Goal: Contribute content: Contribute content

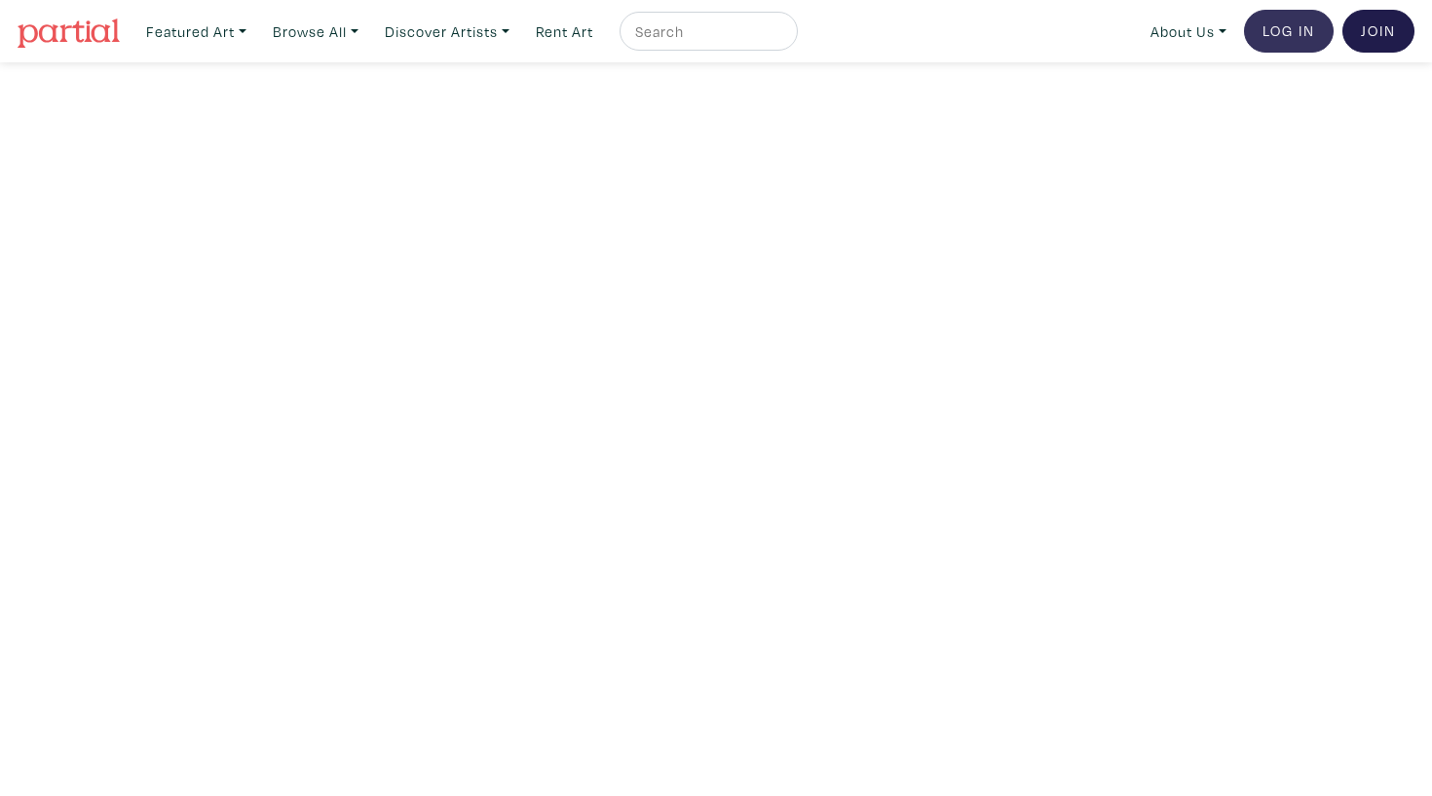
click at [1291, 23] on link "Log In" at bounding box center [1289, 31] width 90 height 43
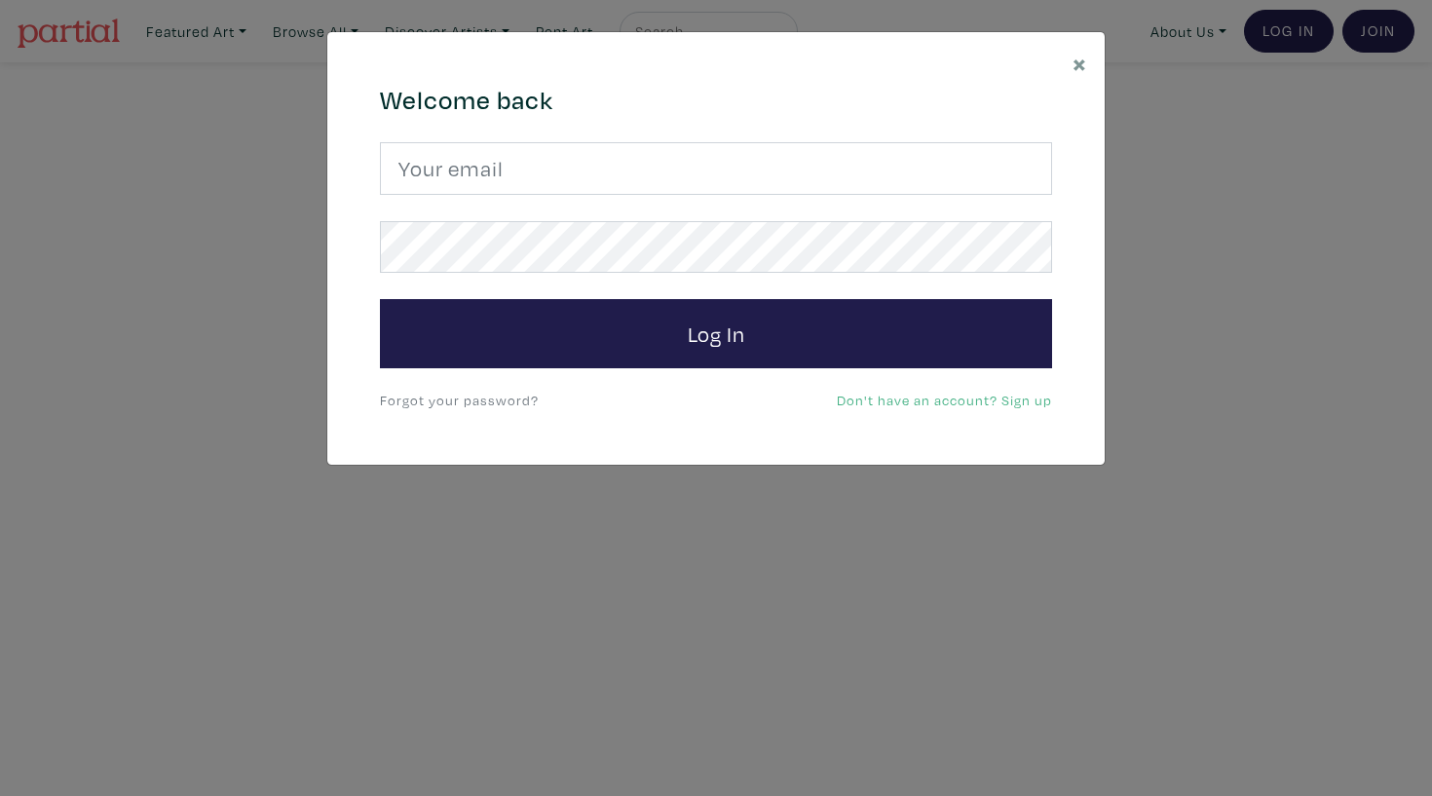
click at [686, 136] on div "Welcome back Log In Forgot your password? Don't have an account? Sign up" at bounding box center [715, 249] width 701 height 328
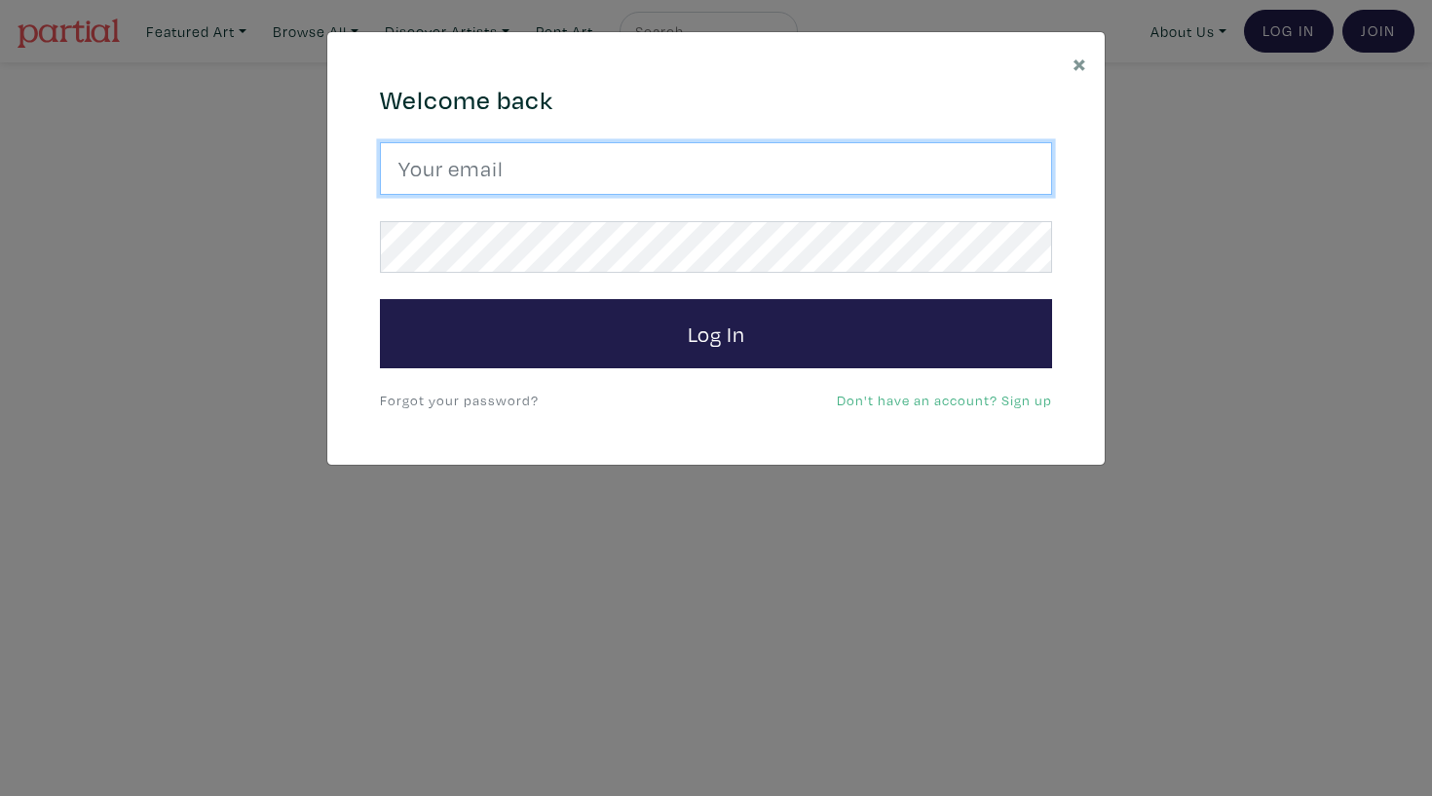
type input "haley.meyer@ocadu.ca"
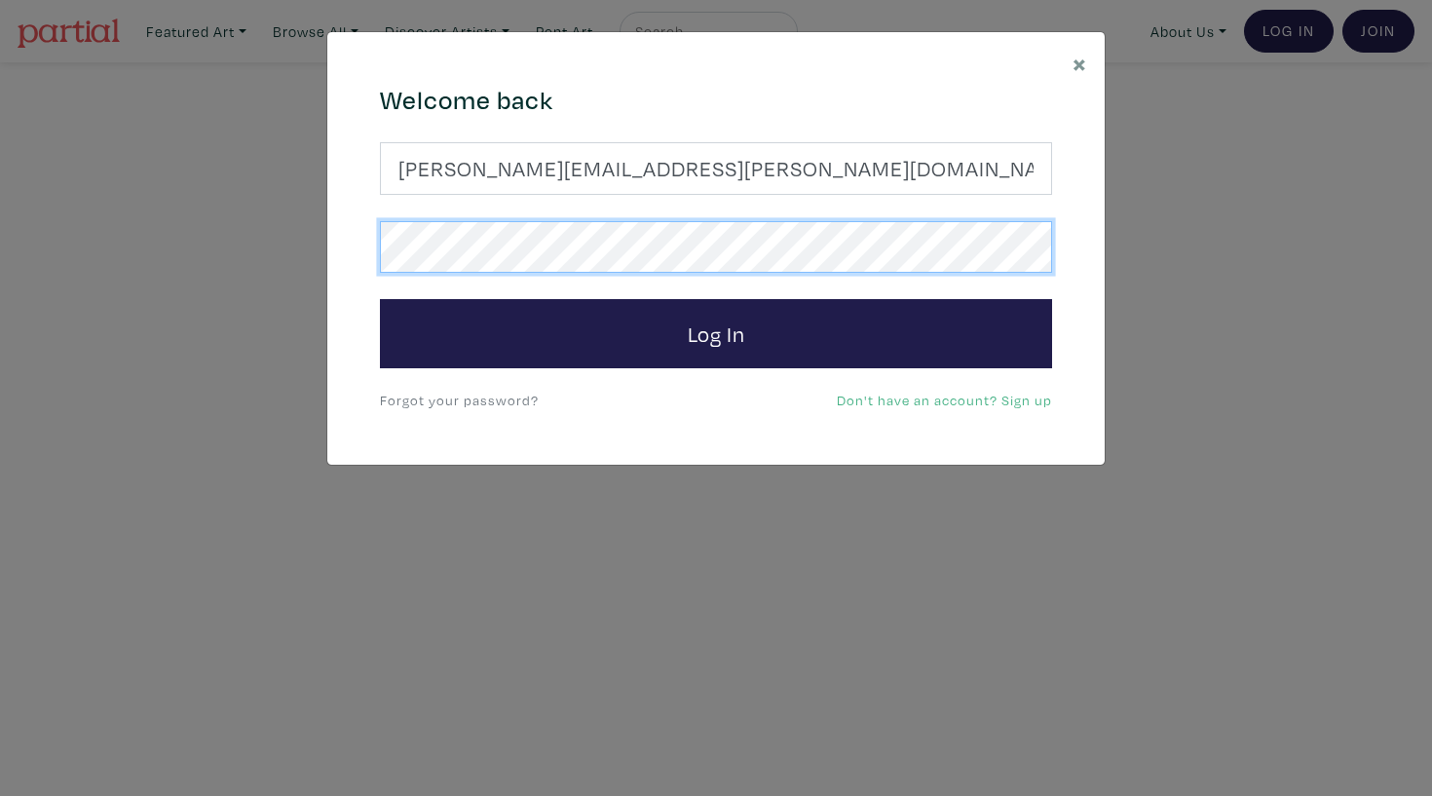
click at [716, 332] on button "Log In" at bounding box center [716, 334] width 672 height 70
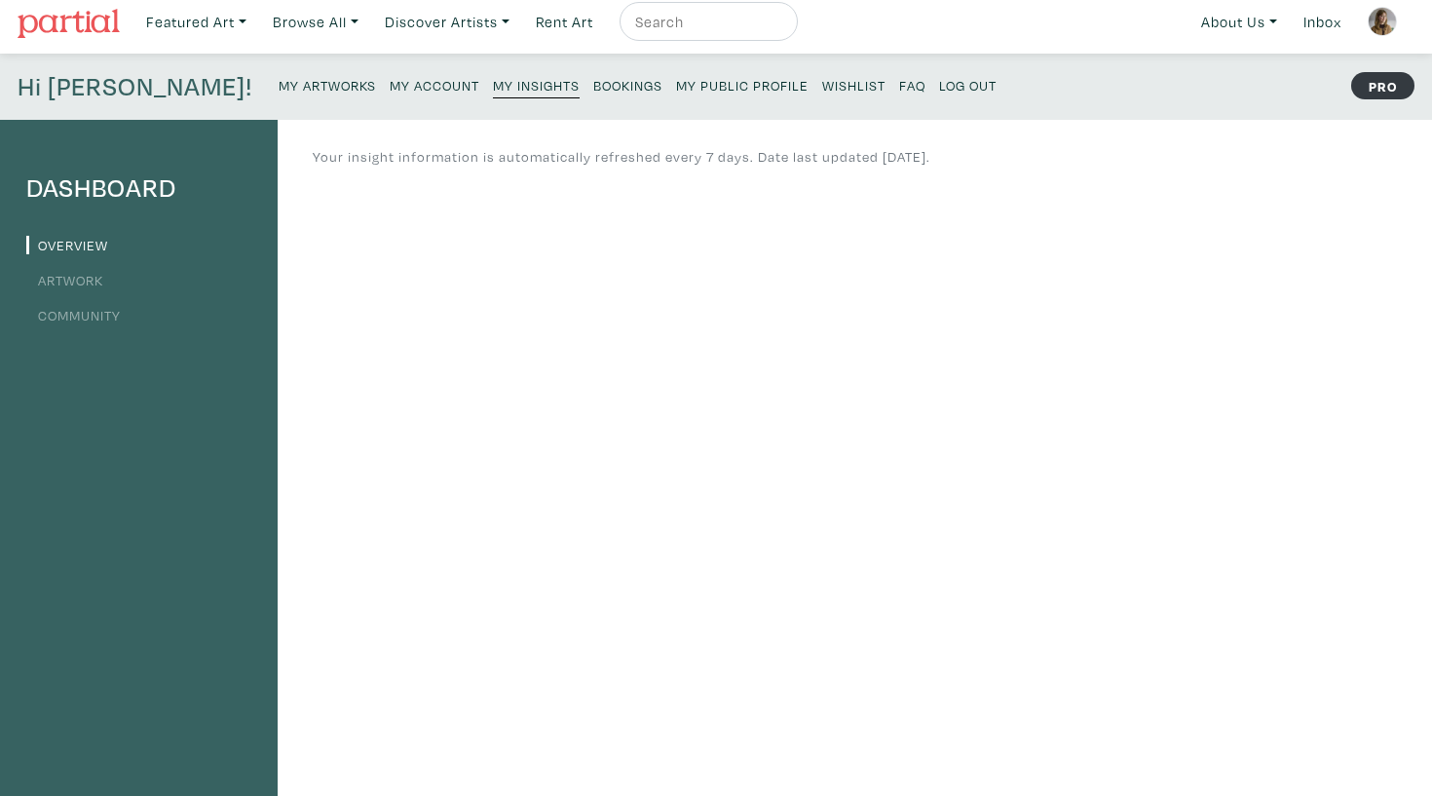
scroll to position [13, 0]
click at [90, 282] on link "Artwork" at bounding box center [64, 278] width 77 height 19
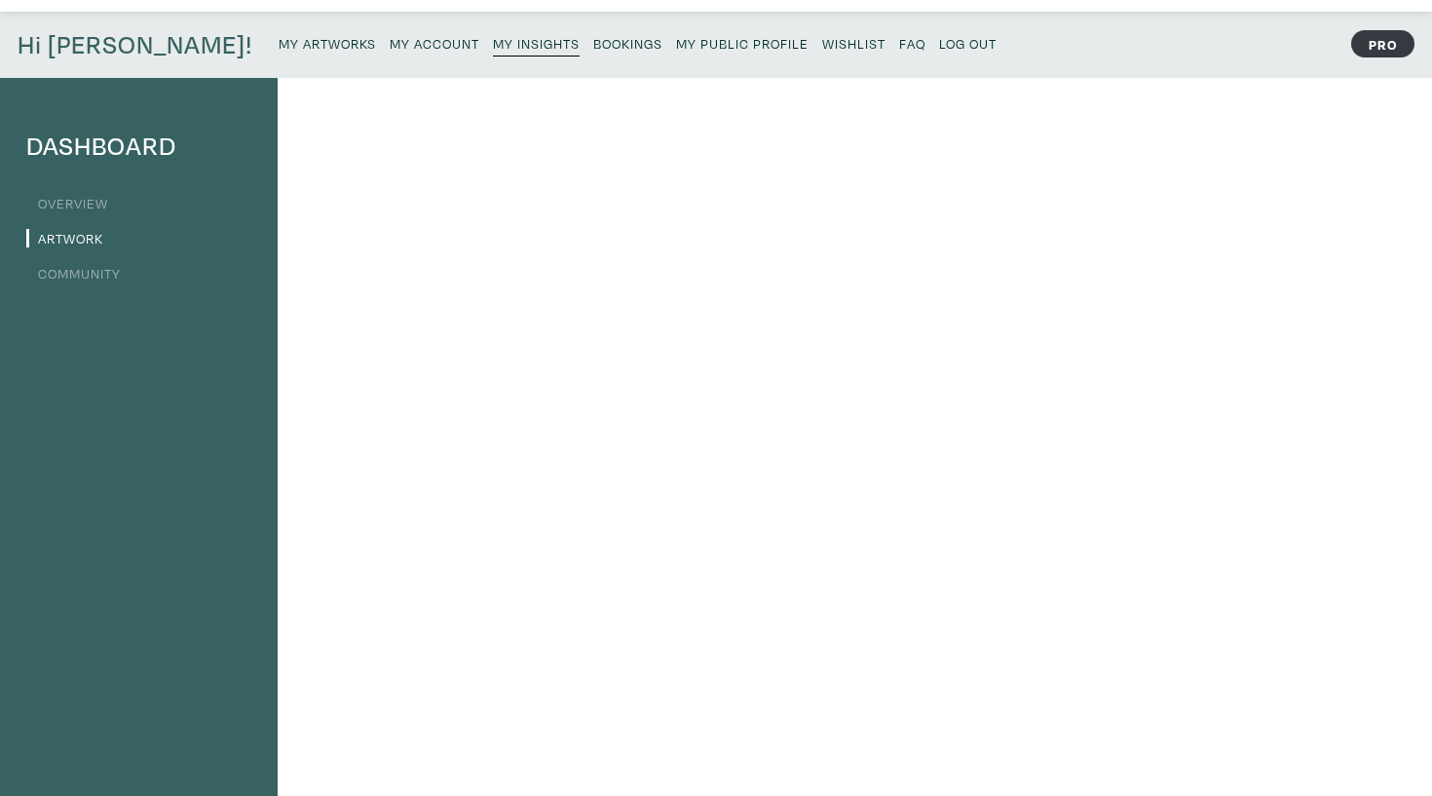
scroll to position [67, 0]
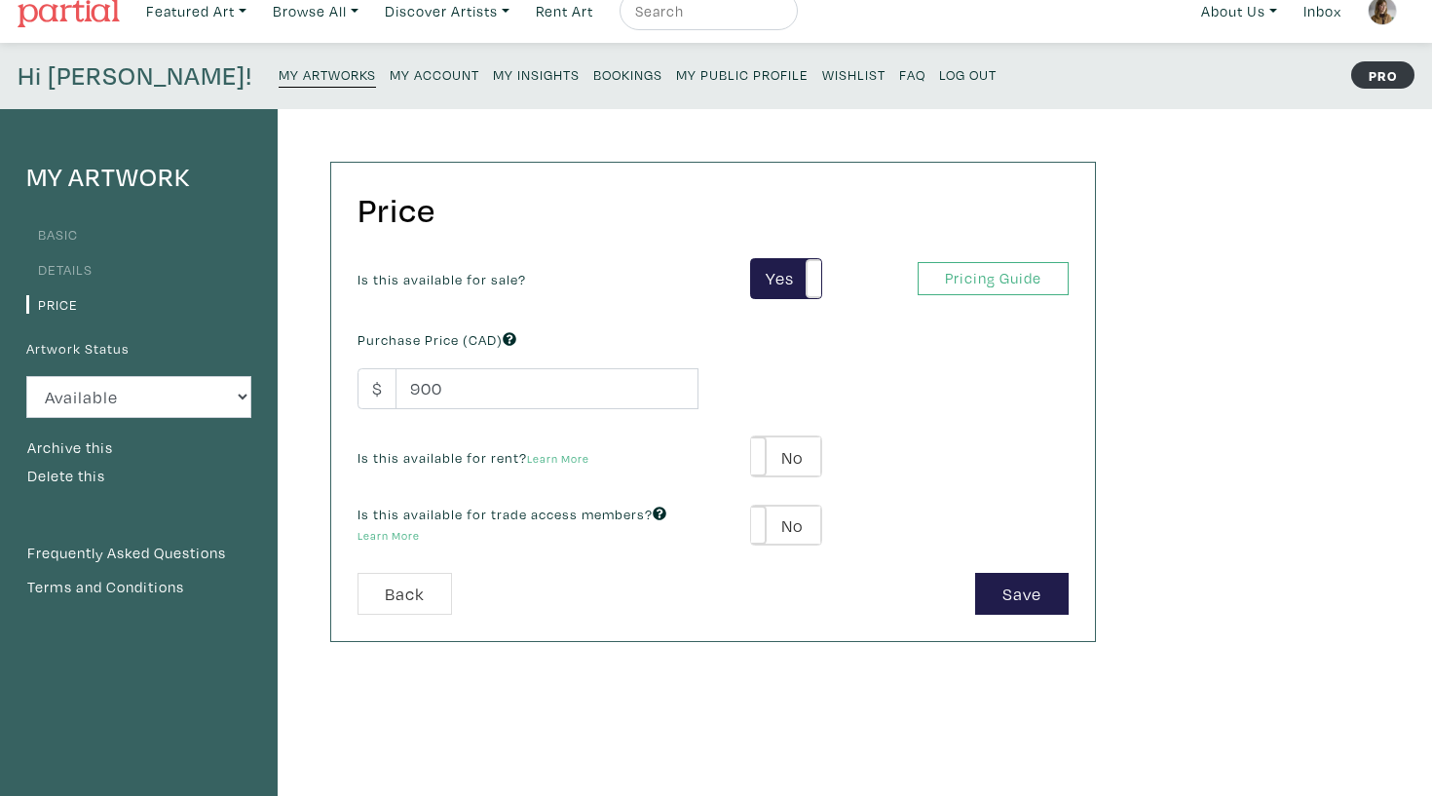
scroll to position [19, 0]
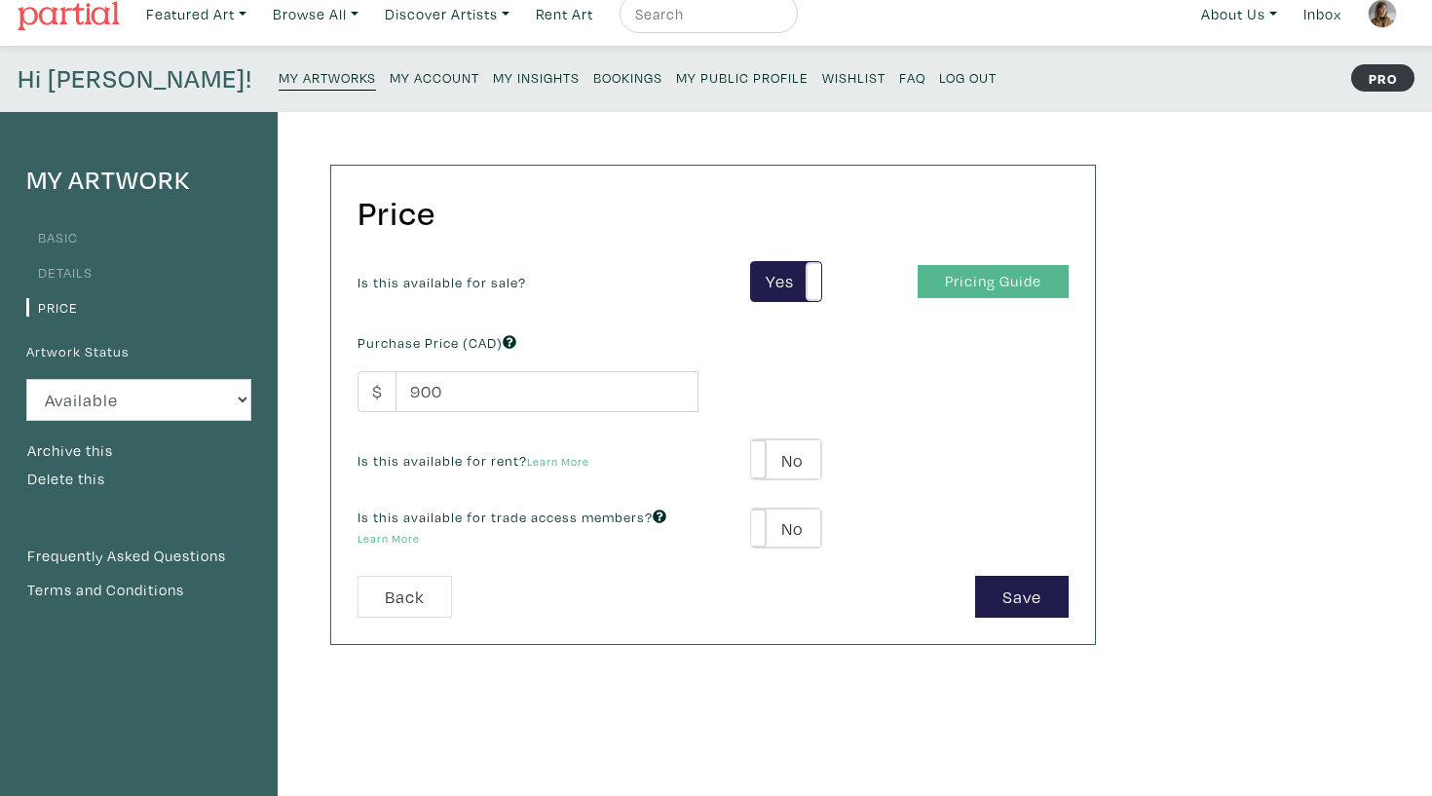
click at [999, 278] on link "Pricing Guide" at bounding box center [993, 282] width 151 height 34
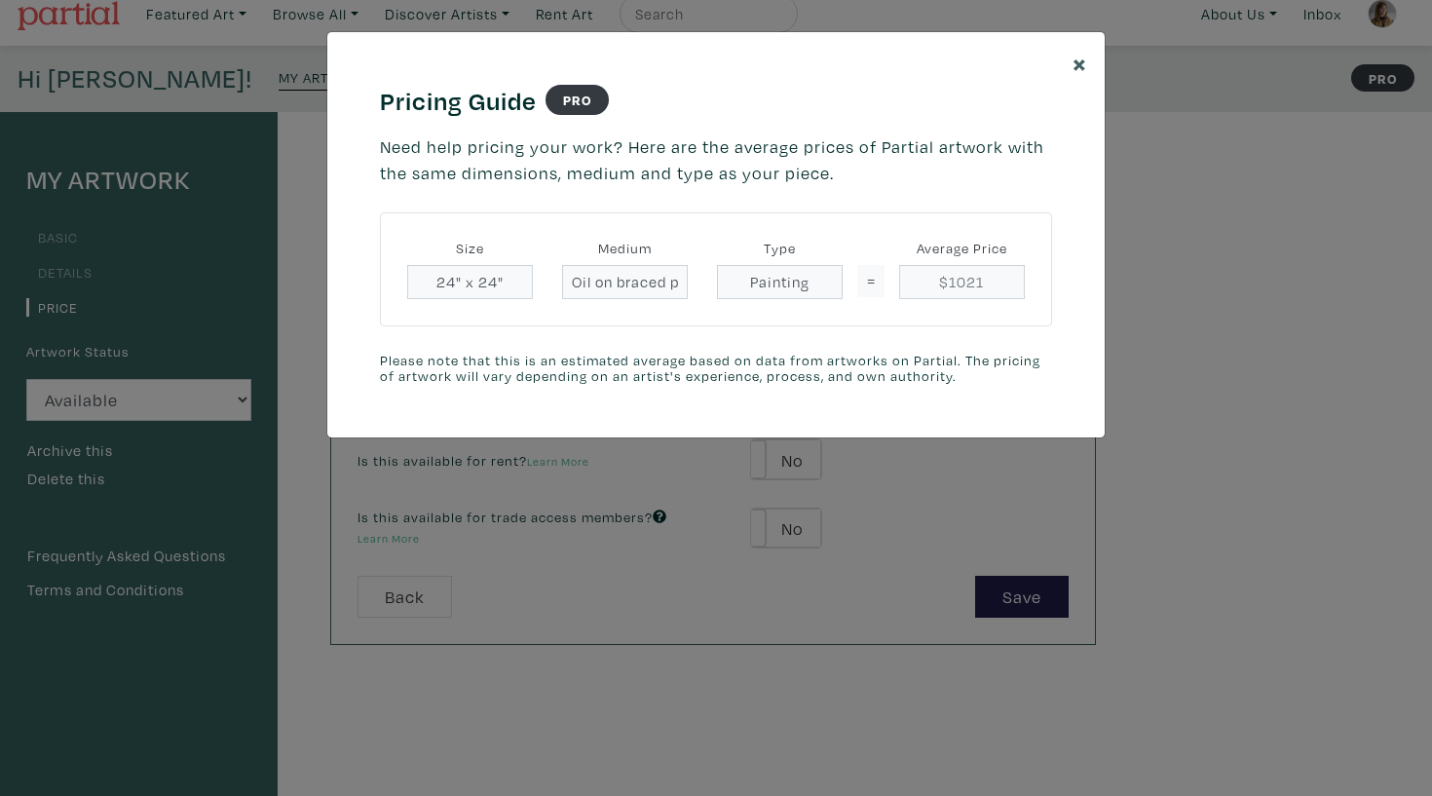
click at [1079, 67] on span "×" at bounding box center [1080, 63] width 15 height 34
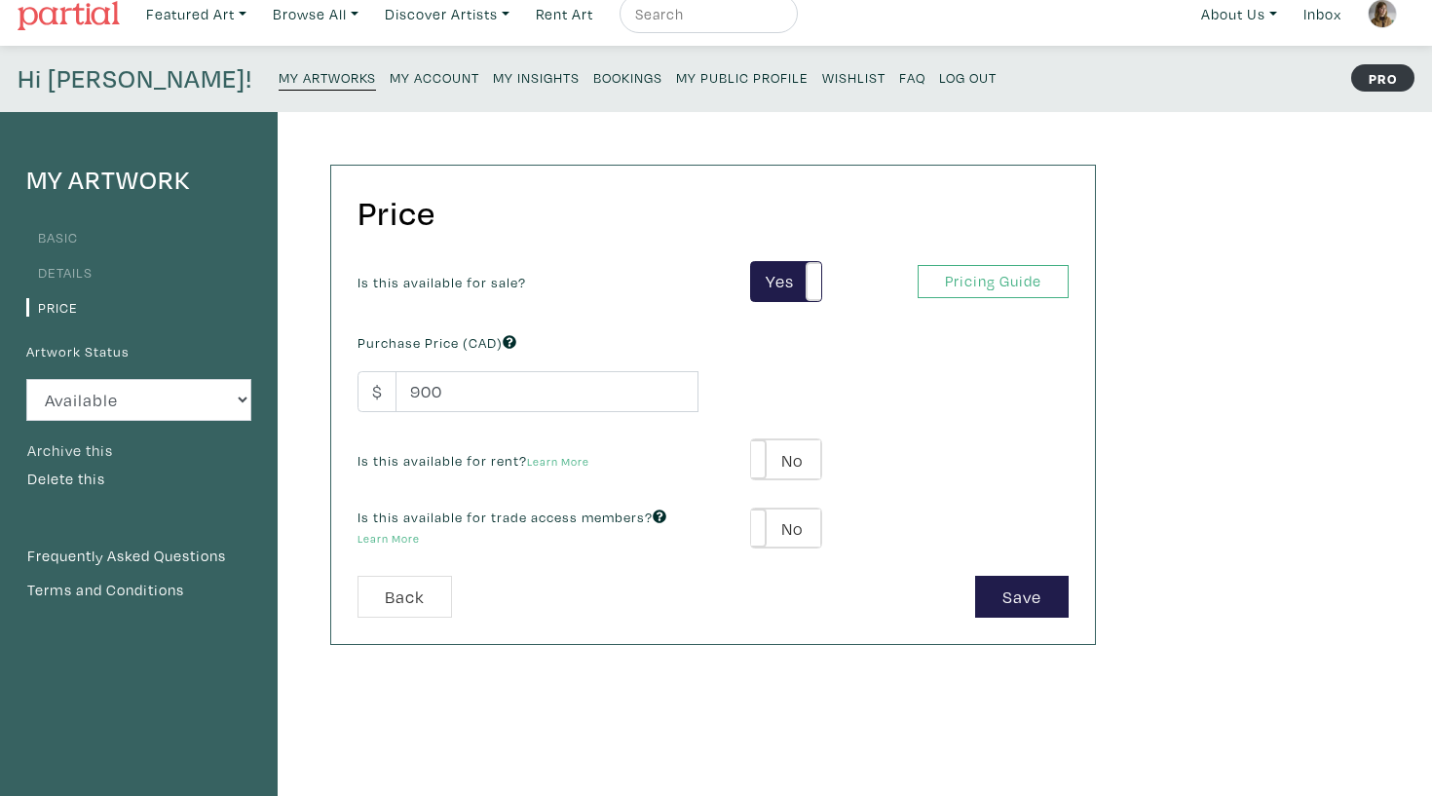
click at [80, 449] on button "Archive this" at bounding box center [70, 450] width 88 height 25
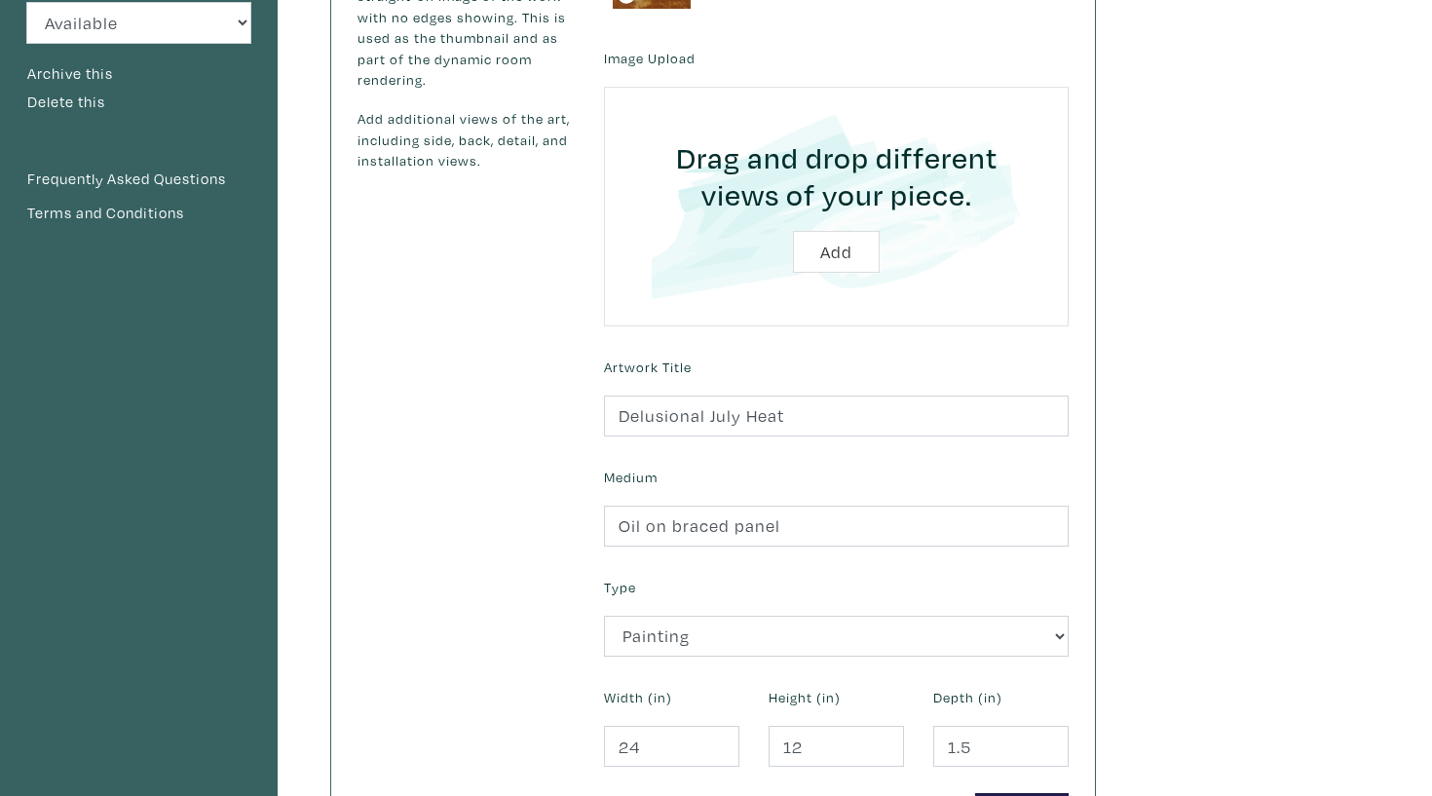
scroll to position [74, 0]
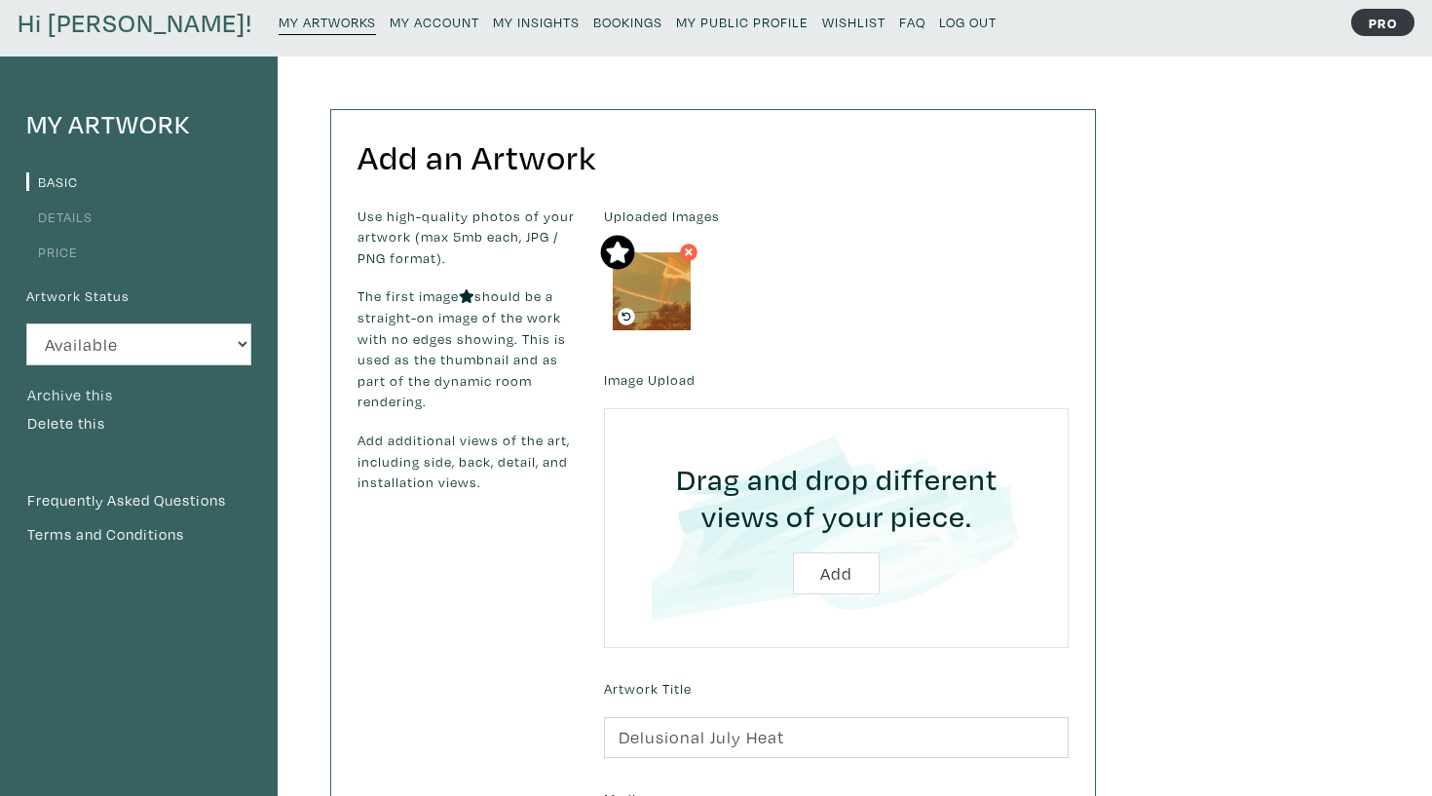
click at [100, 393] on button "Archive this" at bounding box center [70, 395] width 88 height 25
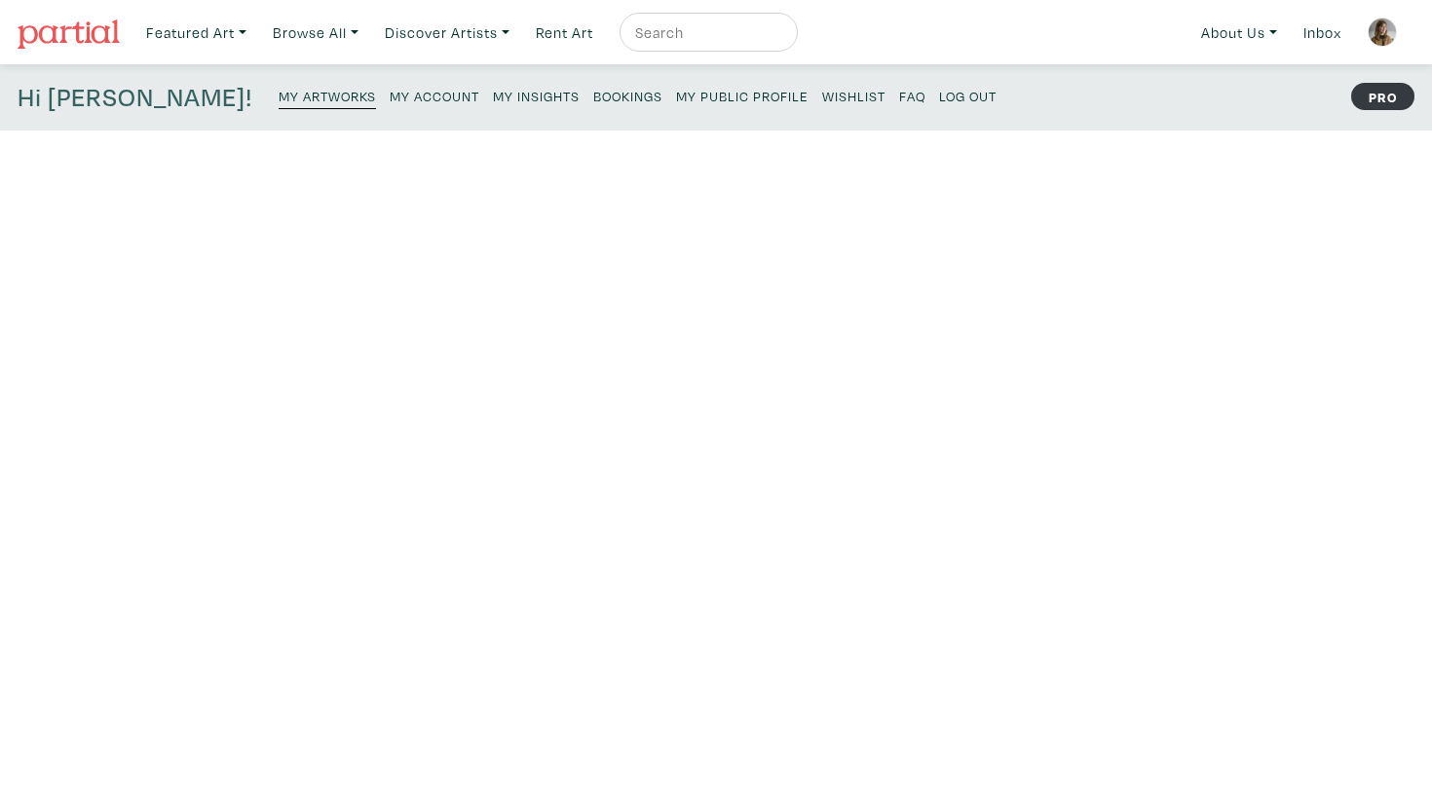
scroll to position [74, 0]
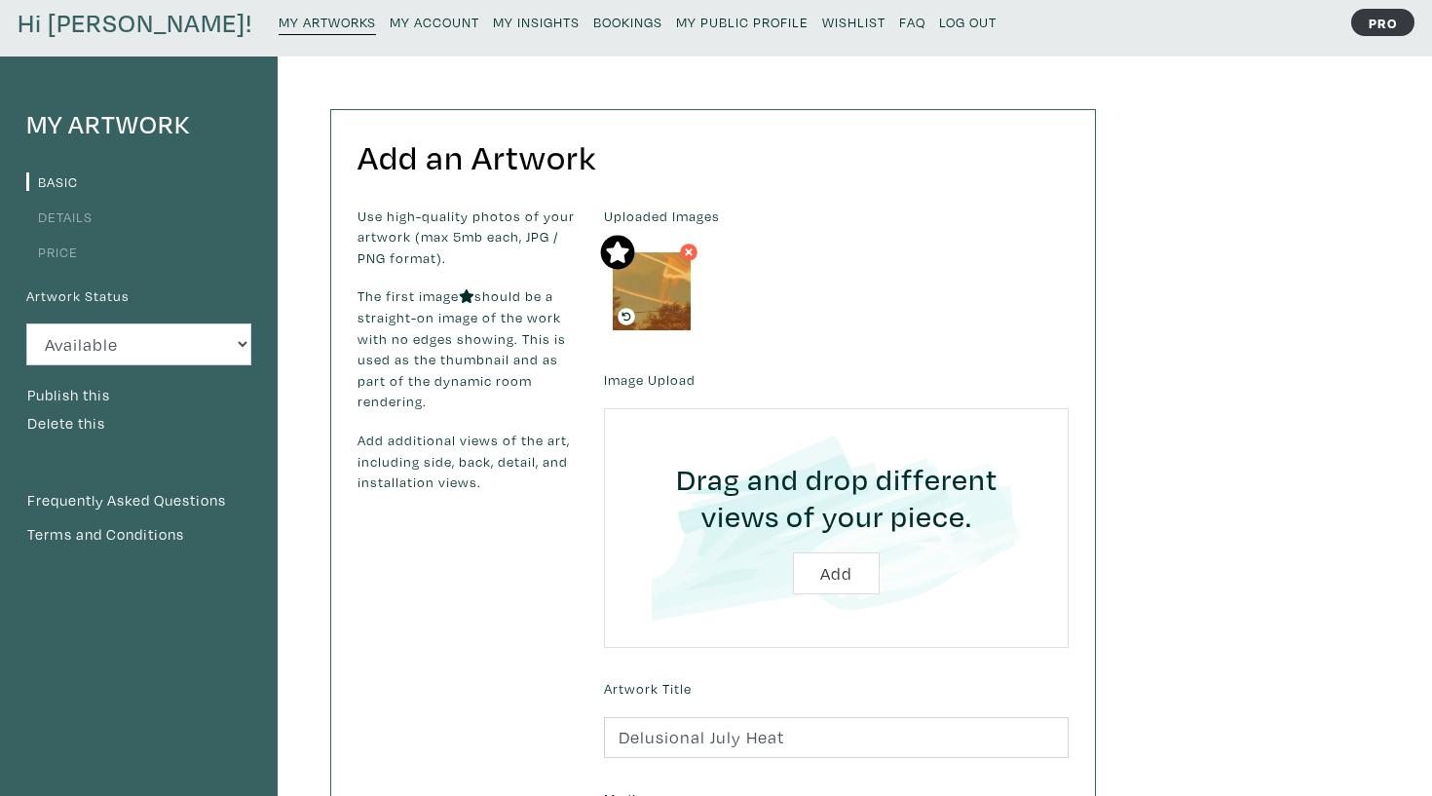
click at [214, 105] on div "My Artwork Basic Details Price Artwork Status Available Sold Rented Unavailable…" at bounding box center [139, 631] width 278 height 1148
click at [279, 16] on small "My Artworks" at bounding box center [327, 22] width 97 height 19
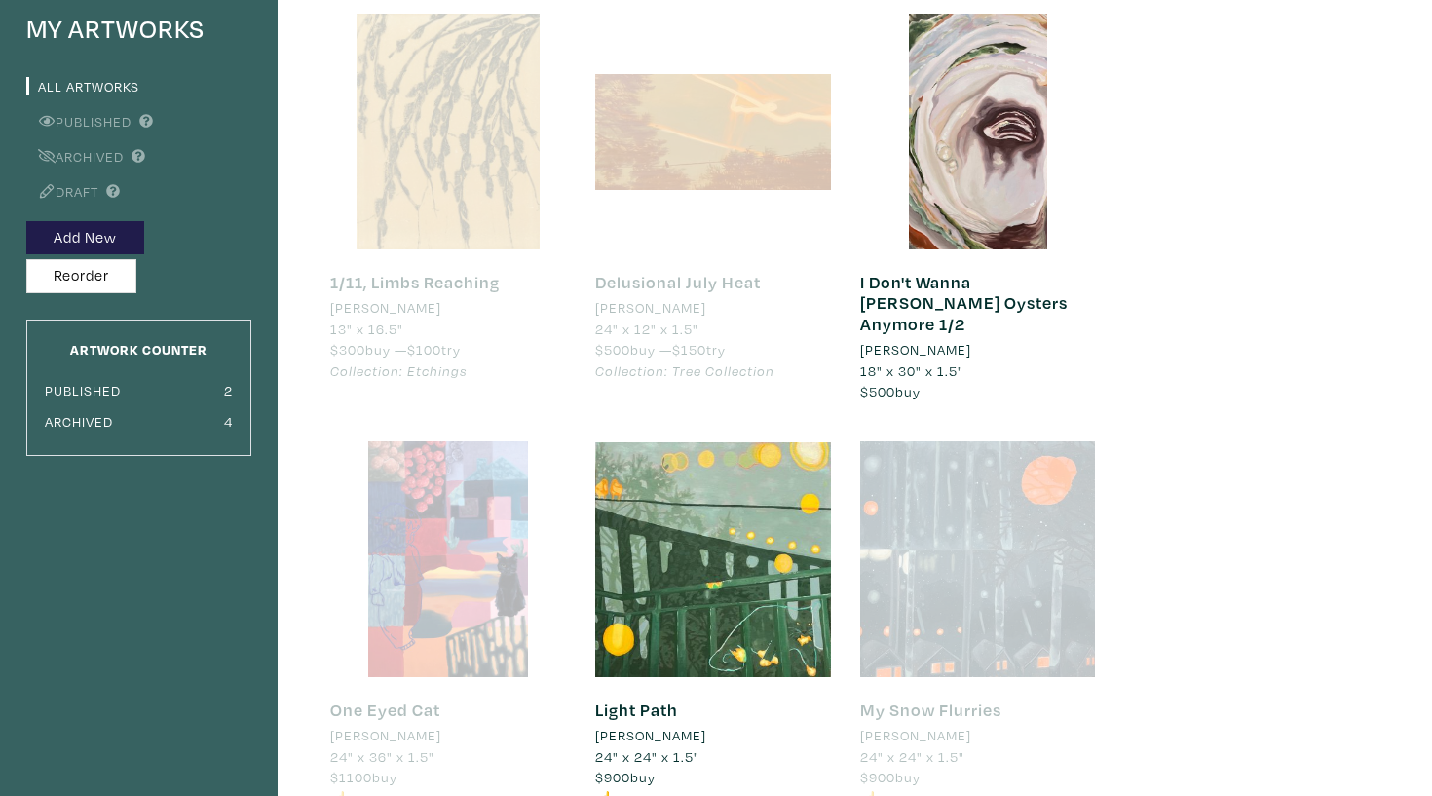
scroll to position [159, 0]
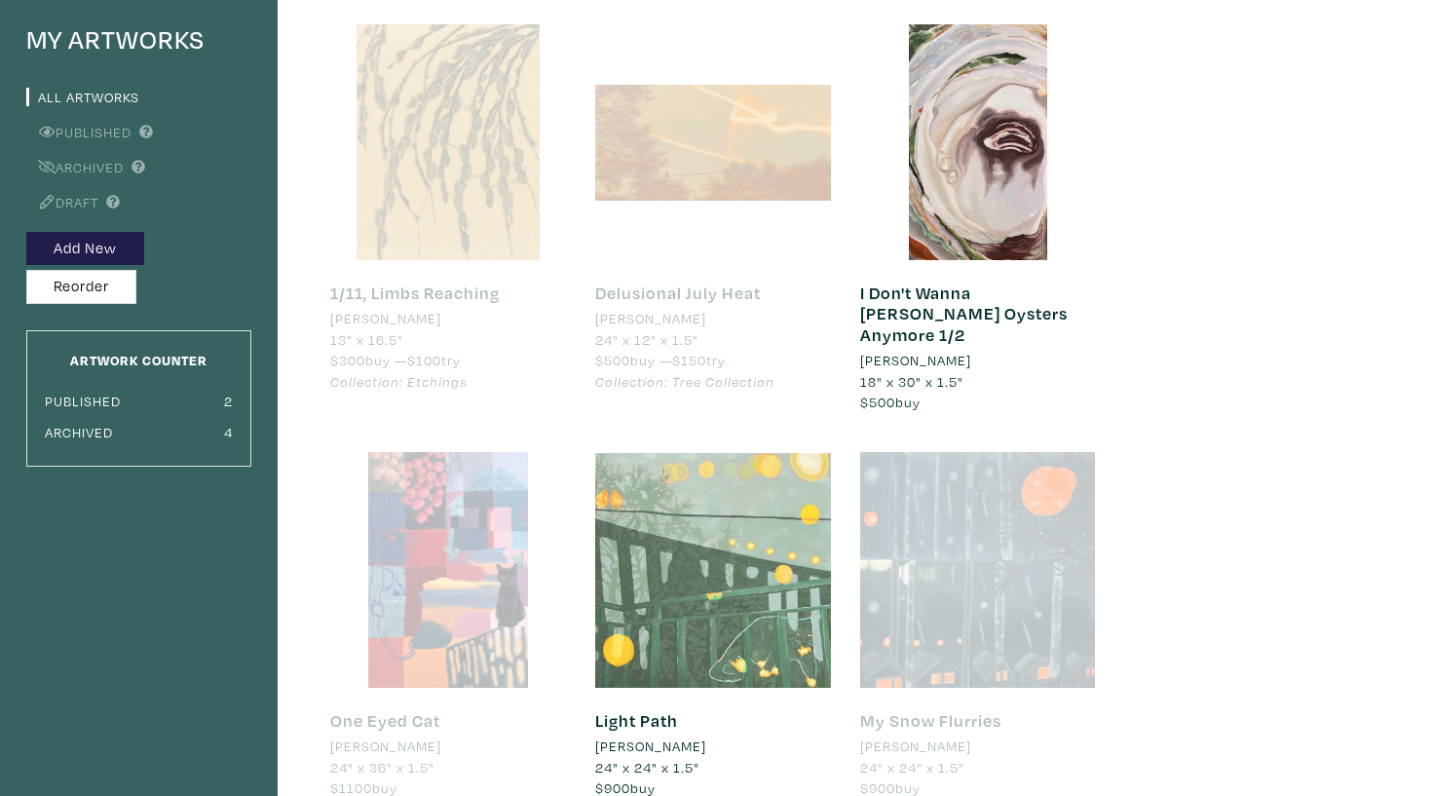
click at [701, 577] on div at bounding box center [713, 570] width 236 height 236
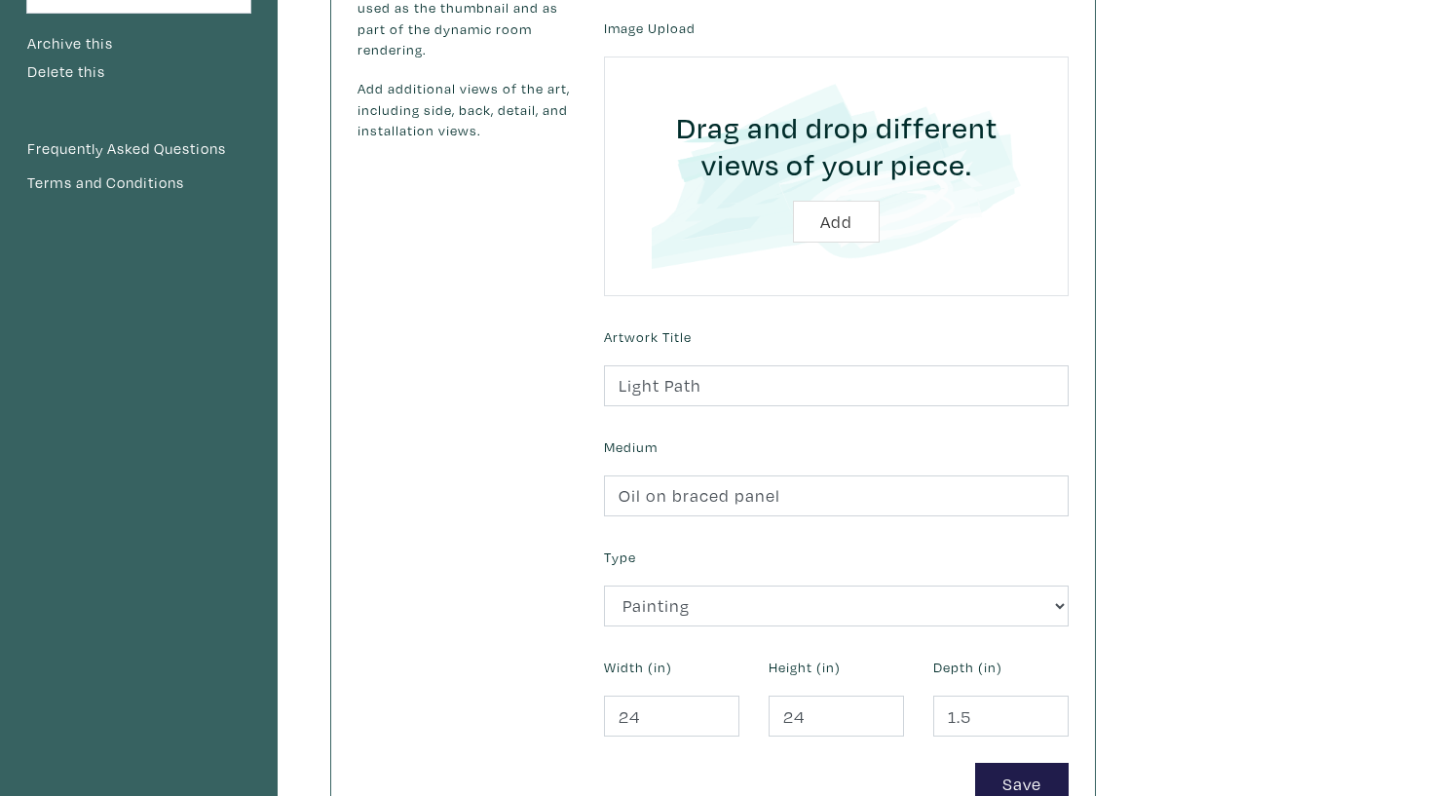
scroll to position [325, 0]
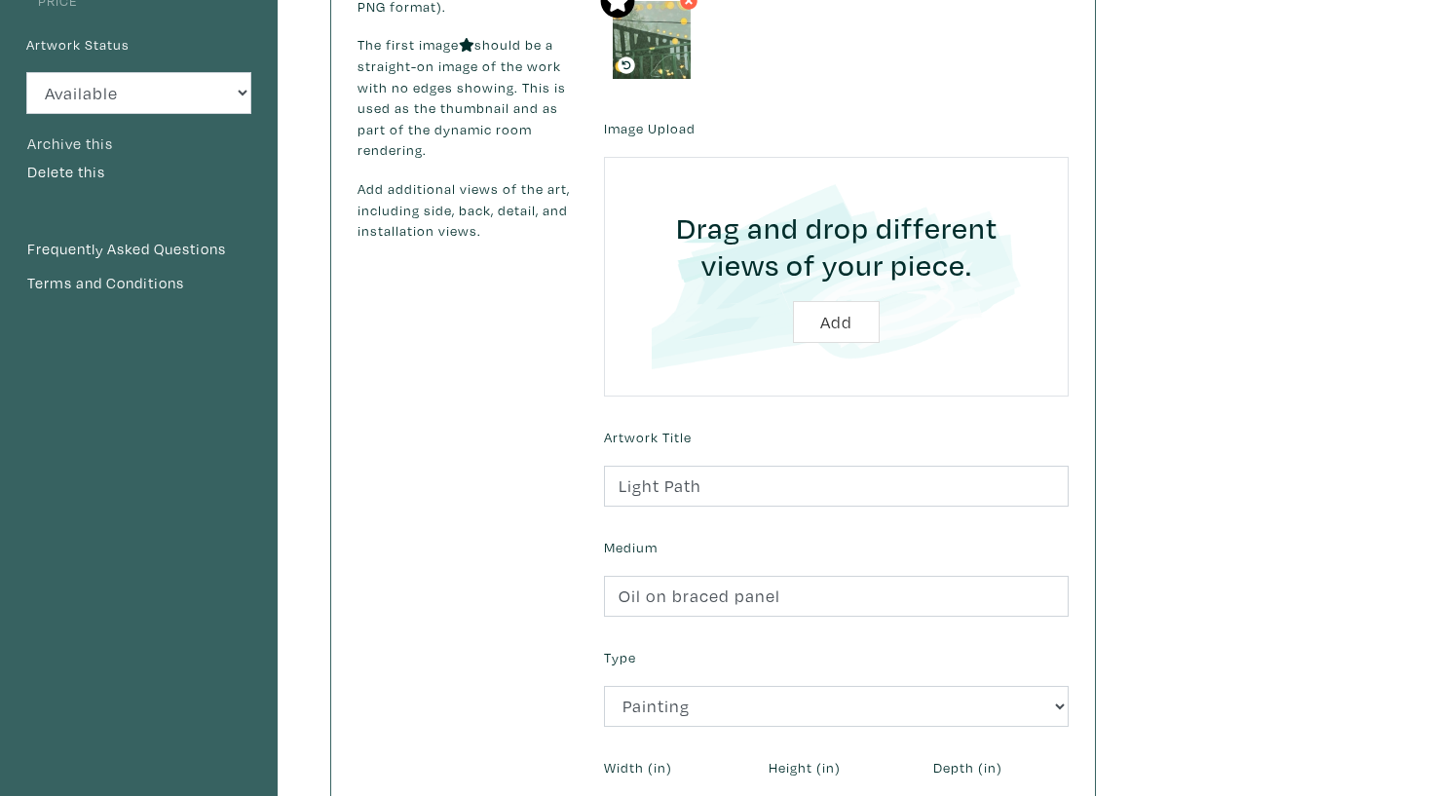
click at [94, 148] on button "Archive this" at bounding box center [70, 144] width 88 height 25
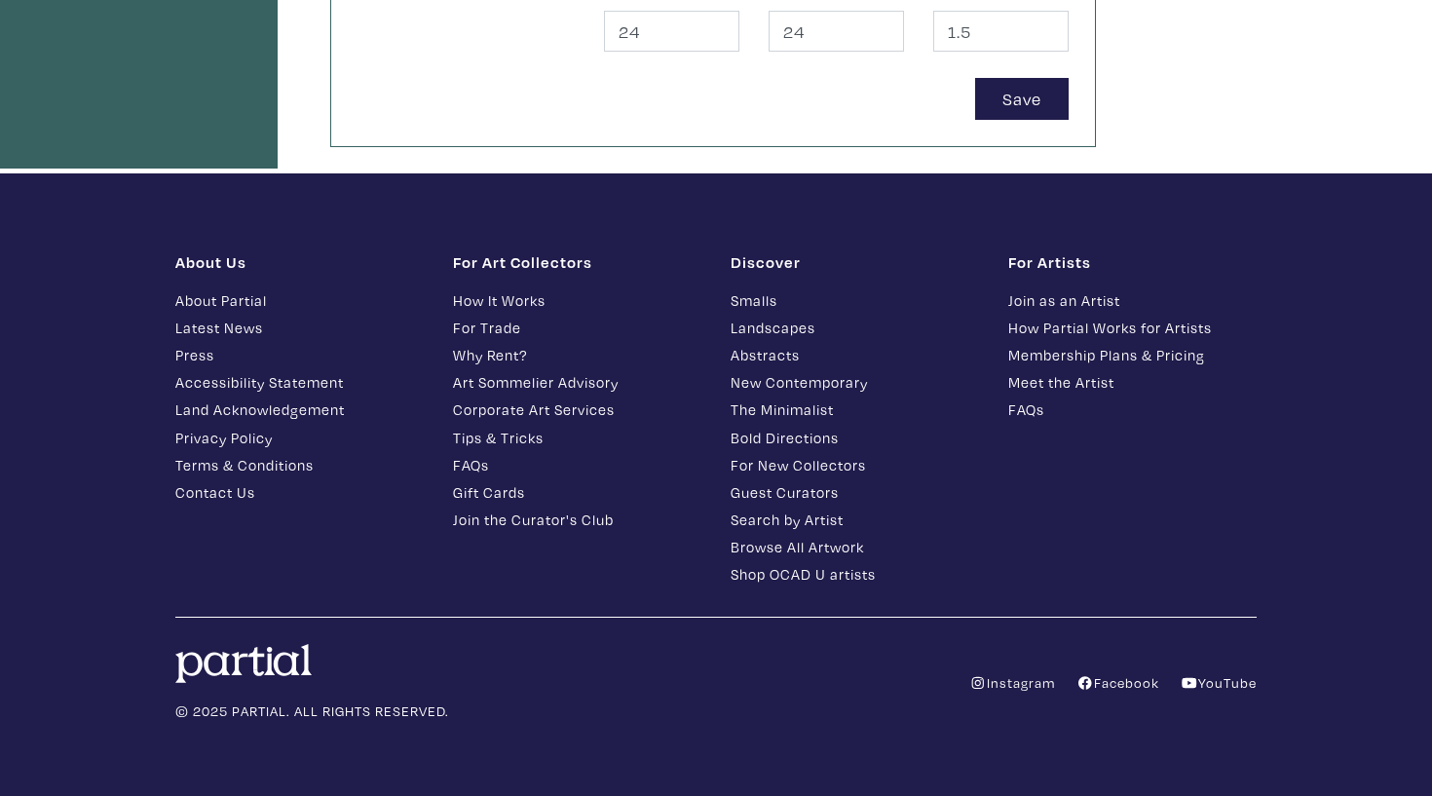
scroll to position [1109, 0]
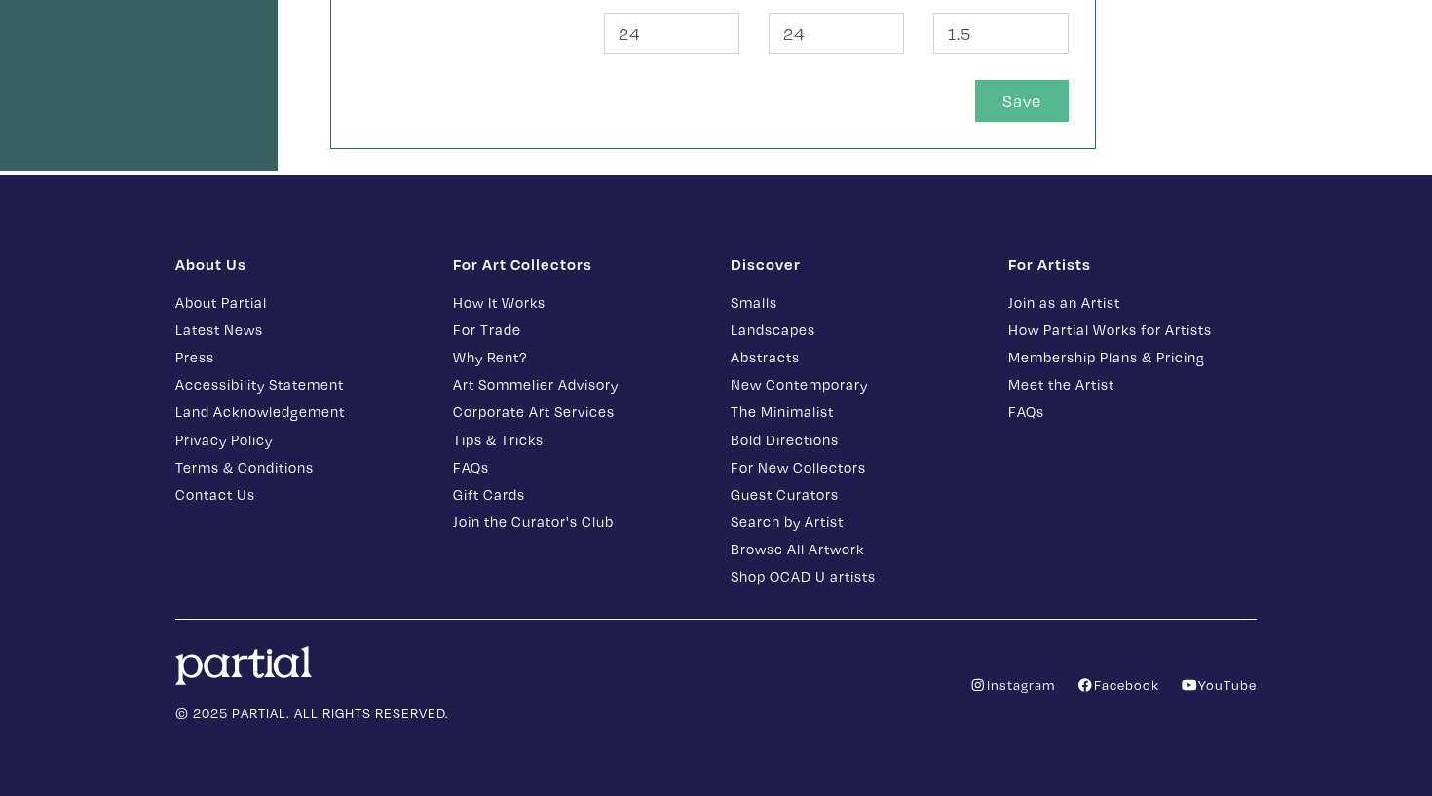
click at [1013, 94] on button "Save" at bounding box center [1022, 101] width 94 height 42
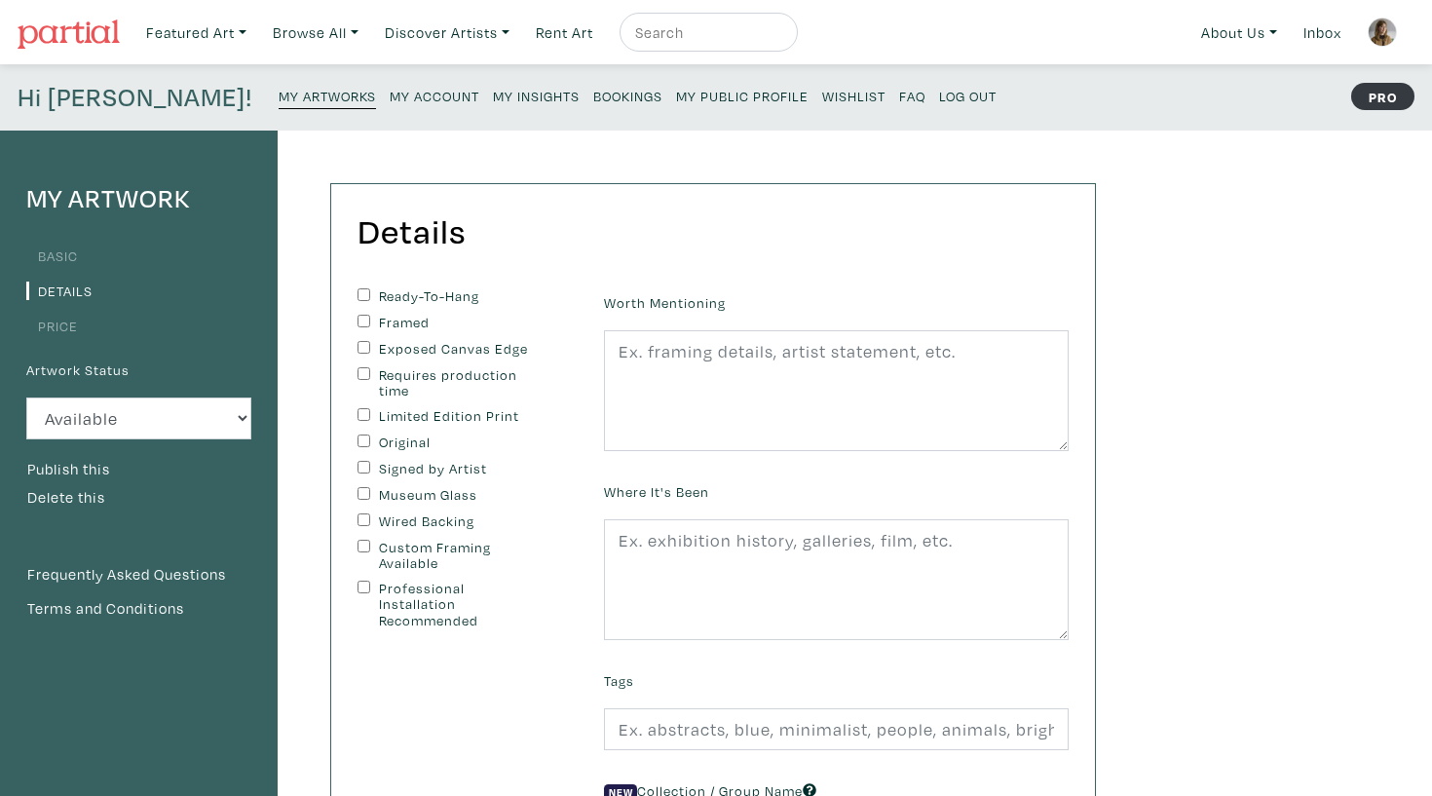
click at [279, 99] on small "My Artworks" at bounding box center [327, 96] width 97 height 19
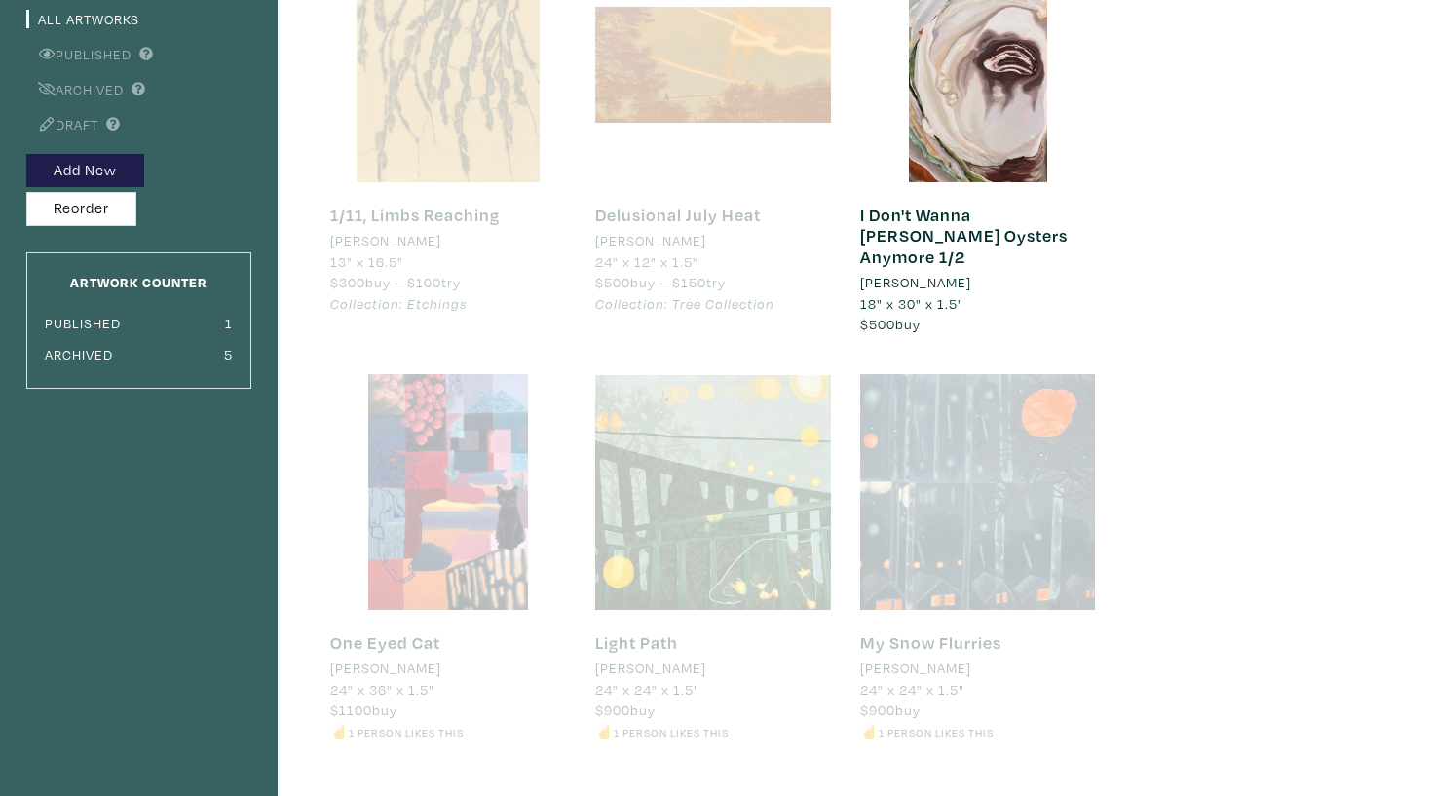
scroll to position [238, 0]
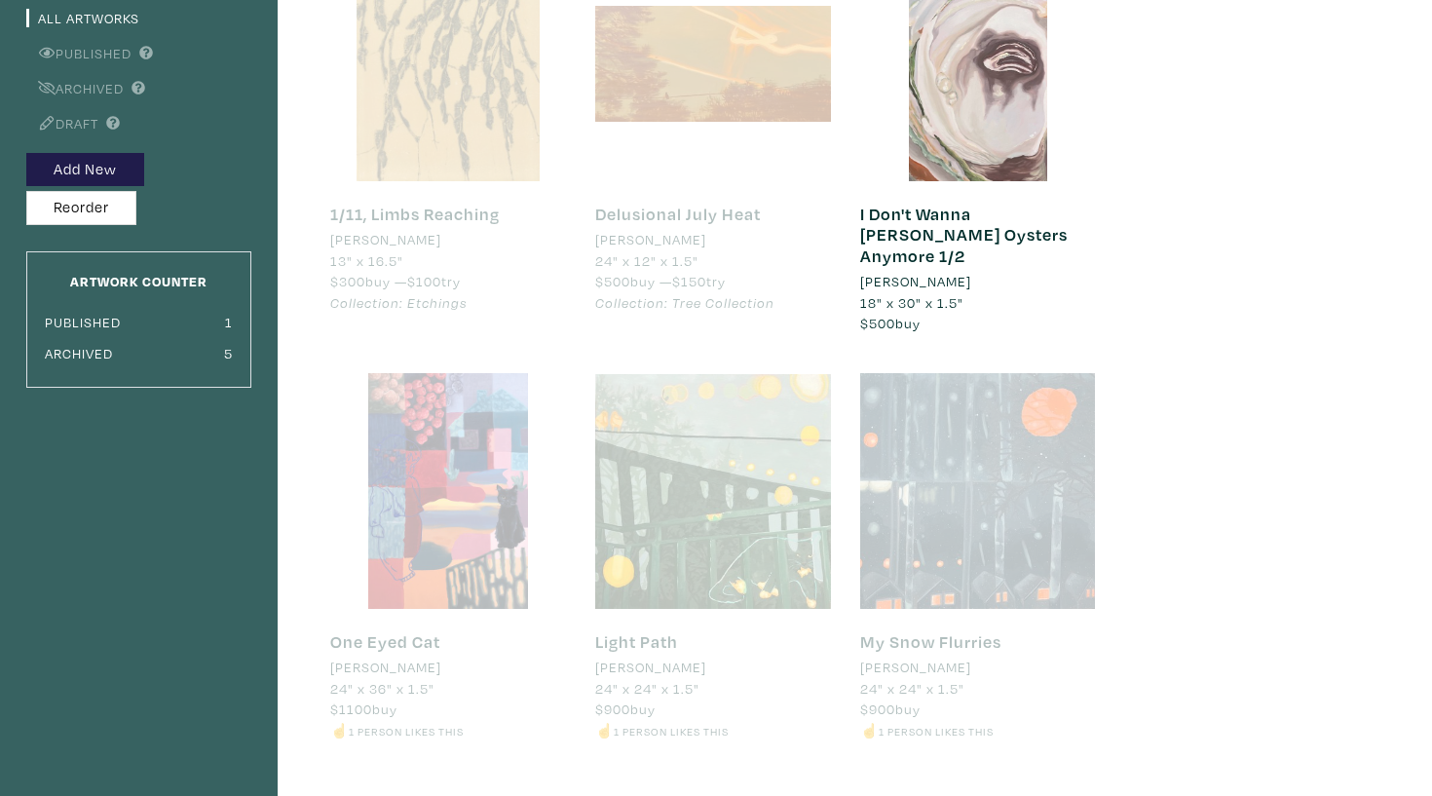
click at [953, 153] on div at bounding box center [978, 63] width 236 height 236
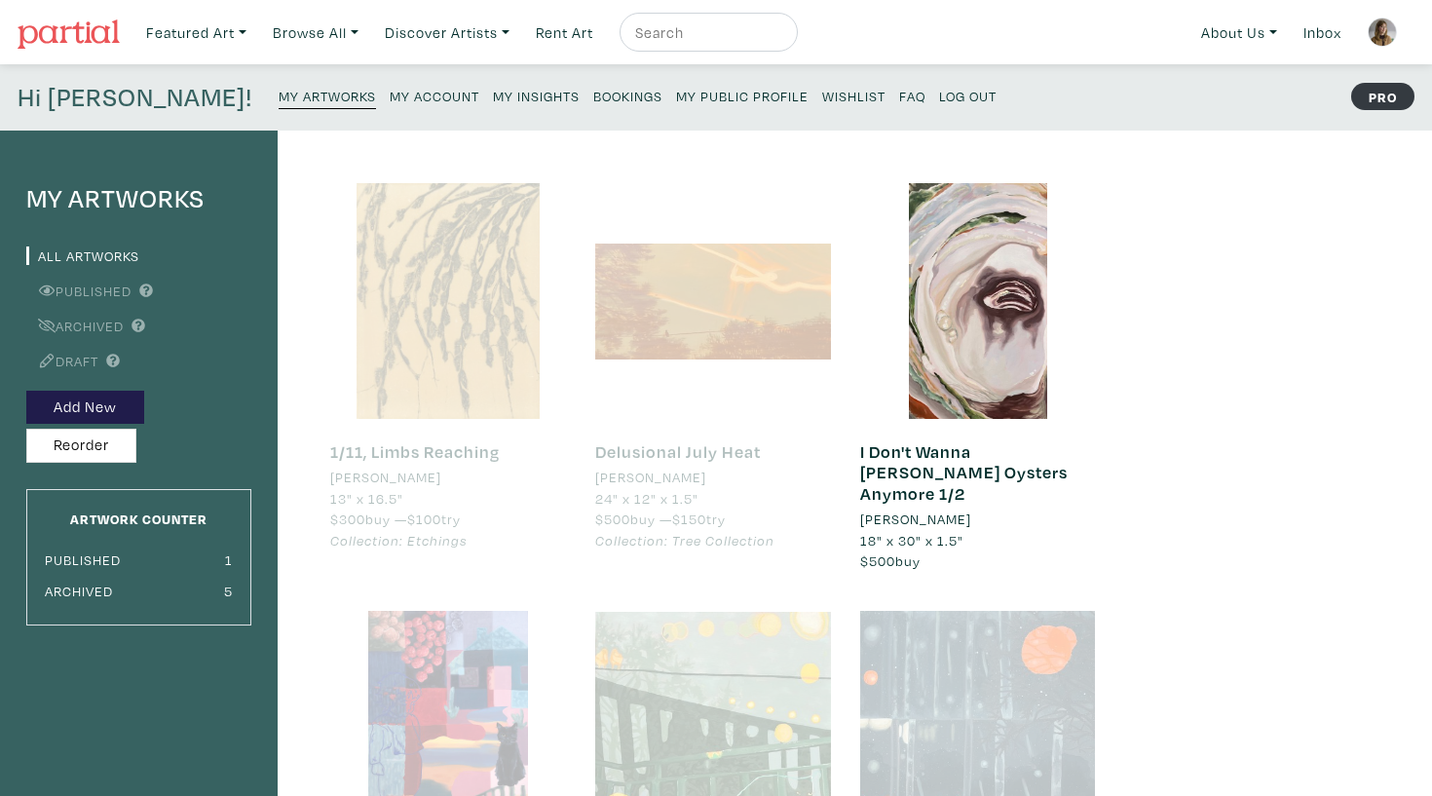
scroll to position [0, 0]
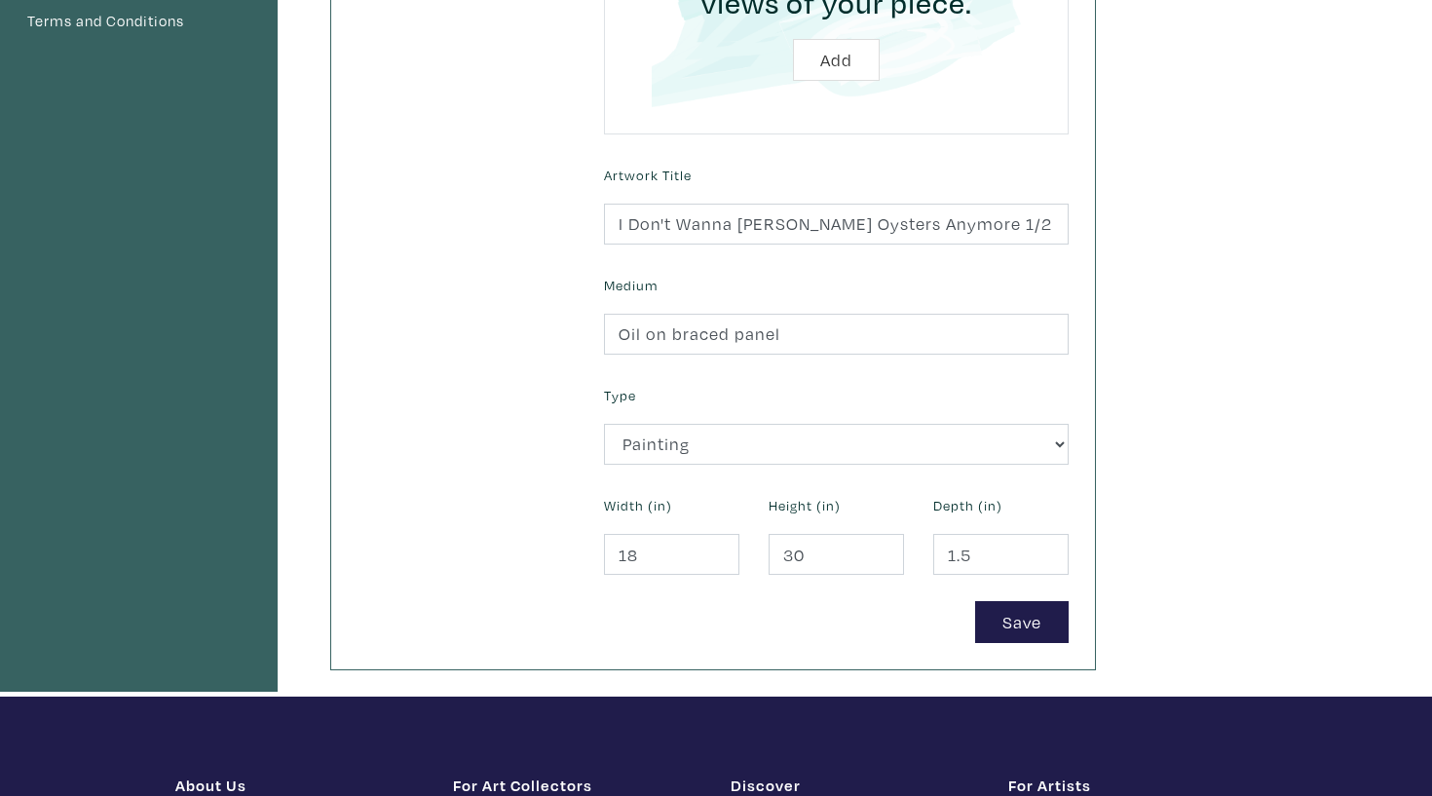
scroll to position [295, 0]
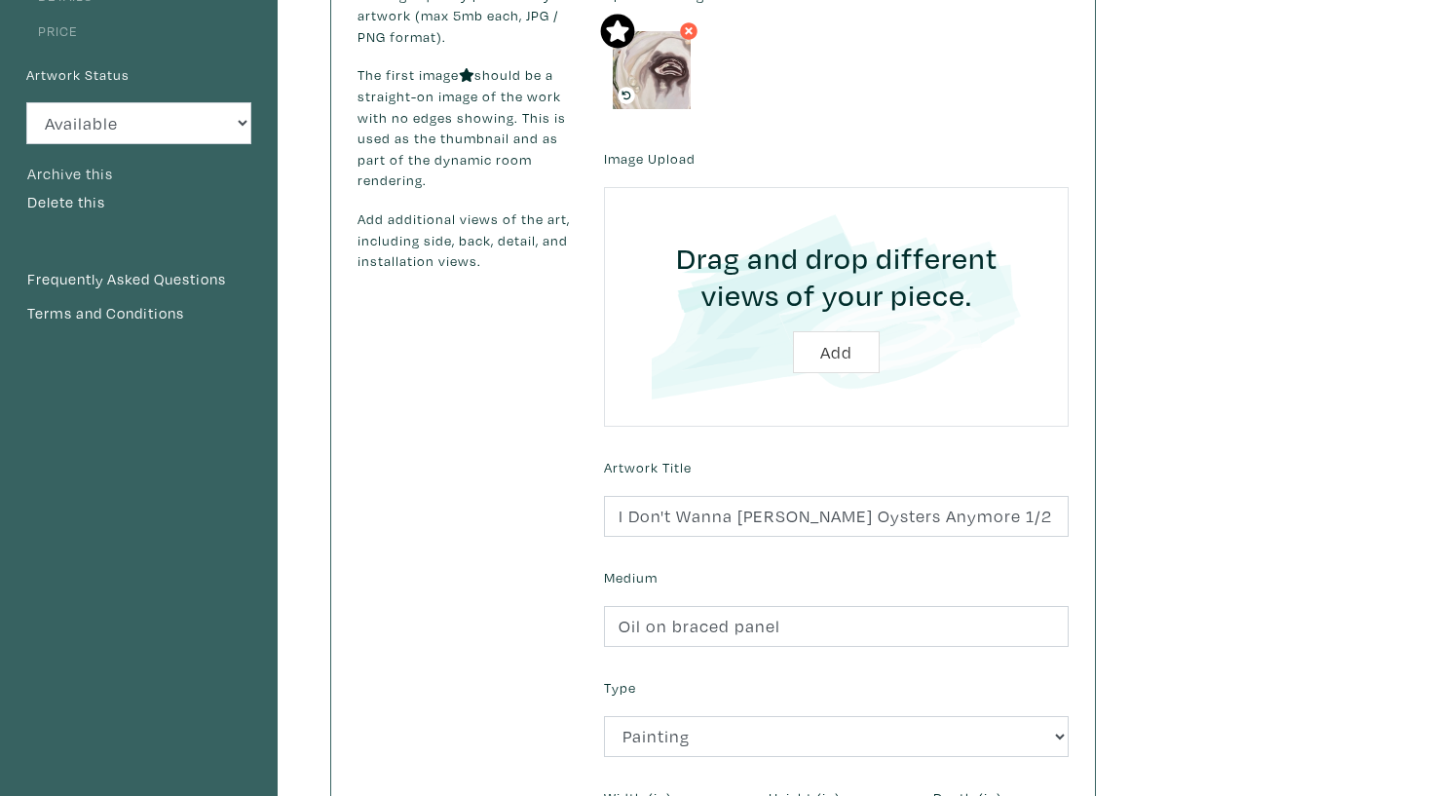
click at [96, 170] on button "Archive this" at bounding box center [70, 174] width 88 height 25
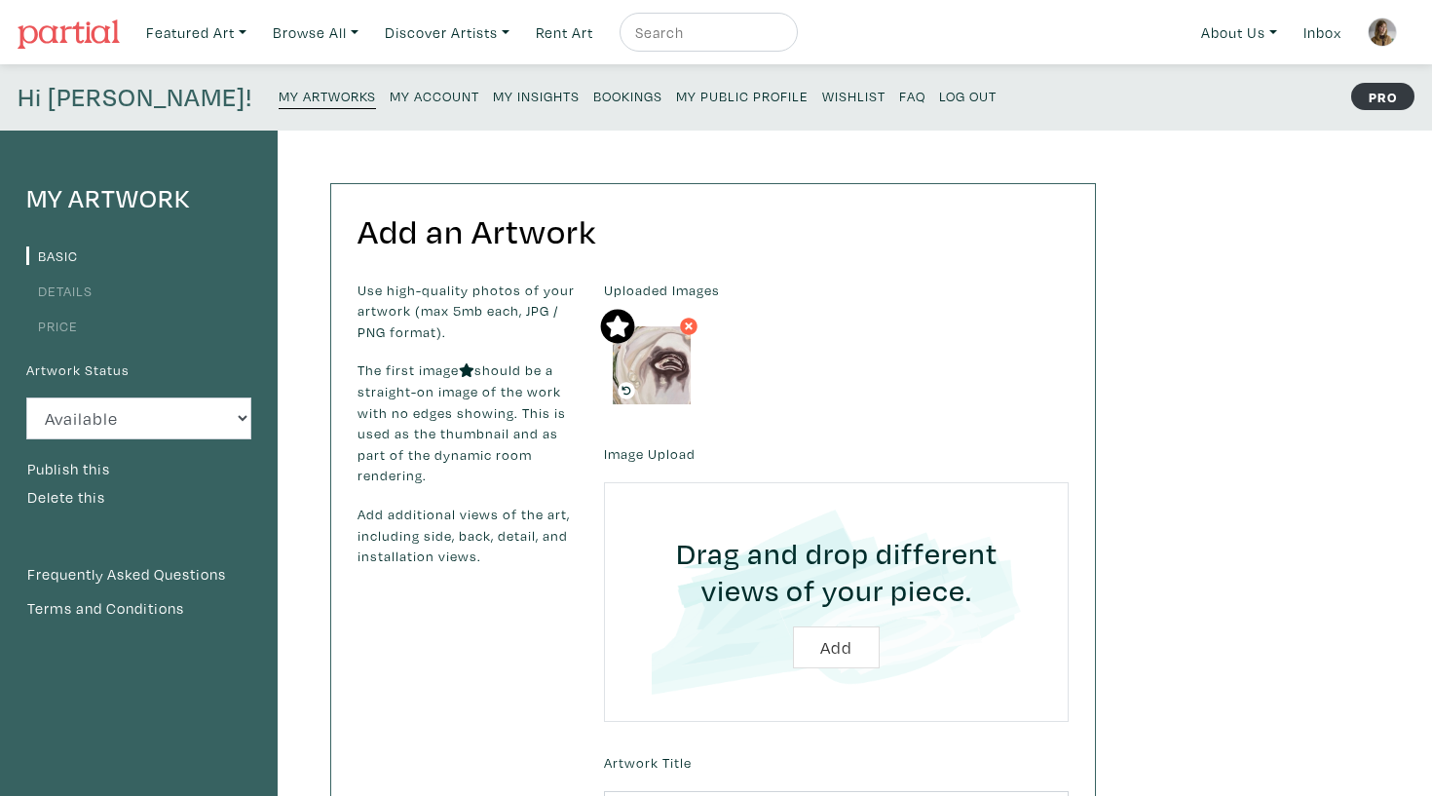
click at [279, 90] on small "My Artworks" at bounding box center [327, 96] width 97 height 19
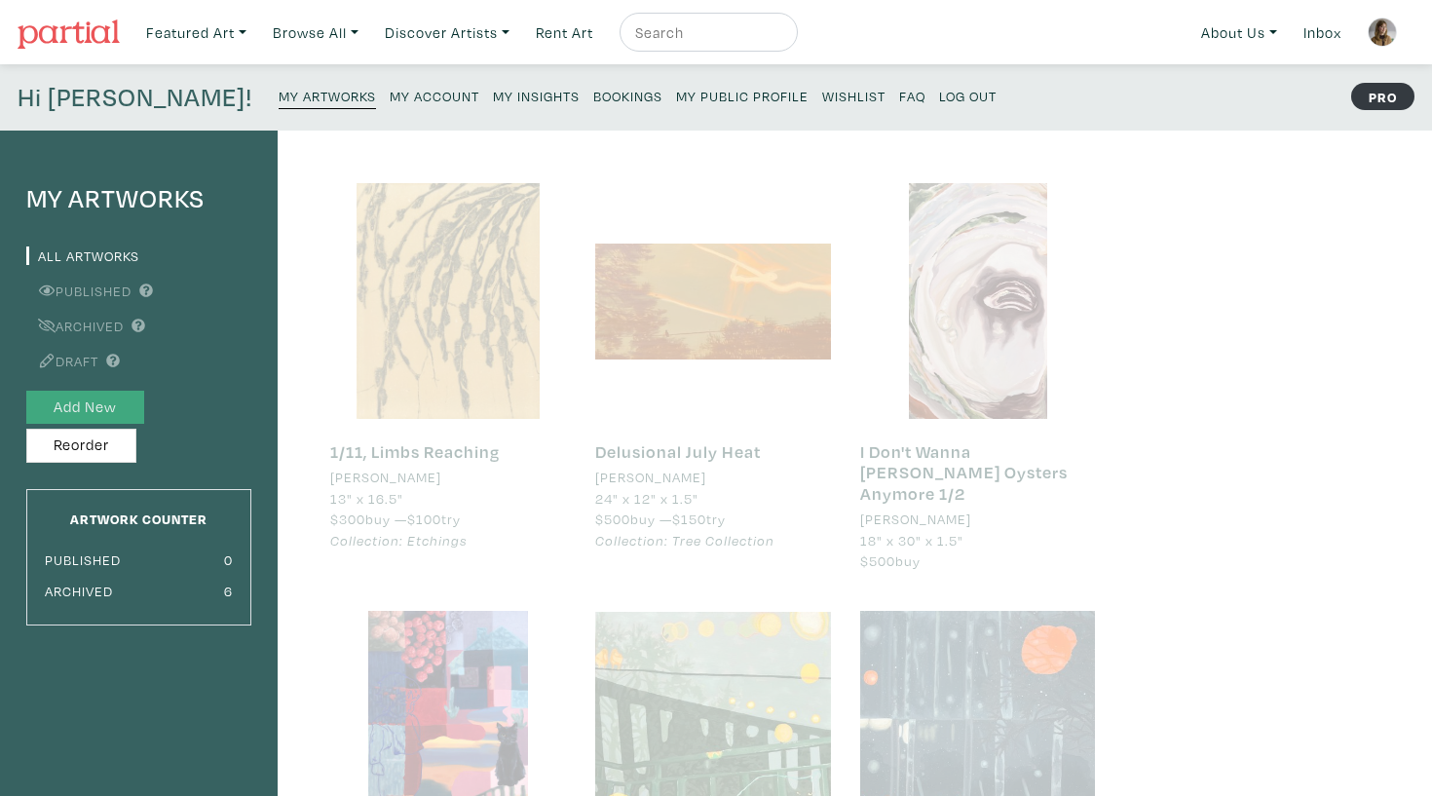
click at [117, 404] on button "Add New" at bounding box center [85, 408] width 118 height 34
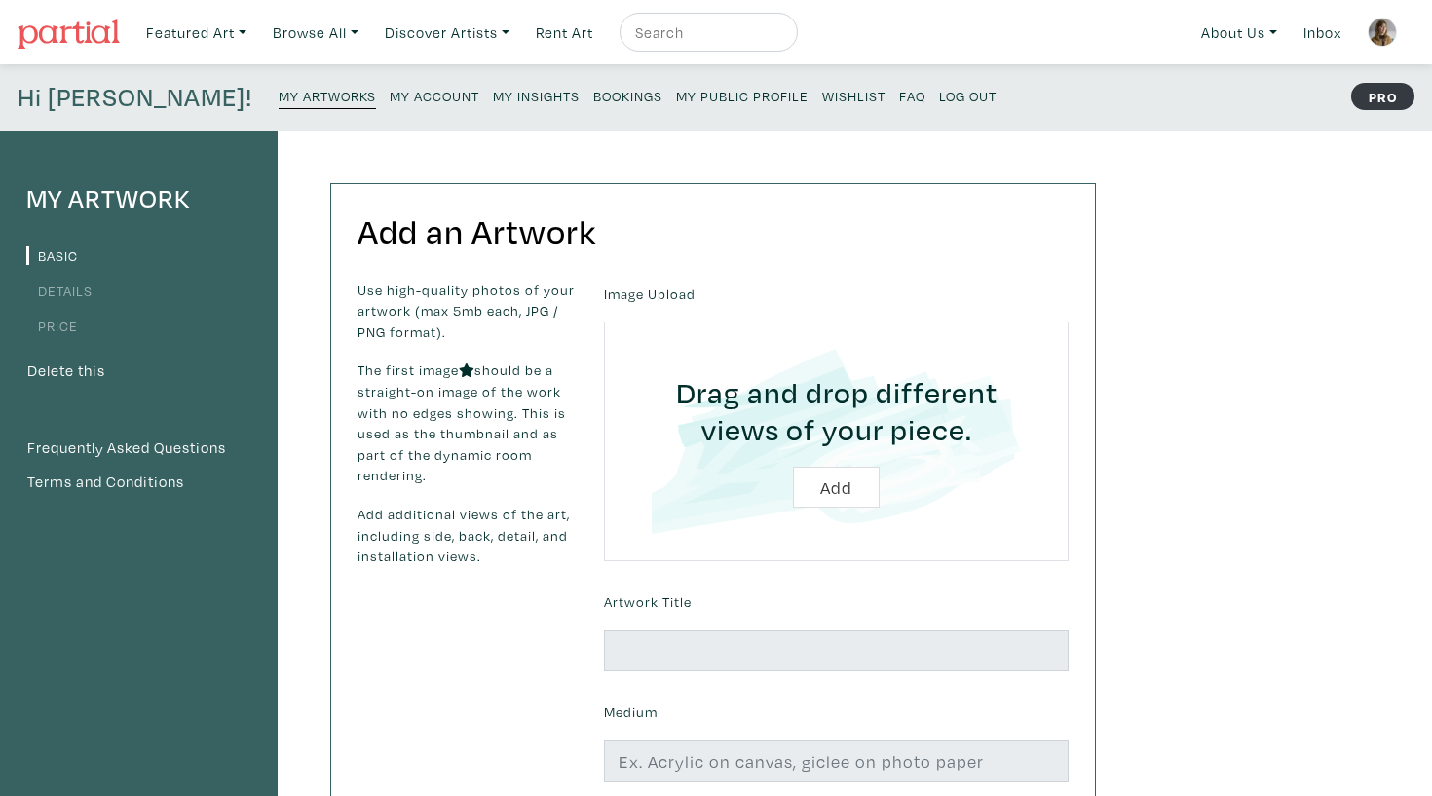
click at [845, 482] on input "file" at bounding box center [836, 441] width 410 height 185
type input "C:\fakepath\zoom zoom best quality copy.jpg"
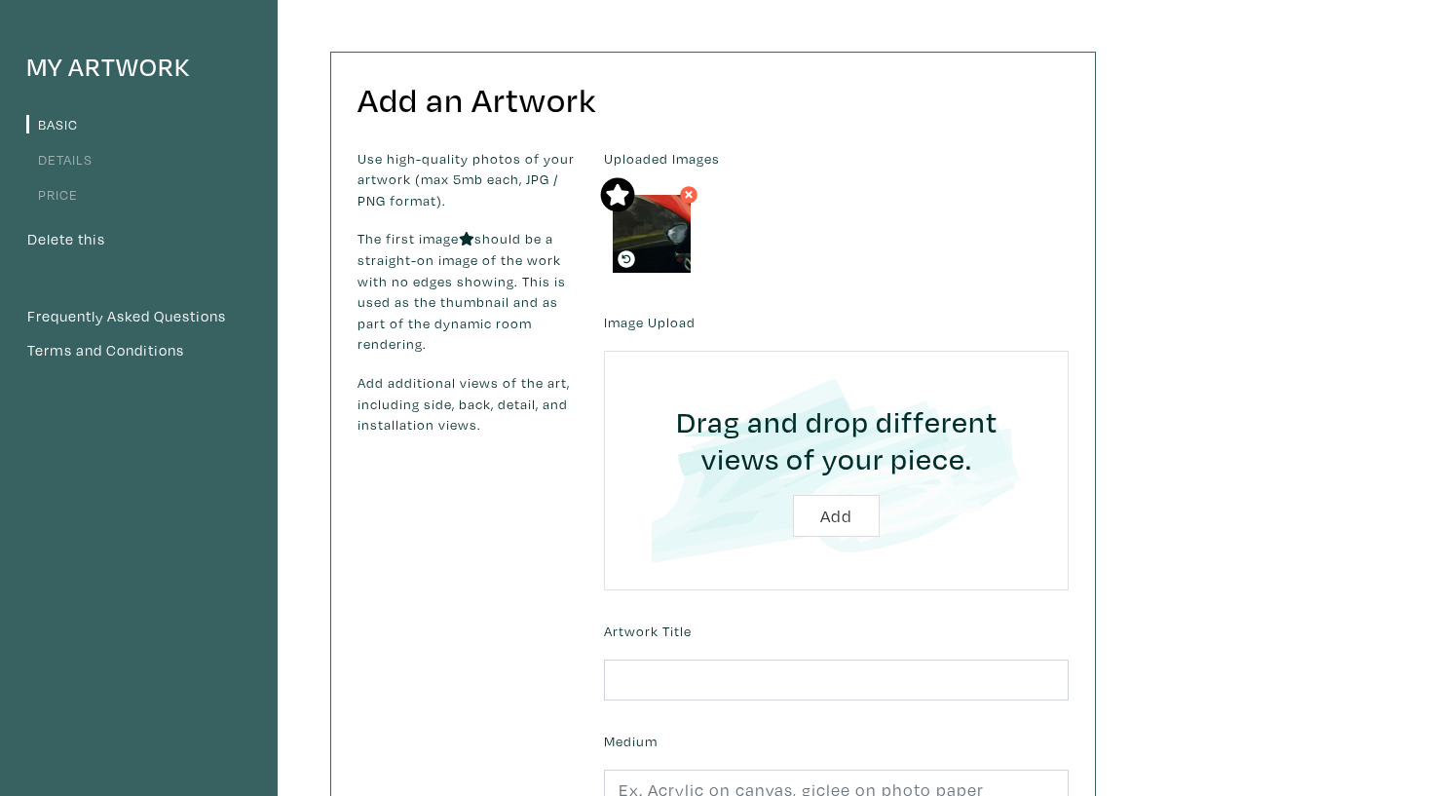
scroll to position [134, 0]
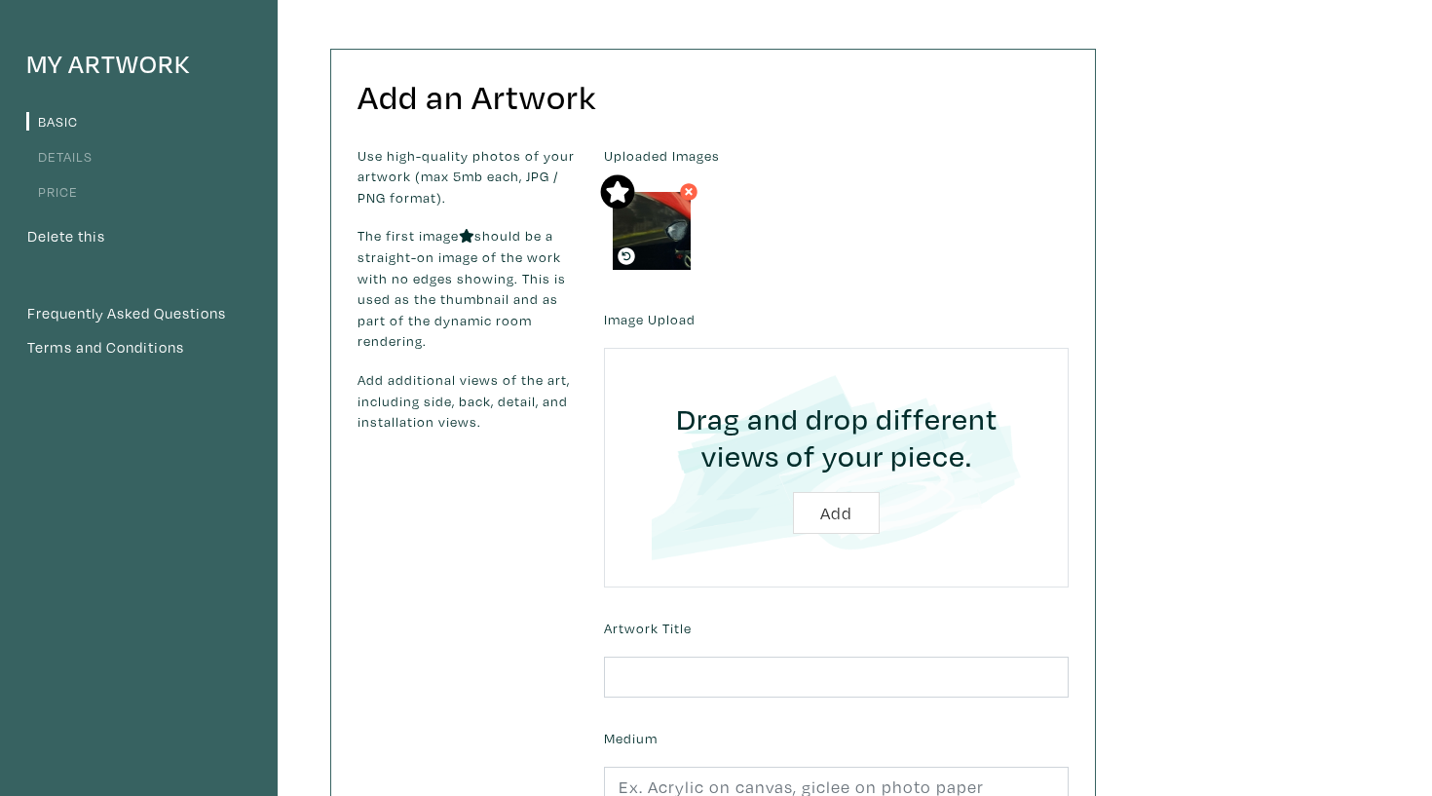
click at [854, 509] on input "file" at bounding box center [836, 467] width 410 height 185
type input "C:\fakepath\zoom zoom best quality.jpg"
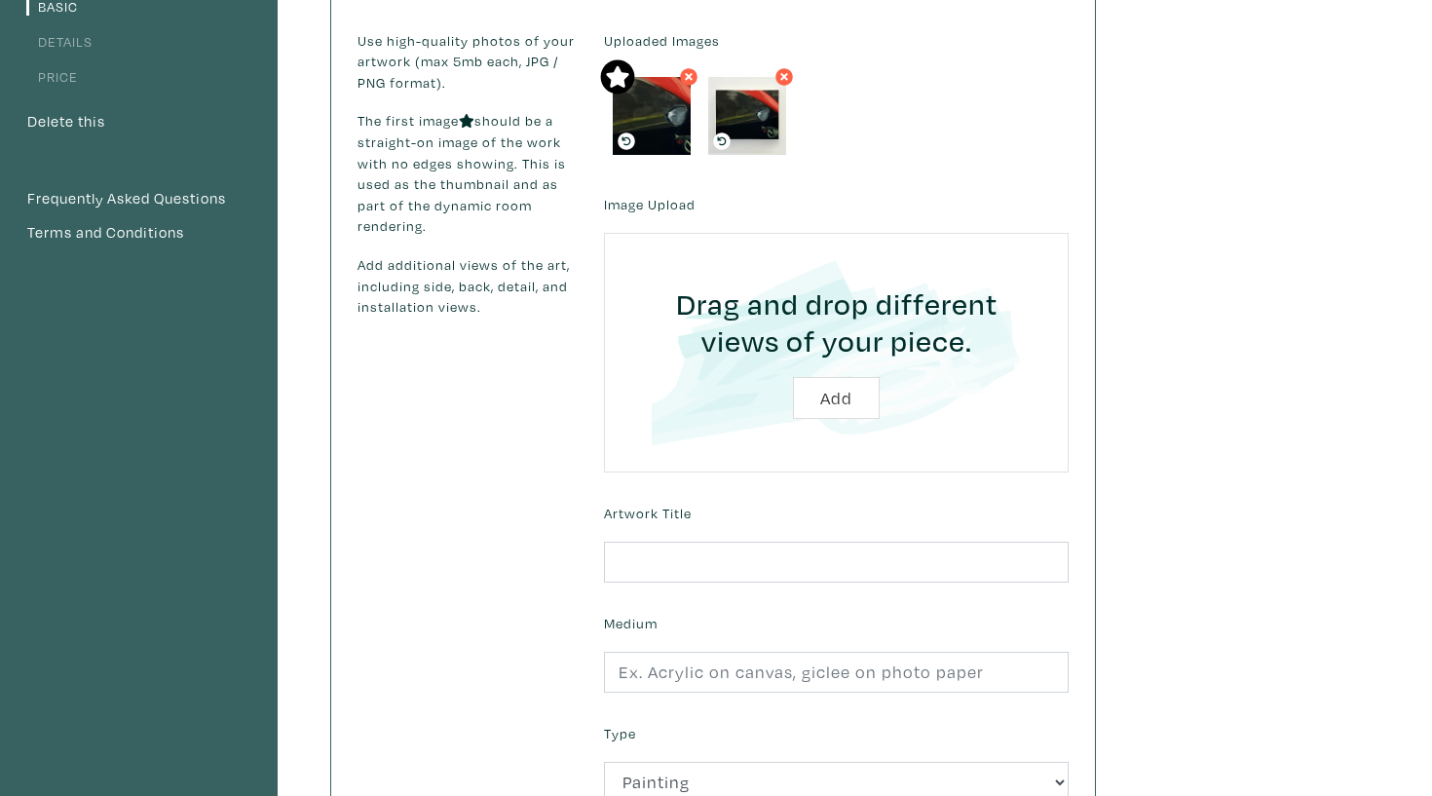
scroll to position [251, 0]
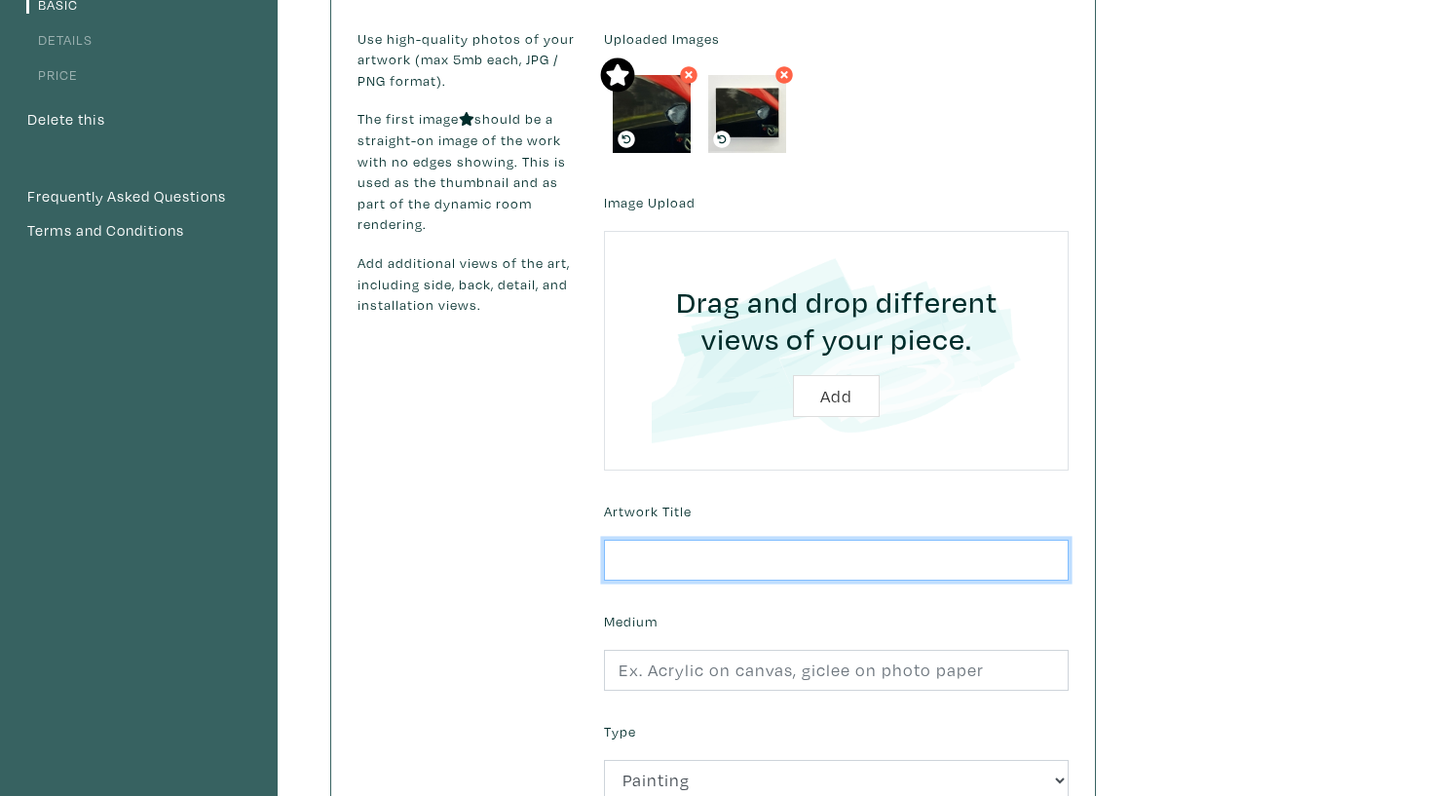
click at [754, 557] on input "text" at bounding box center [836, 561] width 465 height 42
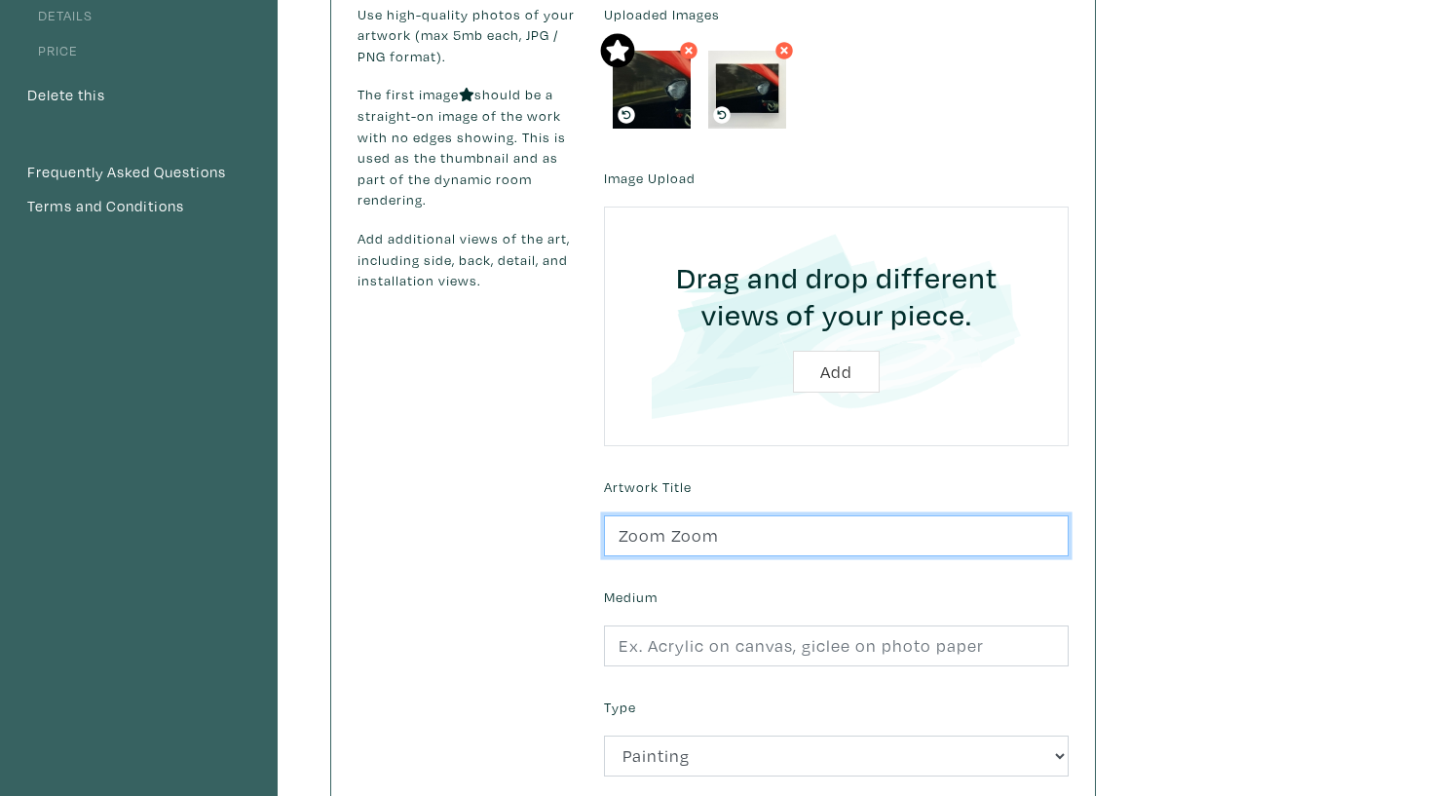
scroll to position [280, 0]
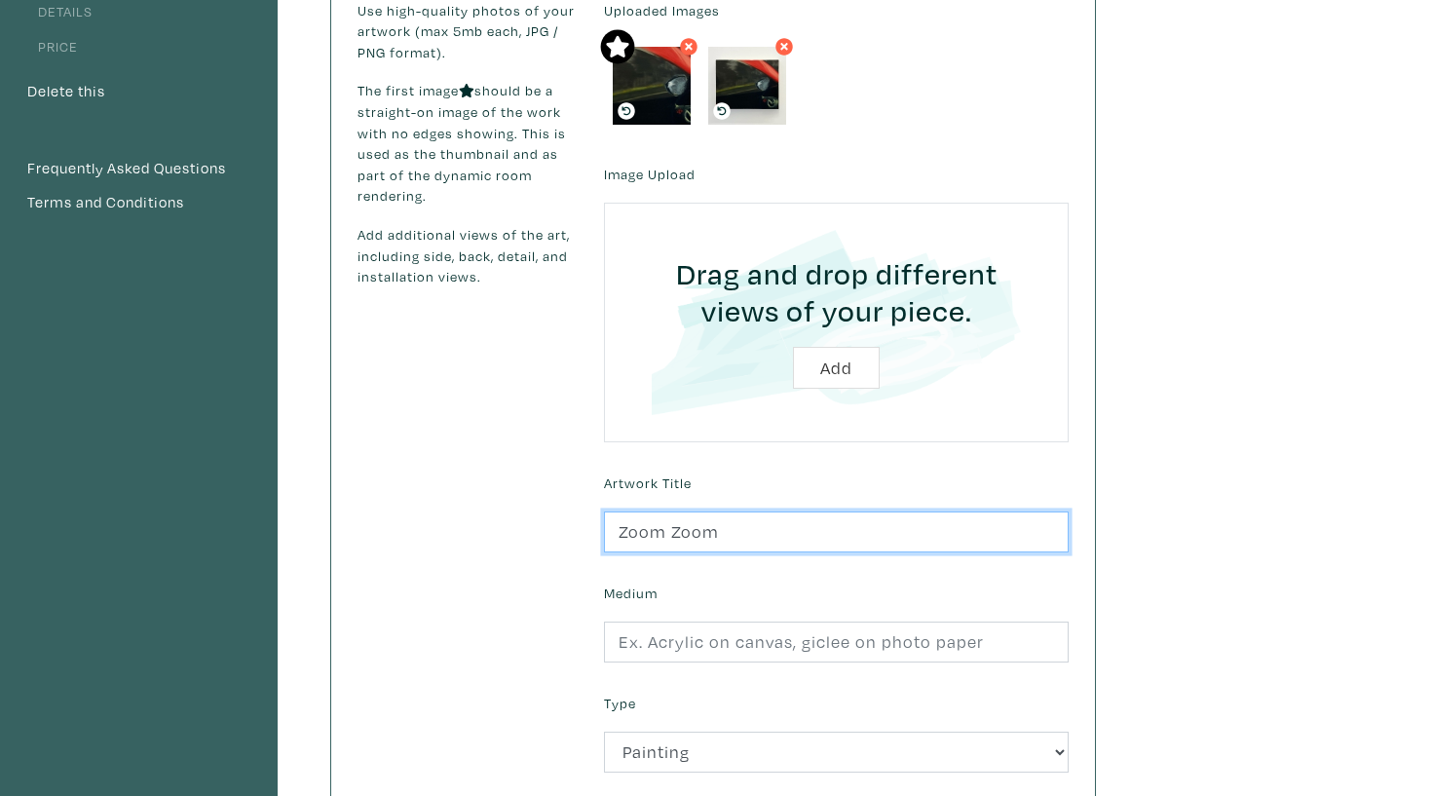
type input "Zoom Zoom"
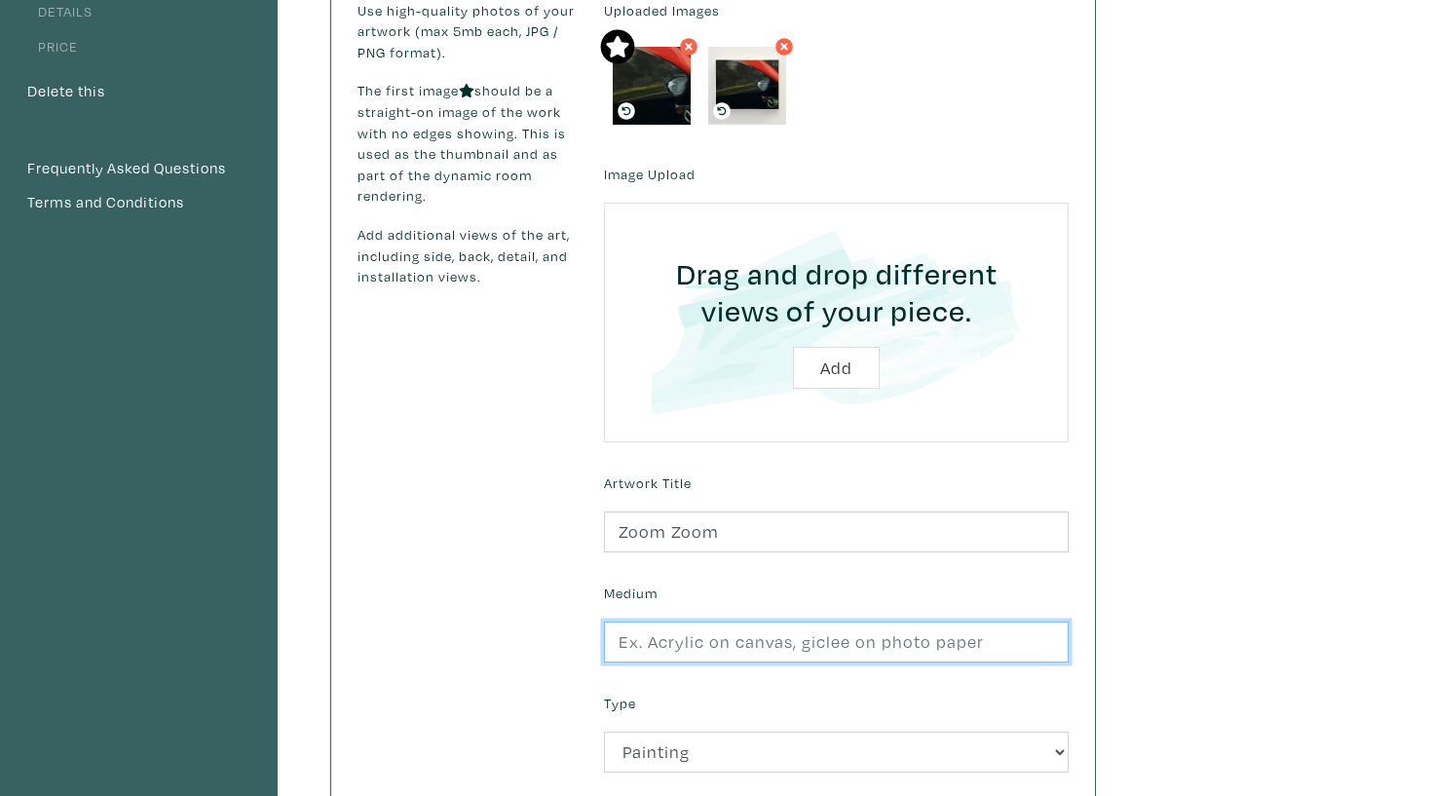
click at [718, 642] on input "text" at bounding box center [836, 643] width 465 height 42
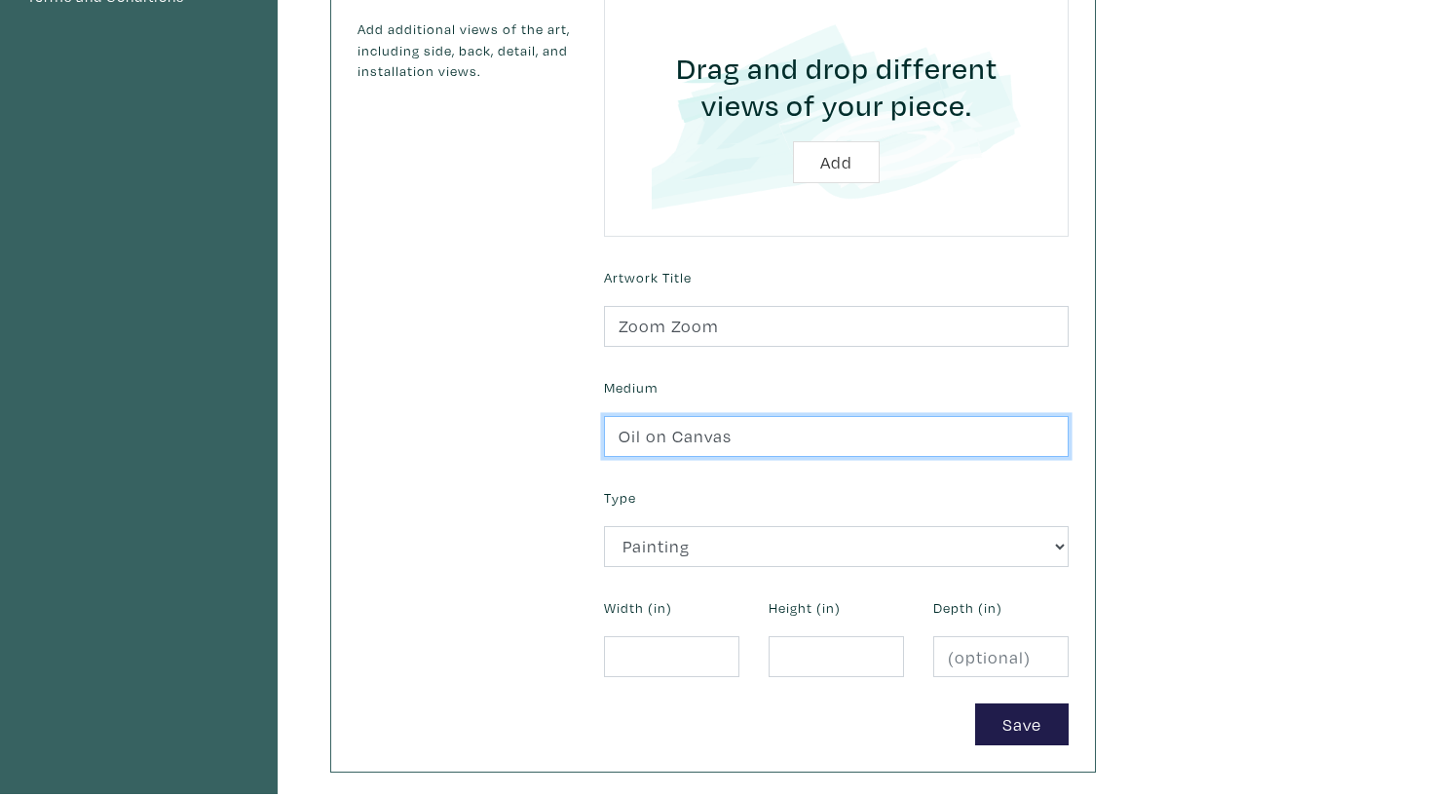
scroll to position [599, 0]
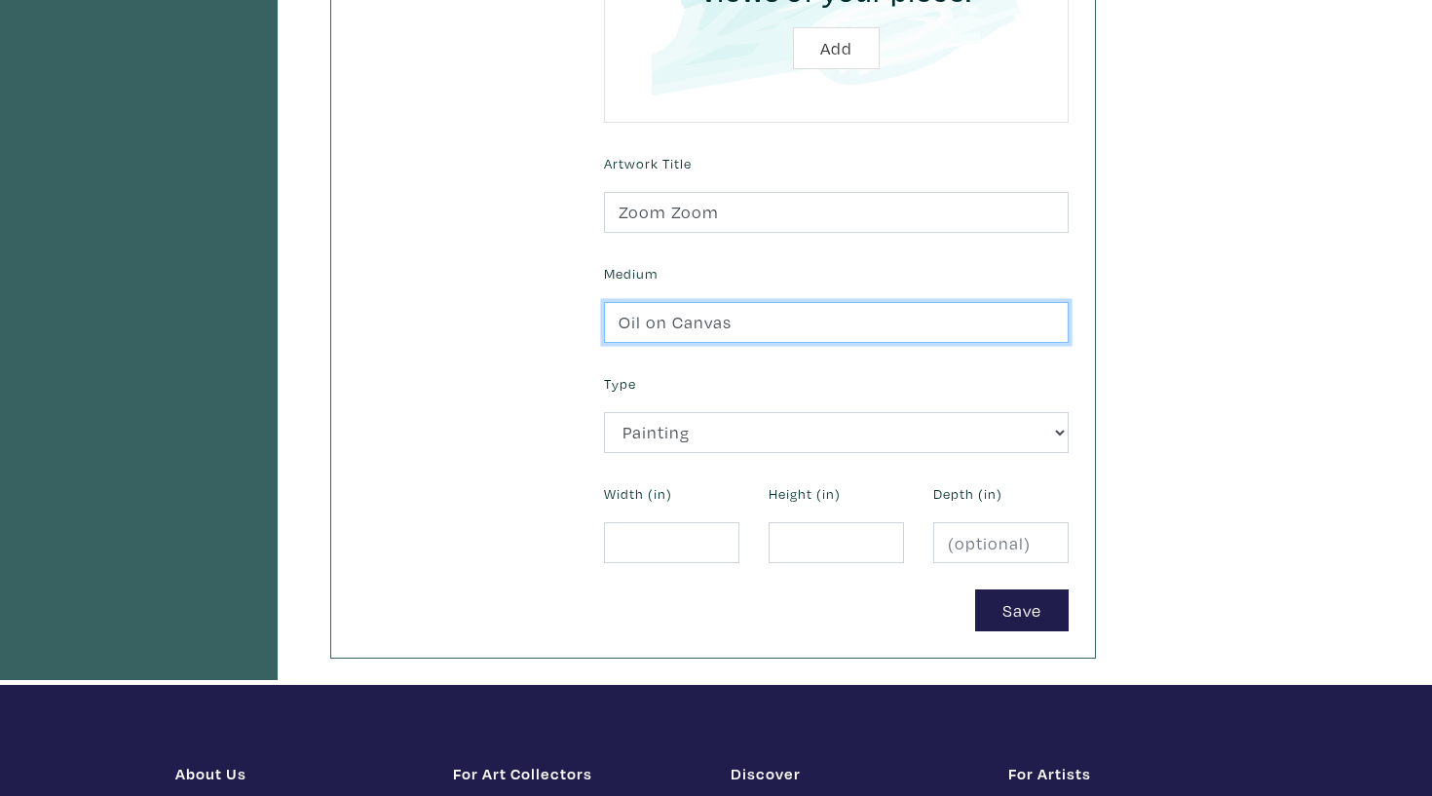
type input "Oil on Canvas"
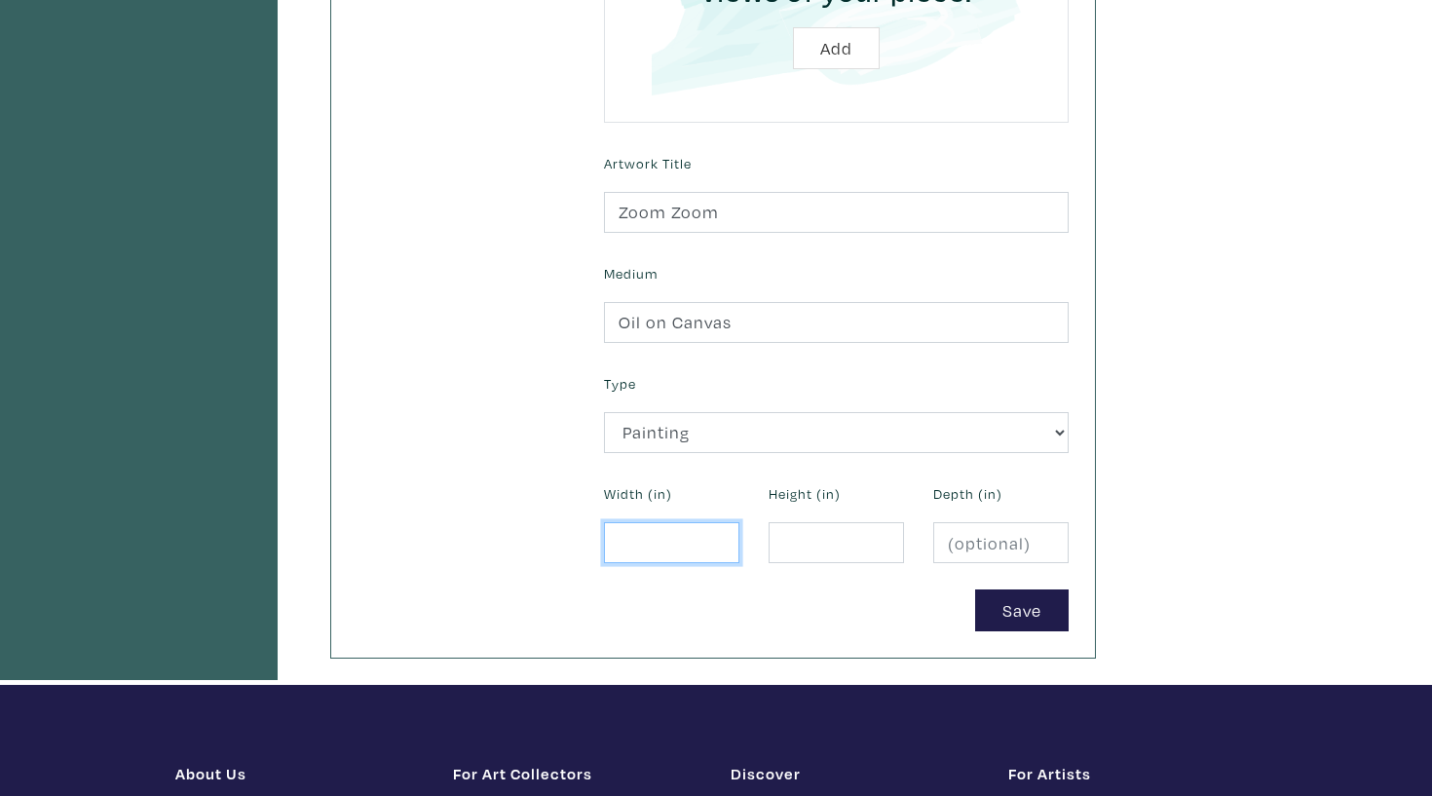
click at [671, 537] on input "number" at bounding box center [671, 543] width 135 height 42
type input "10"
click at [800, 545] on input "number" at bounding box center [836, 543] width 135 height 42
type input "8"
click at [991, 528] on input "number" at bounding box center [1000, 543] width 135 height 42
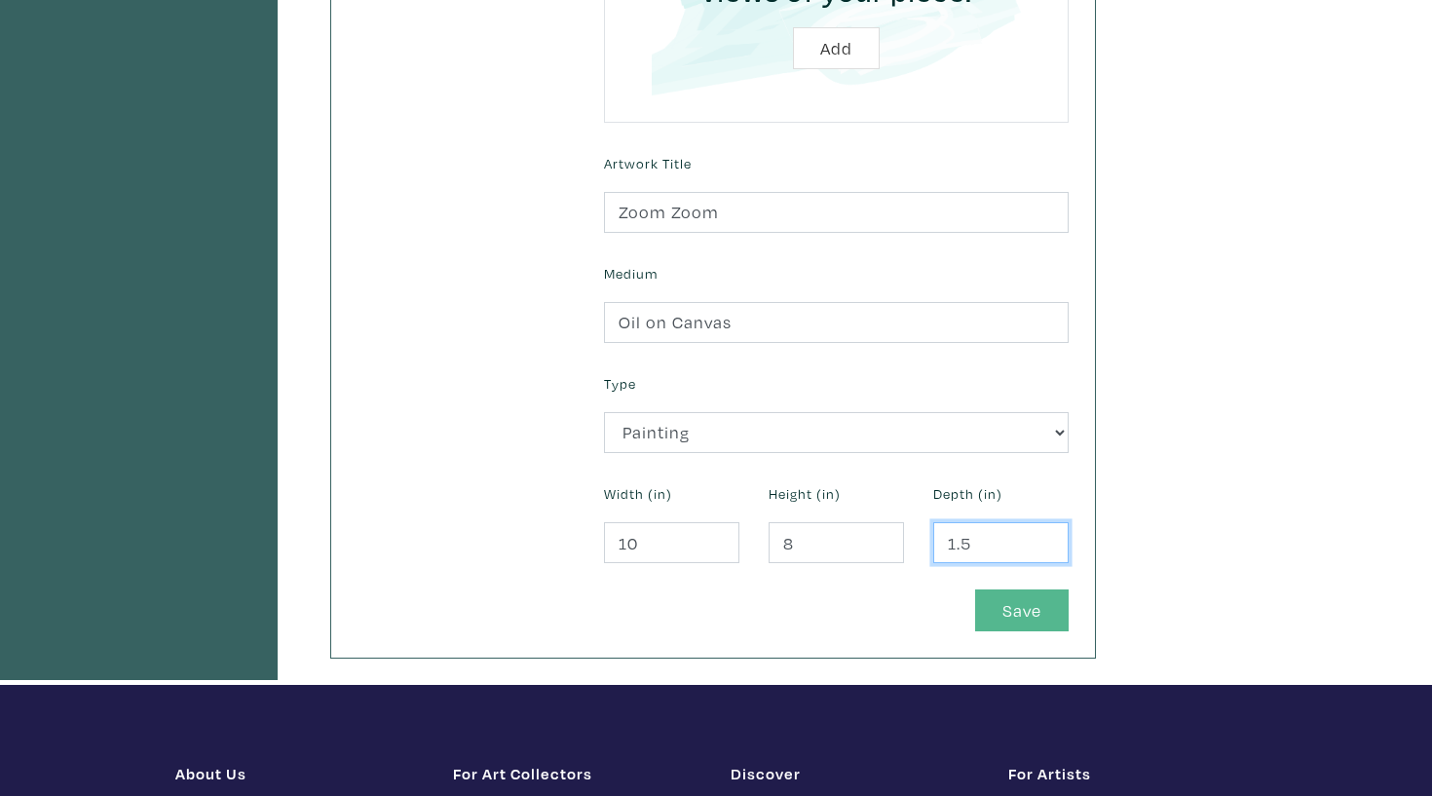
type input "1.5"
click at [1033, 600] on button "Save" at bounding box center [1022, 610] width 94 height 42
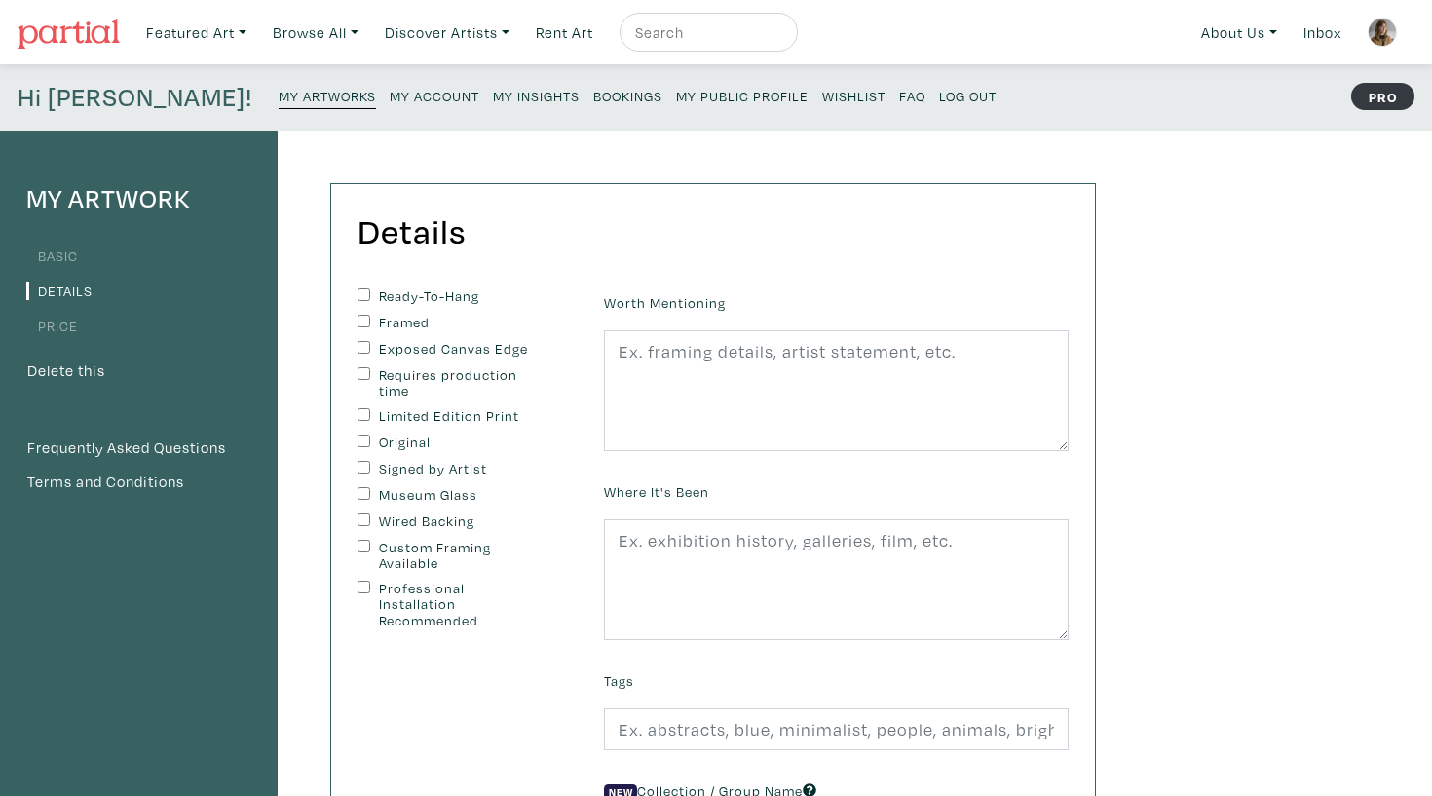
scroll to position [41, 0]
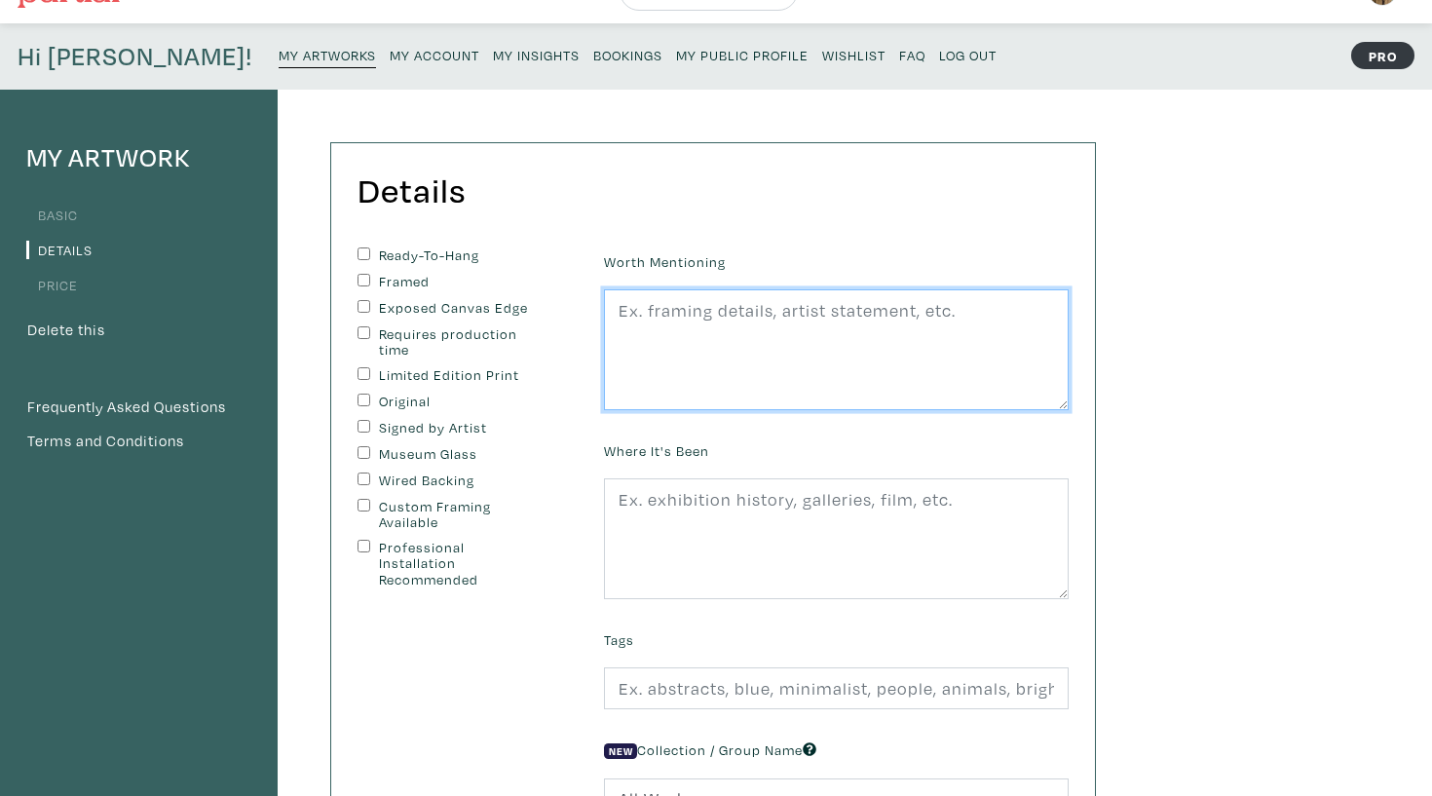
click at [677, 317] on textarea at bounding box center [836, 349] width 465 height 121
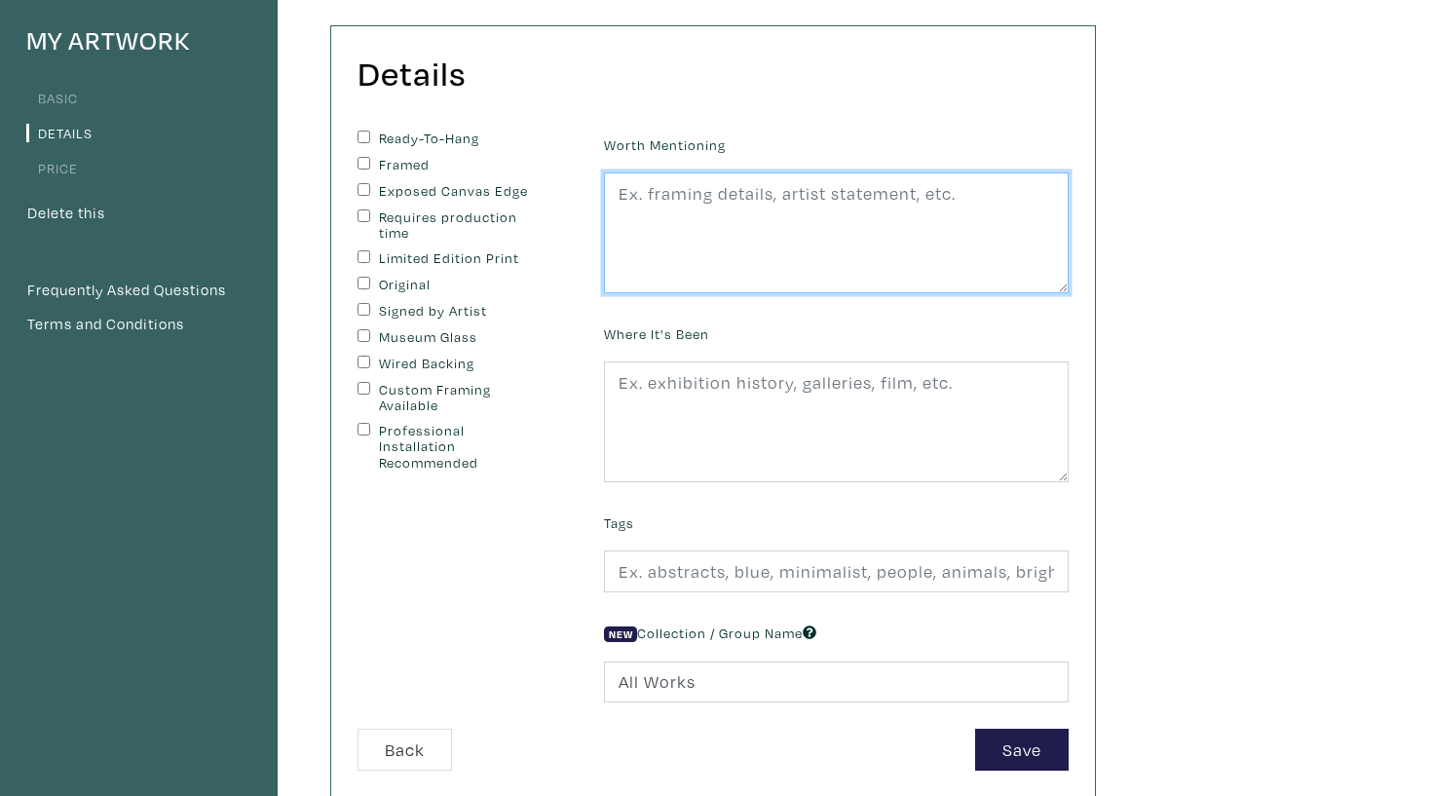
scroll to position [173, 0]
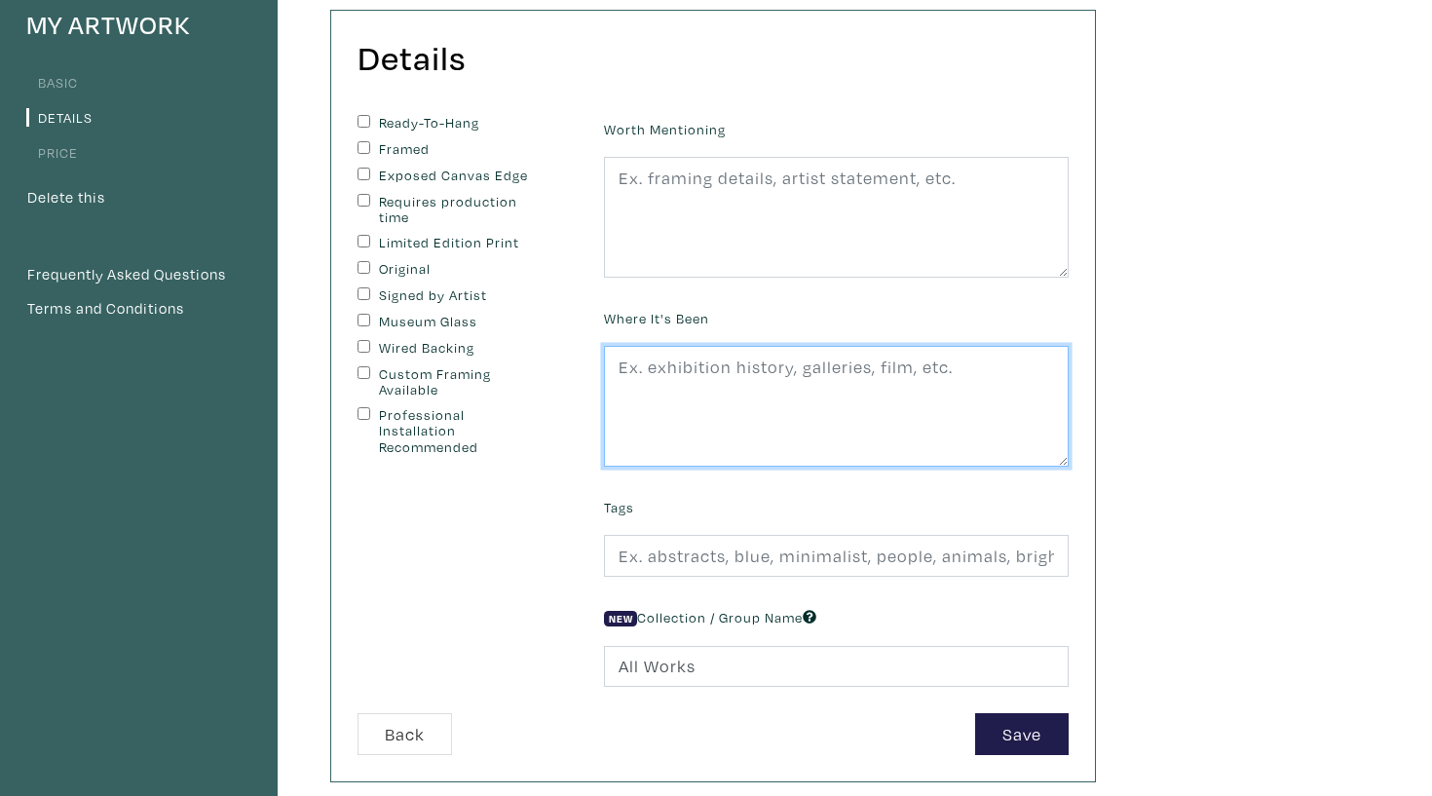
click at [814, 386] on textarea at bounding box center [836, 406] width 465 height 121
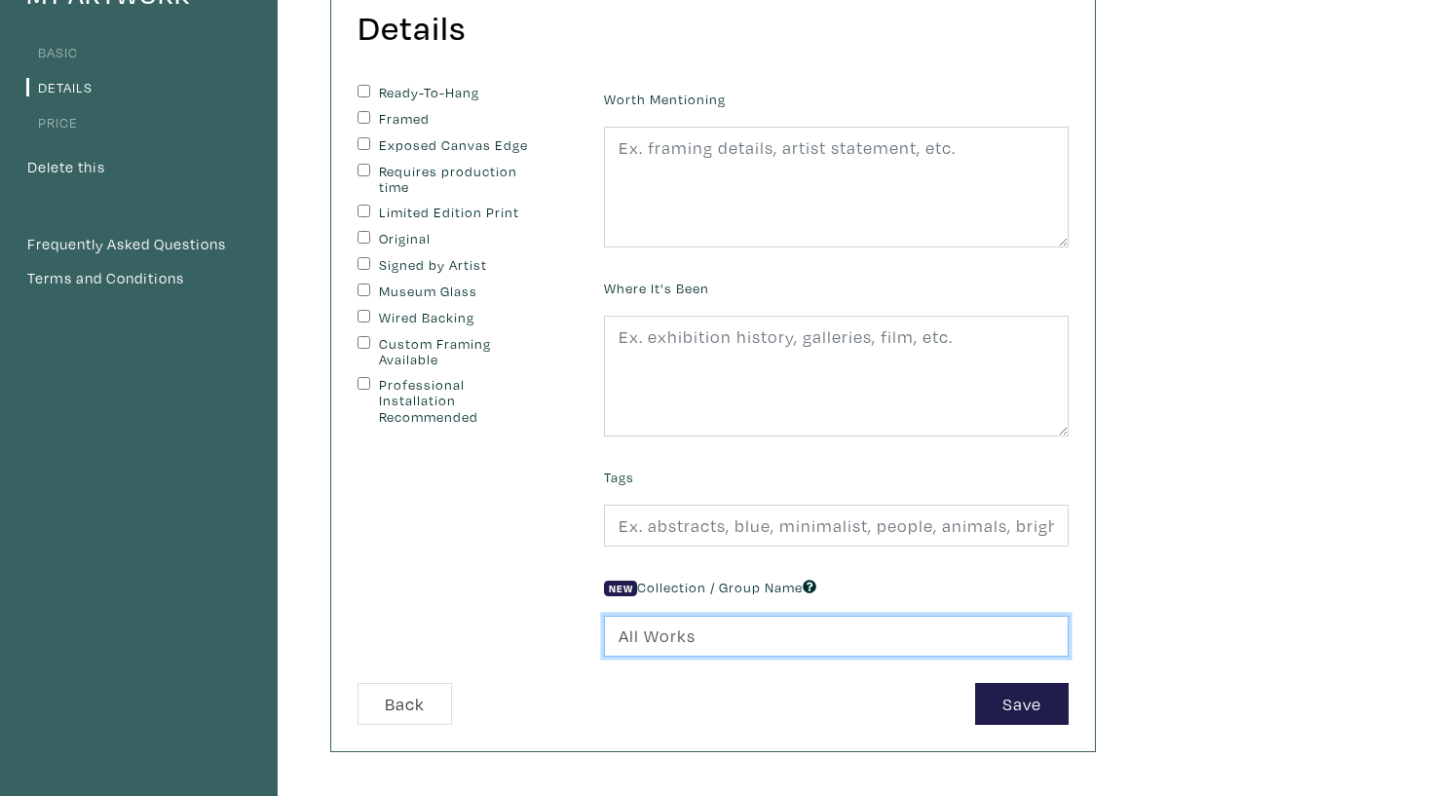
click at [727, 636] on input "All Works" at bounding box center [836, 637] width 465 height 42
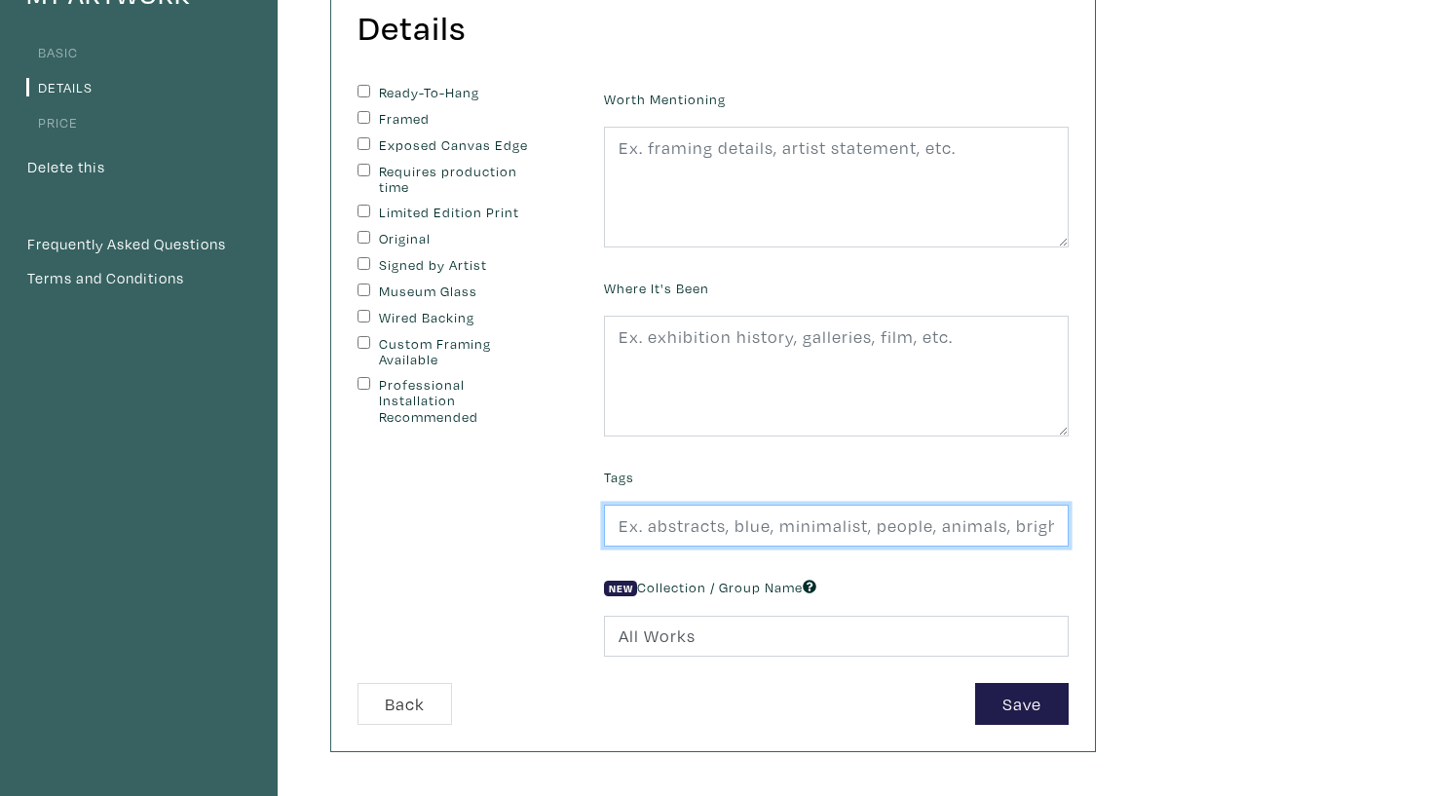
click at [777, 515] on input "text" at bounding box center [836, 526] width 465 height 42
type input "c"
type input "cars, representational oil paintings"
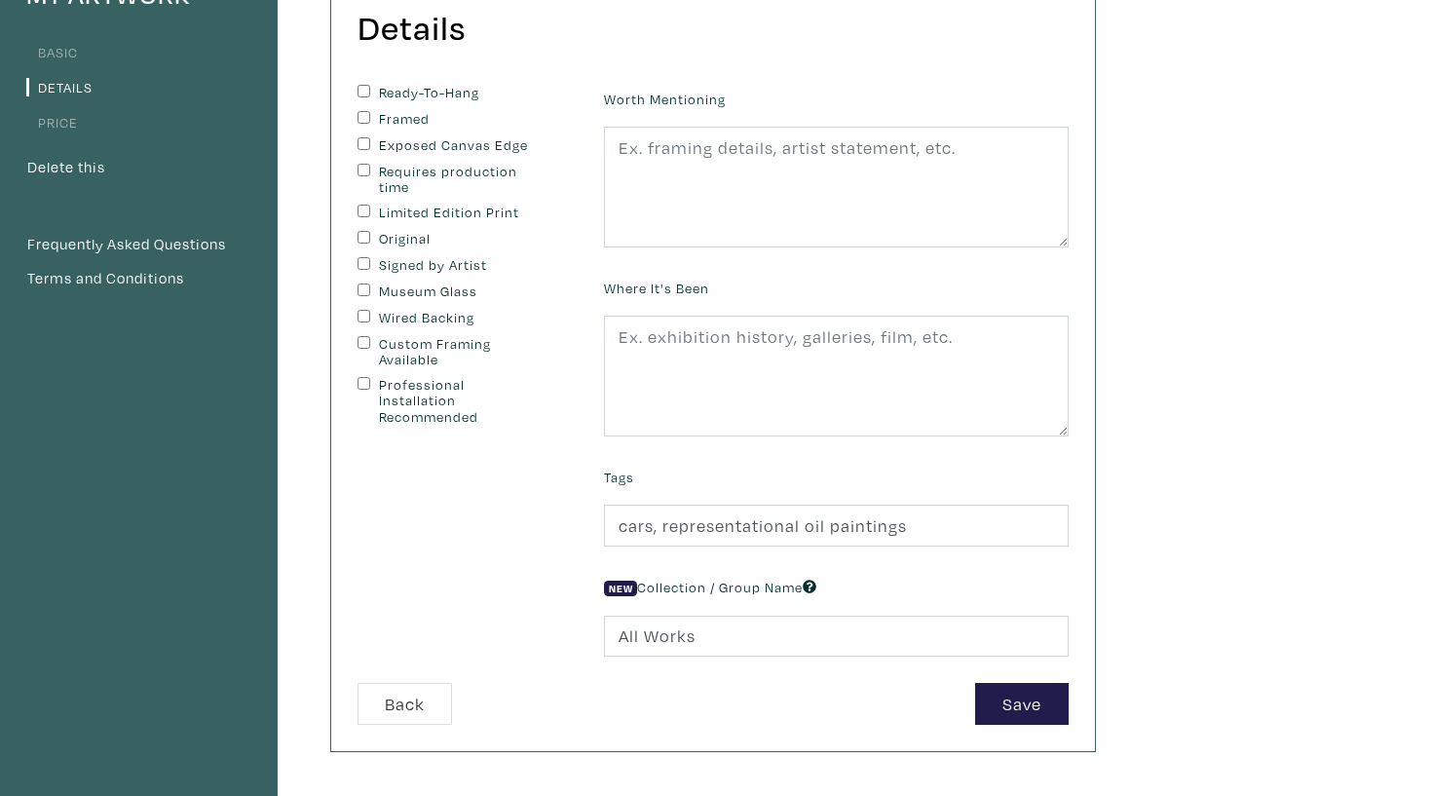
click at [361, 339] on input "Custom Framing Available" at bounding box center [364, 342] width 13 height 13
checkbox input "true"
click at [361, 312] on input "Wired Backing" at bounding box center [364, 316] width 13 height 13
checkbox input "true"
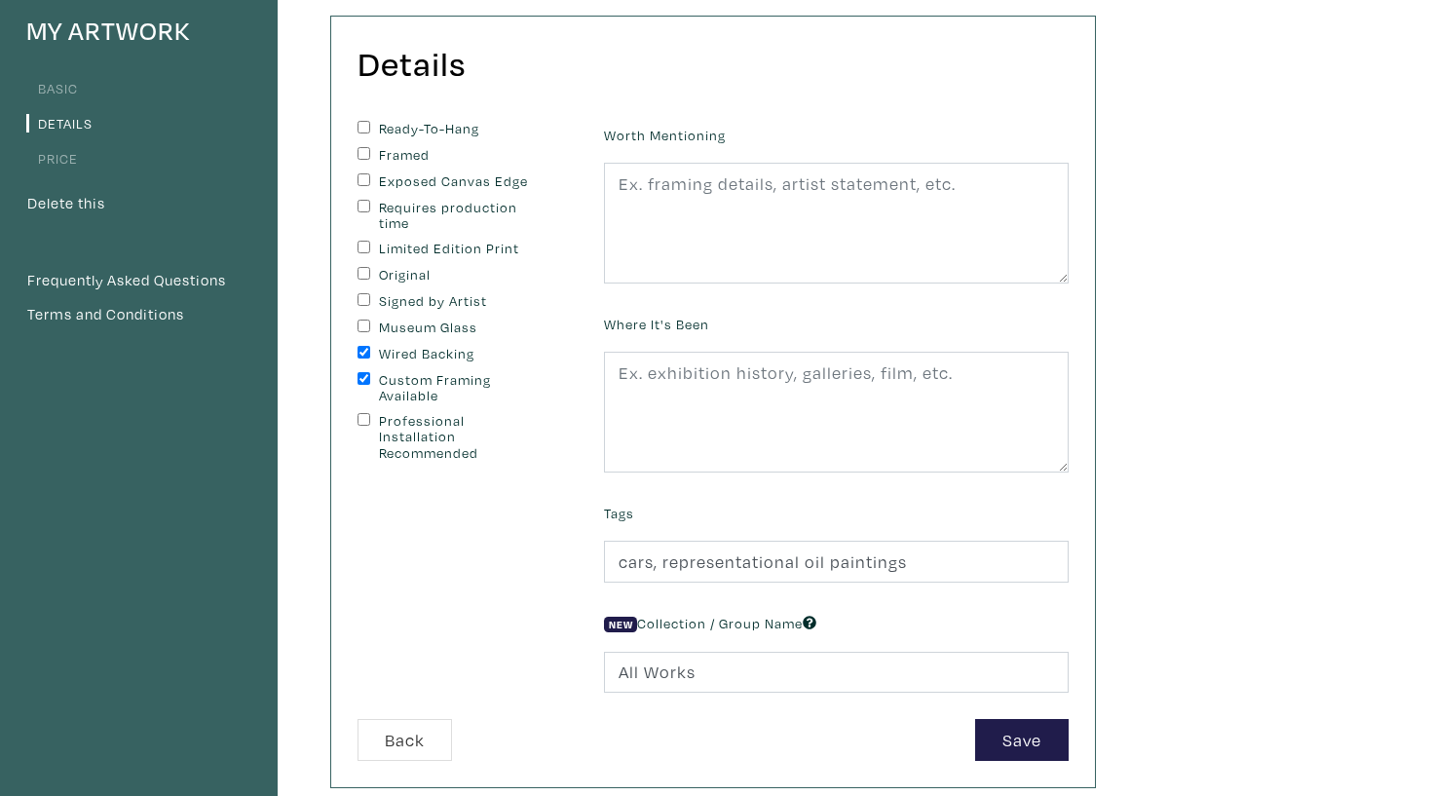
scroll to position [162, 0]
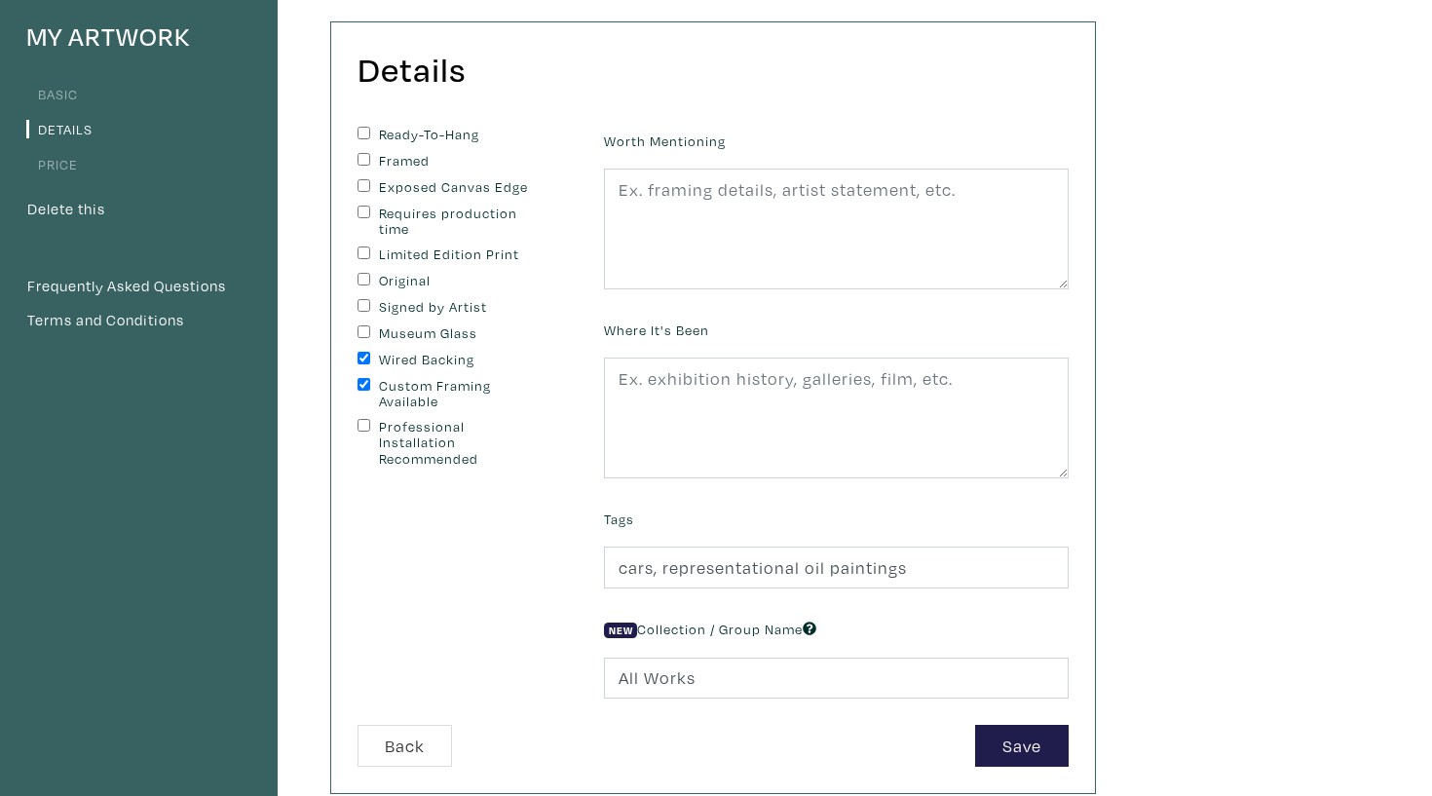
click at [360, 309] on div "Signed by Artist" at bounding box center [466, 308] width 217 height 18
click at [360, 299] on input "Signed by Artist" at bounding box center [364, 305] width 13 height 13
checkbox input "true"
click at [359, 273] on input "Original" at bounding box center [364, 279] width 13 height 13
checkbox input "true"
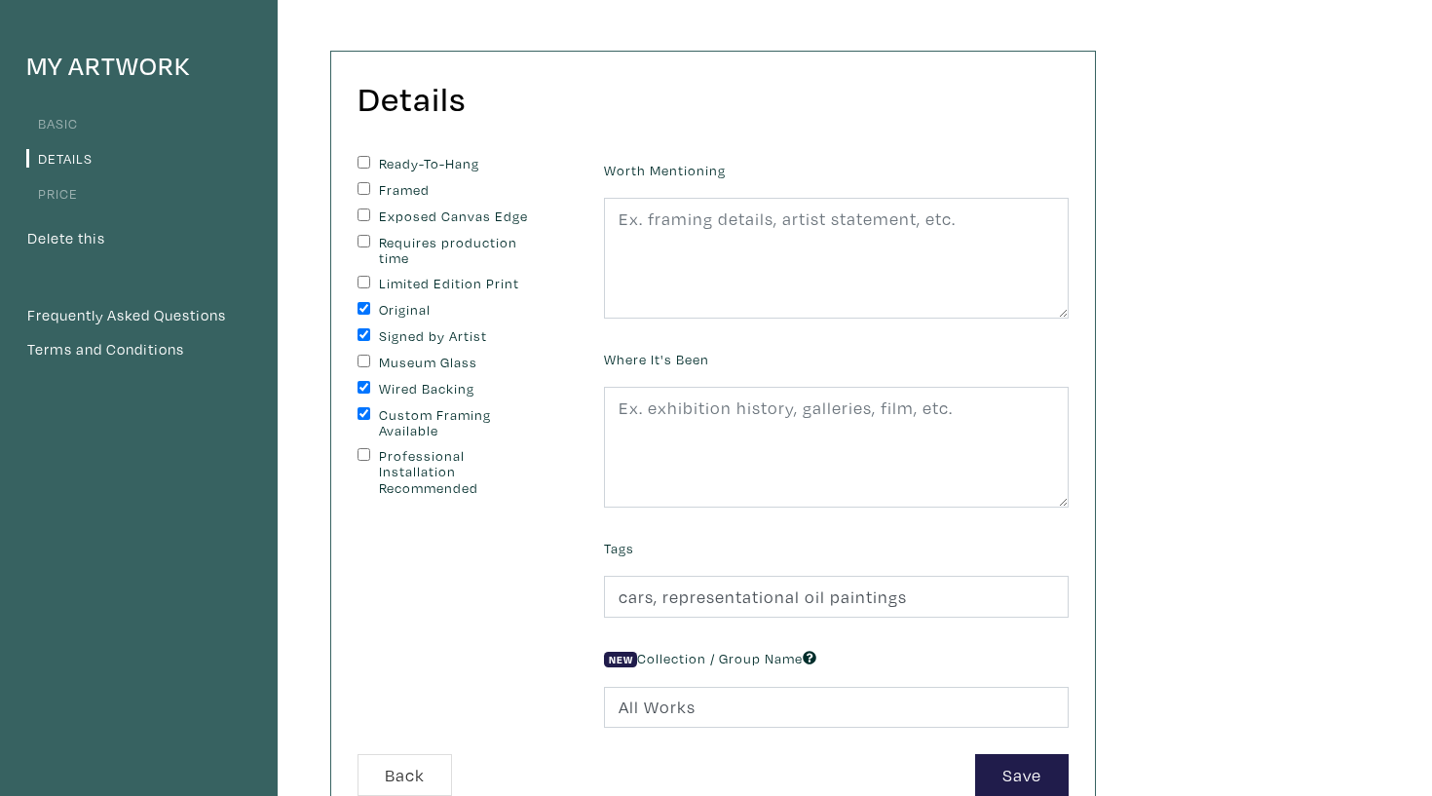
scroll to position [138, 0]
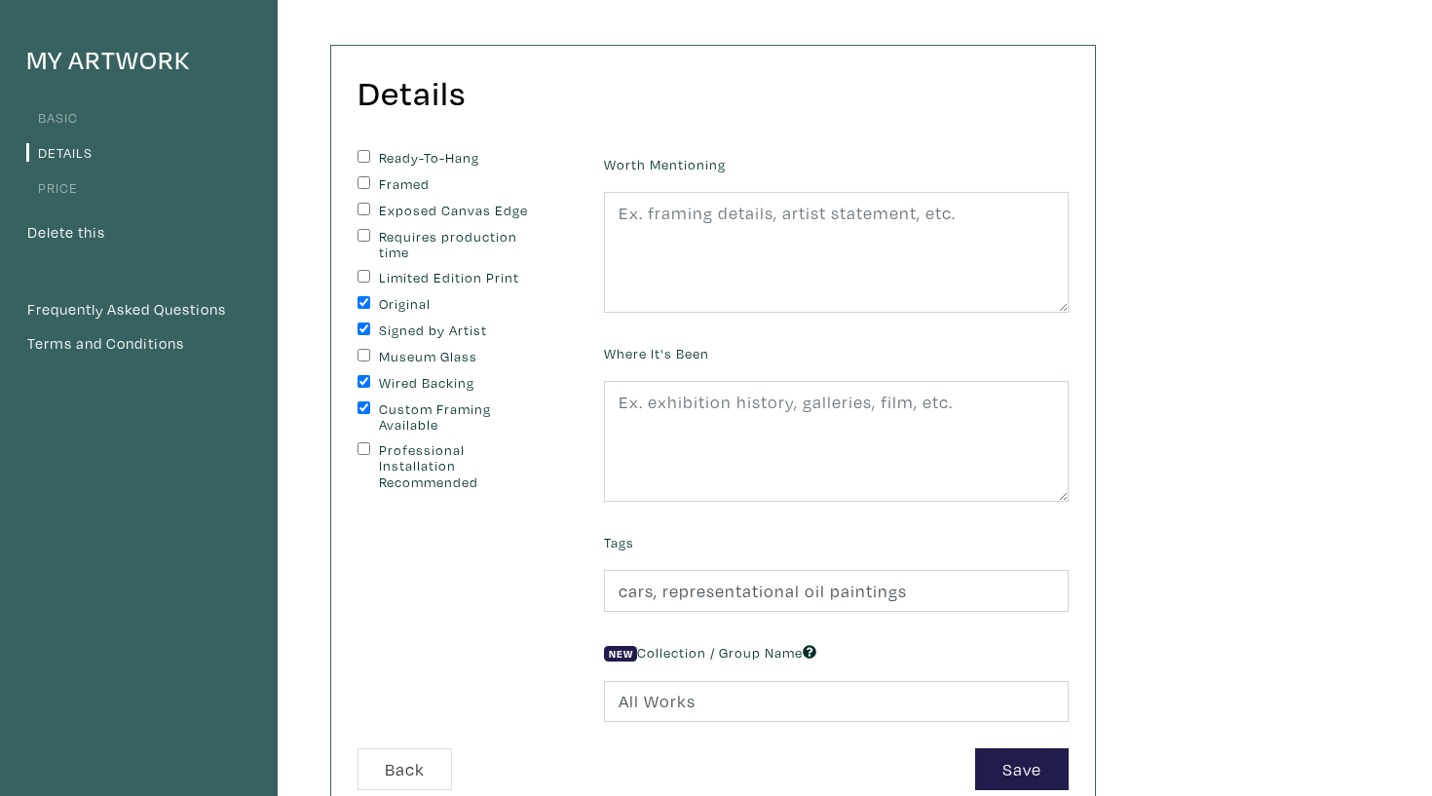
click at [363, 151] on input "Ready-To-Hang" at bounding box center [364, 156] width 13 height 13
checkbox input "true"
click at [361, 403] on input "Custom Framing Available" at bounding box center [364, 407] width 13 height 13
click at [359, 411] on div "Custom Framing Available" at bounding box center [466, 417] width 217 height 32
click at [360, 410] on input "Custom Framing Available" at bounding box center [364, 407] width 13 height 13
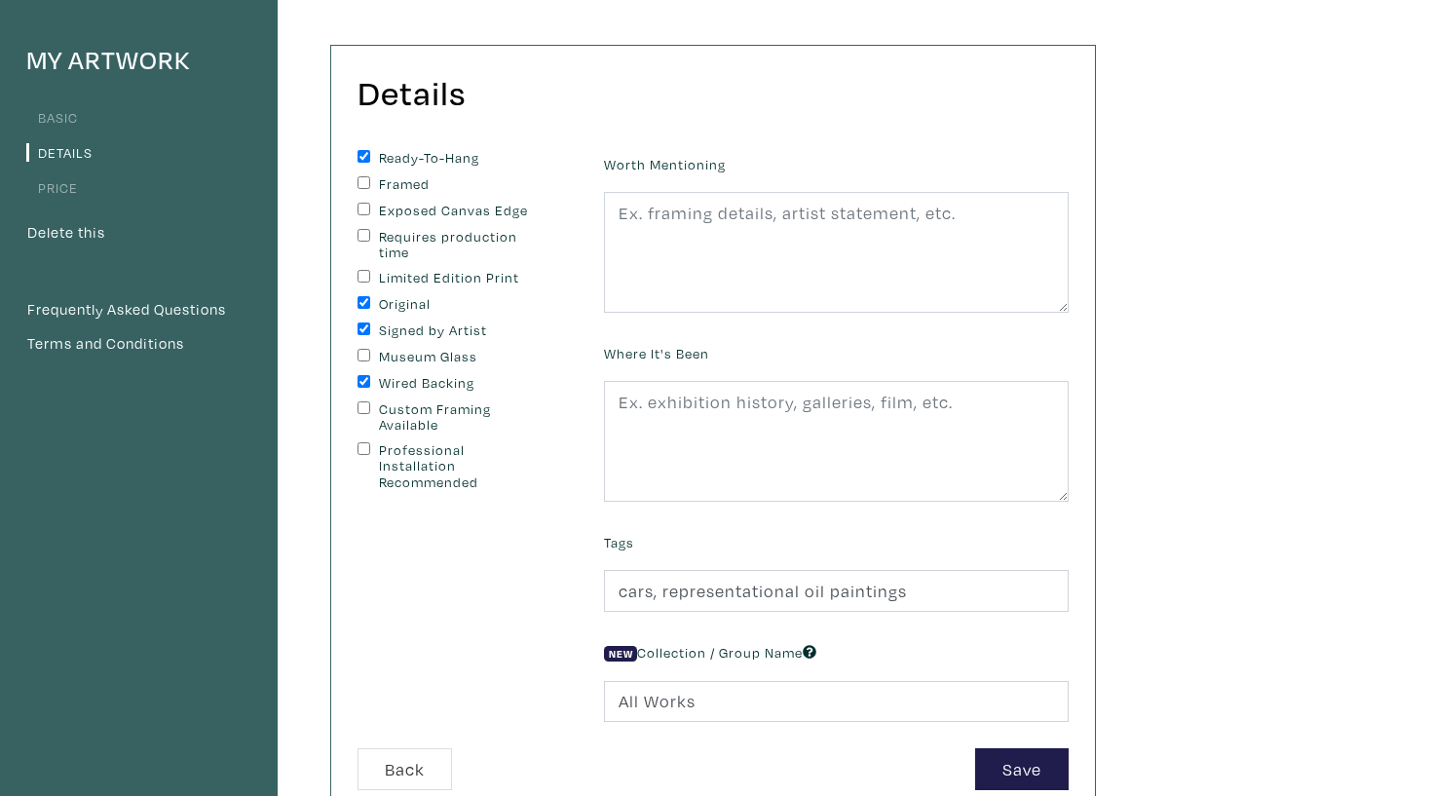
checkbox input "true"
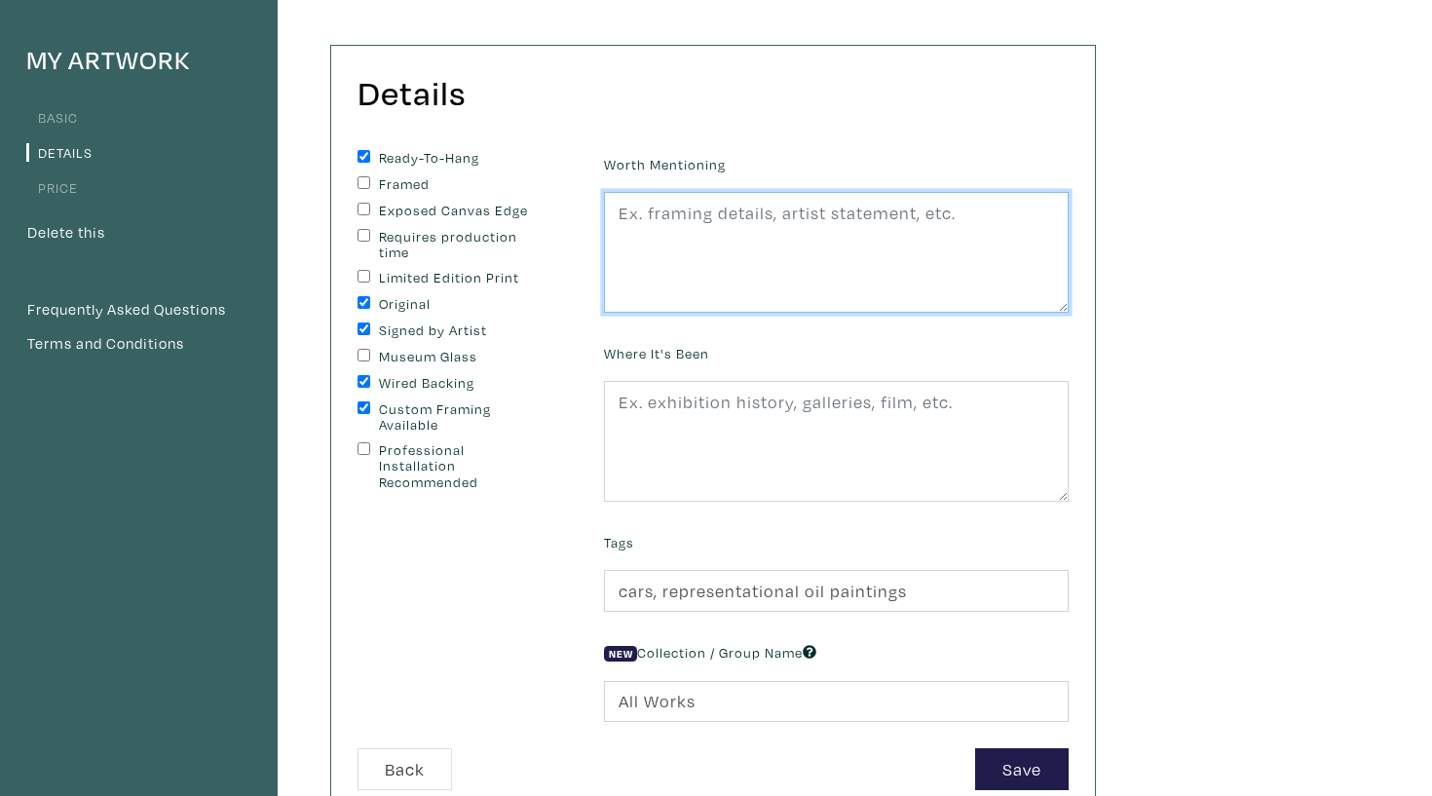
click at [813, 310] on textarea at bounding box center [836, 252] width 465 height 121
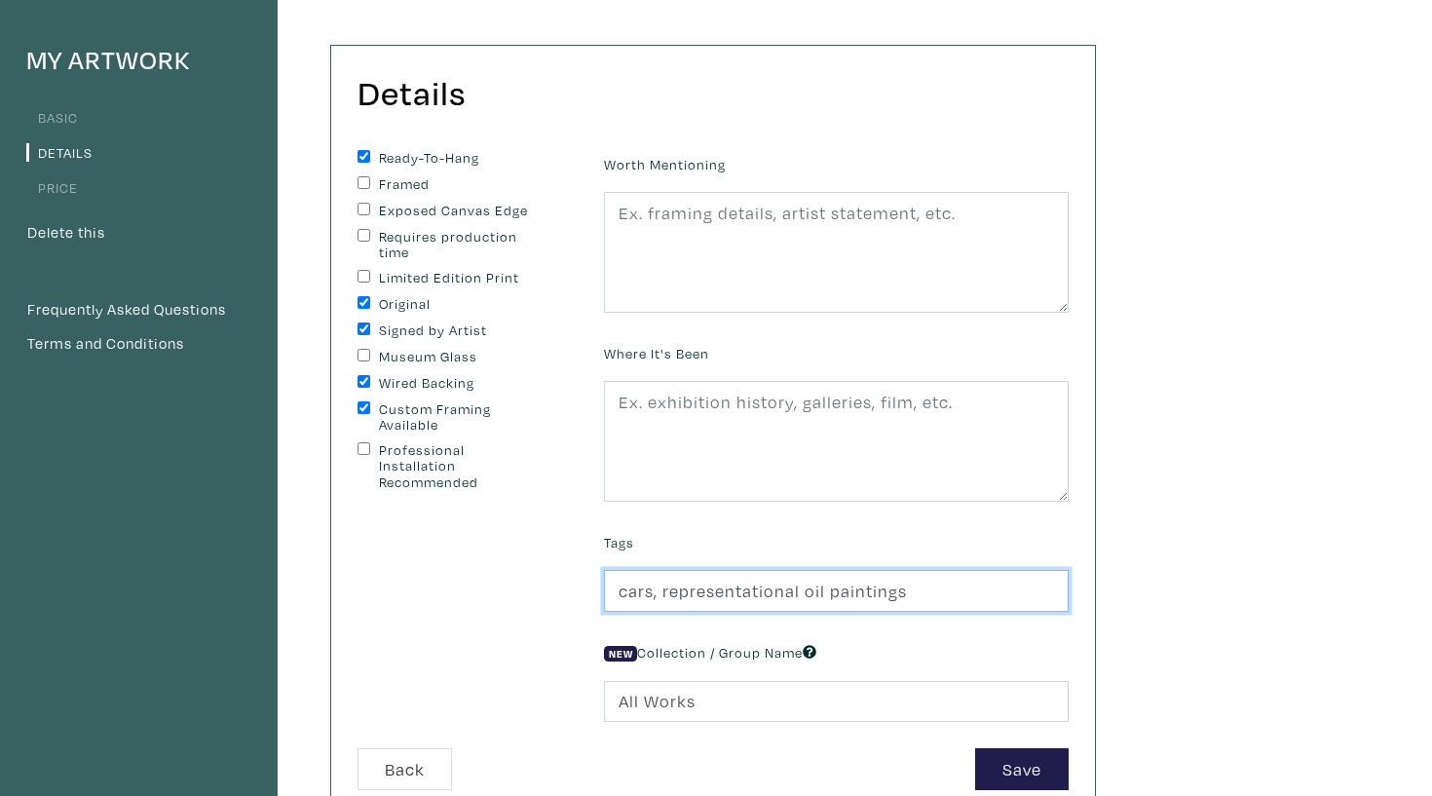
click at [933, 598] on input "cars, representational oil paintings" at bounding box center [836, 591] width 465 height 42
click at [651, 588] on input "cars, representational oil paintings," at bounding box center [836, 591] width 465 height 42
click at [969, 583] on input "cars, car, representational oil paintings," at bounding box center [836, 591] width 465 height 42
type input "cars, car, representational oil paintings, car paintings, contemporary art, eme…"
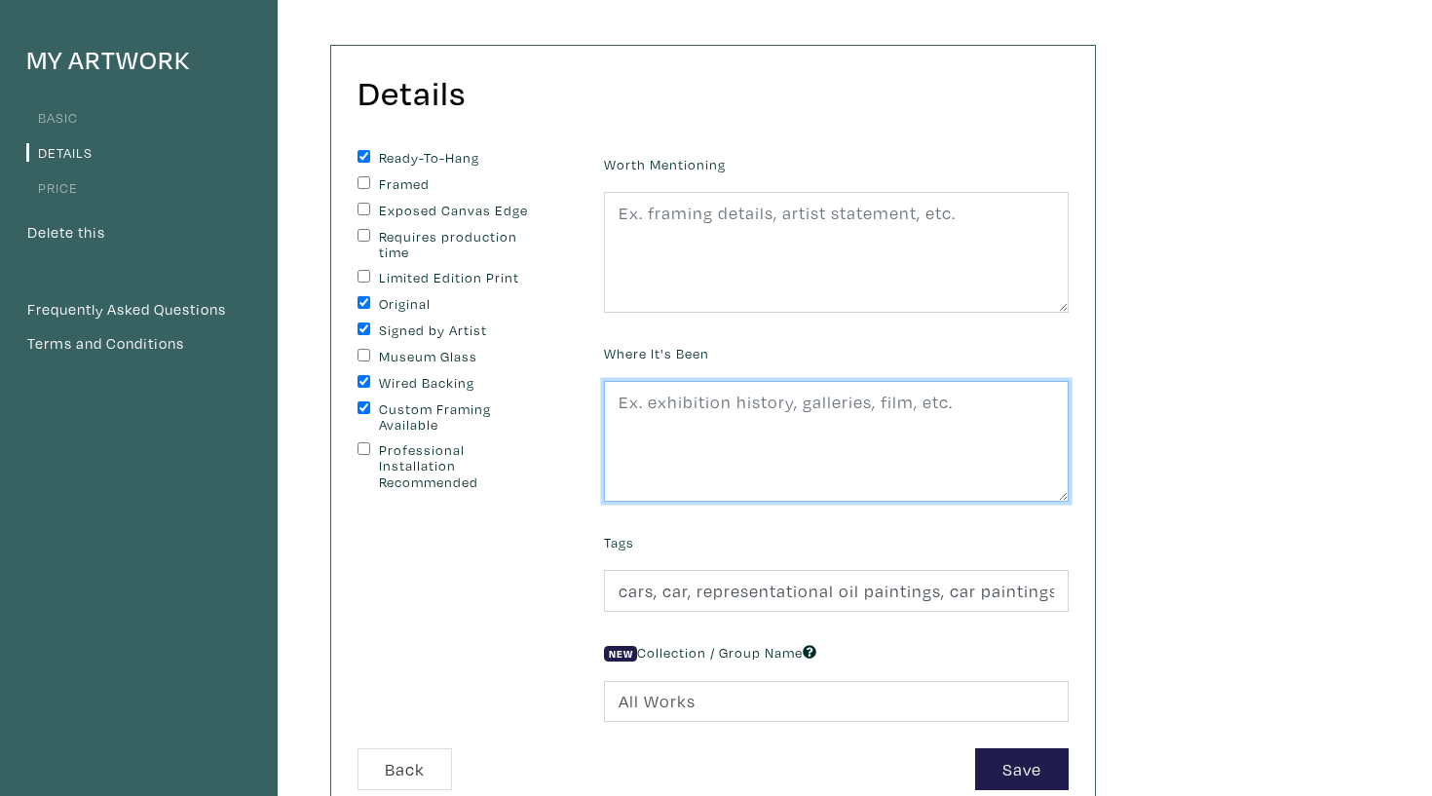
click at [784, 404] on textarea at bounding box center [836, 441] width 465 height 121
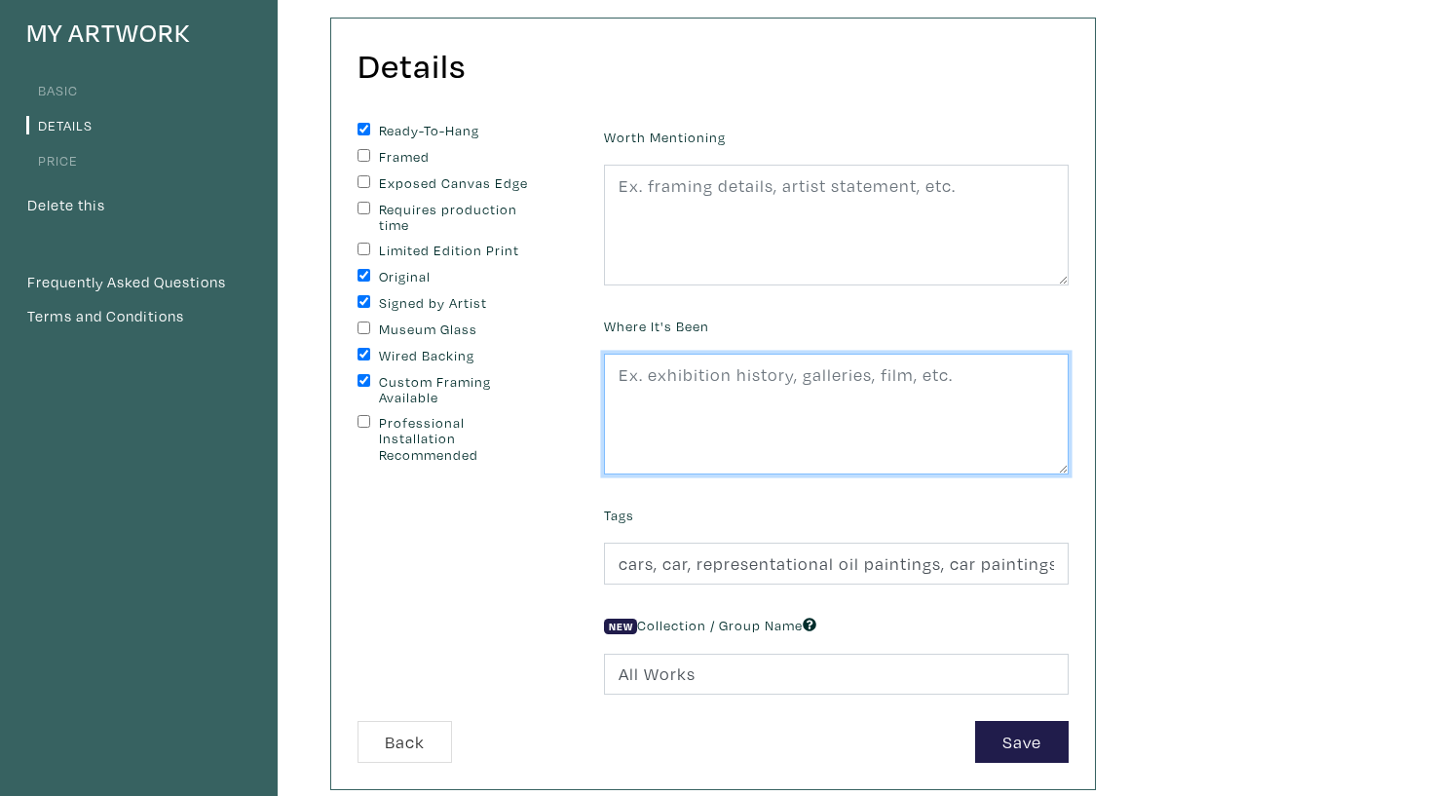
scroll to position [181, 0]
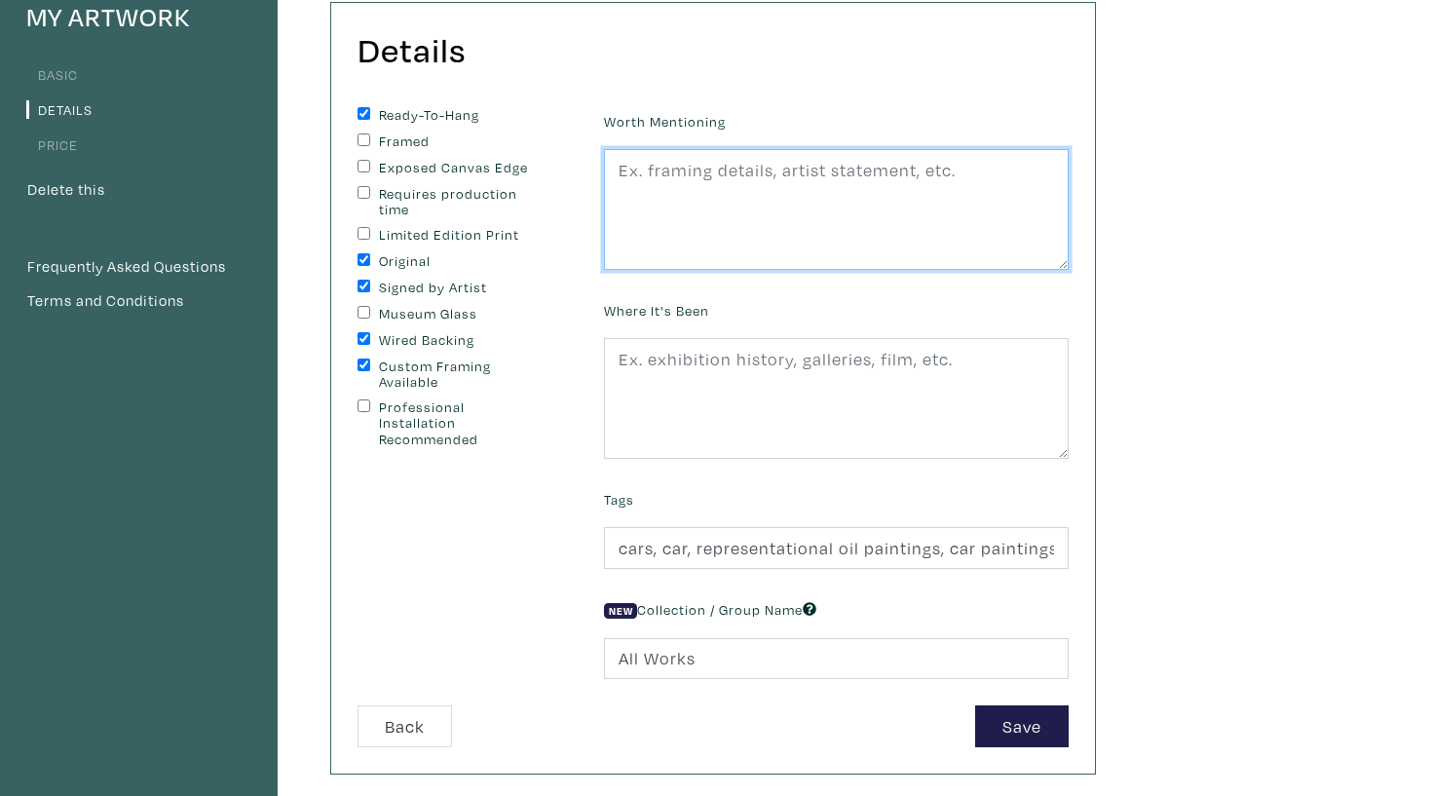
click at [848, 226] on textarea at bounding box center [836, 209] width 465 height 121
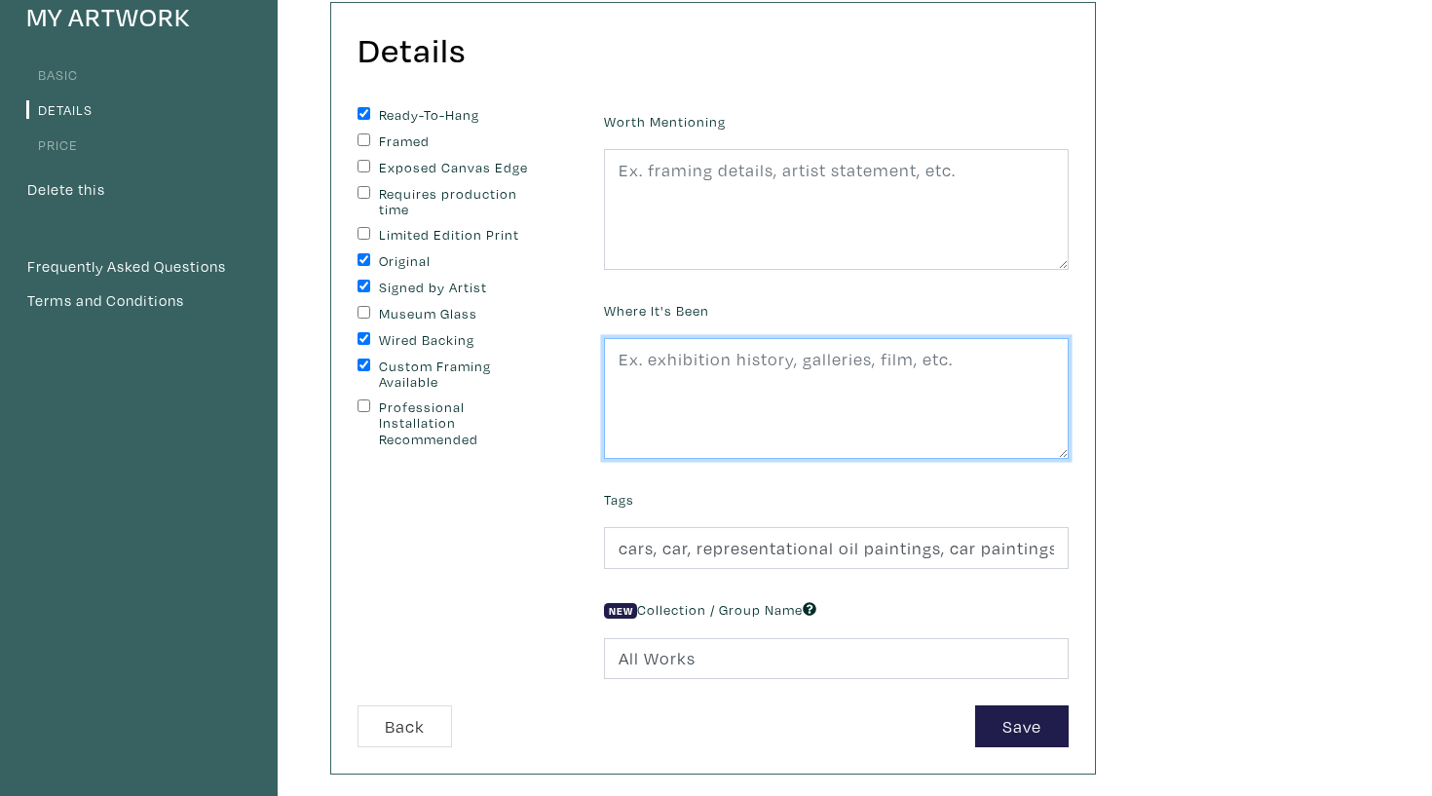
click at [813, 347] on textarea at bounding box center [836, 398] width 465 height 121
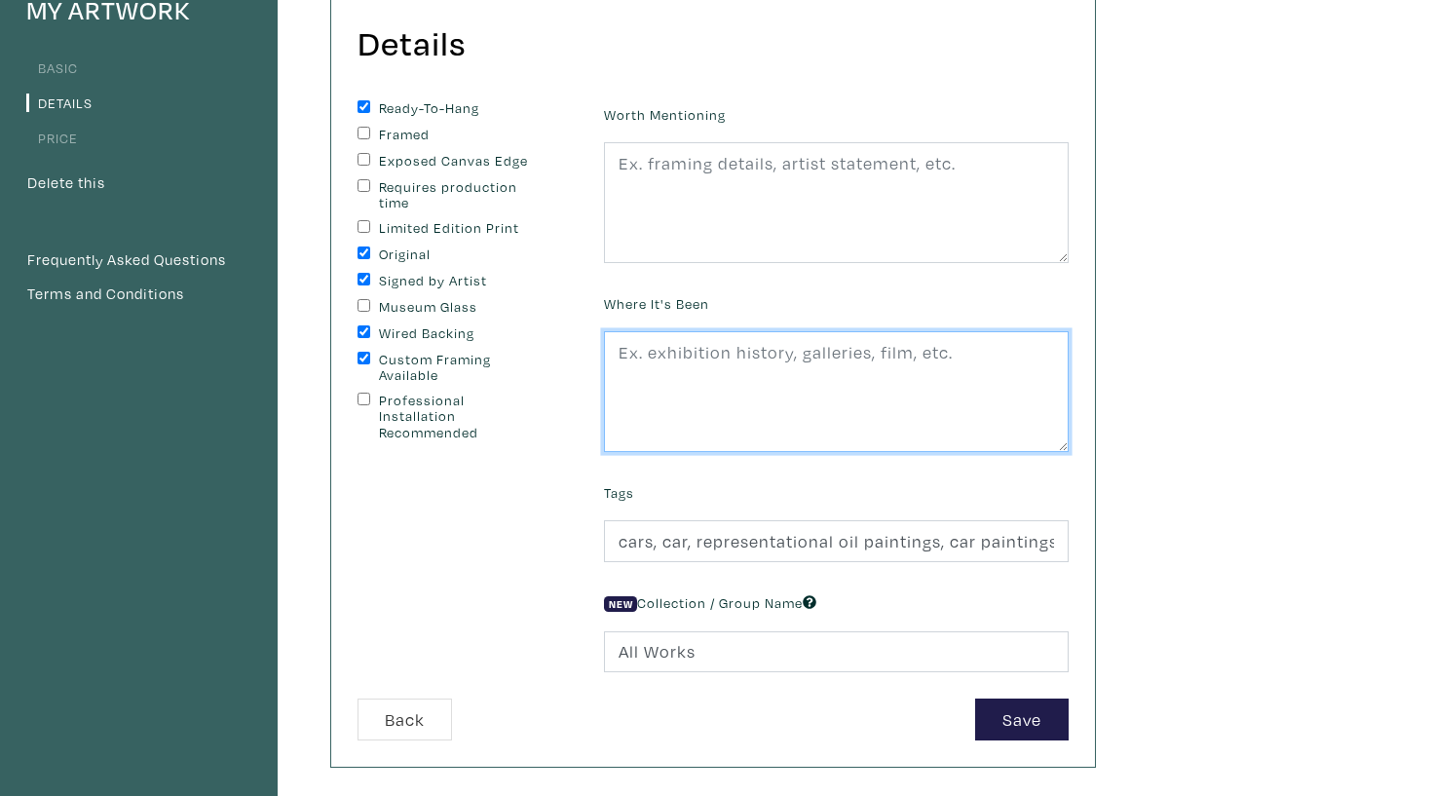
scroll to position [189, 0]
type textarea "P"
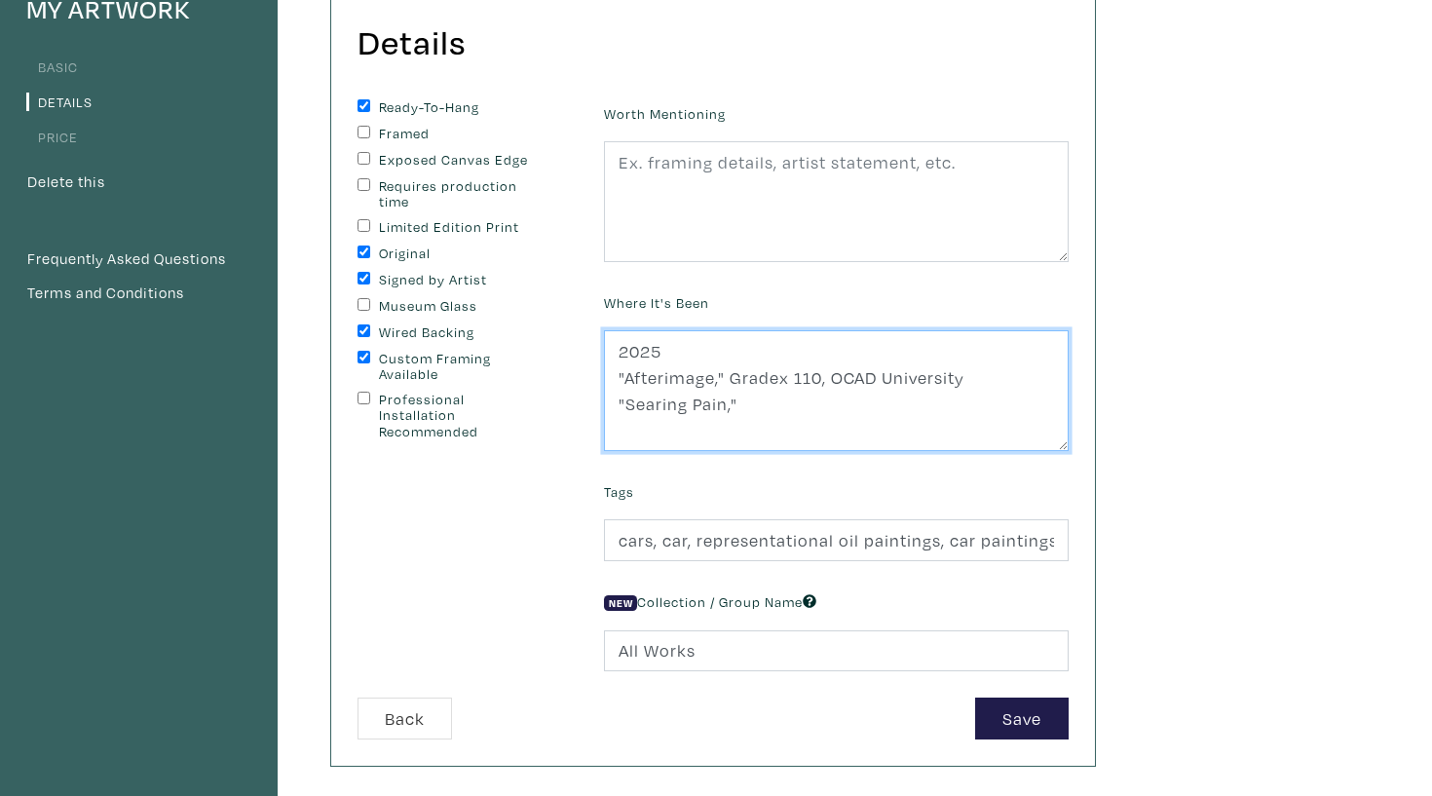
click at [705, 354] on textarea "2025 "Afterimage," Gradex 110, OCAD University "Searing Pain,"" at bounding box center [836, 390] width 465 height 121
drag, startPoint x: 772, startPoint y: 405, endPoint x: 554, endPoint y: 405, distance: 217.2
click at [554, 405] on form "Ready-To-Hang Framed Exposed Canvas Edge Requires production time Limited Editi…" at bounding box center [713, 419] width 740 height 640
click at [753, 342] on textarea "2025 Solo "Afterimage," Gradex 110, OCAD University" at bounding box center [836, 390] width 465 height 121
click at [665, 349] on textarea "2025 Solo "Afterimage," Gradex 110, OCAD University" at bounding box center [836, 390] width 465 height 121
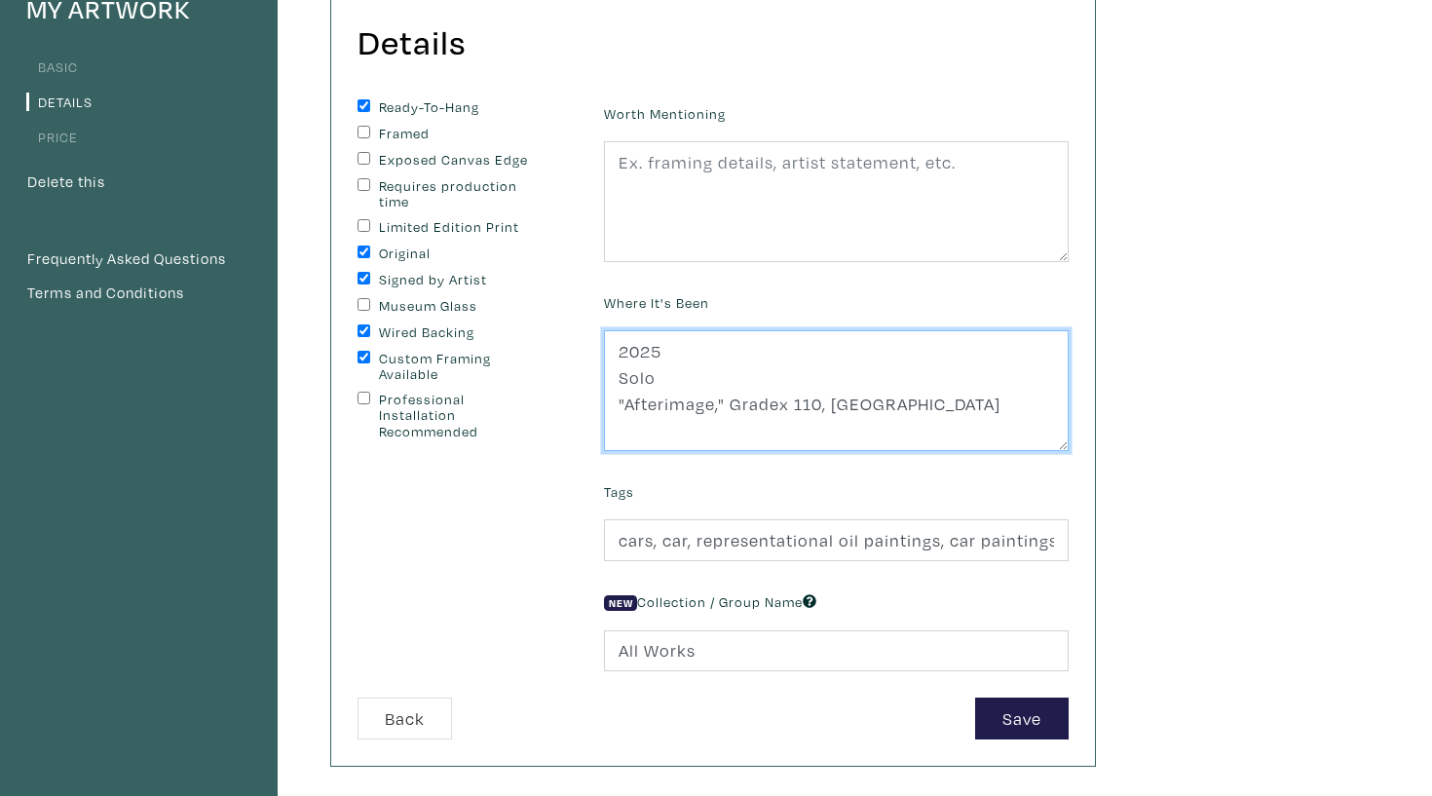
click at [693, 373] on textarea "2025 Solo "Afterimage," Gradex 110, OCAD University" at bounding box center [836, 390] width 465 height 121
click at [680, 399] on textarea "2025 Solo Group "Afterimage," Gradex 110, OCAD University" at bounding box center [836, 390] width 465 height 121
paste textarea ""Searing Pain,""
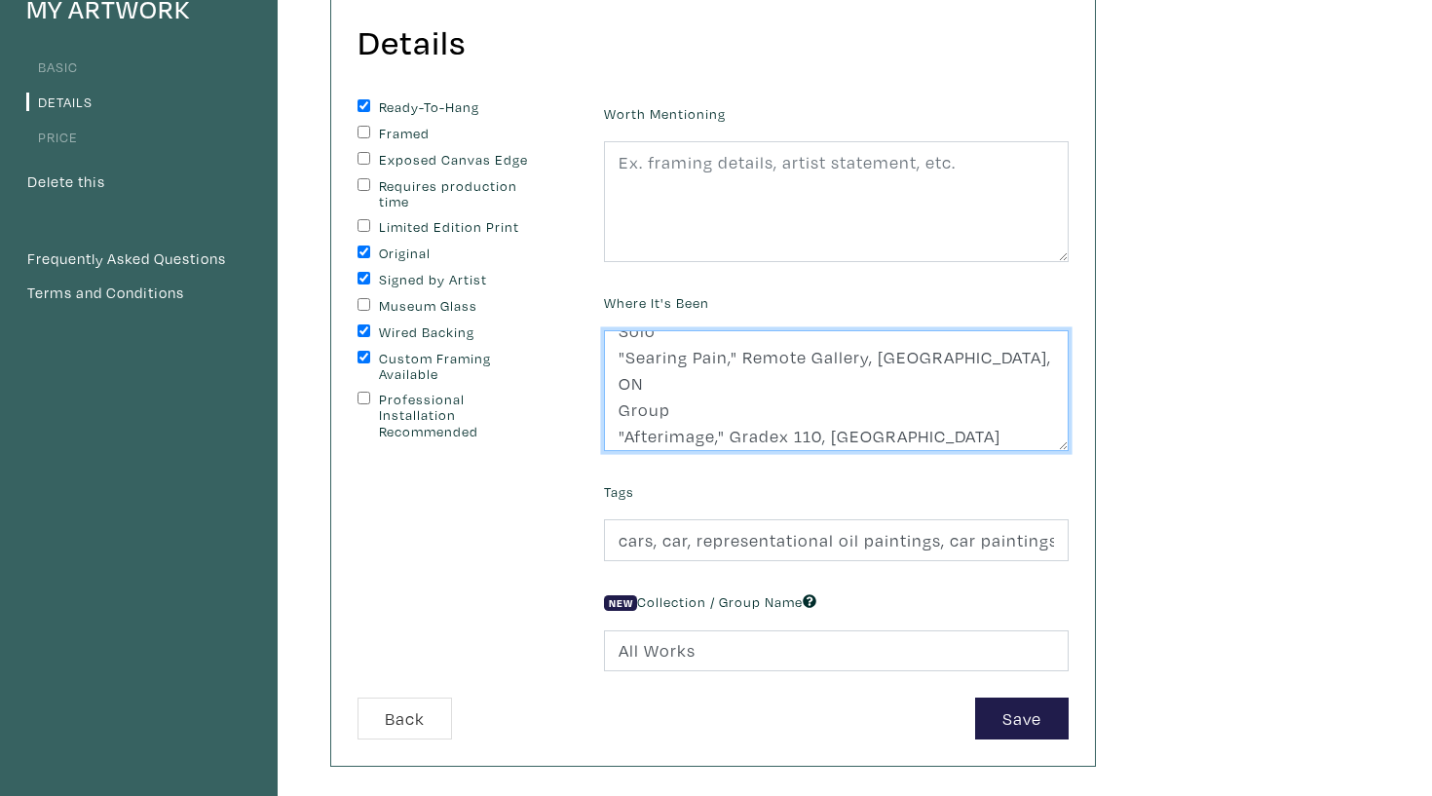
scroll to position [51, 0]
click at [1006, 427] on textarea "2025 Solo "Searing Pain," Remote Gallery, Toronto, ON. Group "Afterimage," Grad…" at bounding box center [836, 390] width 465 height 121
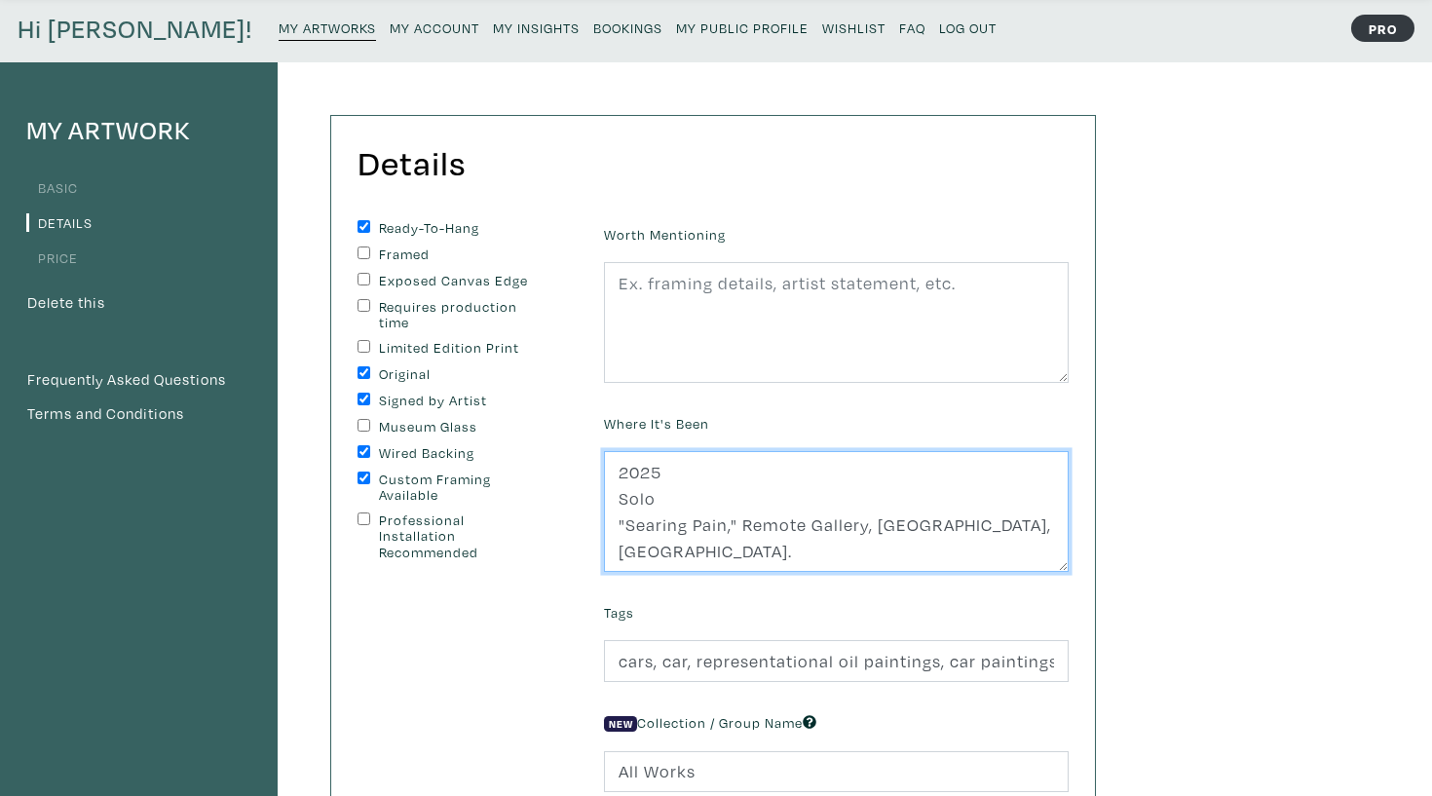
scroll to position [8, 0]
click at [766, 500] on textarea "2025 Solo "Searing Pain," Remote Gallery, Toronto, ON. Group "Afterimage," Grad…" at bounding box center [836, 511] width 465 height 121
click at [763, 496] on textarea "2025 Solo "Searing Pain," Remote Gallery, Toronto, ON. Group "Afterimage," Grad…" at bounding box center [836, 511] width 465 height 121
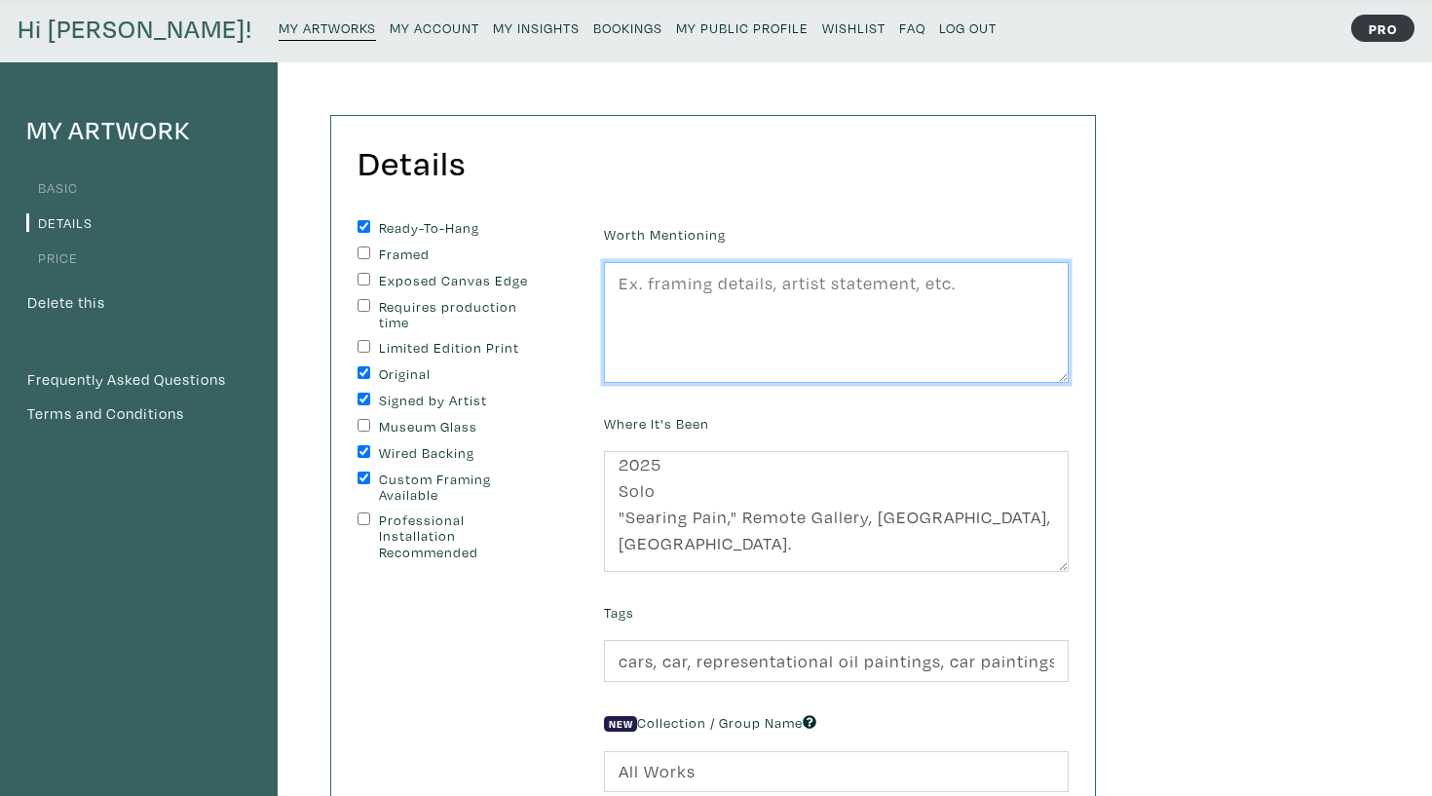
click at [747, 263] on textarea at bounding box center [836, 322] width 465 height 121
click at [747, 300] on textarea at bounding box center [836, 322] width 465 height 121
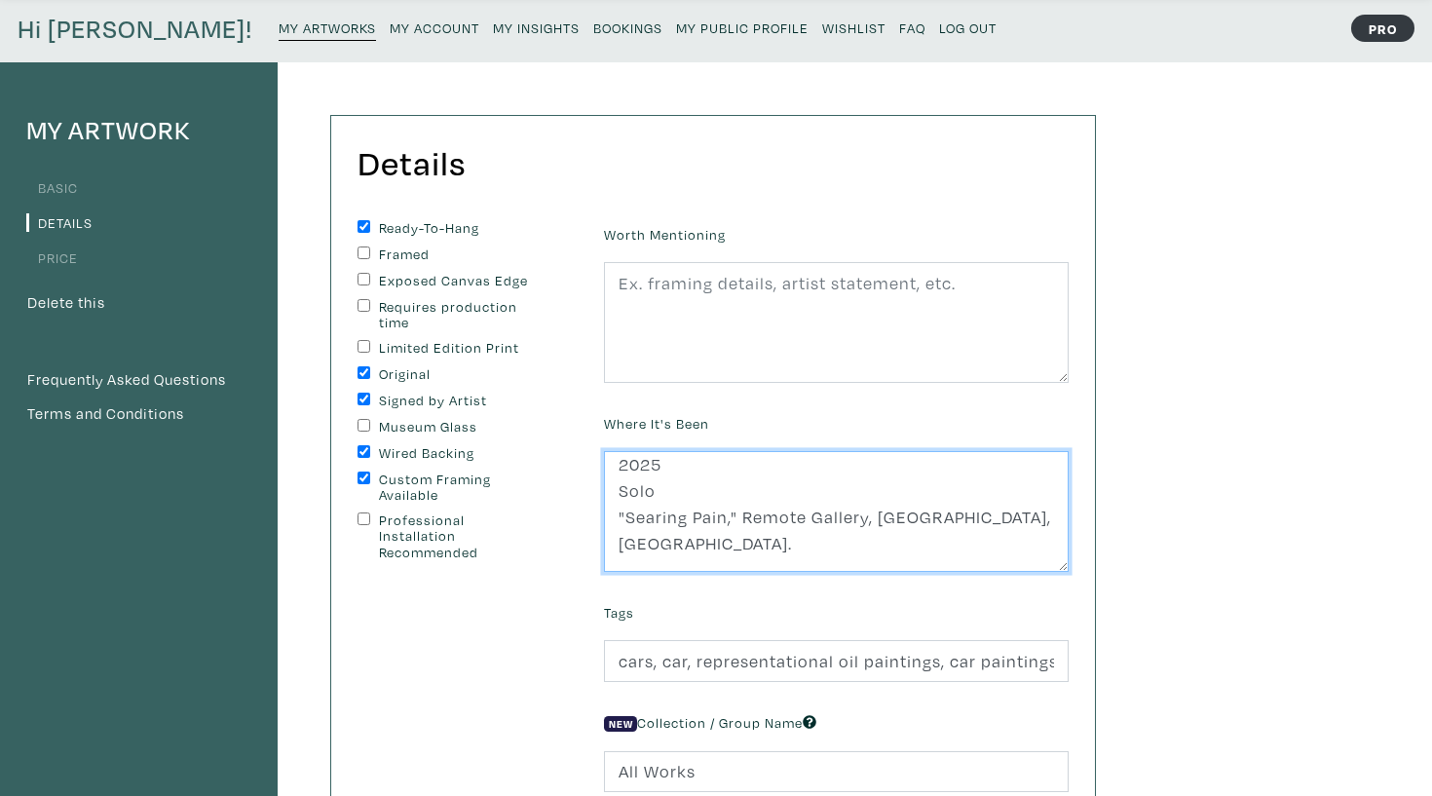
click at [682, 489] on textarea "2025 Solo "Searing Pain," Remote Gallery, Toronto, ON. Group "Afterimage," Grad…" at bounding box center [836, 511] width 465 height 121
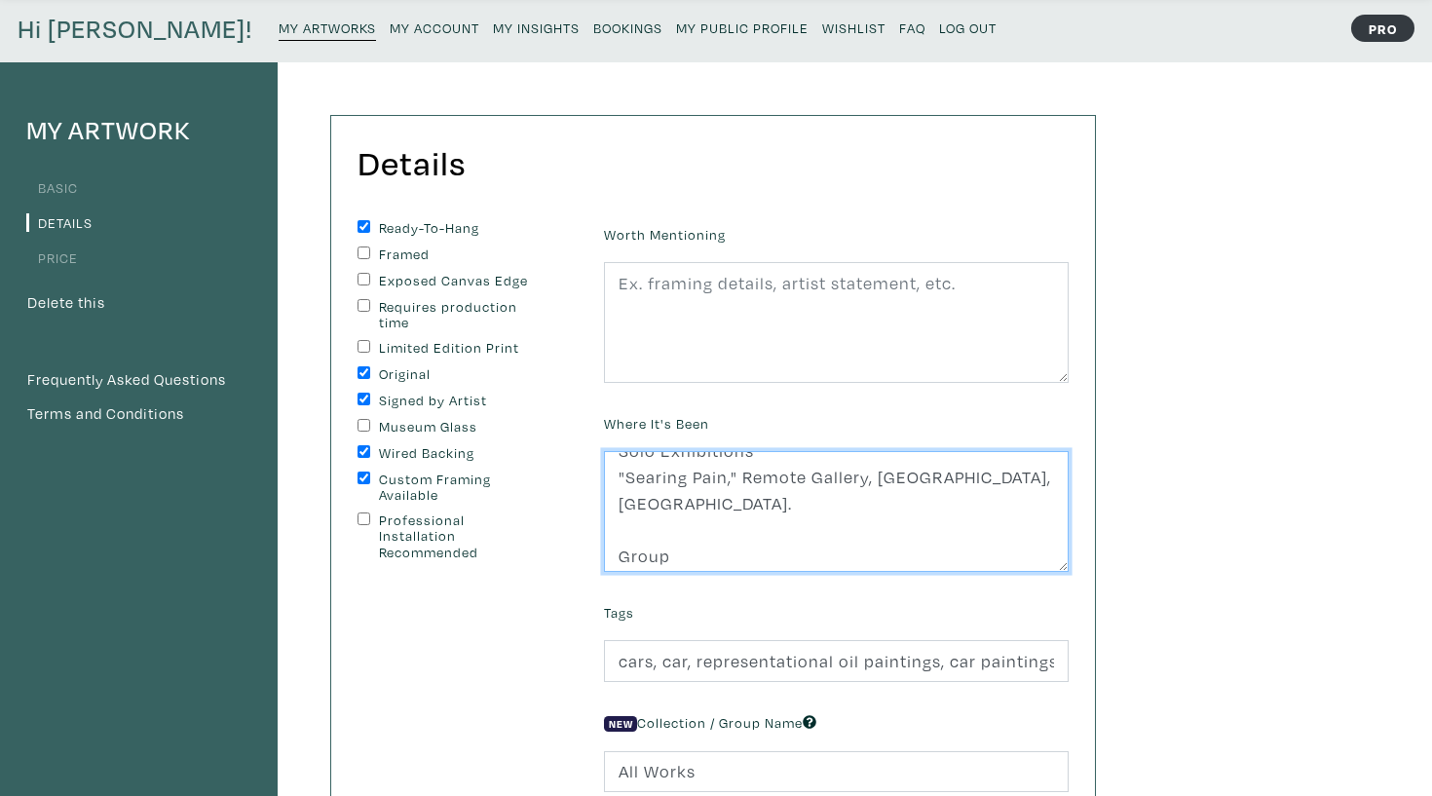
scroll to position [51, 0]
click at [695, 531] on textarea "2025 Solo Exhibitions "Searing Pain," Remote Gallery, Toronto, ON. Group "After…" at bounding box center [836, 511] width 465 height 121
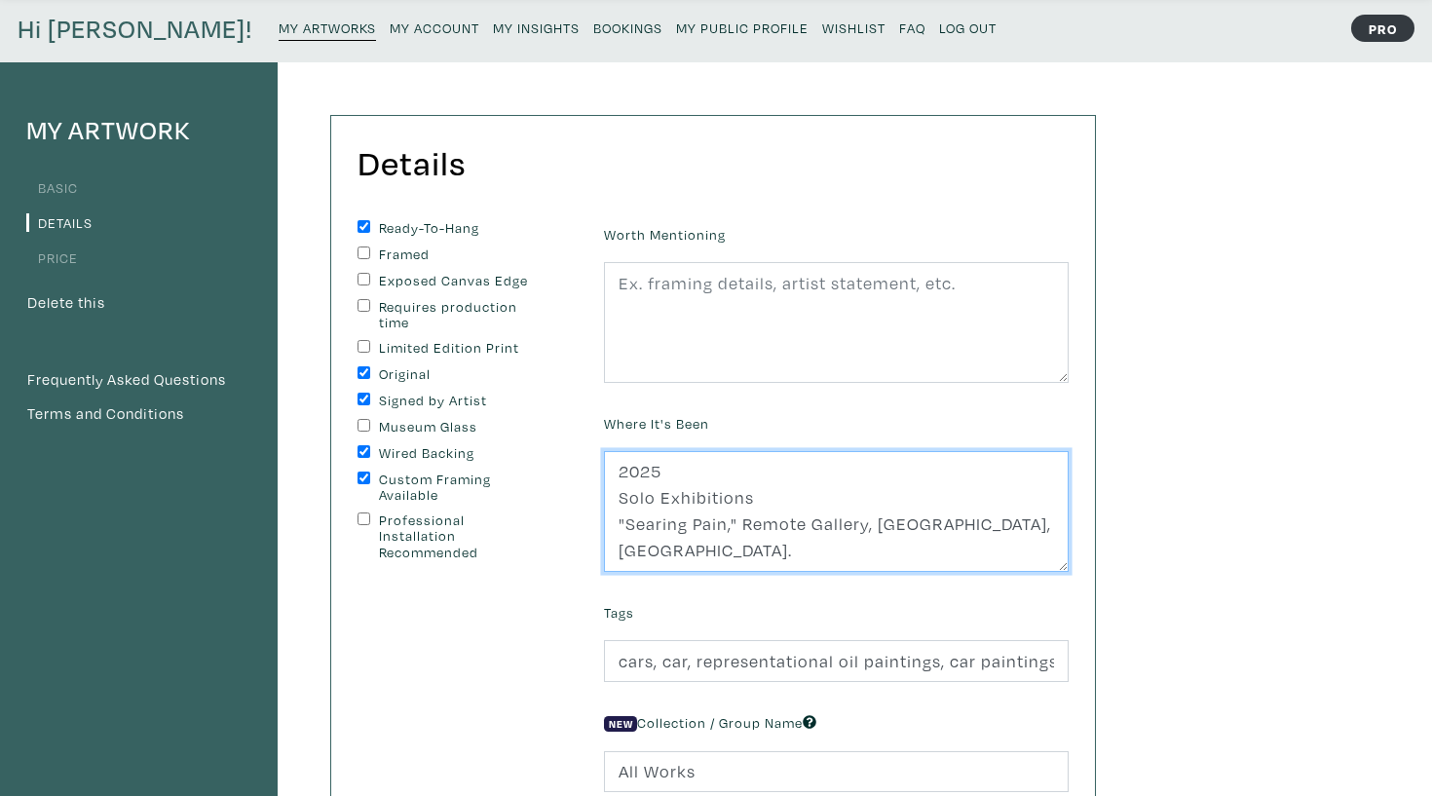
scroll to position [0, 0]
click at [732, 480] on textarea "2025 Solo Exhibitions "Searing Pain," Remote Gallery, Toronto, ON. Group Exhibi…" at bounding box center [836, 511] width 465 height 121
type textarea "2025 Solo Exhibitions "Searing Pain," Remote Gallery, Toronto, ON. Group Exhibi…"
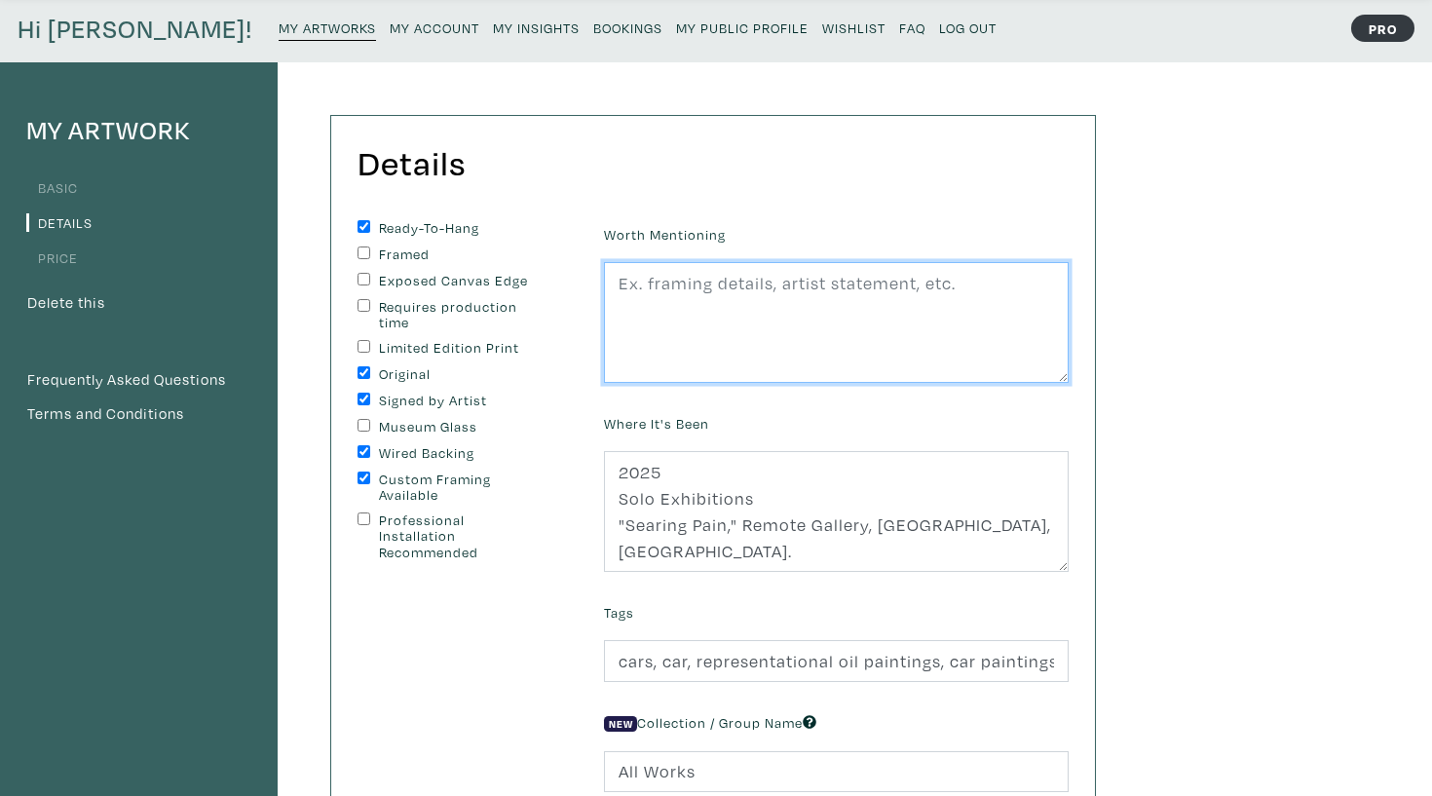
click at [728, 327] on textarea at bounding box center [836, 322] width 465 height 121
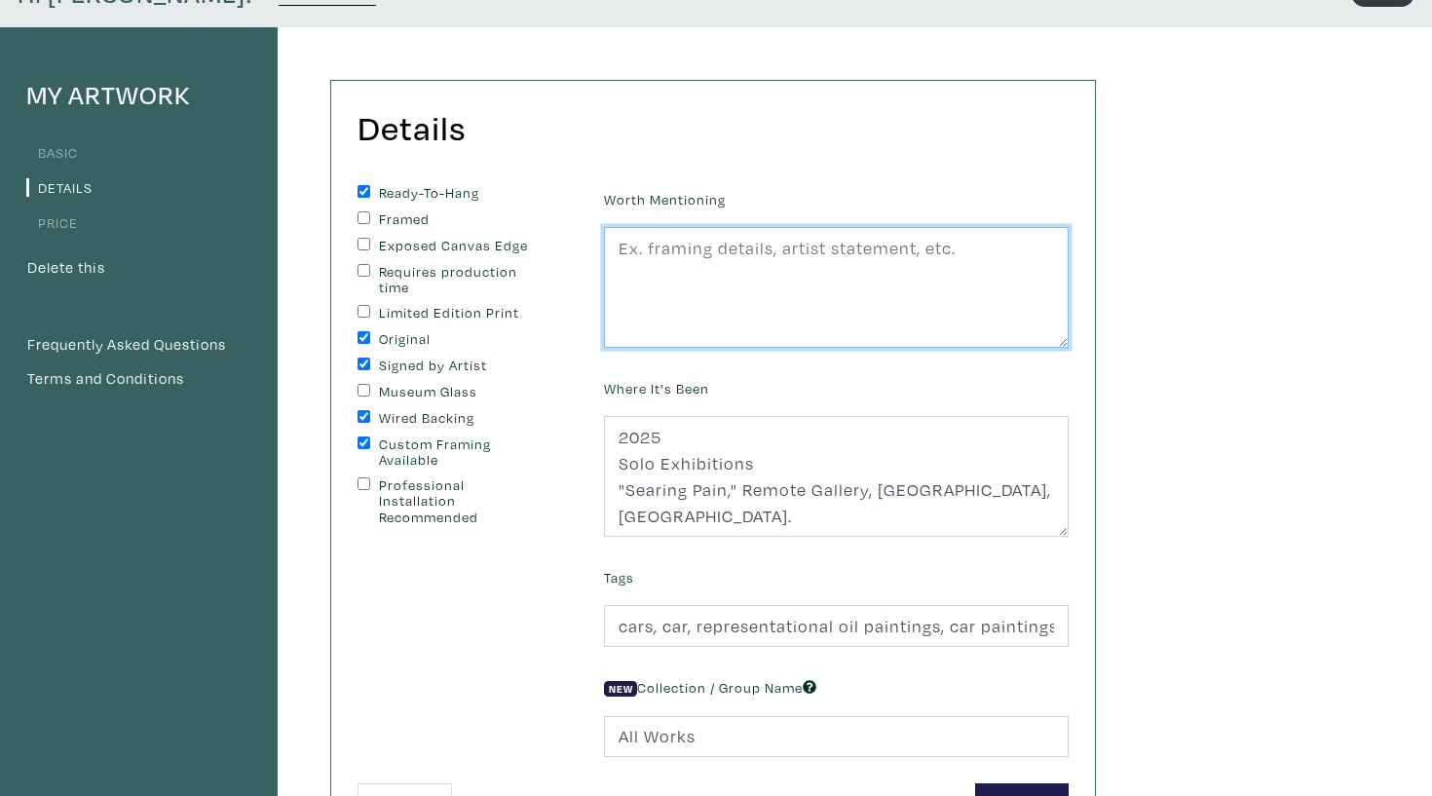
scroll to position [103, 0]
type textarea "C"
click at [887, 279] on textarea "Hanging hardware included, titled & signed on back, varnished with Gamvar Gloss…" at bounding box center [836, 287] width 465 height 121
click at [1002, 291] on textarea "Hanging hardware included, titled & signed on back, varnished with Gamvar Gloss…" at bounding box center [836, 287] width 465 height 121
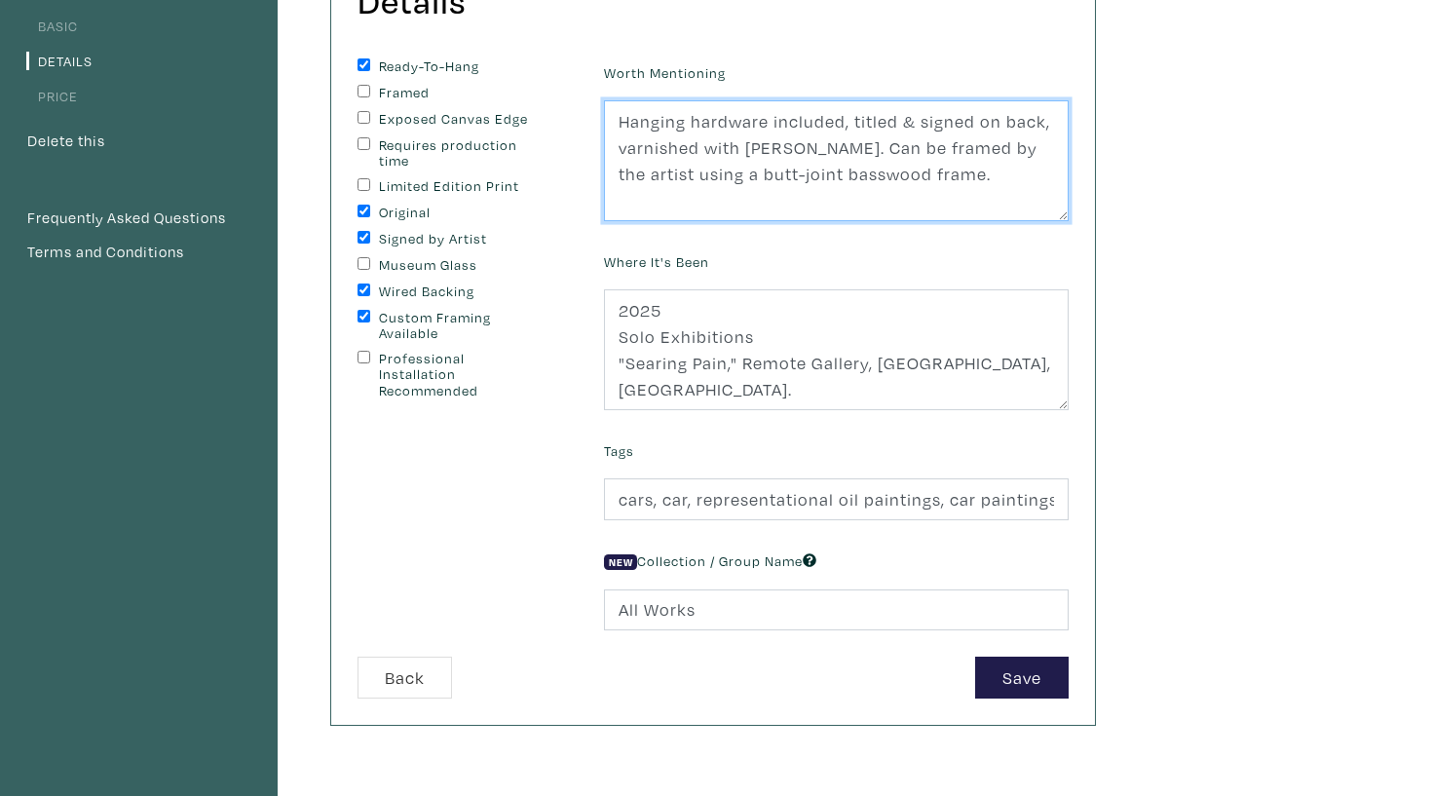
scroll to position [230, 0]
type textarea "Hanging hardware included, titled & signed on back, varnished with Gamvar Gloss…"
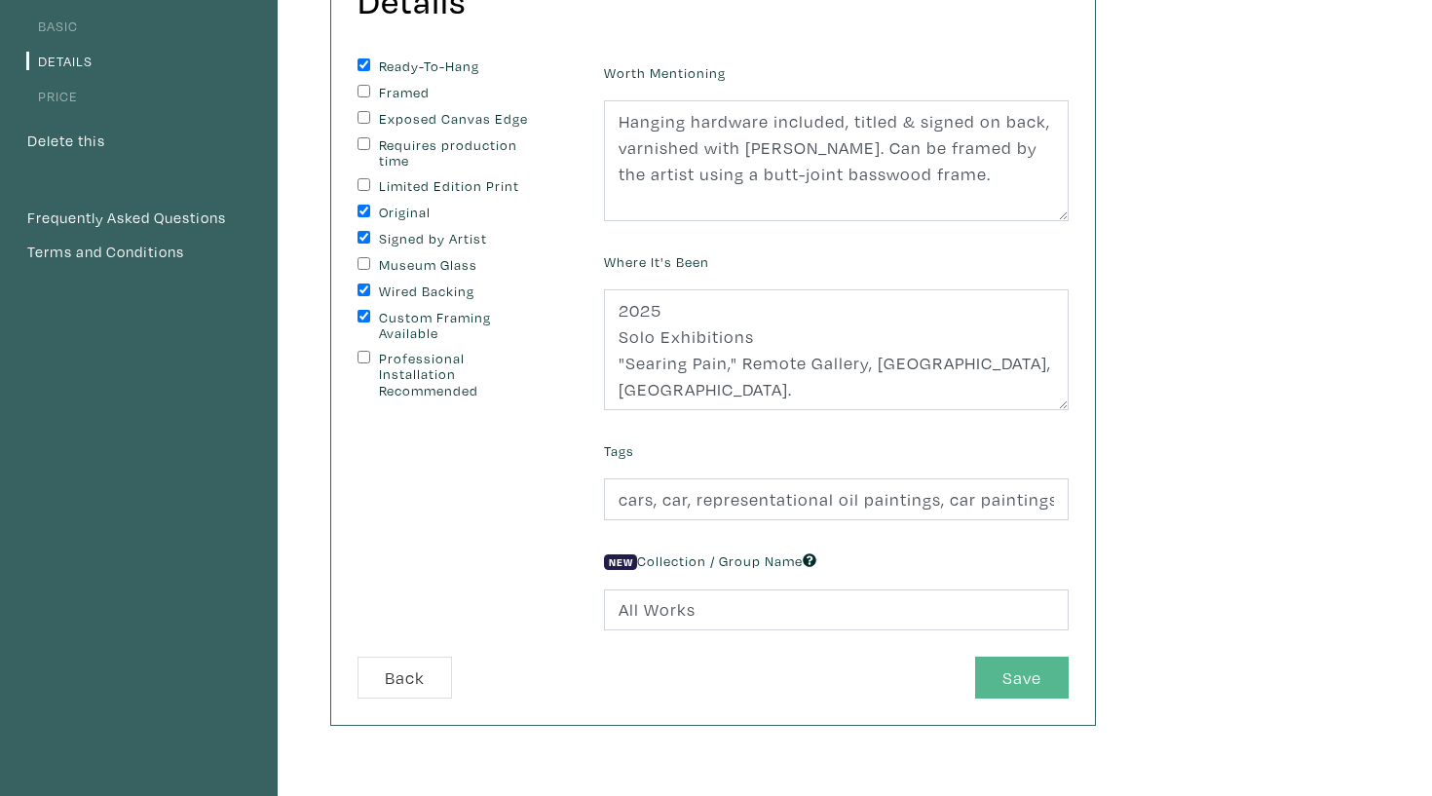
click at [1013, 671] on button "Save" at bounding box center [1022, 678] width 94 height 42
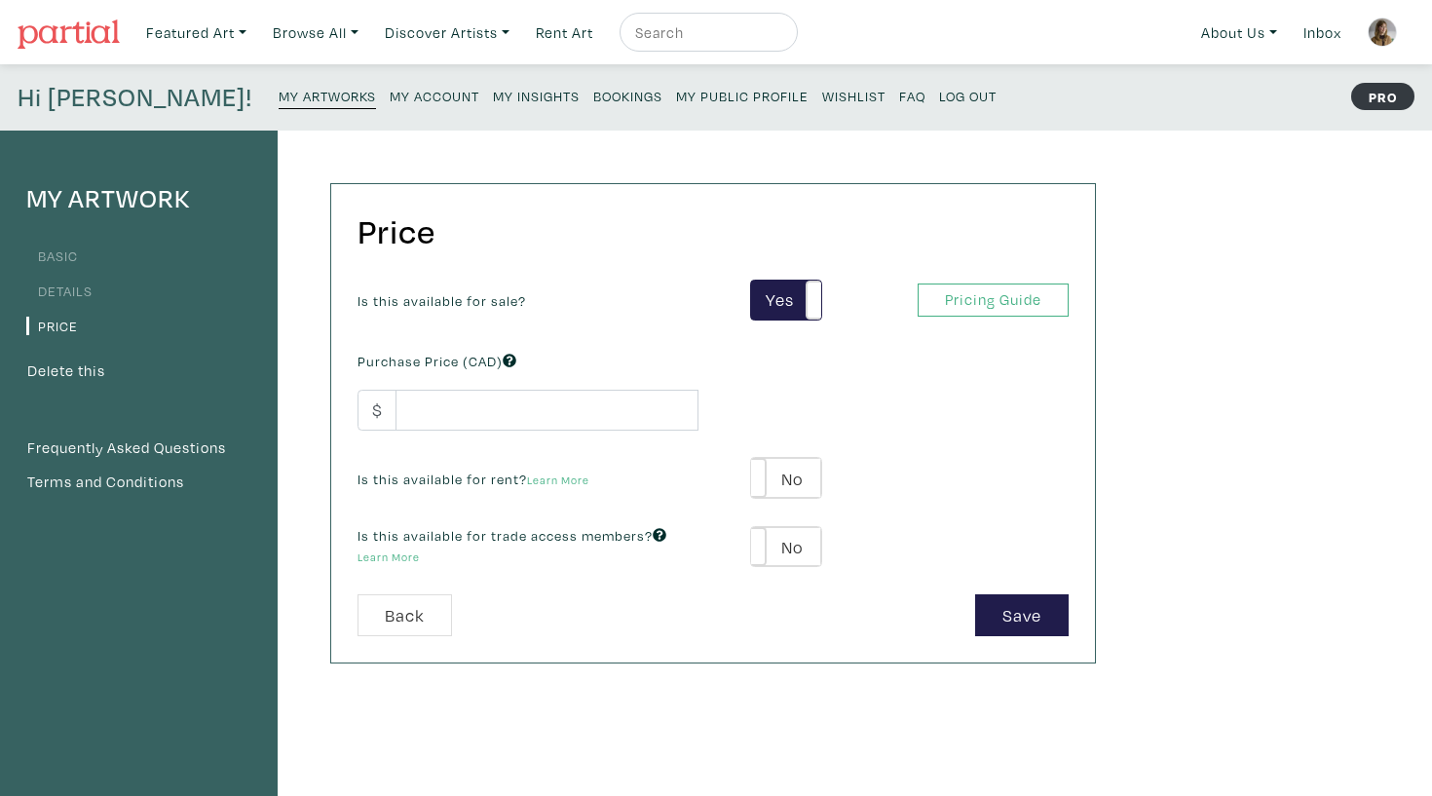
click at [70, 251] on link "Basic" at bounding box center [52, 255] width 52 height 19
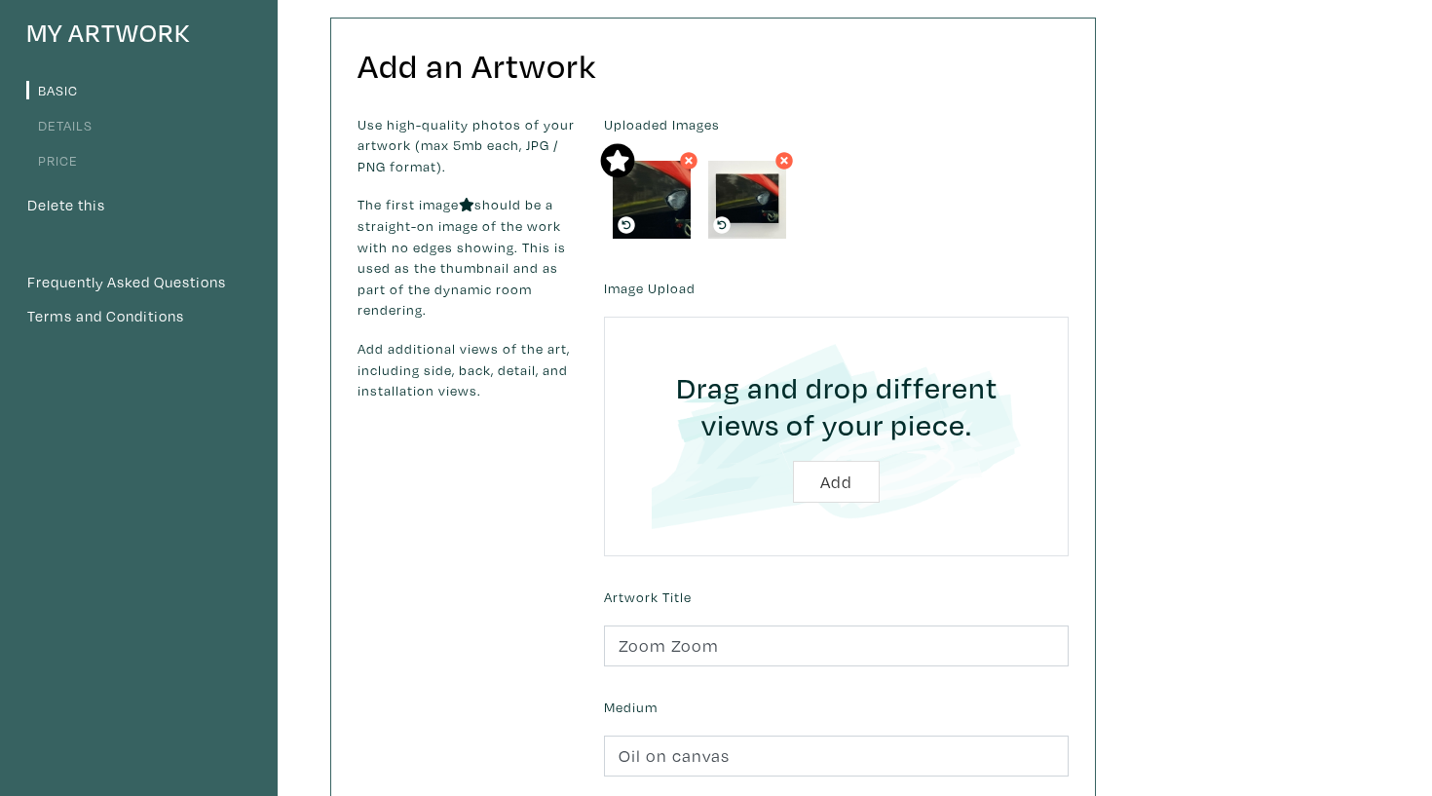
scroll to position [176, 0]
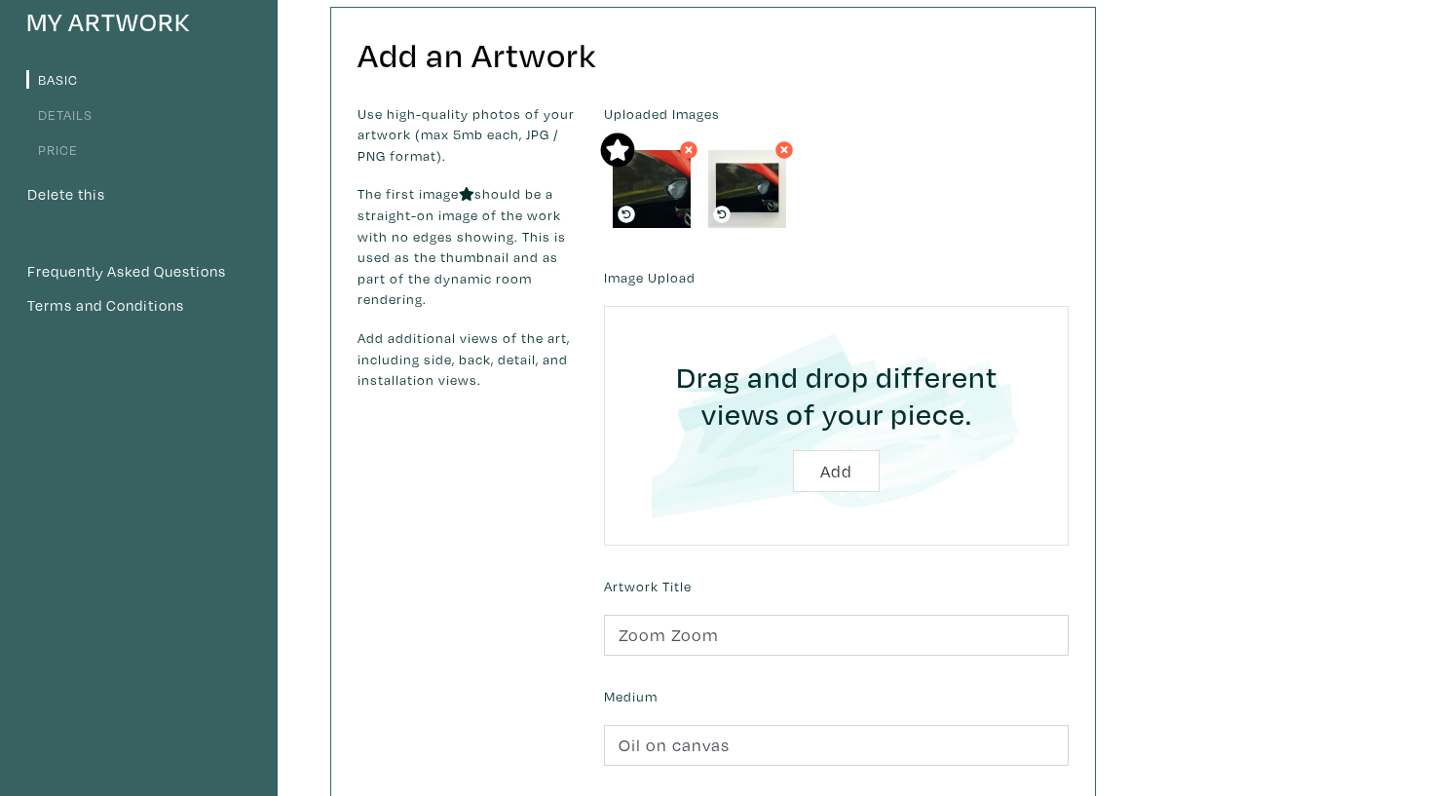
click at [840, 446] on input "file" at bounding box center [836, 425] width 410 height 185
type input "C:\fakepath\zoom zoom 3.jpg"
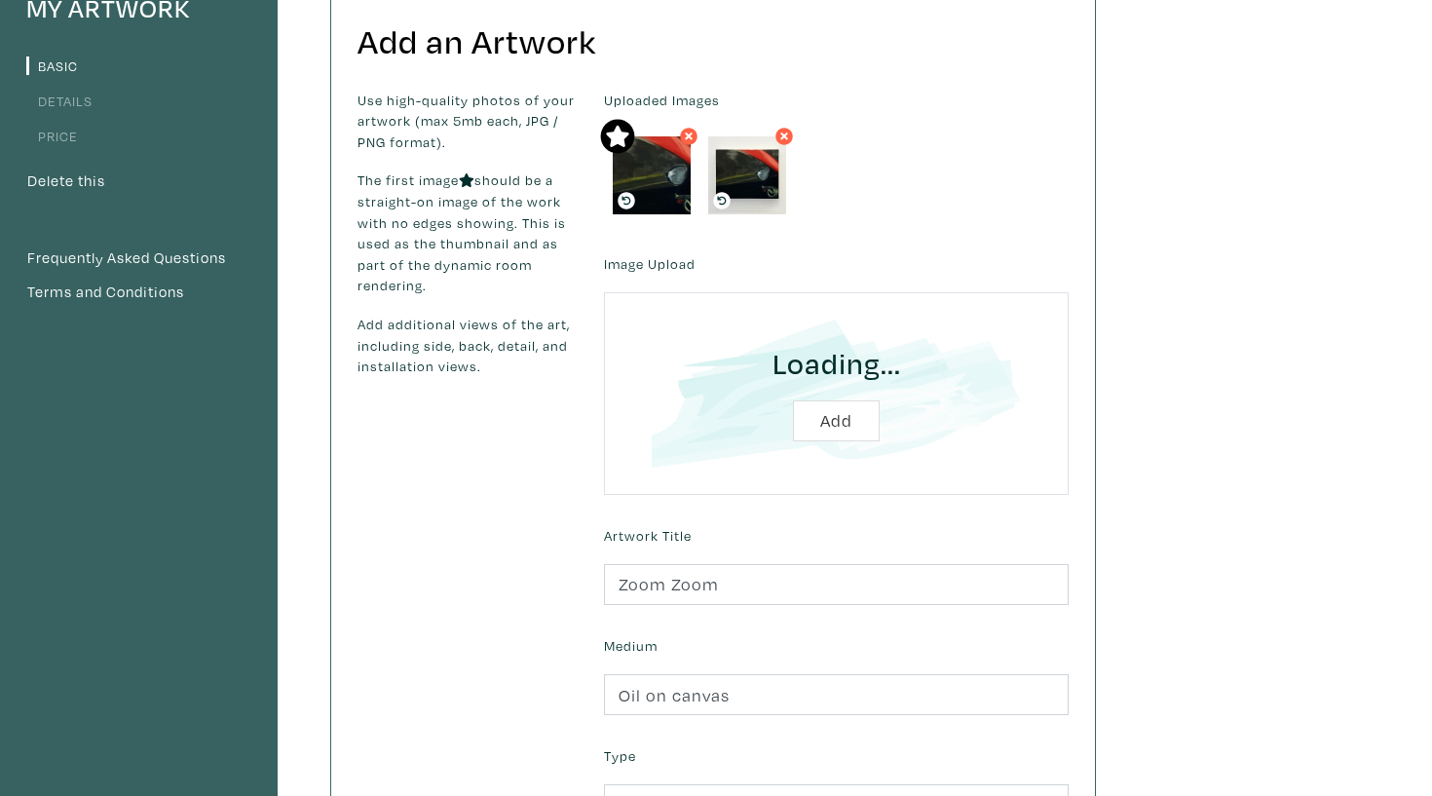
scroll to position [190, 0]
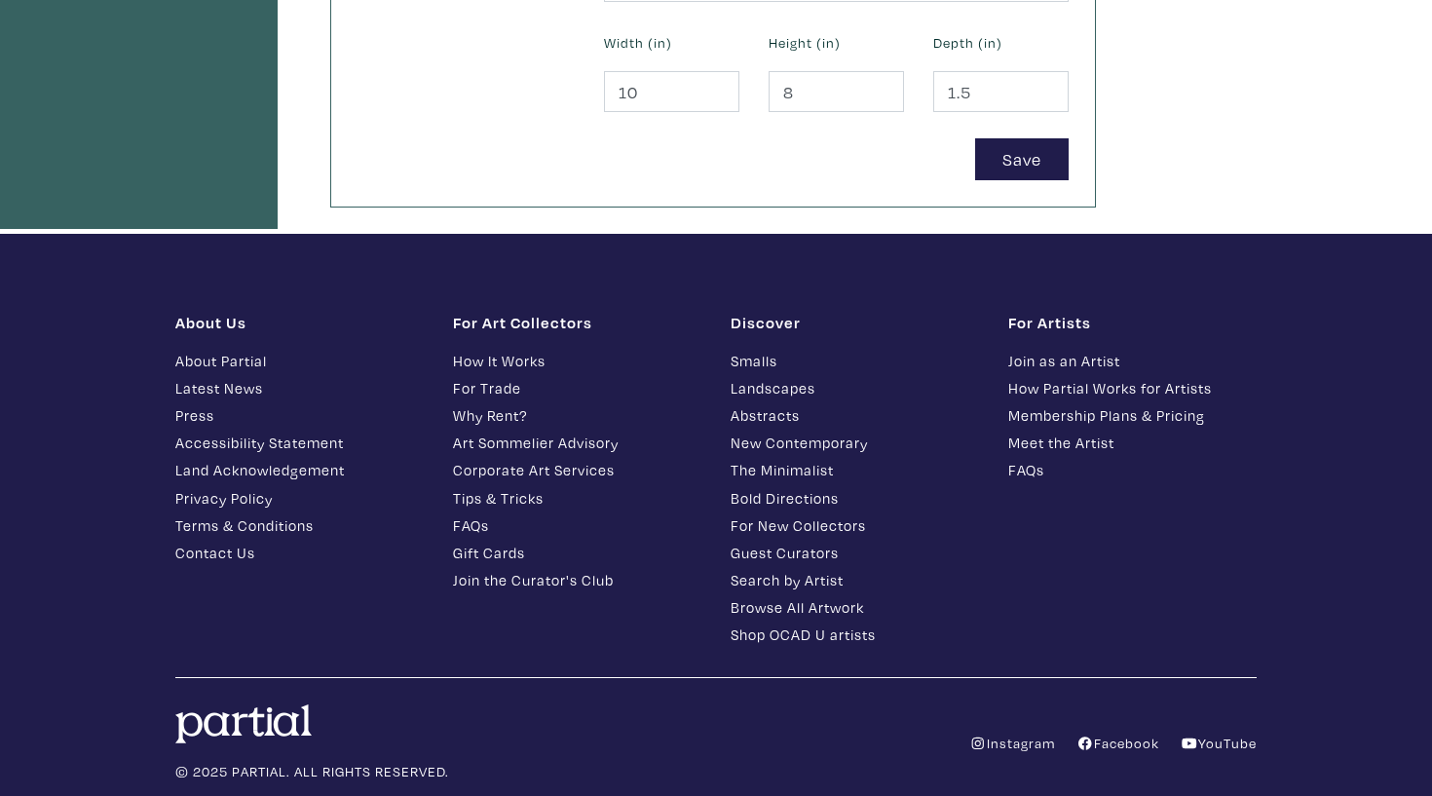
scroll to position [1062, 0]
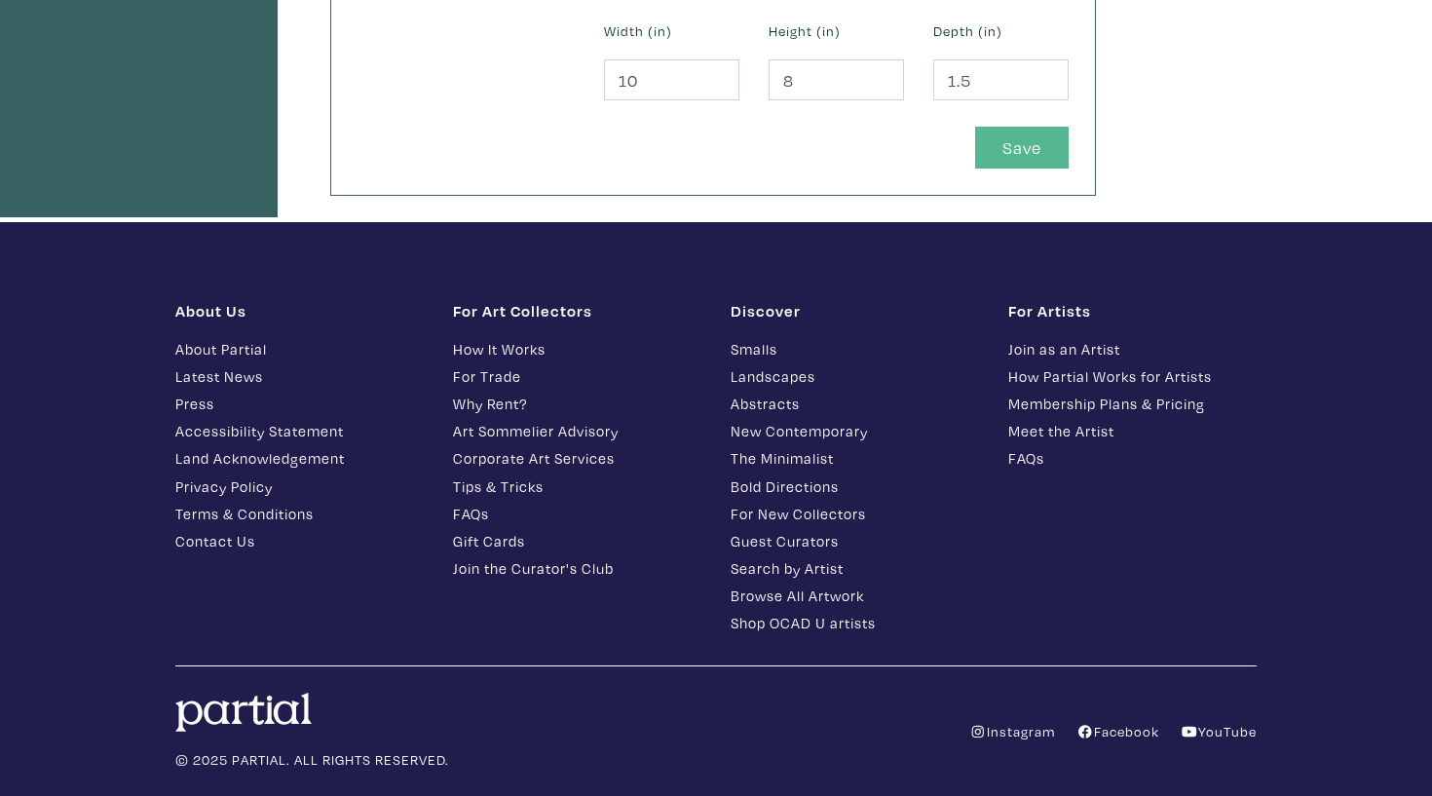
click at [1016, 144] on button "Save" at bounding box center [1022, 148] width 94 height 42
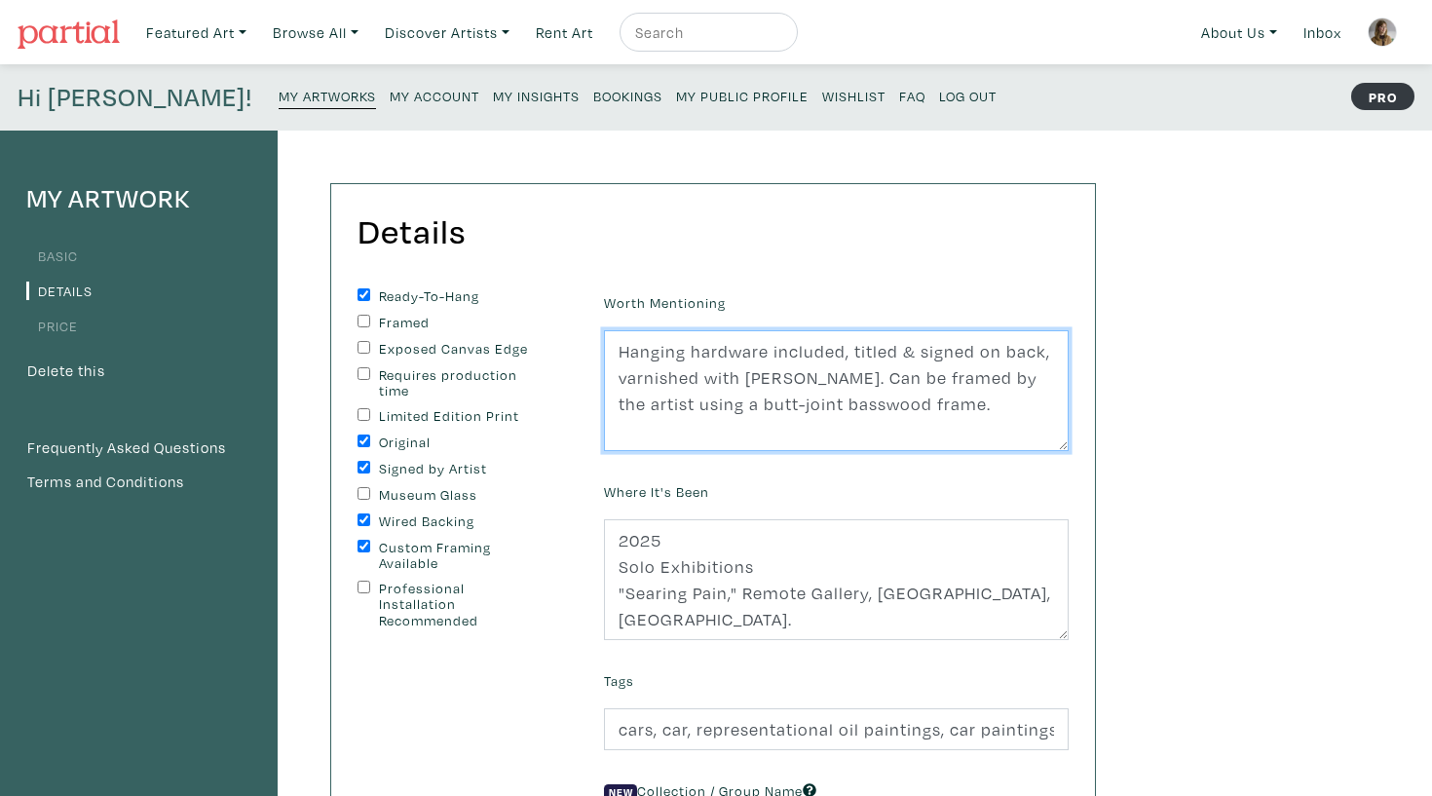
click at [986, 402] on textarea "Hanging hardware included, titled & signed on back, varnished with Gamvar Gloss…" at bounding box center [836, 390] width 465 height 121
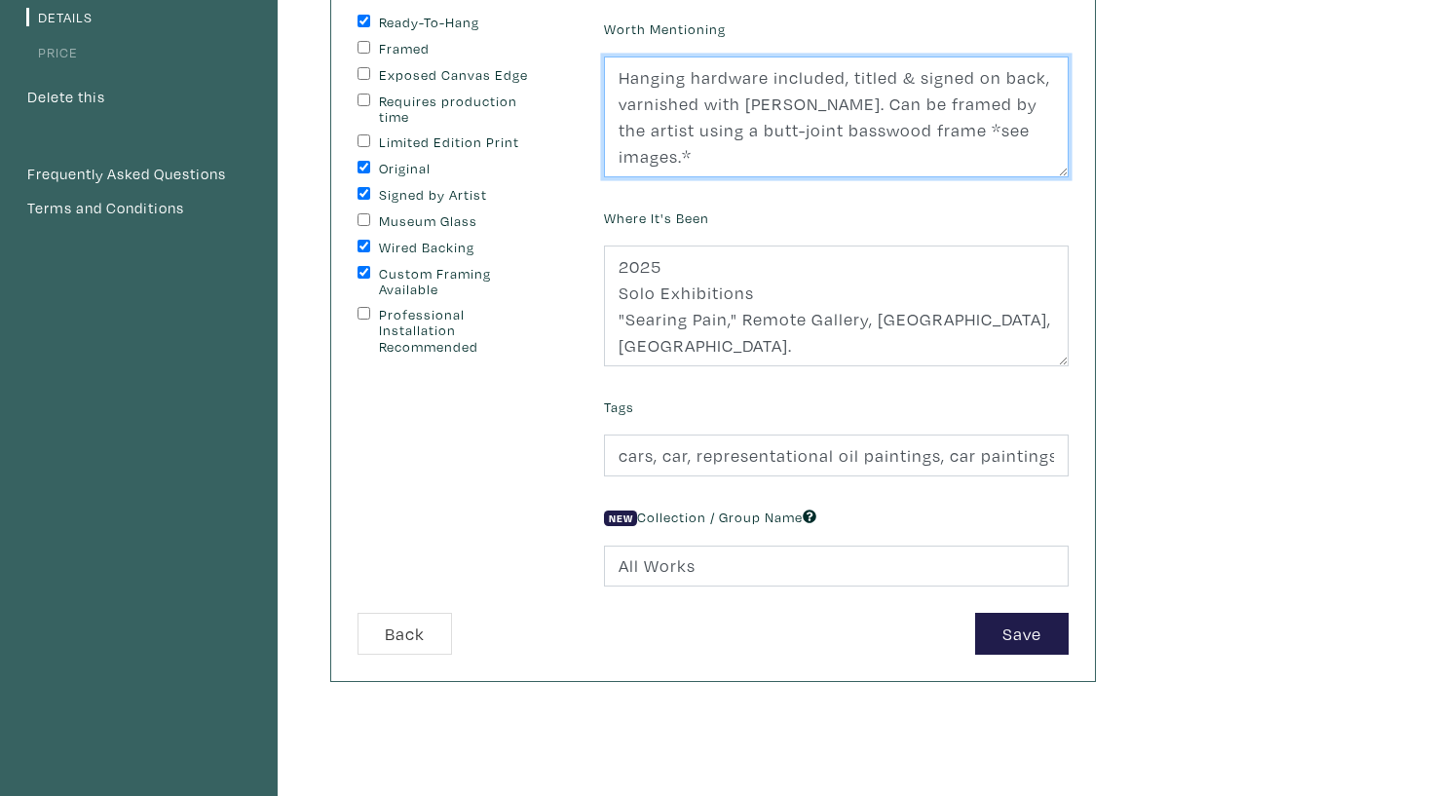
scroll to position [279, 0]
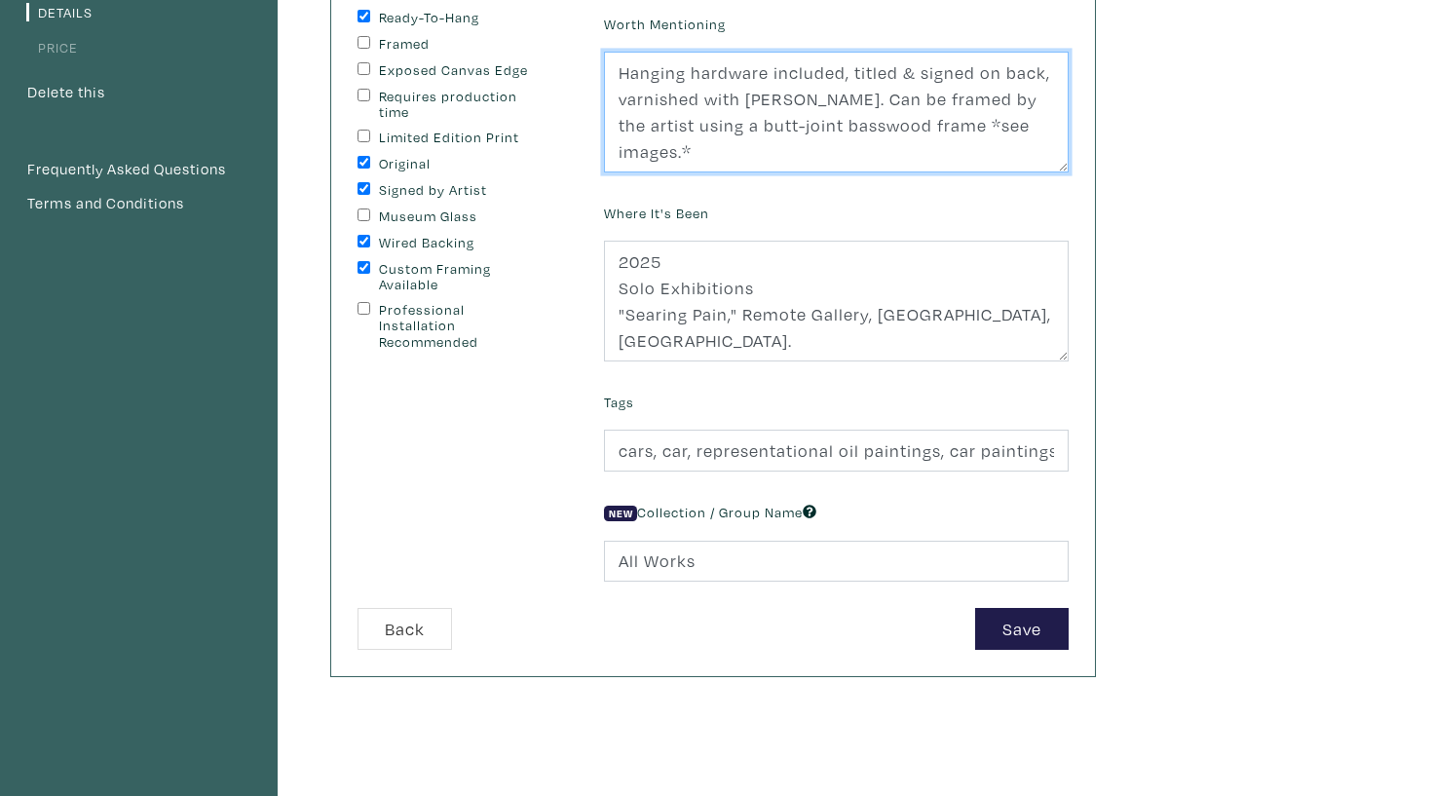
type textarea "Hanging hardware included, titled & signed on back, varnished with Gamvar Gloss…"
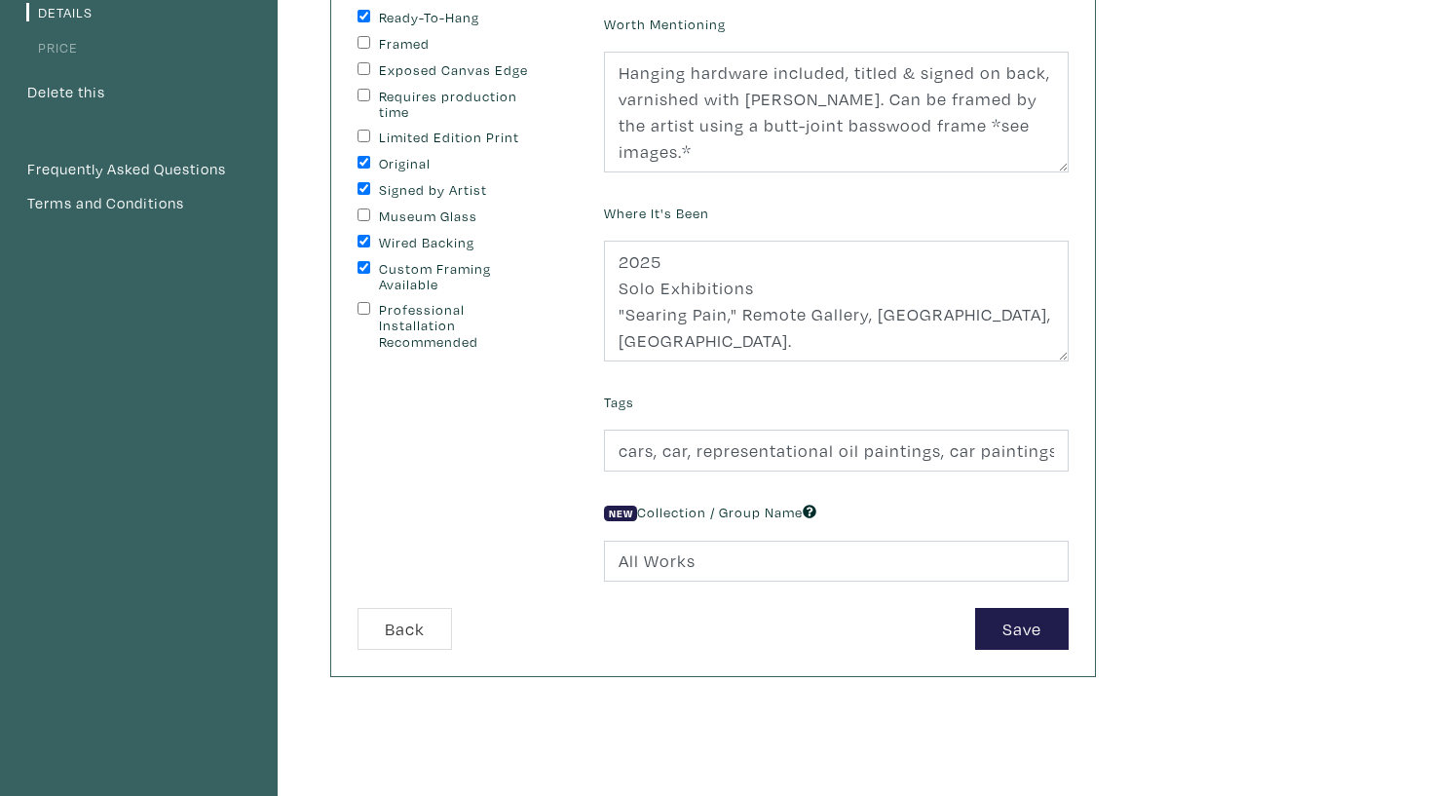
click at [465, 71] on label "Exposed Canvas Edge" at bounding box center [460, 70] width 163 height 17
click at [370, 71] on input "Exposed Canvas Edge" at bounding box center [364, 68] width 13 height 13
checkbox input "true"
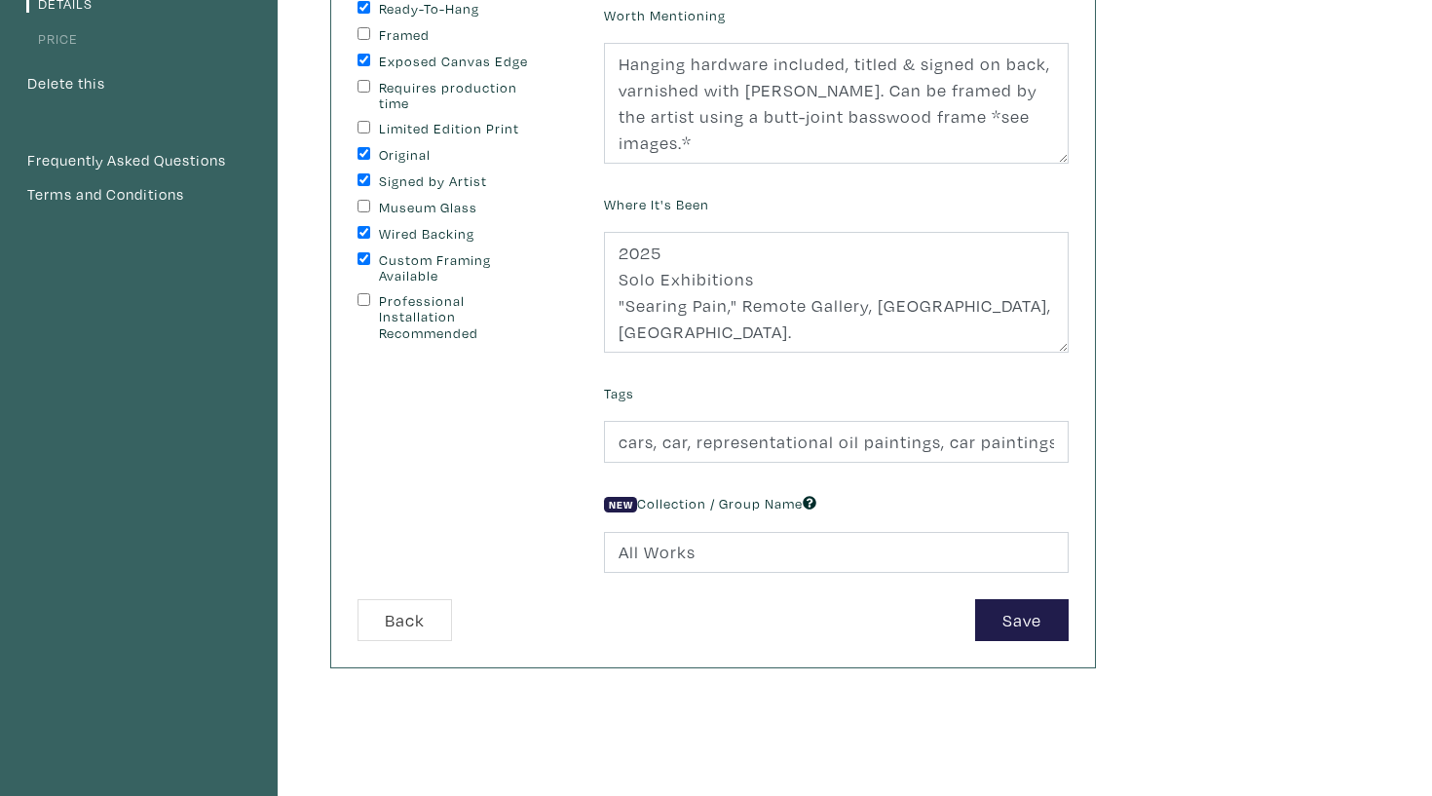
scroll to position [289, 0]
click at [1001, 601] on button "Save" at bounding box center [1022, 618] width 94 height 42
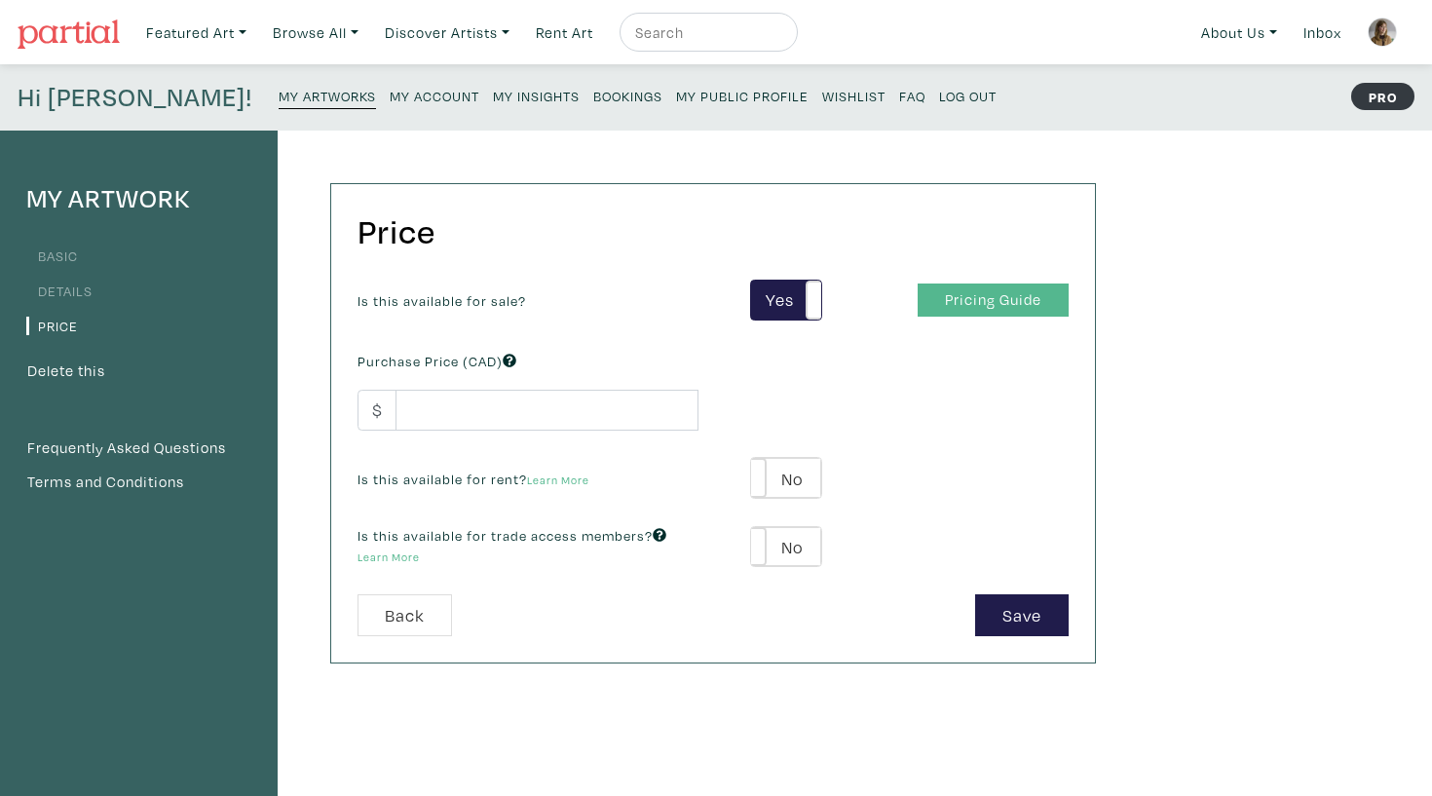
click at [1004, 286] on link "Pricing Guide" at bounding box center [993, 300] width 151 height 34
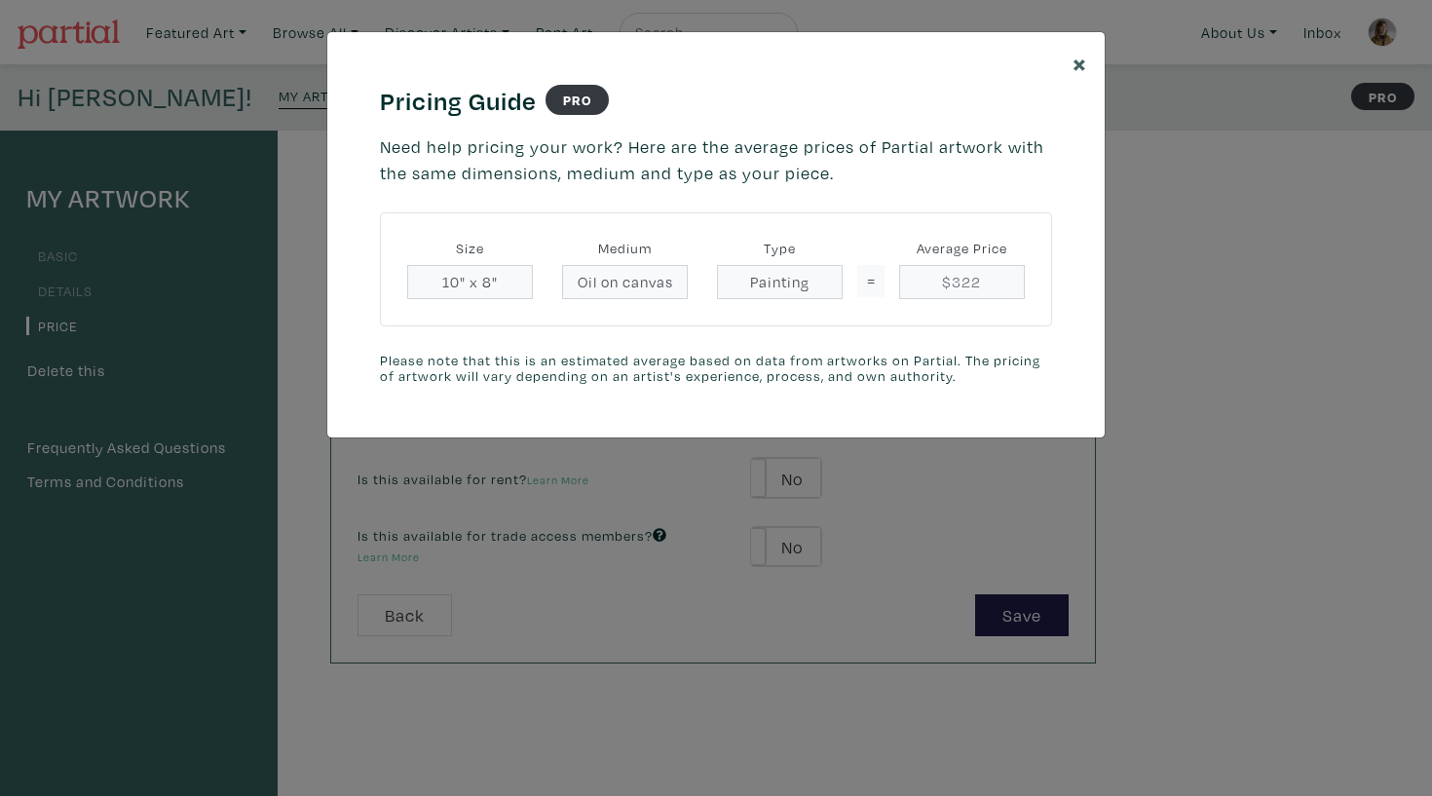
click at [1072, 61] on button "×" at bounding box center [1080, 62] width 50 height 61
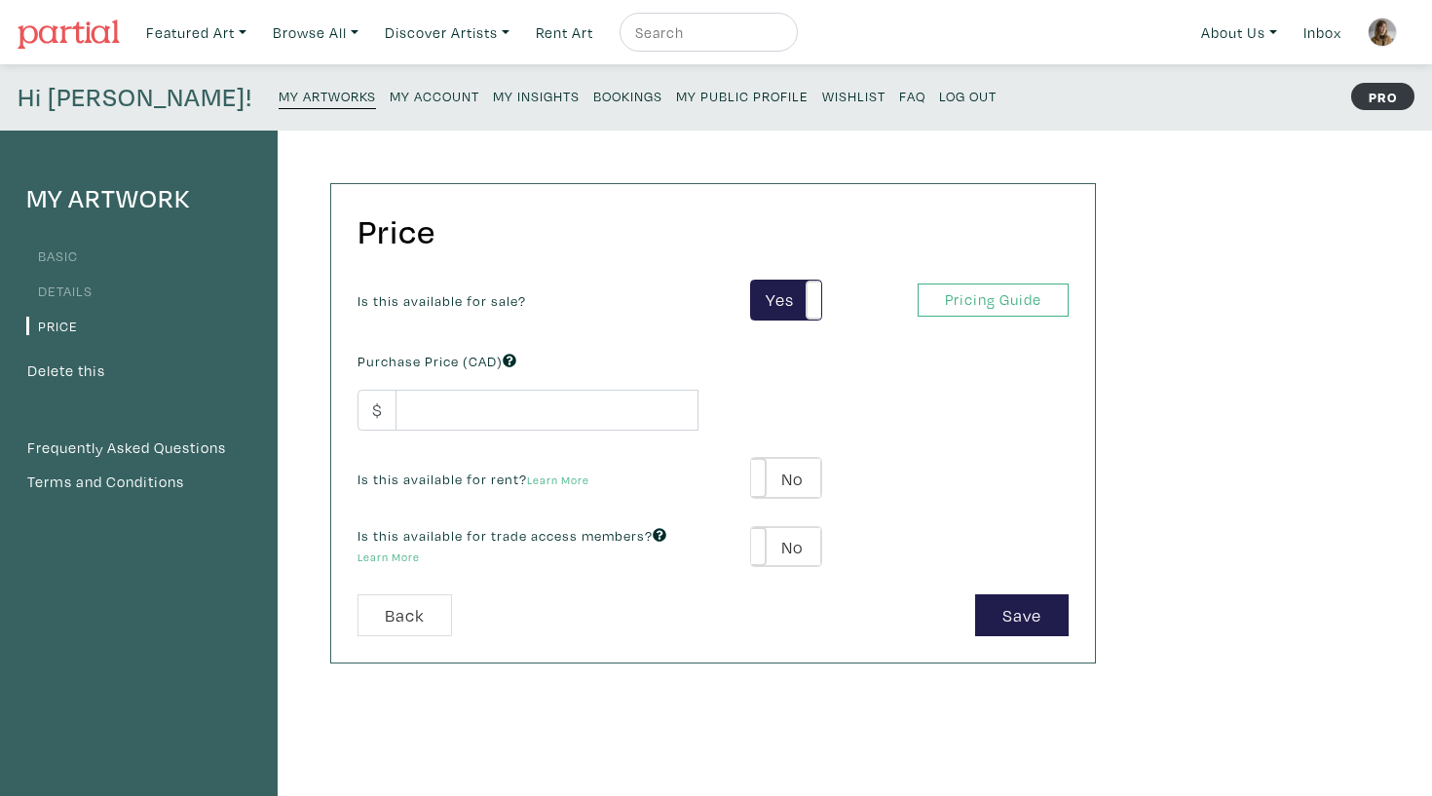
click at [503, 435] on div "Is this available for sale? Yes No Yes No Pricing Guide PRO Purchase Price (CAD…" at bounding box center [713, 438] width 740 height 316
click at [507, 402] on input "number" at bounding box center [547, 411] width 303 height 42
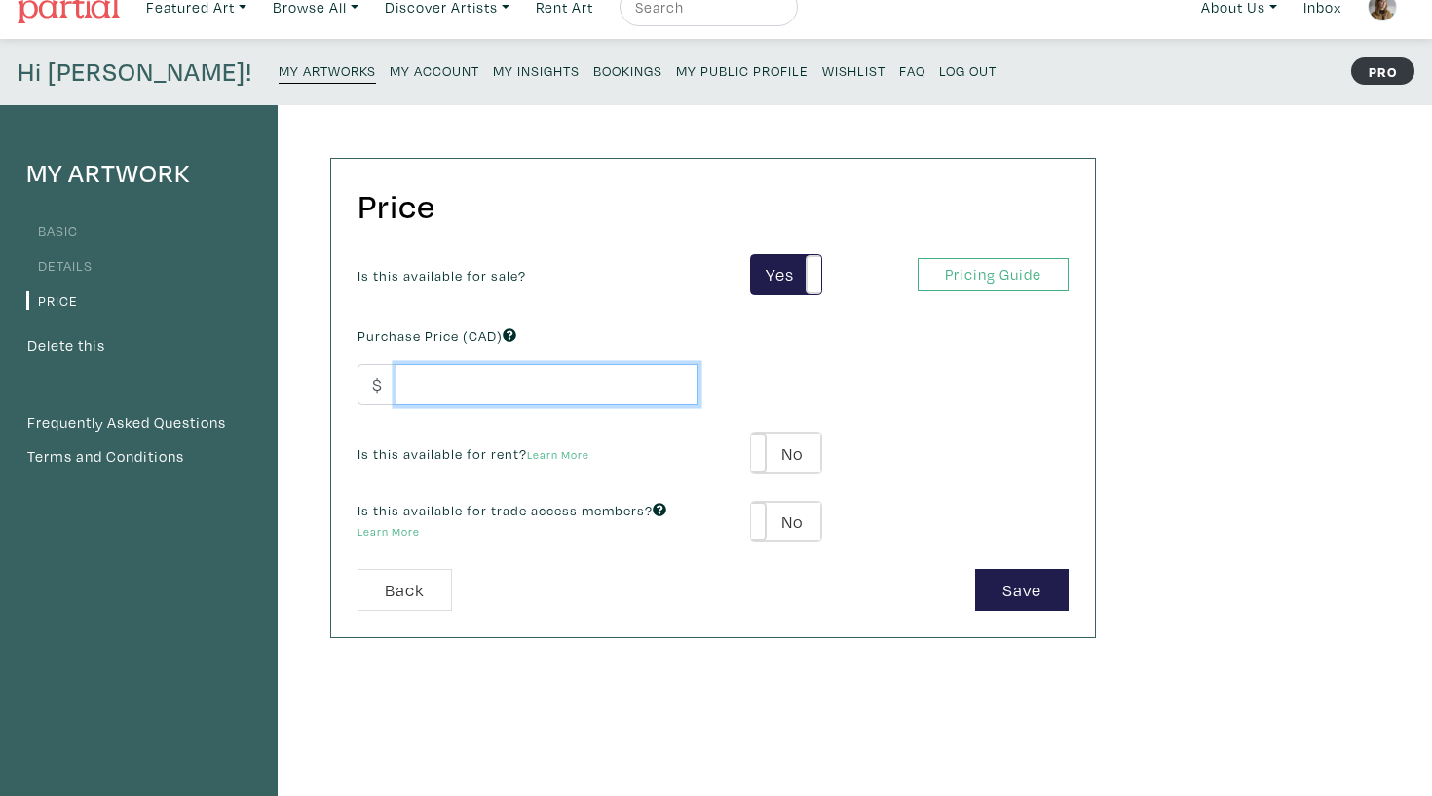
scroll to position [26, 0]
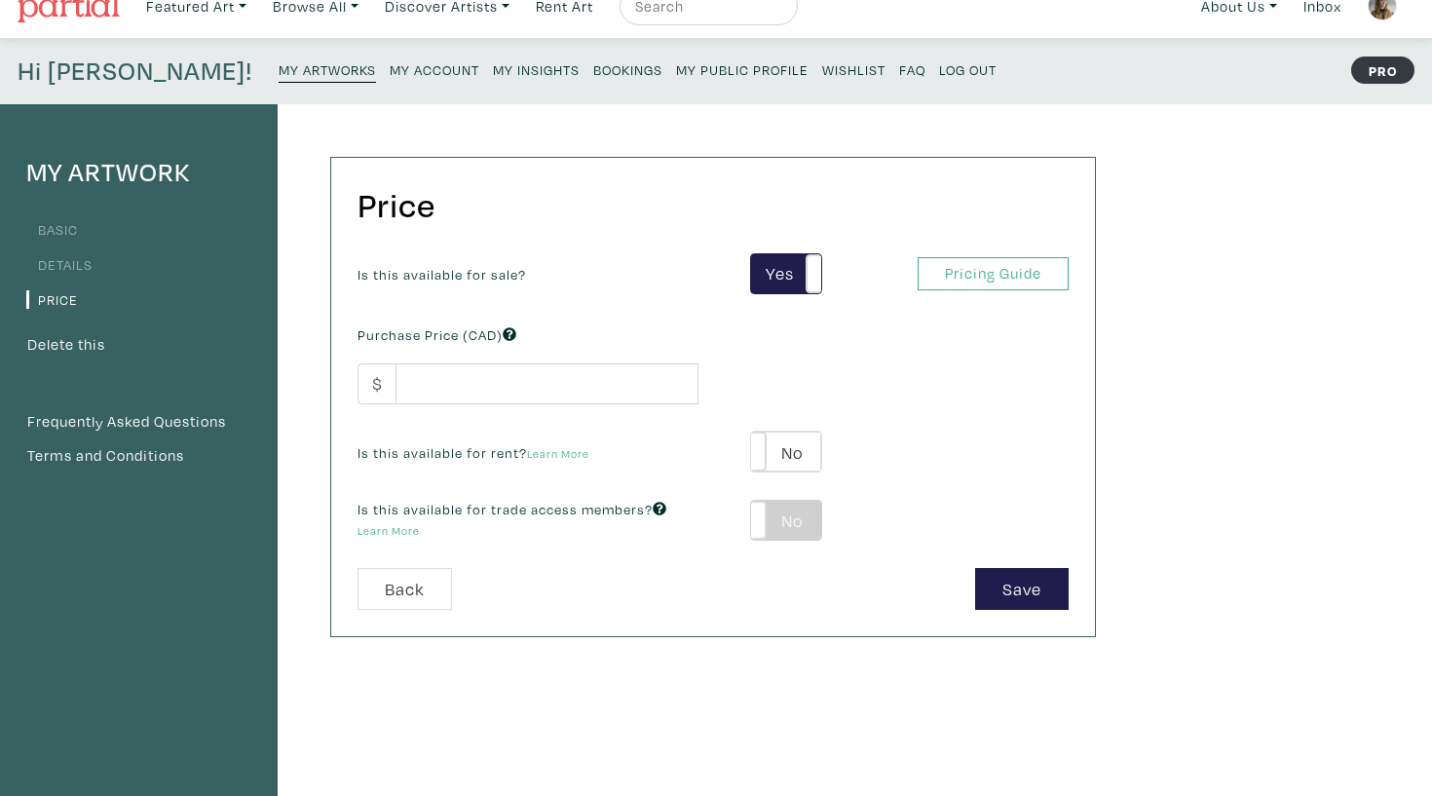
click at [791, 515] on label "No" at bounding box center [785, 521] width 69 height 40
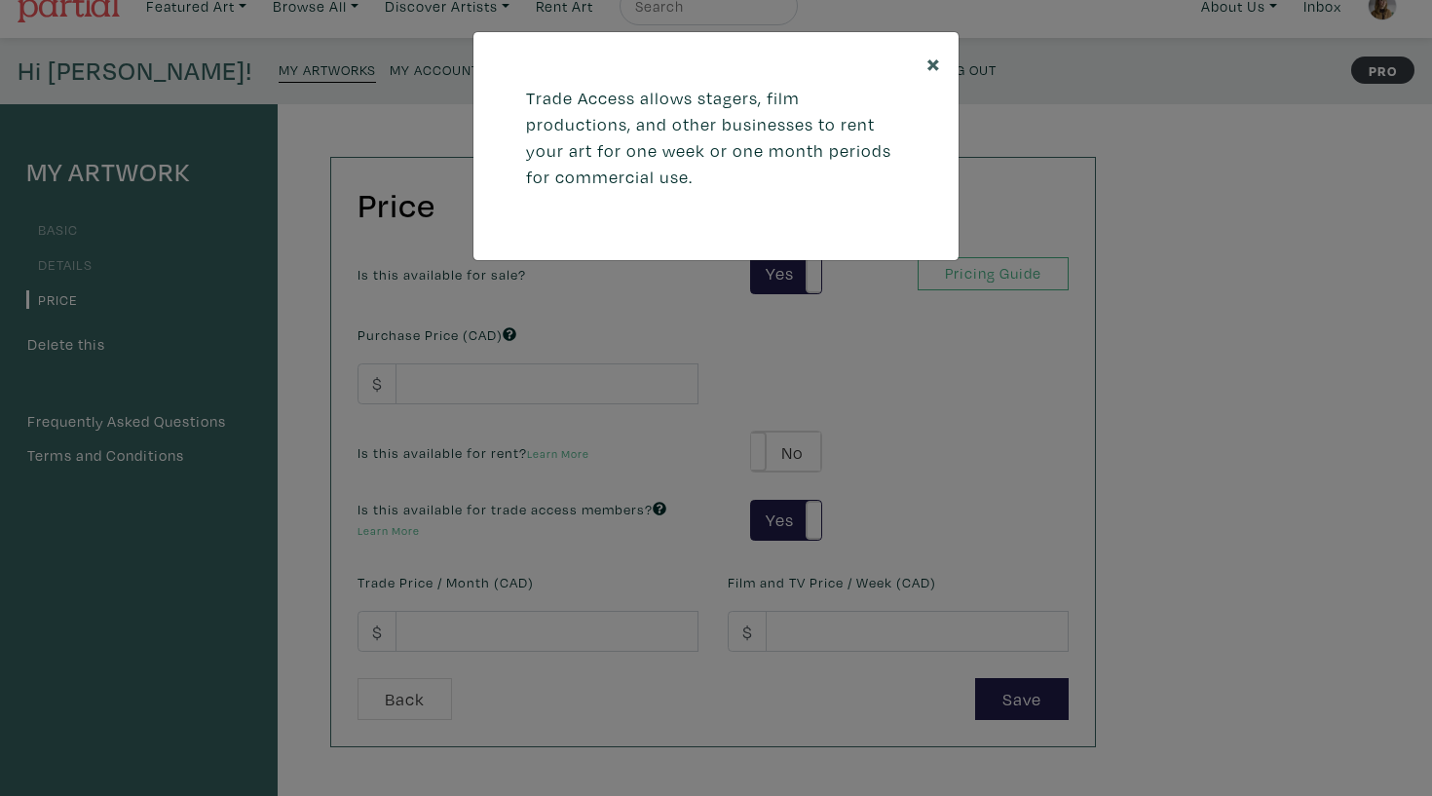
click at [925, 54] on button "×" at bounding box center [934, 62] width 50 height 61
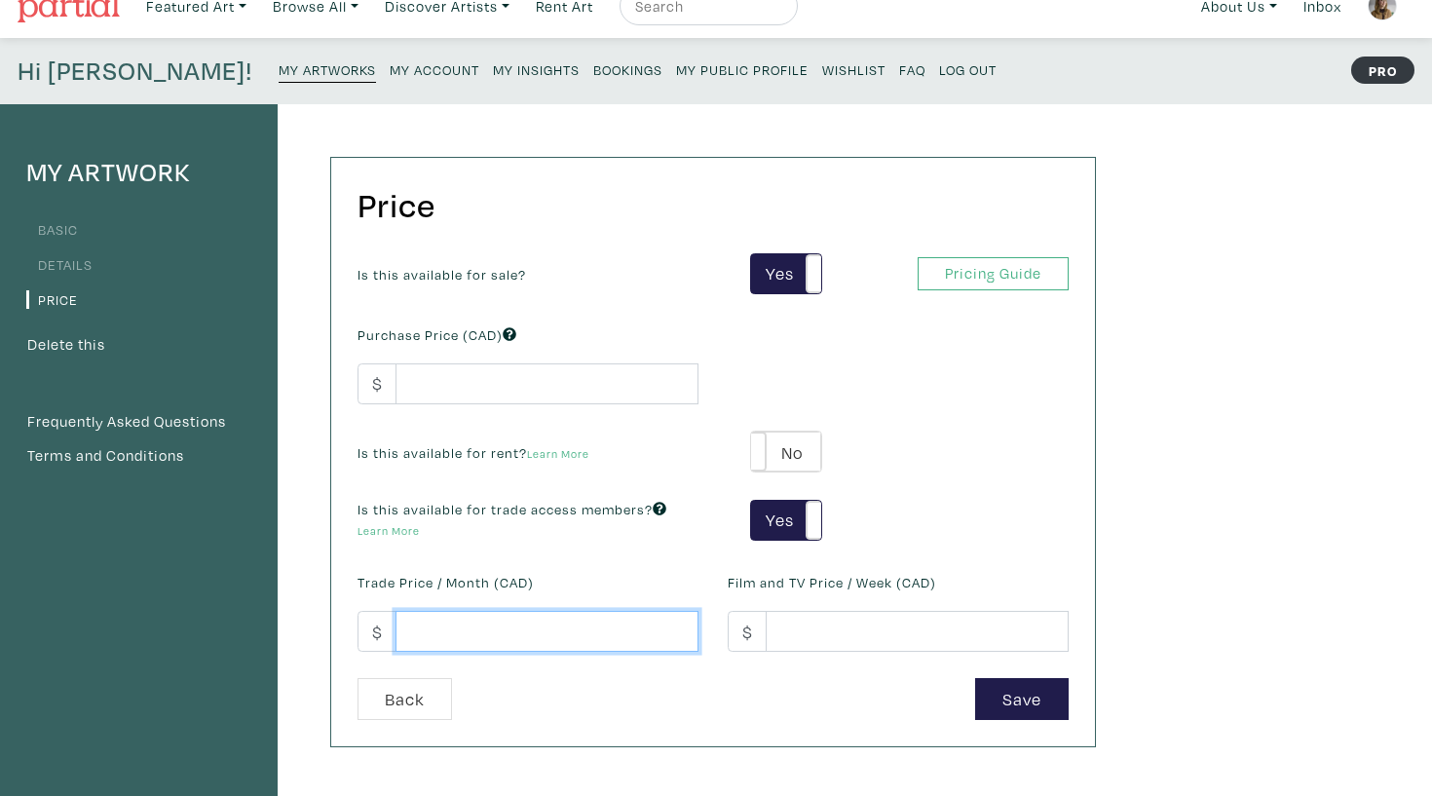
click at [544, 620] on input "number" at bounding box center [547, 632] width 303 height 42
click at [665, 618] on input "number" at bounding box center [547, 632] width 303 height 42
click at [687, 624] on input "number" at bounding box center [547, 632] width 303 height 42
click at [672, 621] on input "39" at bounding box center [547, 632] width 303 height 42
click at [672, 621] on input "40" at bounding box center [547, 632] width 303 height 42
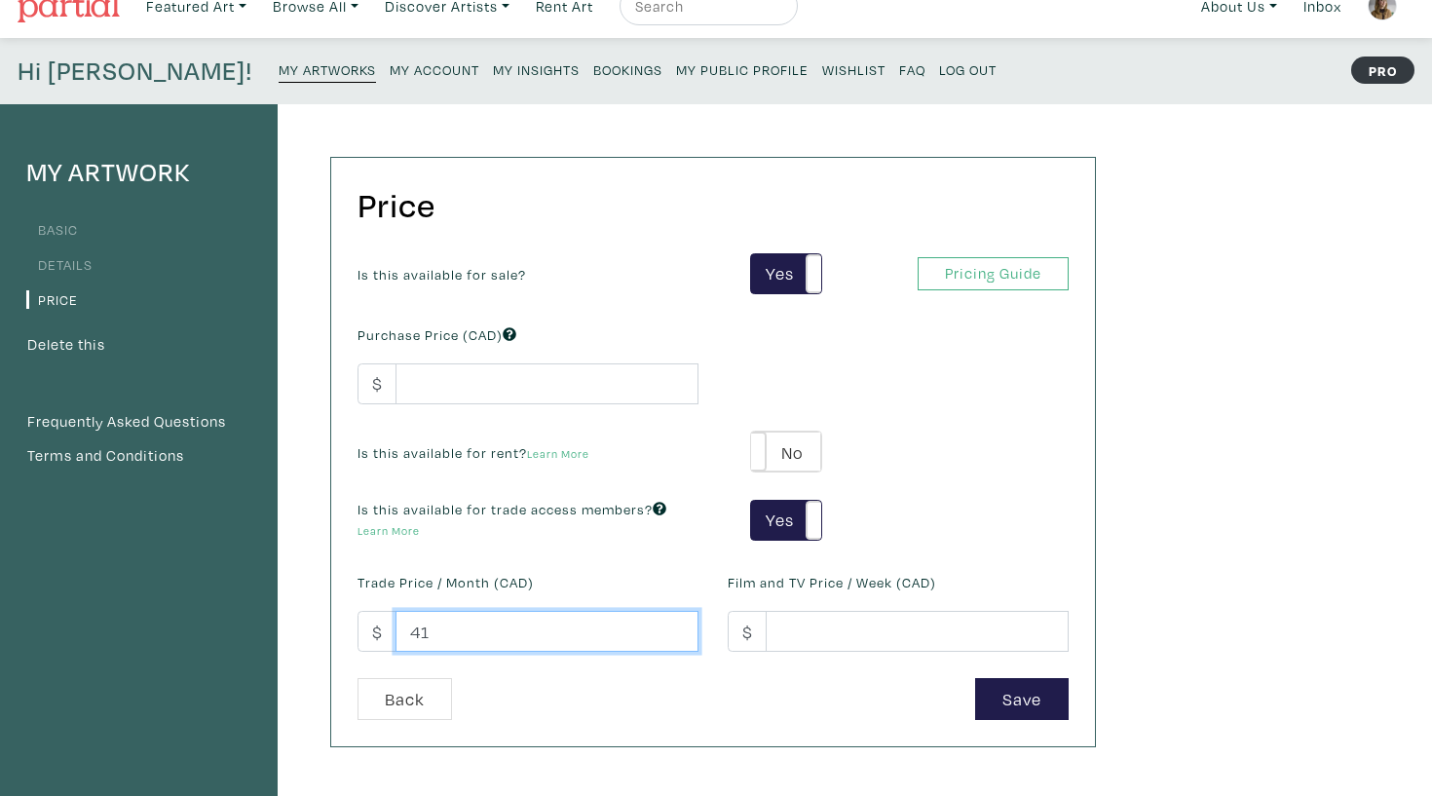
click at [672, 621] on input "41" at bounding box center [547, 632] width 303 height 42
click at [672, 621] on input "42" at bounding box center [547, 632] width 303 height 42
type input "43"
click at [672, 621] on input "43" at bounding box center [547, 632] width 303 height 42
drag, startPoint x: 531, startPoint y: 652, endPoint x: 379, endPoint y: 630, distance: 153.5
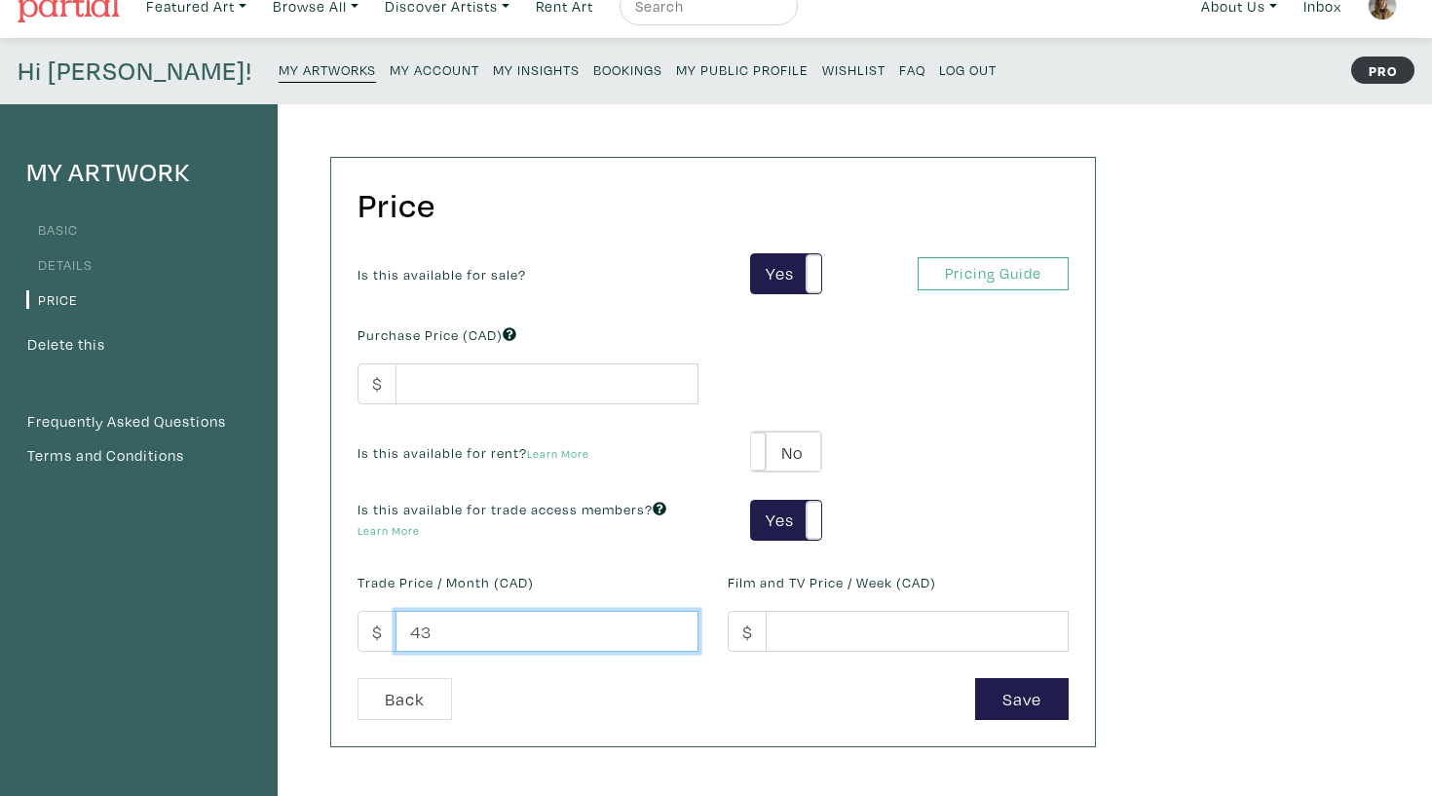
click at [379, 630] on div "Is this available for sale? Yes No Yes No Pricing Guide PRO Purchase Price (CAD…" at bounding box center [713, 466] width 740 height 426
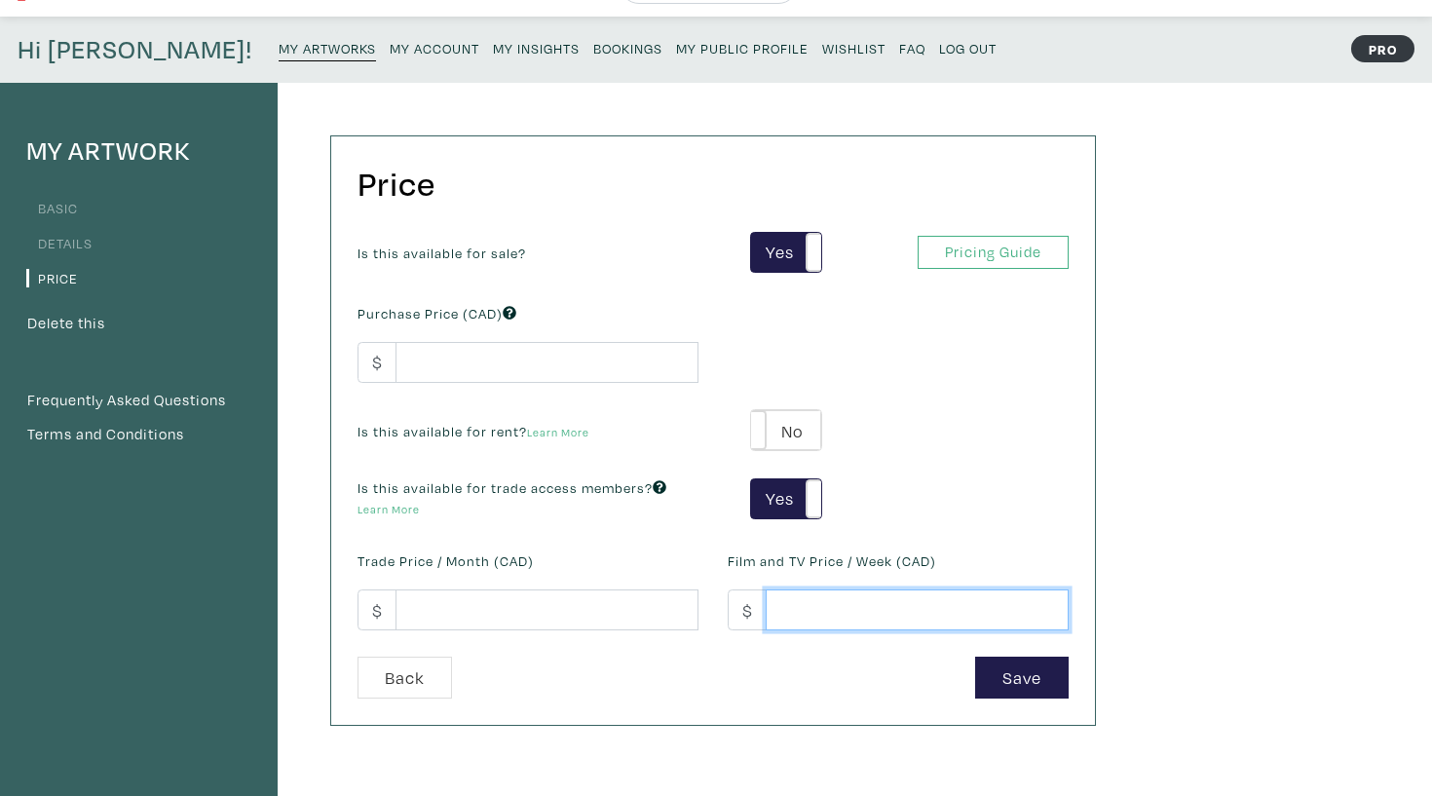
click at [826, 605] on input "number" at bounding box center [917, 610] width 303 height 42
click at [397, 506] on link "Learn More" at bounding box center [389, 509] width 62 height 15
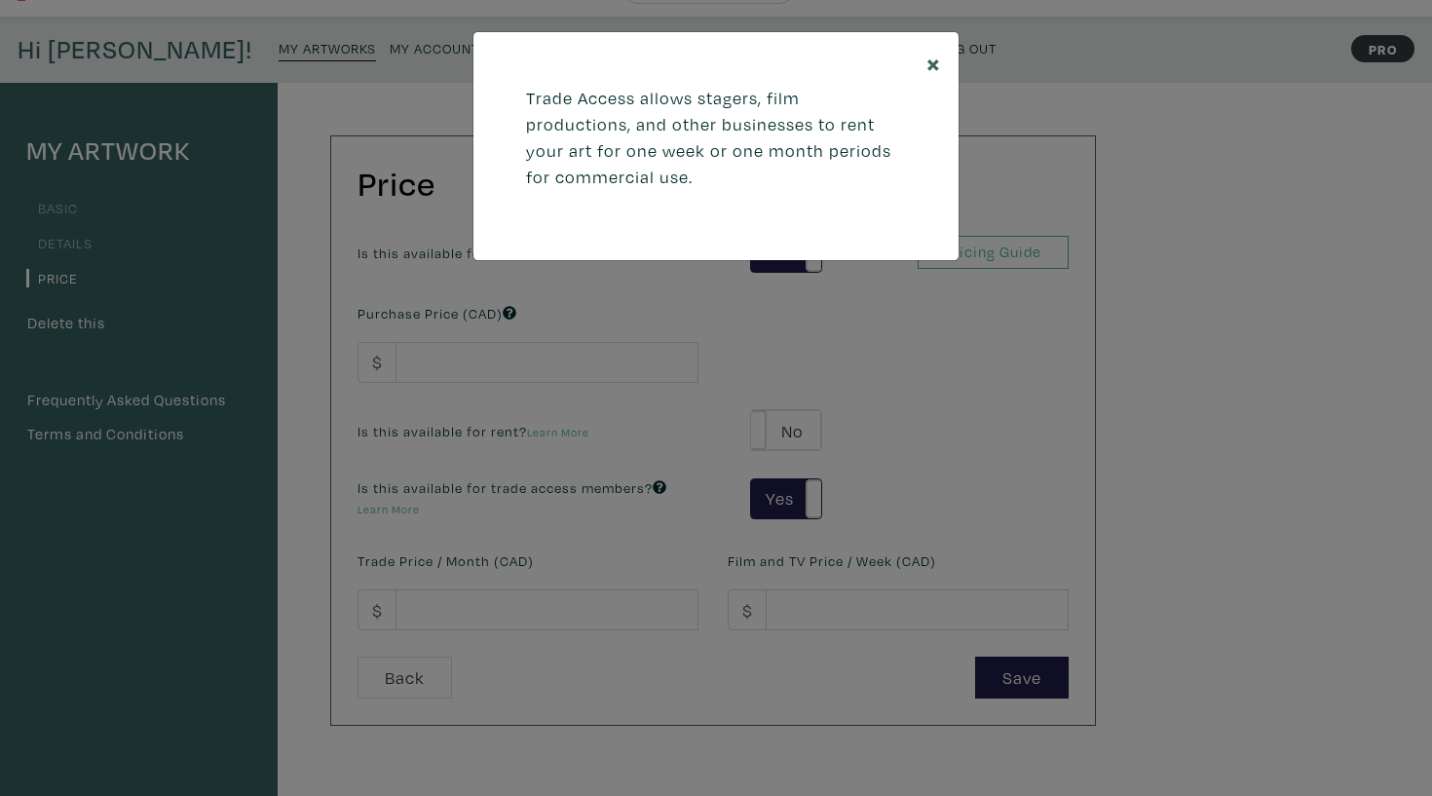
click at [940, 51] on span "×" at bounding box center [933, 63] width 15 height 34
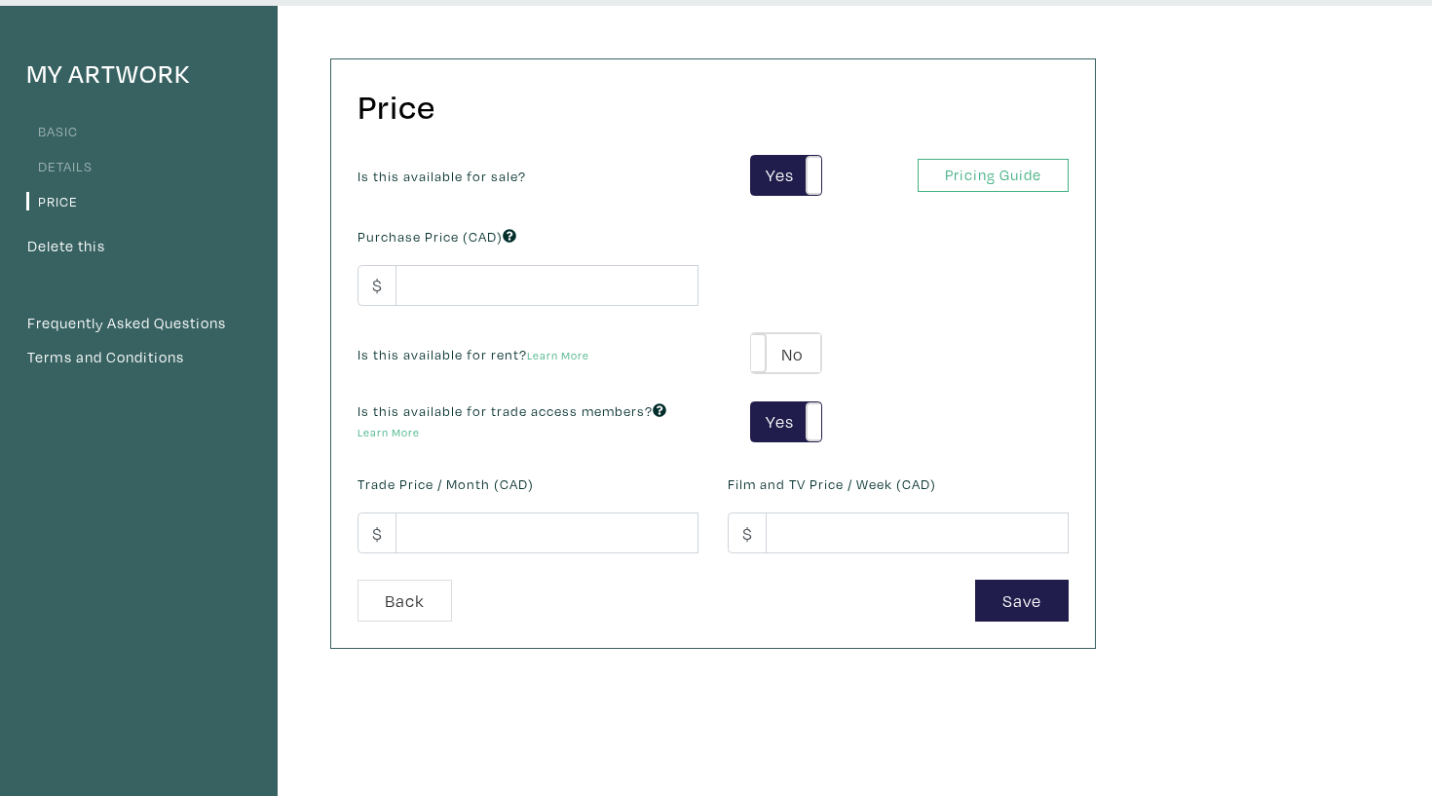
scroll to position [128, 0]
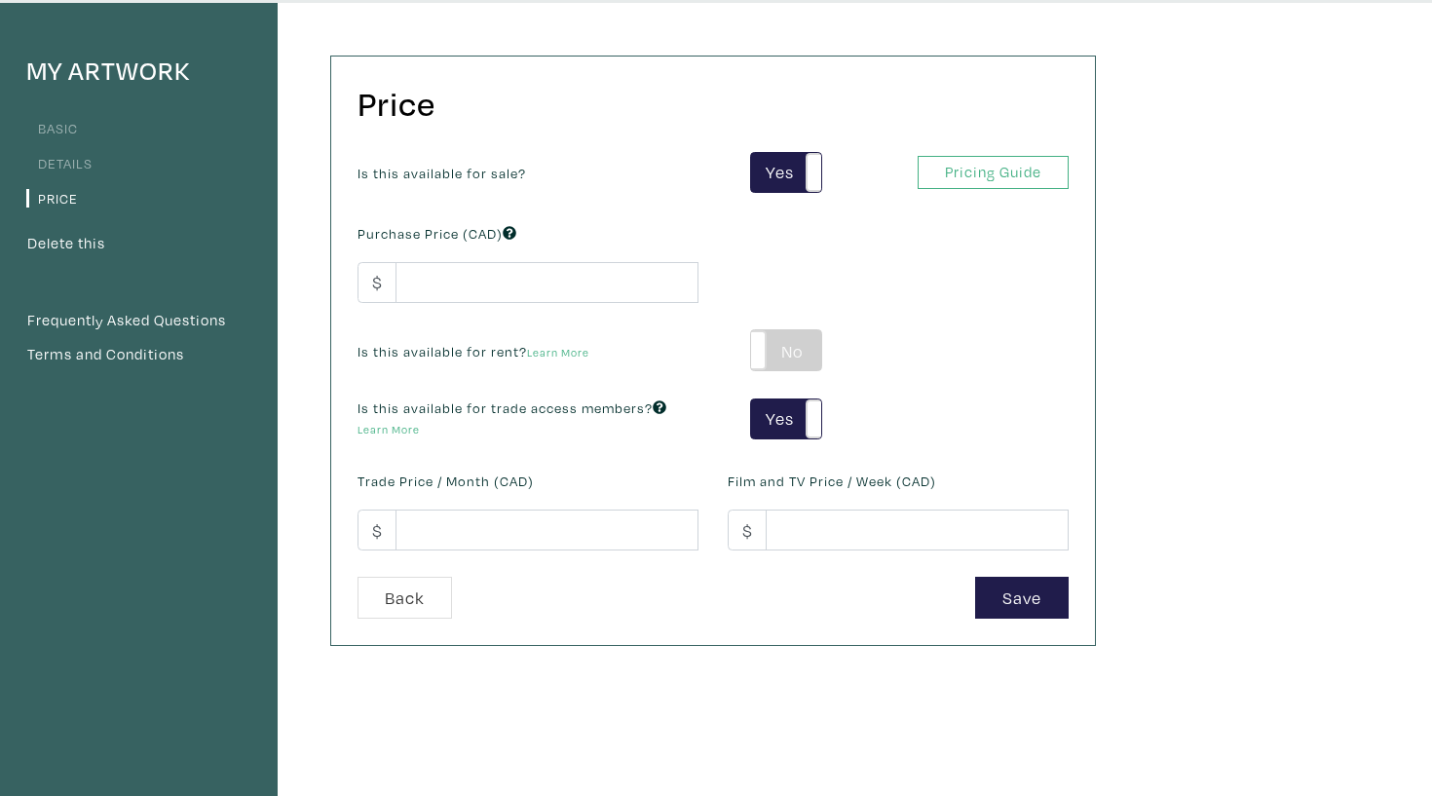
click at [772, 364] on label "No" at bounding box center [785, 350] width 69 height 40
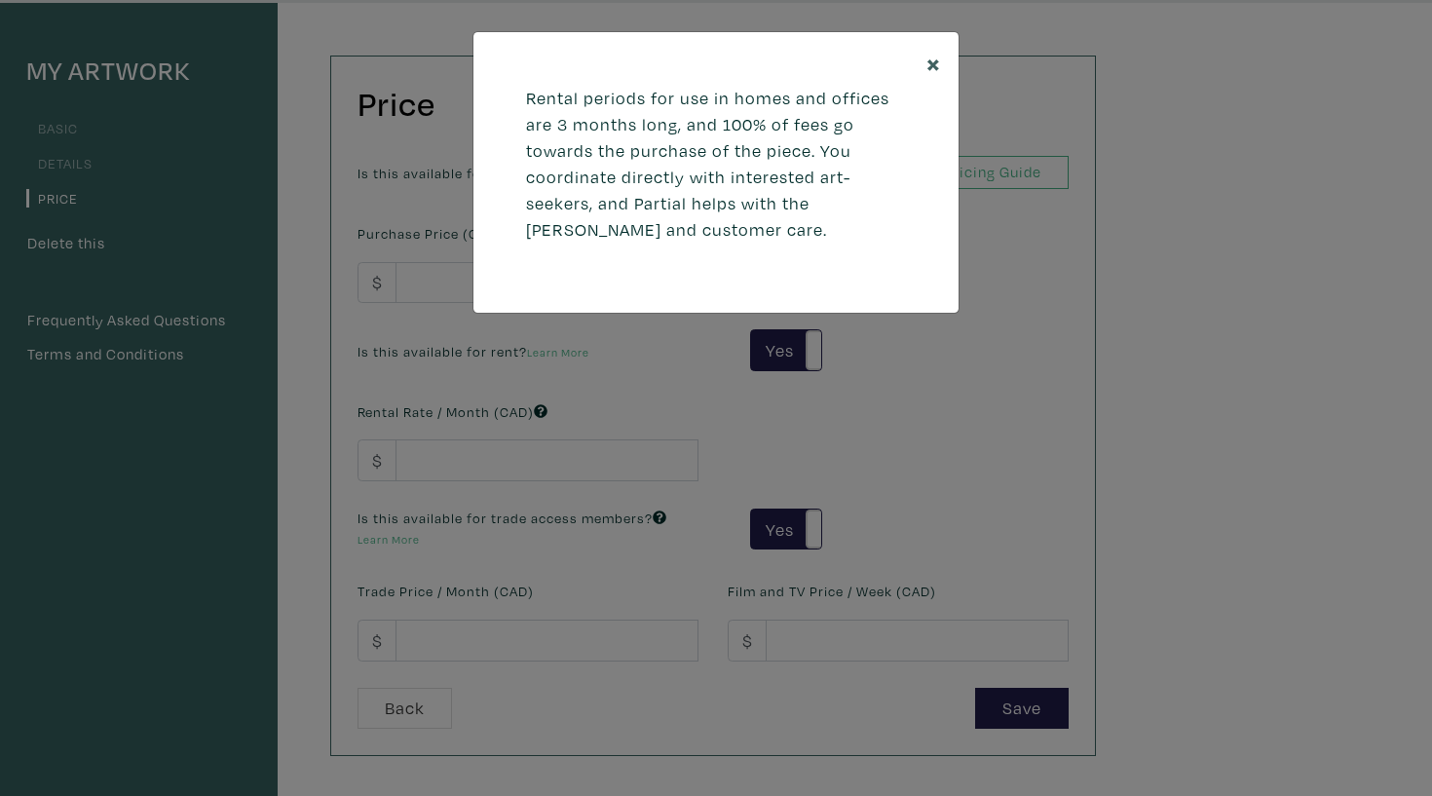
click at [926, 46] on button "×" at bounding box center [934, 62] width 50 height 61
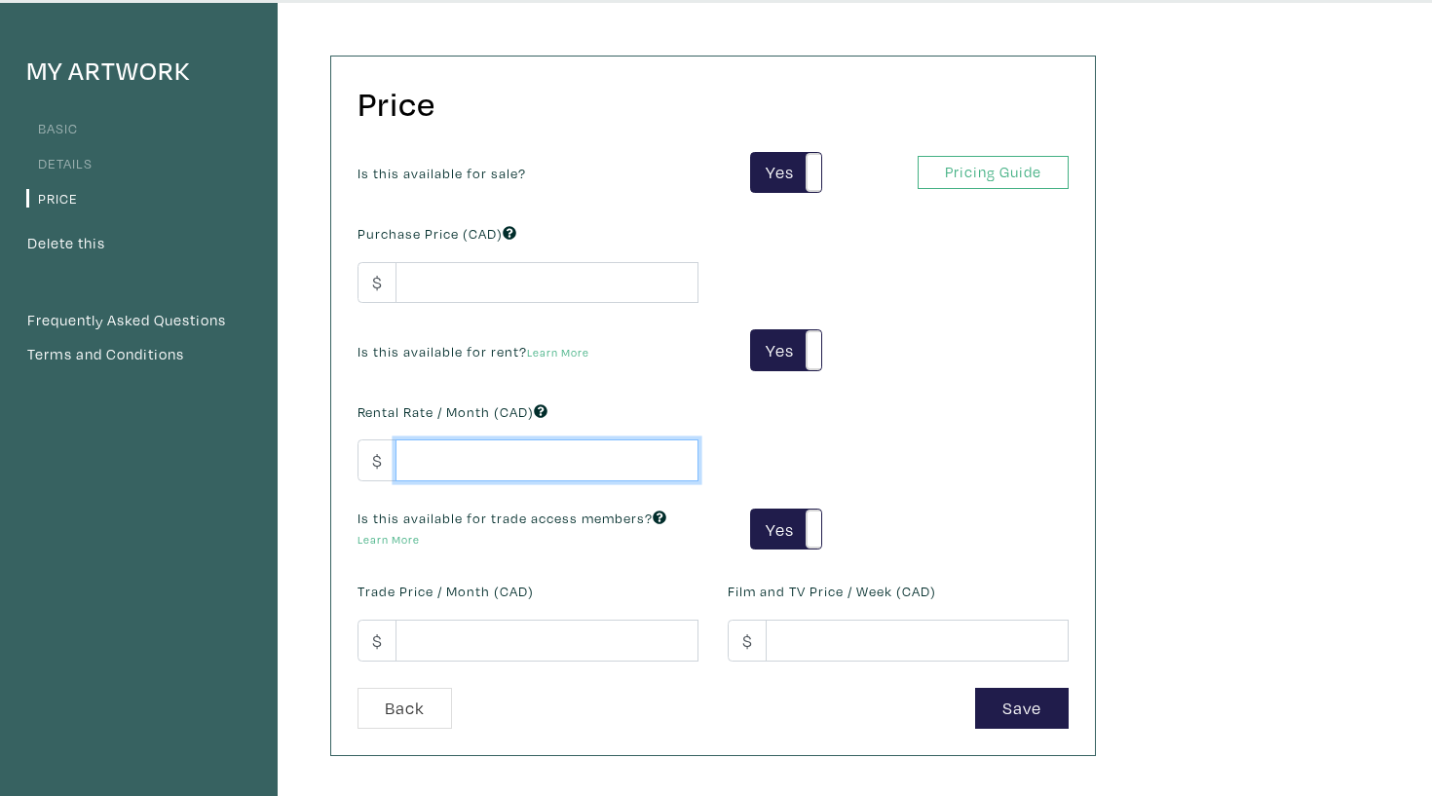
click at [574, 461] on input "number" at bounding box center [547, 460] width 303 height 42
type input "100"
click at [606, 535] on label "Is this available for trade access members? Learn More" at bounding box center [528, 529] width 341 height 42
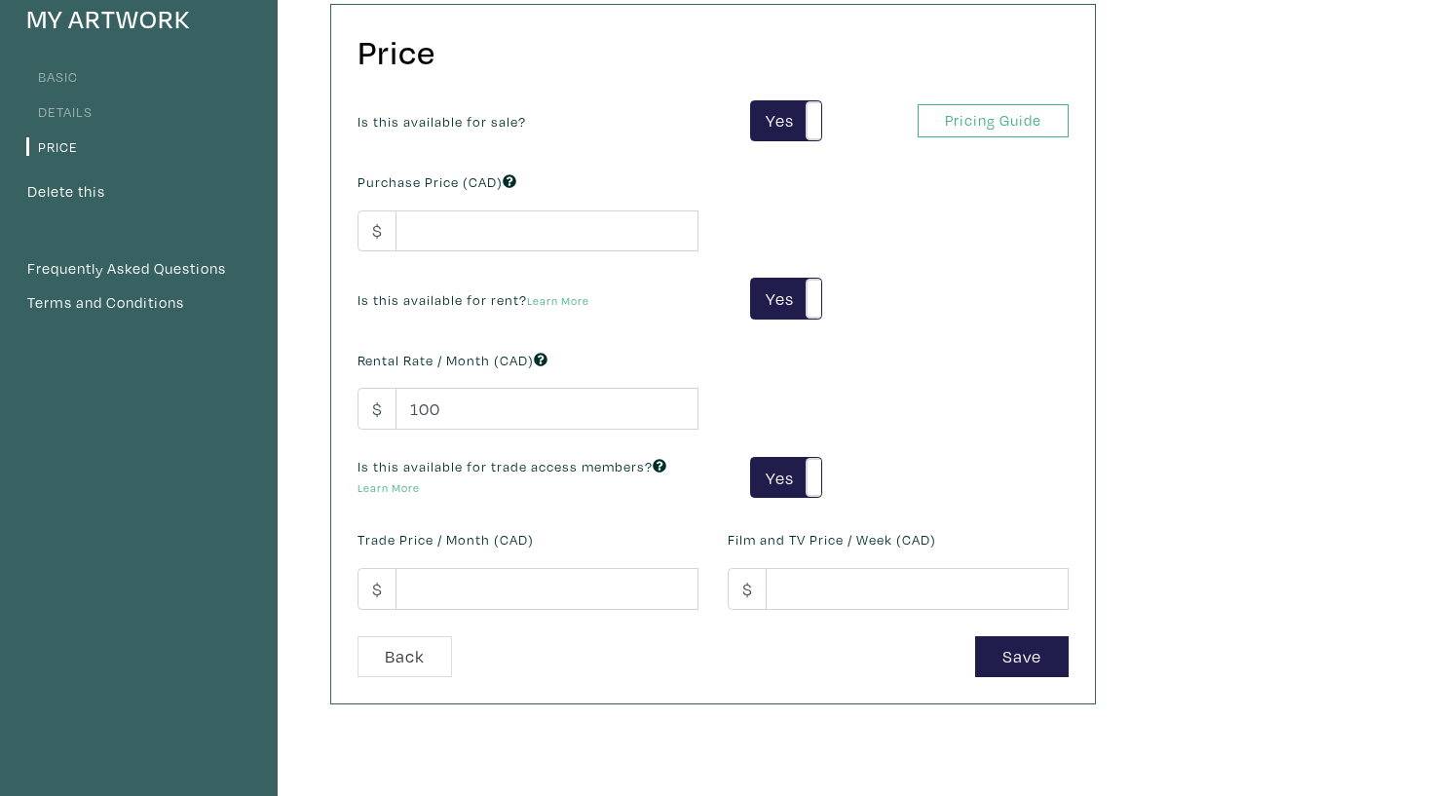
scroll to position [185, 0]
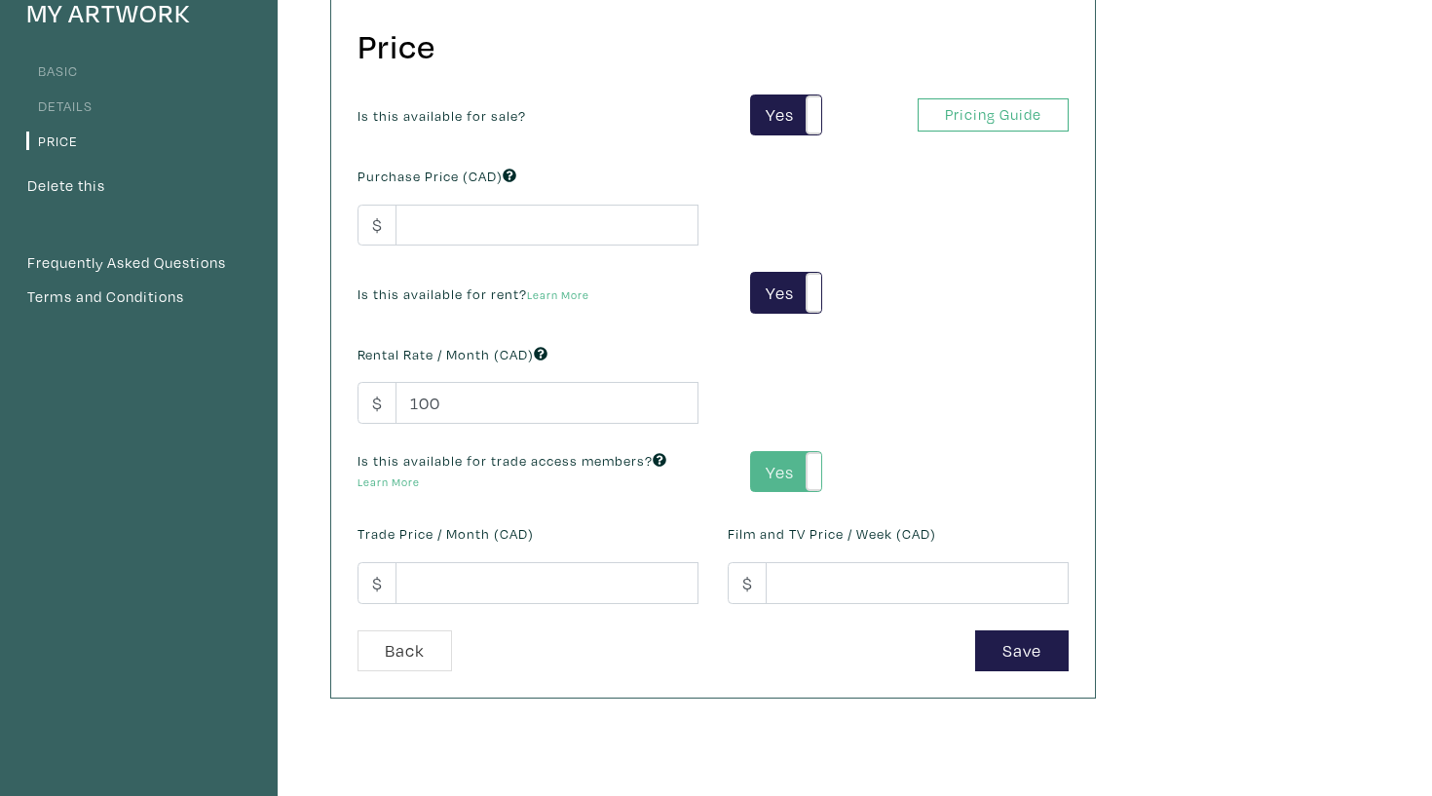
click at [793, 454] on label "Yes" at bounding box center [785, 472] width 69 height 40
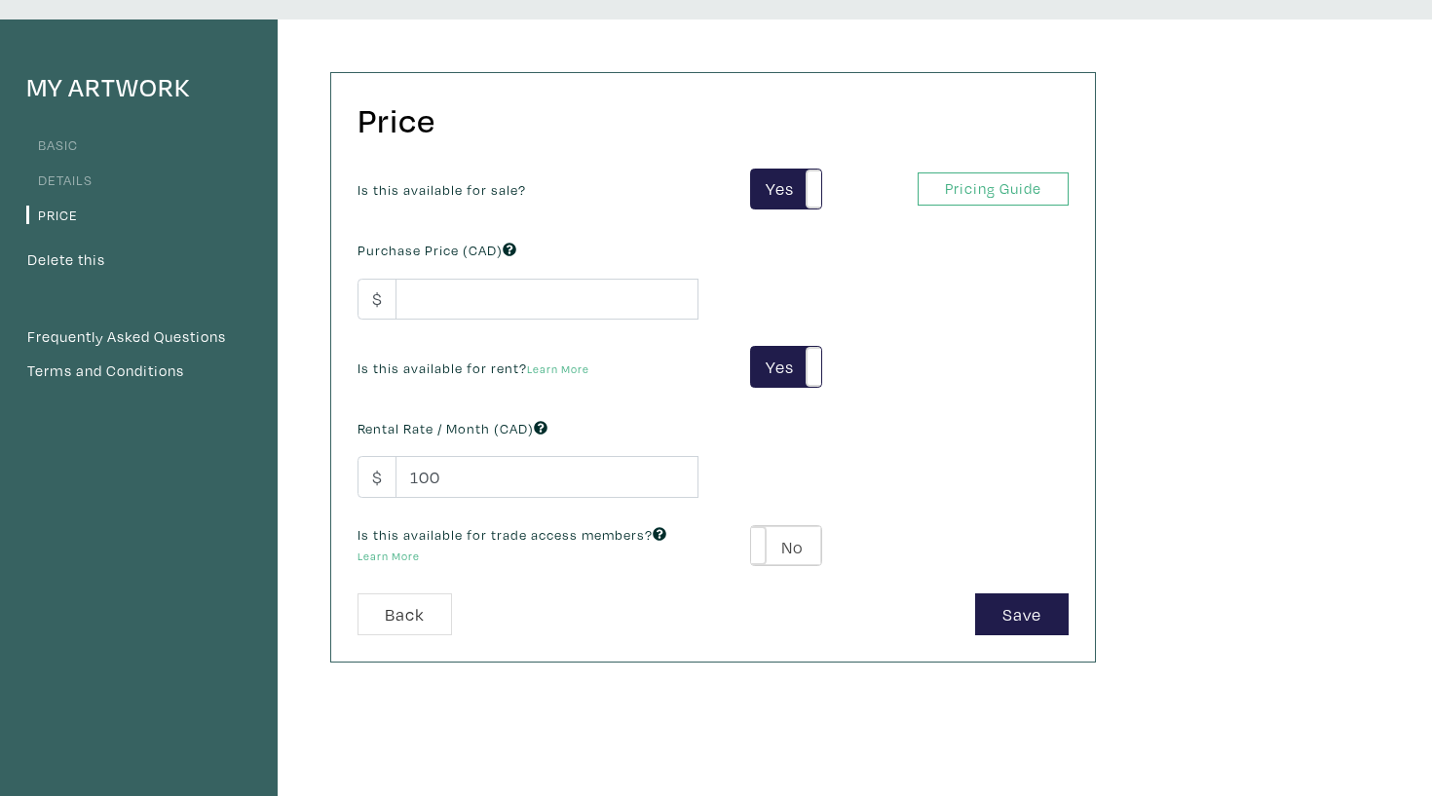
scroll to position [108, 0]
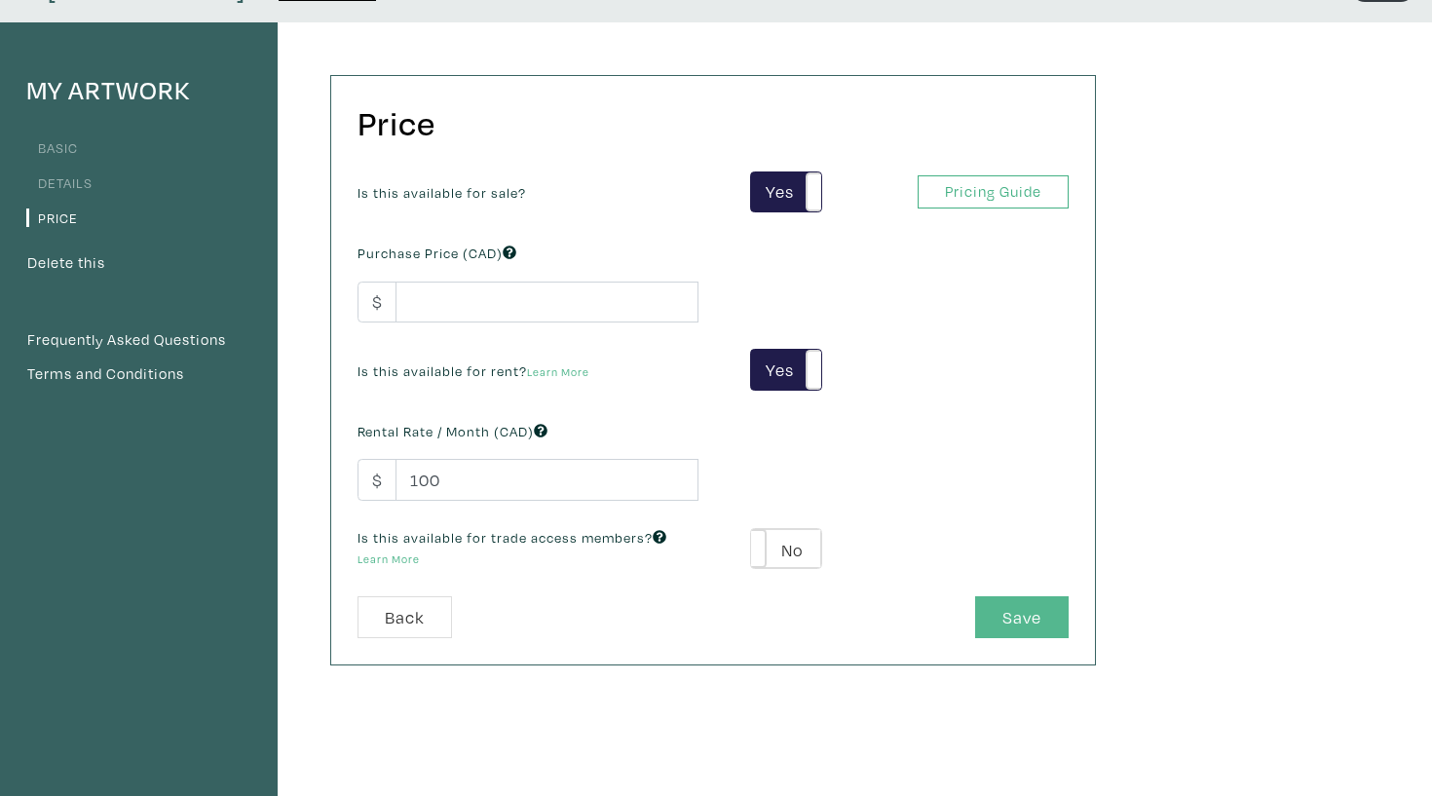
click at [1010, 624] on button "Save" at bounding box center [1022, 617] width 94 height 42
type input "400"
click at [1037, 615] on button "Save" at bounding box center [1022, 617] width 94 height 42
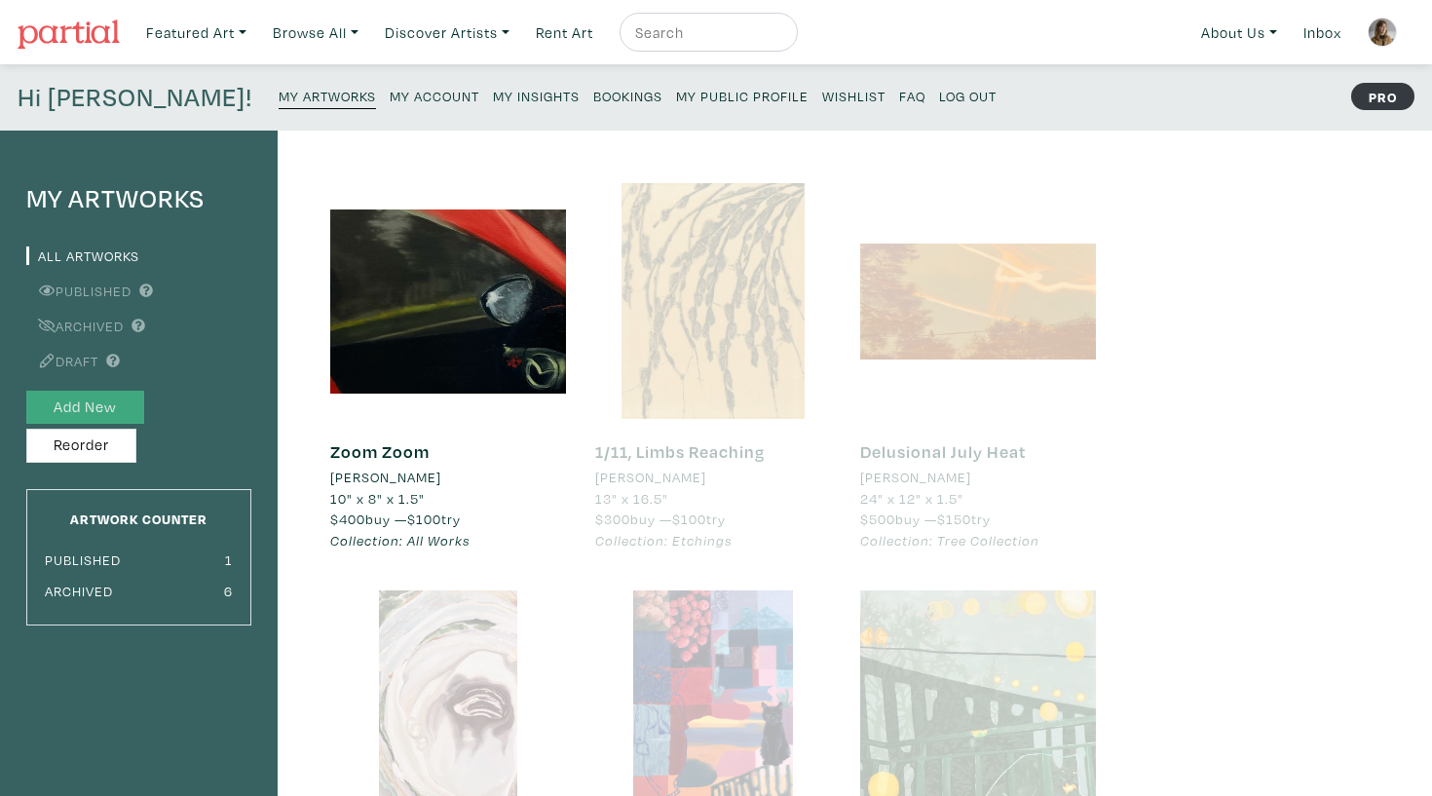
click at [117, 415] on button "Add New" at bounding box center [85, 408] width 118 height 34
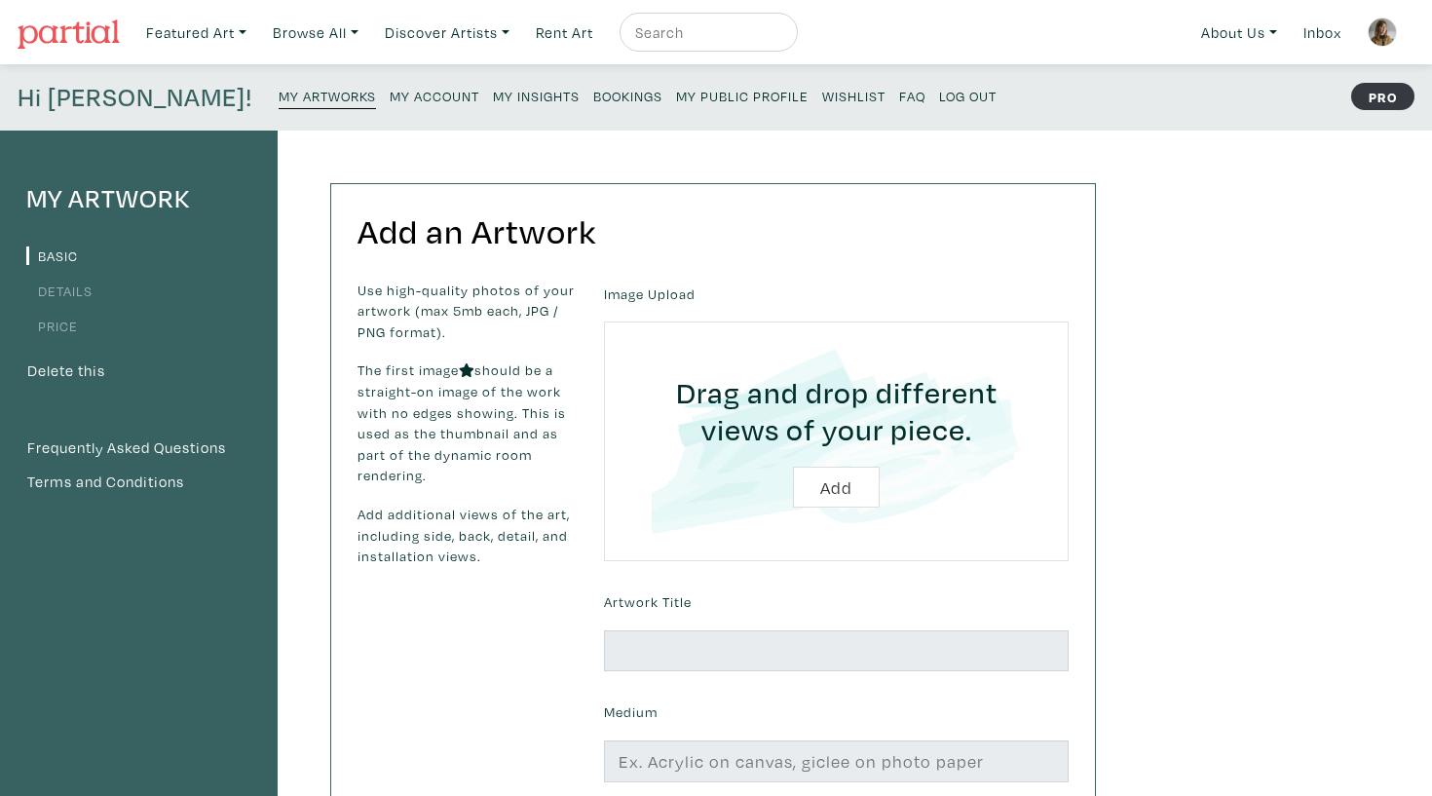
click at [915, 381] on input "file" at bounding box center [836, 441] width 410 height 185
type input "C:\fakepath\car mirror rain copy.jpg"
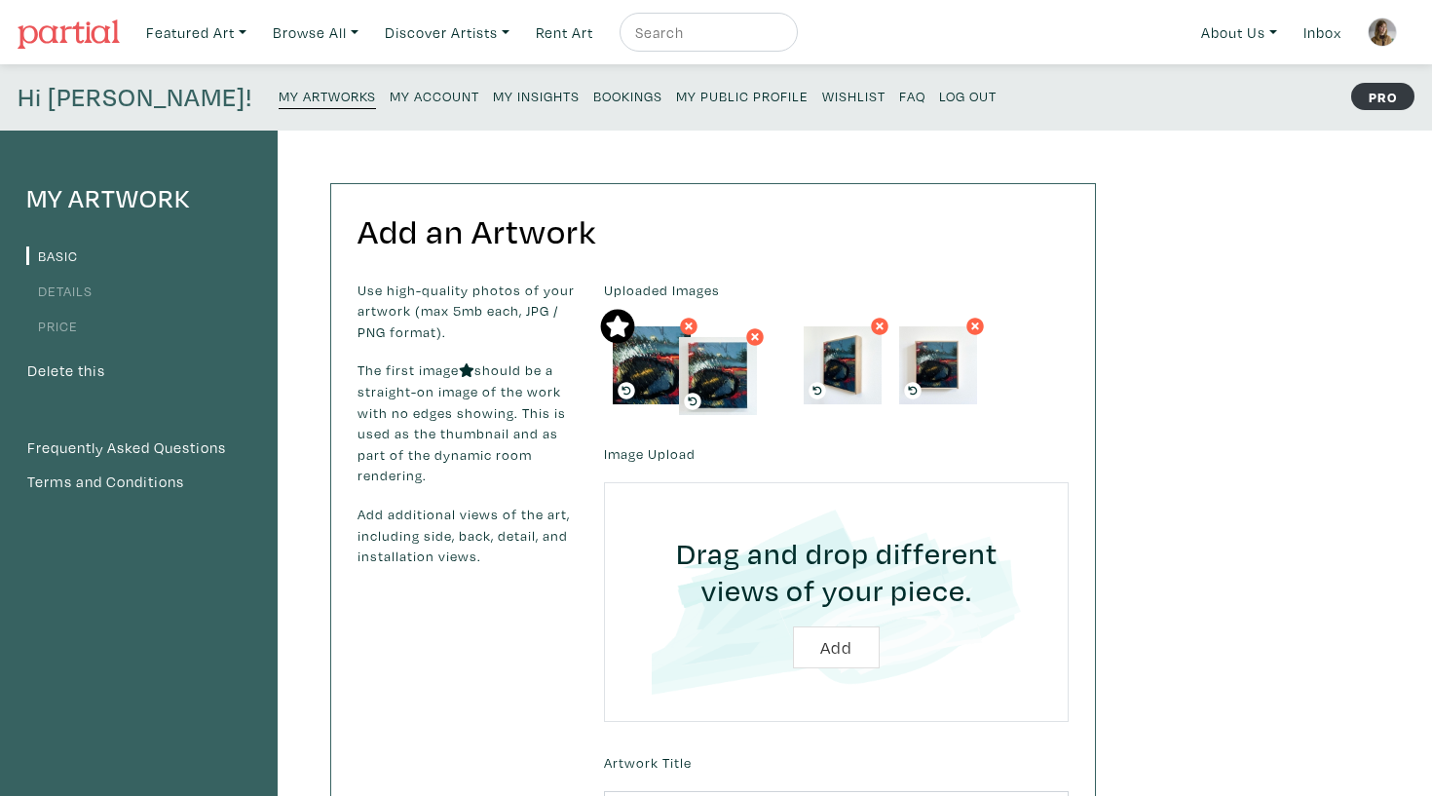
drag, startPoint x: 847, startPoint y: 354, endPoint x: 745, endPoint y: 359, distance: 101.5
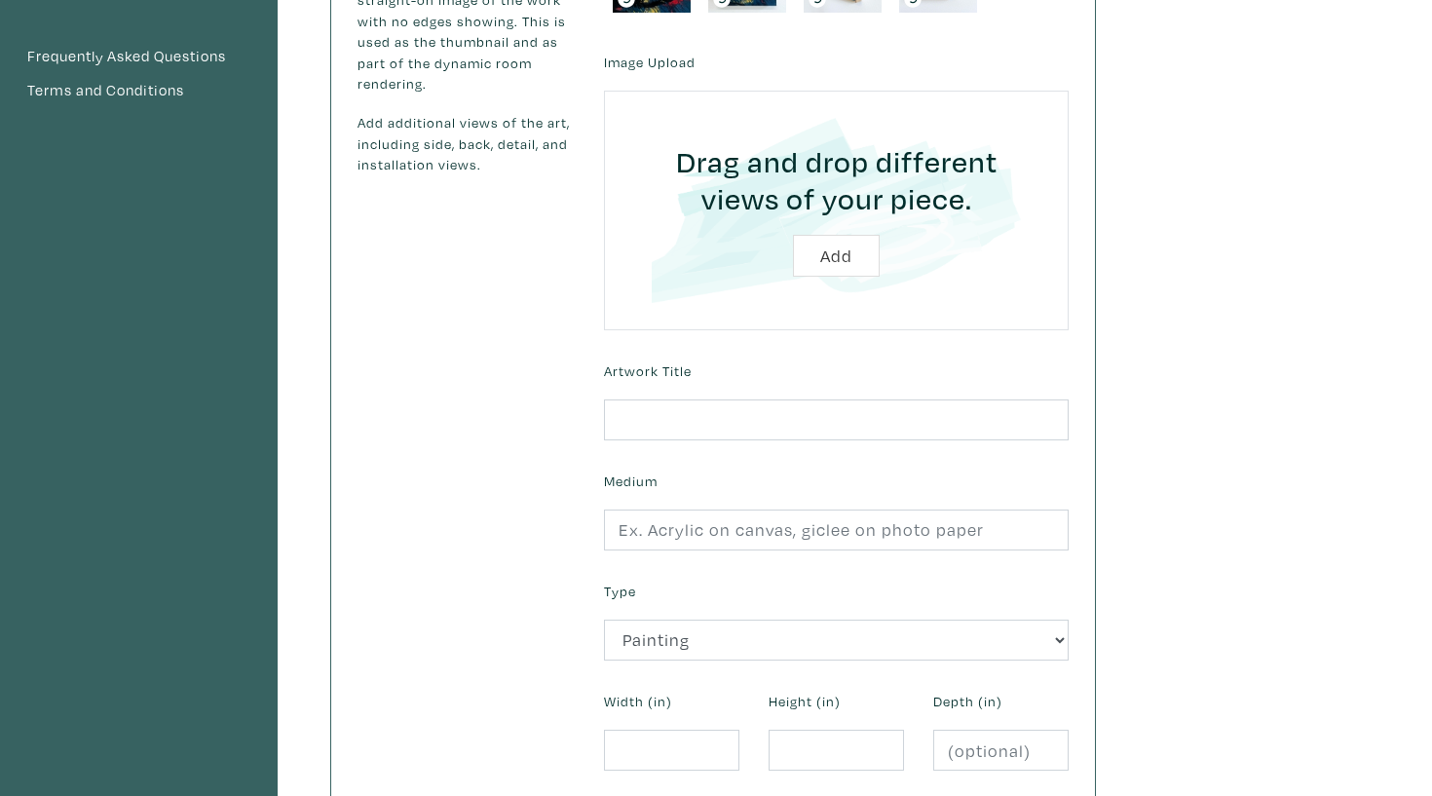
scroll to position [412, 0]
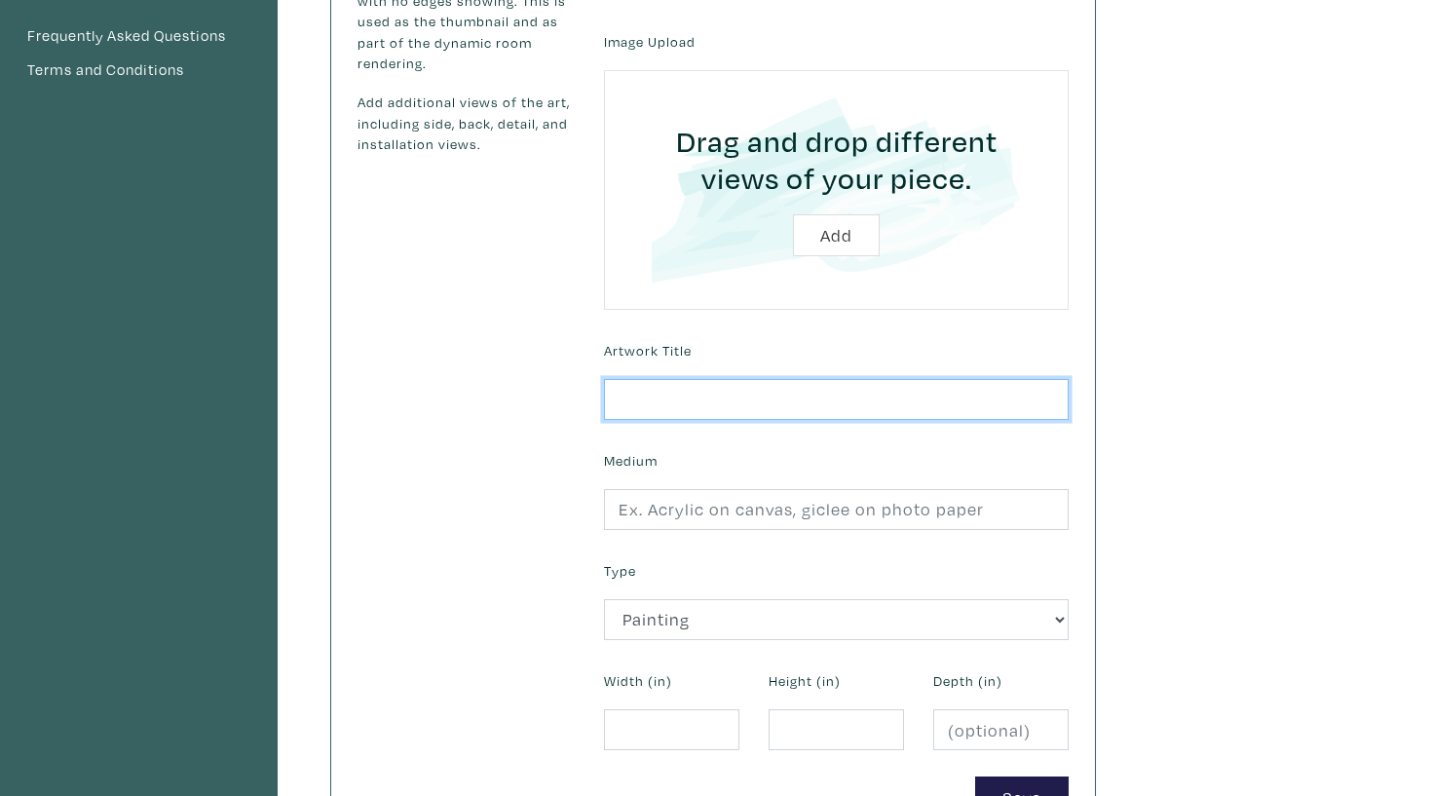
click at [803, 392] on input "text" at bounding box center [836, 400] width 465 height 42
type input "I Struggled to See Through the Rain"
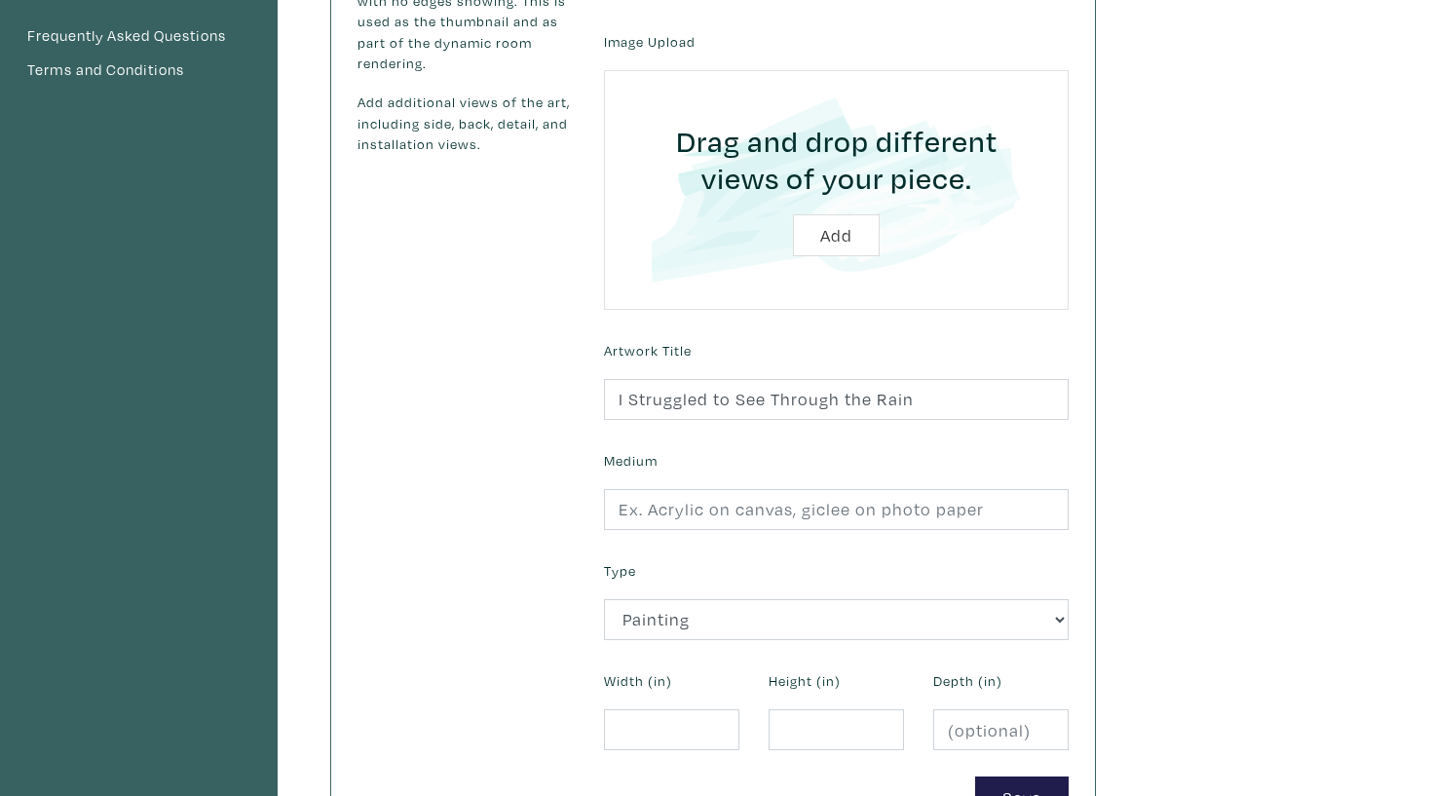
click at [800, 477] on div "Medium" at bounding box center [836, 488] width 494 height 84
click at [800, 482] on div "Medium" at bounding box center [836, 488] width 494 height 84
click at [800, 493] on input "text" at bounding box center [836, 510] width 465 height 42
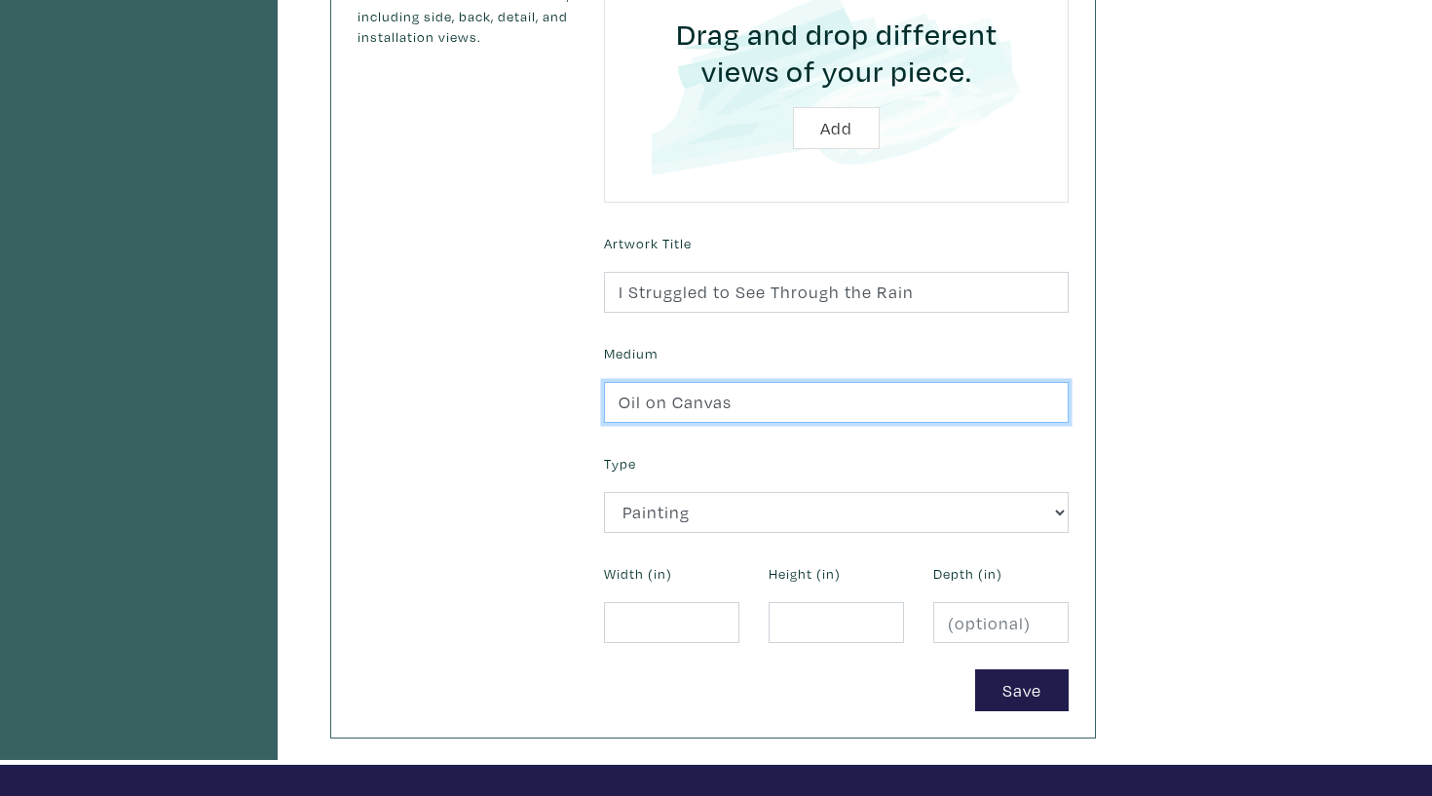
scroll to position [521, 0]
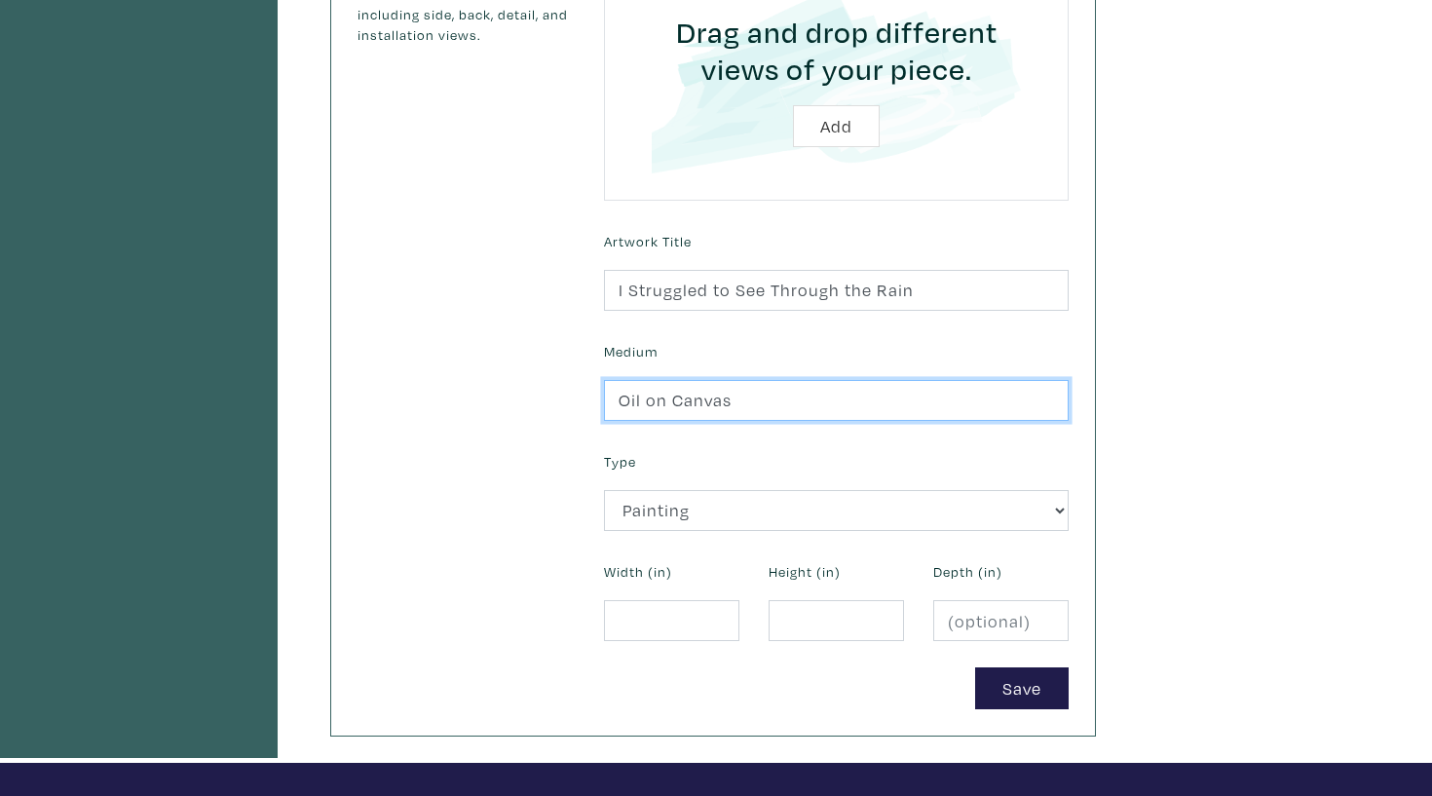
type input "Oil on Canvas"
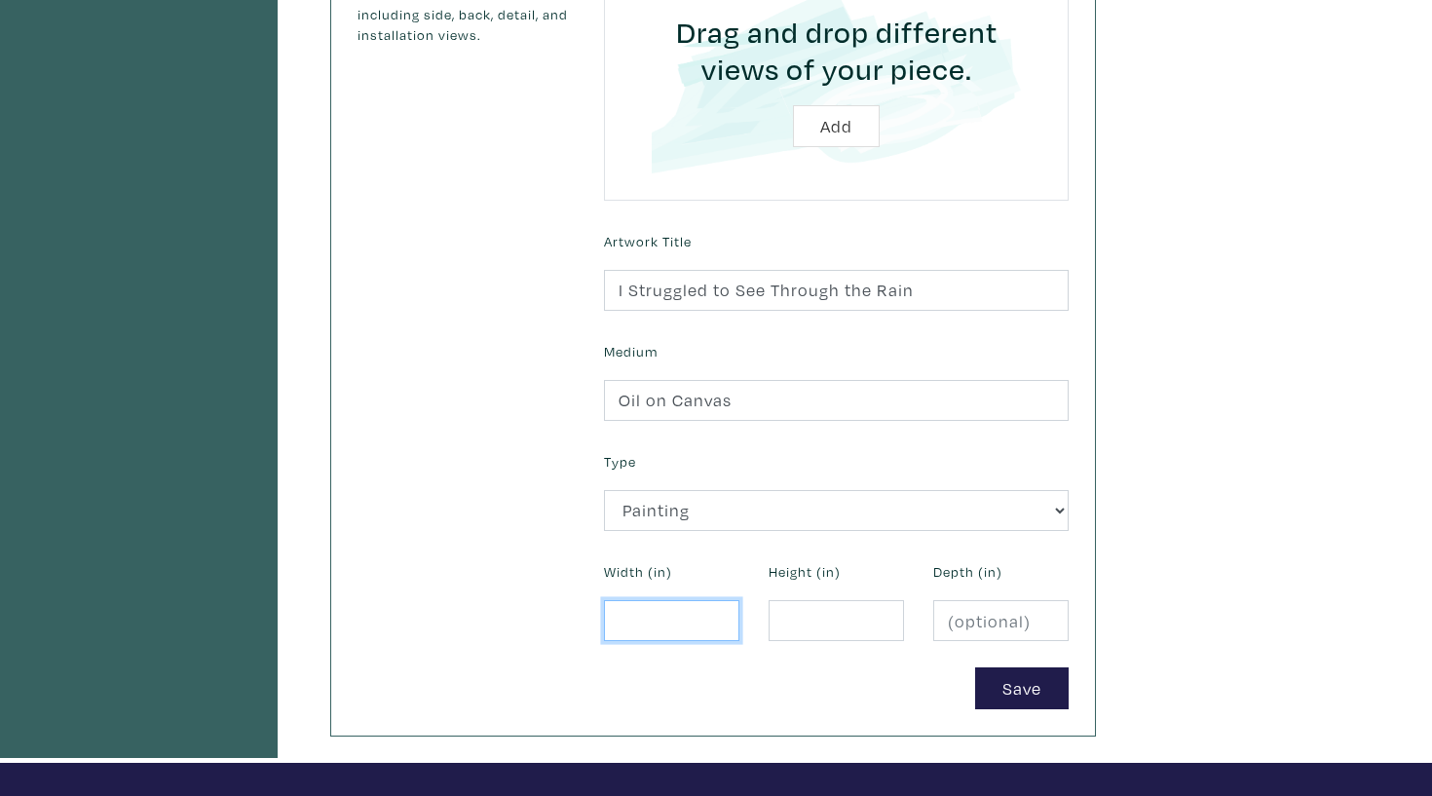
click at [661, 615] on input "number" at bounding box center [671, 621] width 135 height 42
type input "8"
click at [796, 636] on form "Uploaded Images Image Upload Drag and drop different views of your piece. Add M…" at bounding box center [836, 233] width 494 height 951
click at [796, 633] on input "number" at bounding box center [836, 621] width 135 height 42
type input "9"
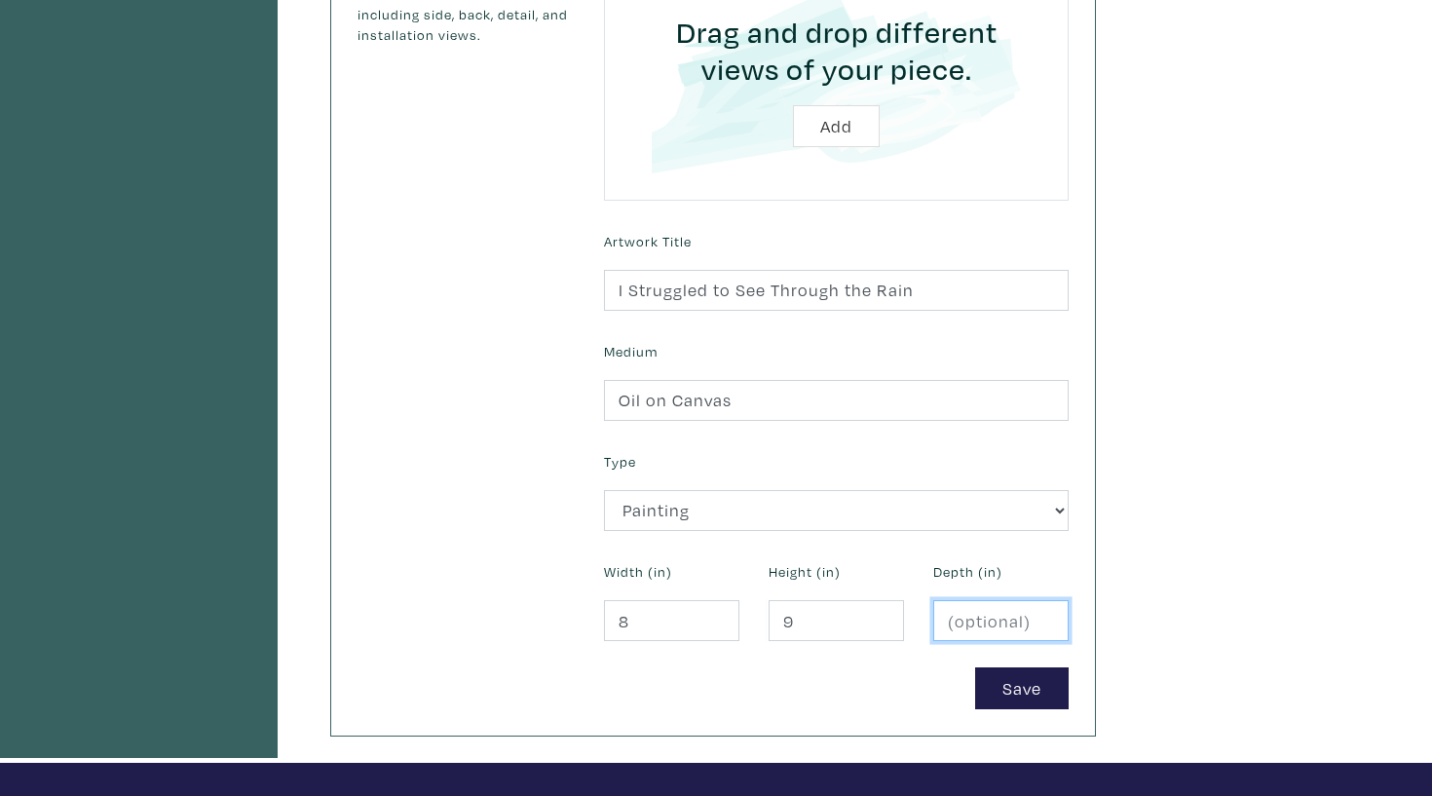
click at [938, 614] on input "number" at bounding box center [1000, 621] width 135 height 42
type input "1.5"
click at [1019, 704] on div "Add an Artwork Use high-quality photos of your artwork (max 5mb each, JPG / PNG…" at bounding box center [713, 199] width 764 height 1072
click at [1019, 674] on button "Save" at bounding box center [1022, 688] width 94 height 42
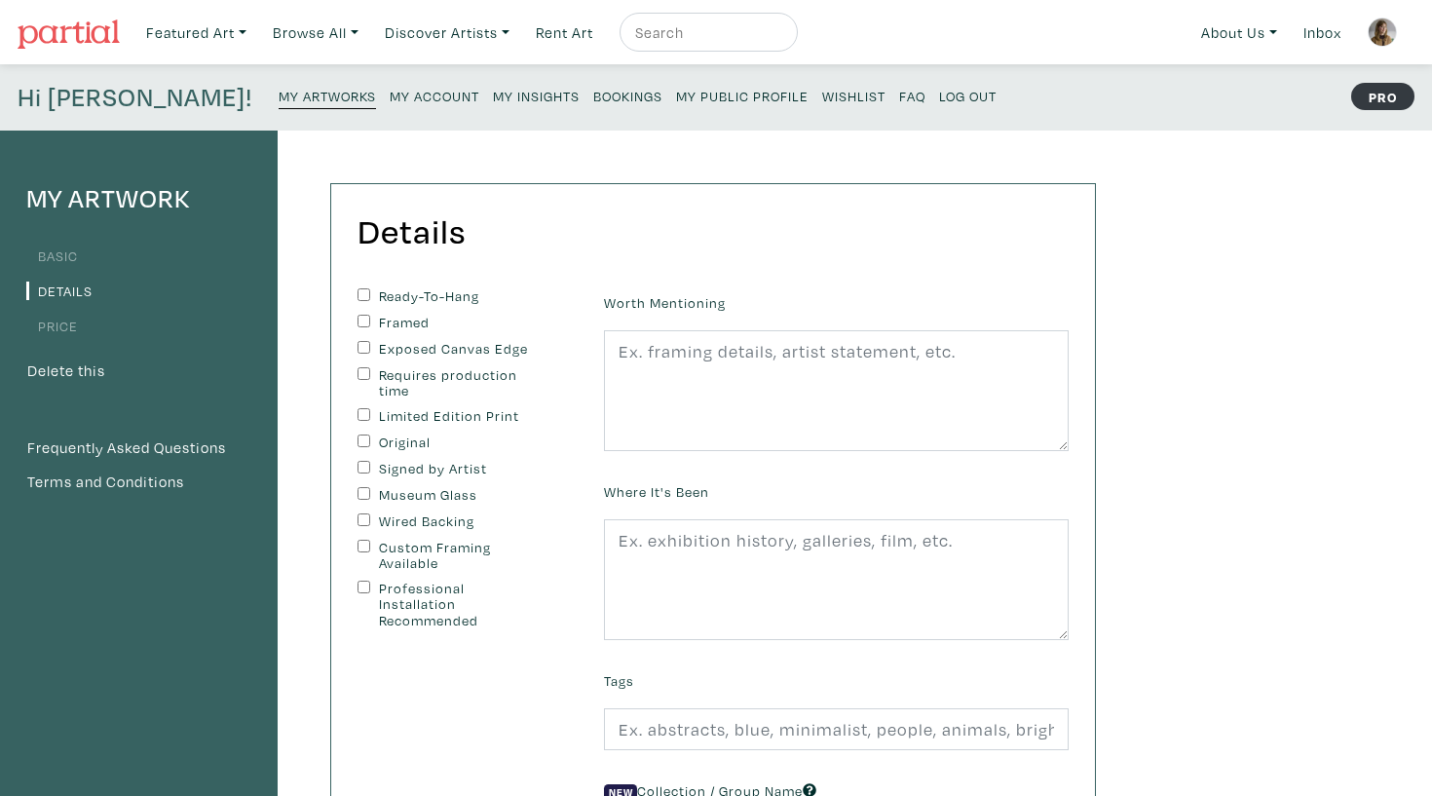
click at [363, 297] on input "Ready-To-Hang" at bounding box center [364, 294] width 13 height 13
checkbox input "true"
click at [364, 347] on input "Exposed Canvas Edge" at bounding box center [364, 347] width 13 height 13
checkbox input "true"
click at [368, 466] on input "Signed by Artist" at bounding box center [364, 467] width 13 height 13
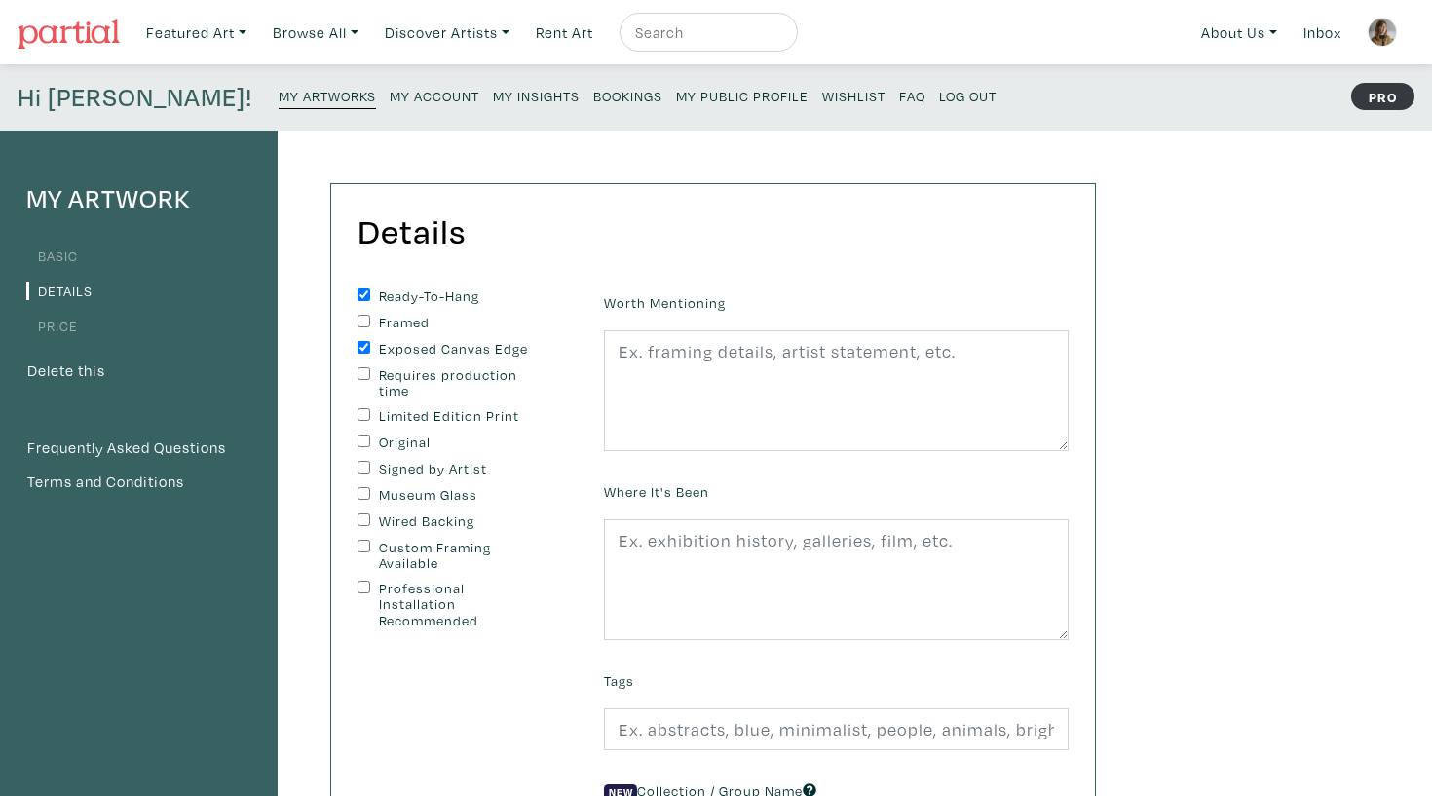
checkbox input "true"
click at [363, 516] on input "Wired Backing" at bounding box center [364, 519] width 13 height 13
checkbox input "true"
click at [363, 545] on input "Custom Framing Available" at bounding box center [364, 546] width 13 height 13
checkbox input "true"
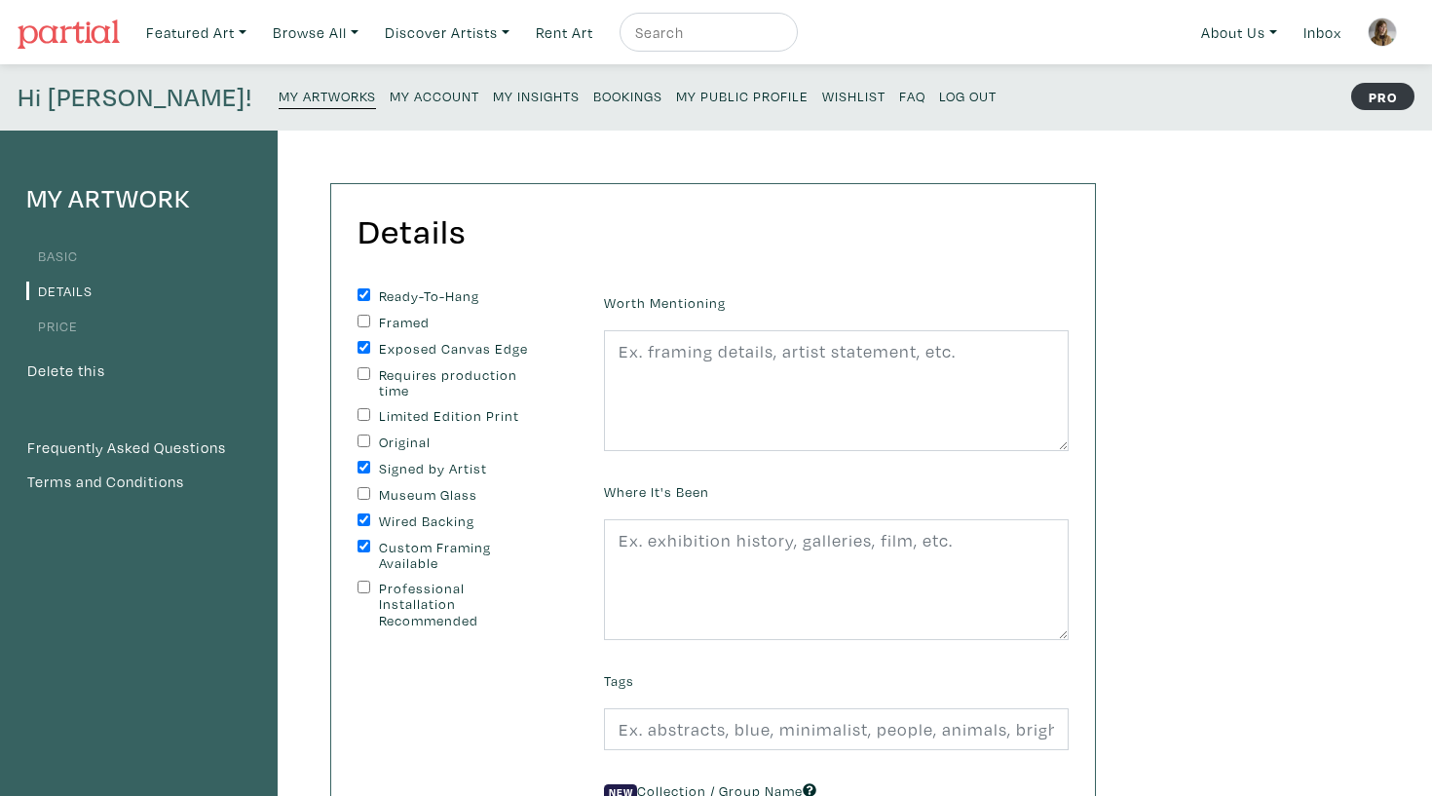
click at [373, 437] on div "Original" at bounding box center [466, 443] width 217 height 18
click at [365, 437] on input "Original" at bounding box center [364, 440] width 13 height 13
checkbox input "true"
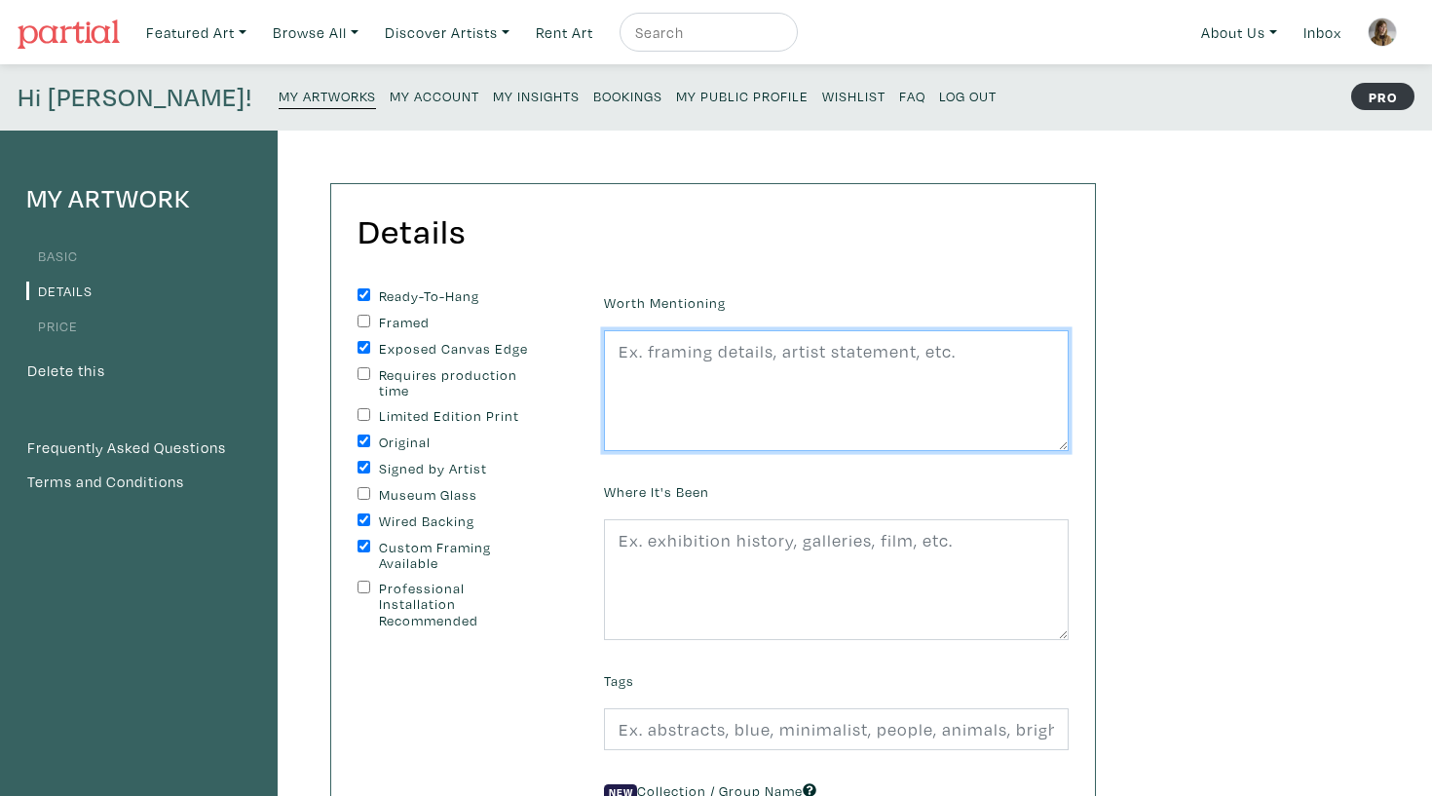
click at [937, 383] on textarea at bounding box center [836, 390] width 465 height 121
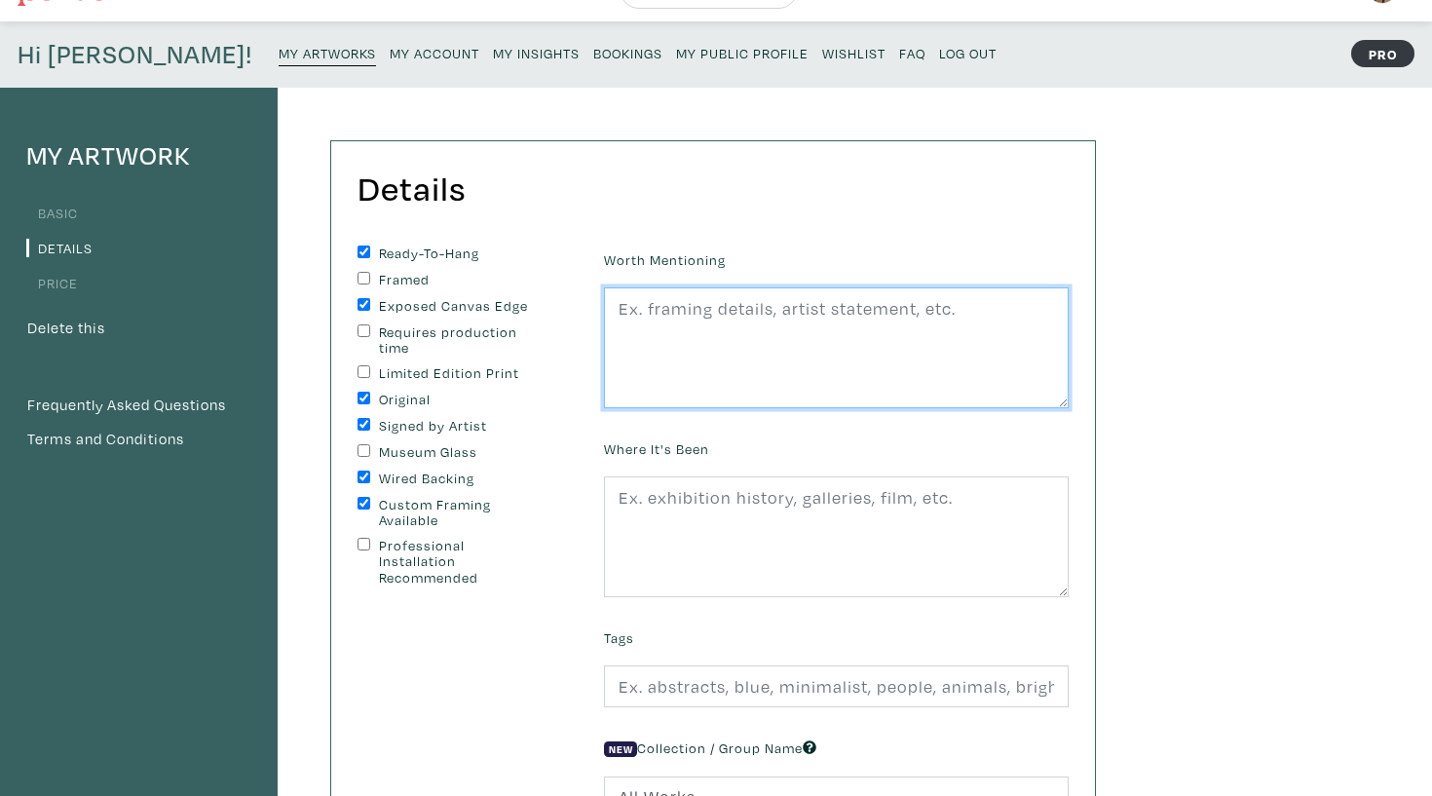
scroll to position [47, 0]
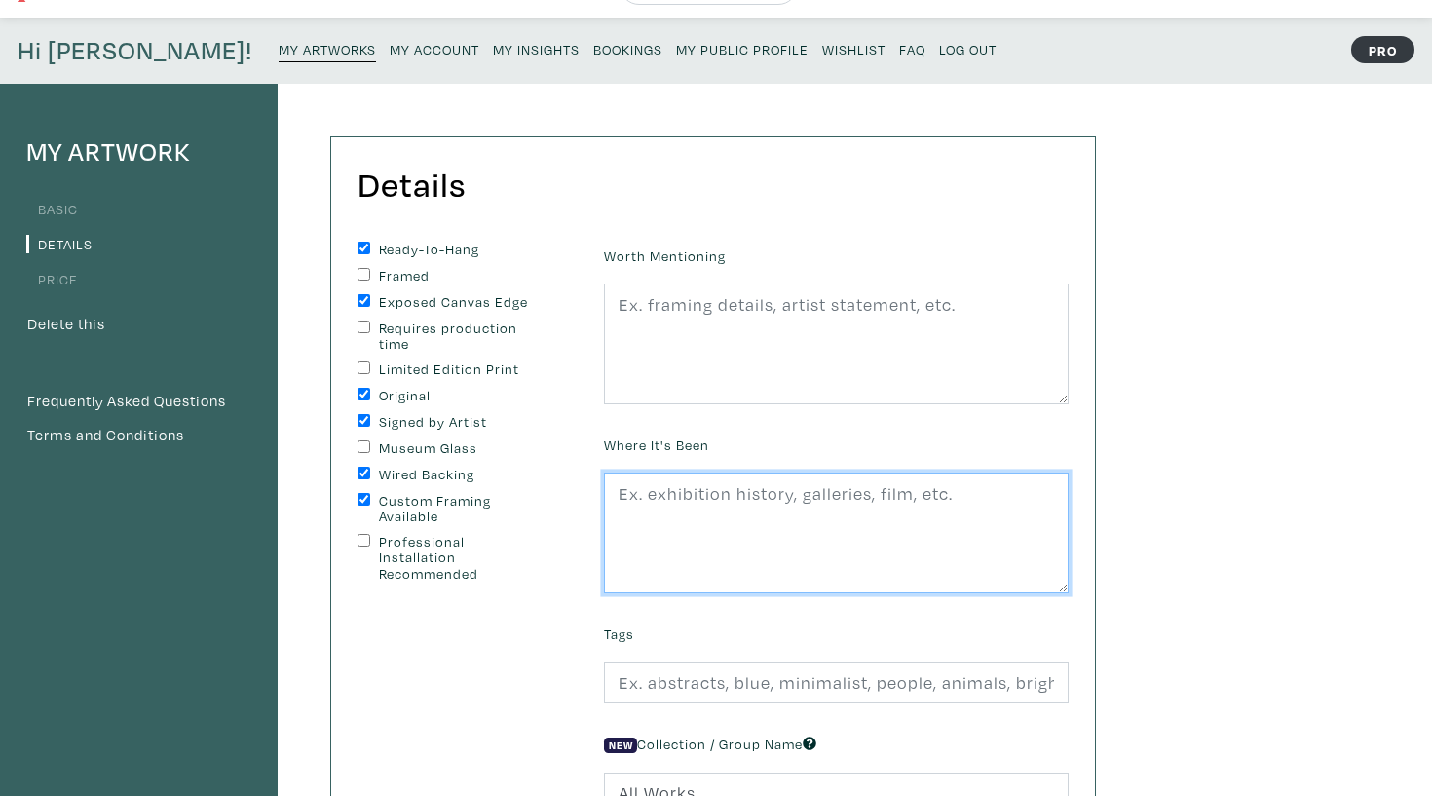
click at [868, 534] on textarea at bounding box center [836, 532] width 465 height 121
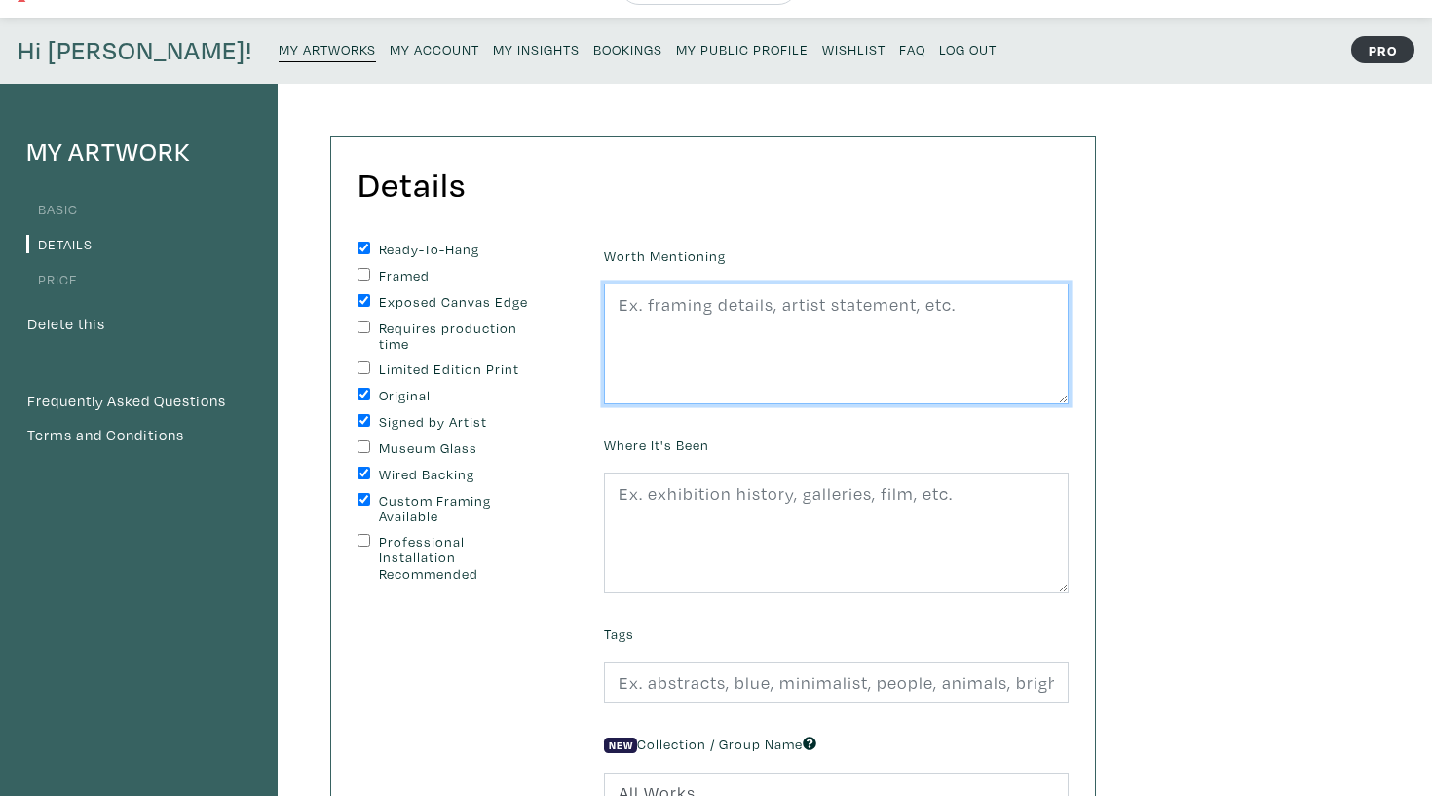
click at [781, 333] on textarea at bounding box center [836, 343] width 465 height 121
paste textarea "Hanging hardware included, titled & signed on back, varnished with Gamvar Gloss…"
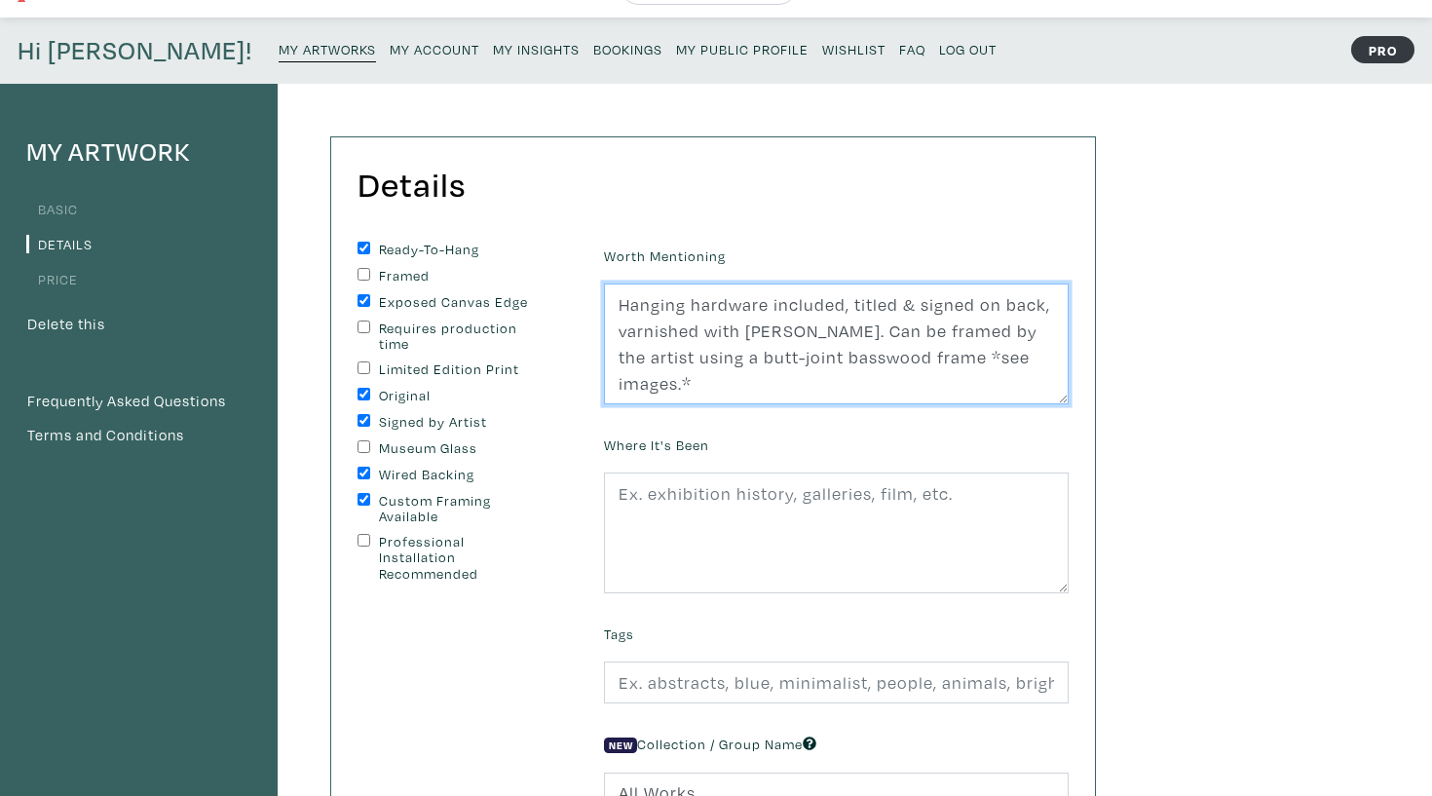
type textarea "Hanging hardware included, titled & signed on back, varnished with Gamvar Gloss…"
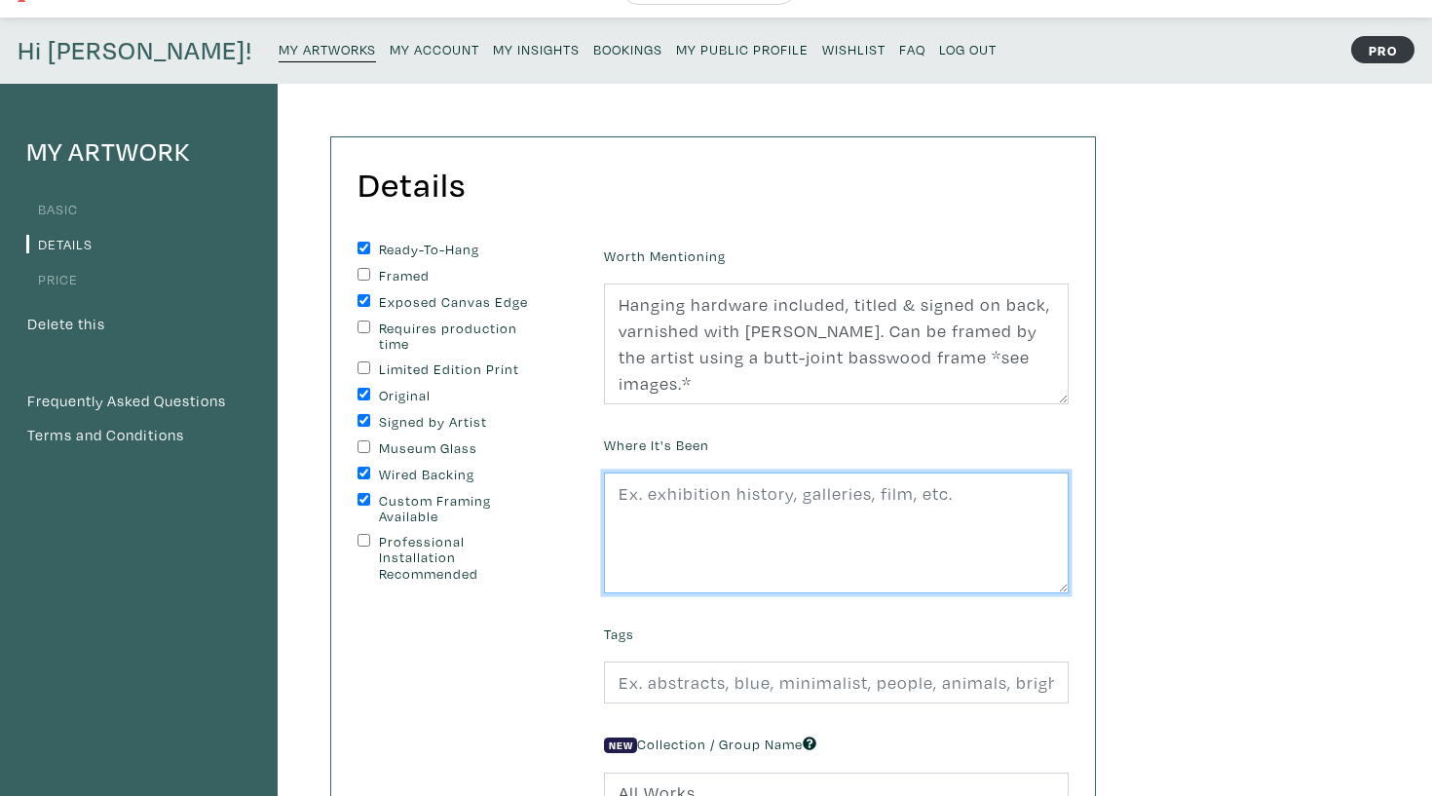
click at [863, 501] on textarea at bounding box center [836, 532] width 465 height 121
paste textarea "2025 Solo Exhibitions "Searing Pain," Remote Gallery, Toronto, ON."
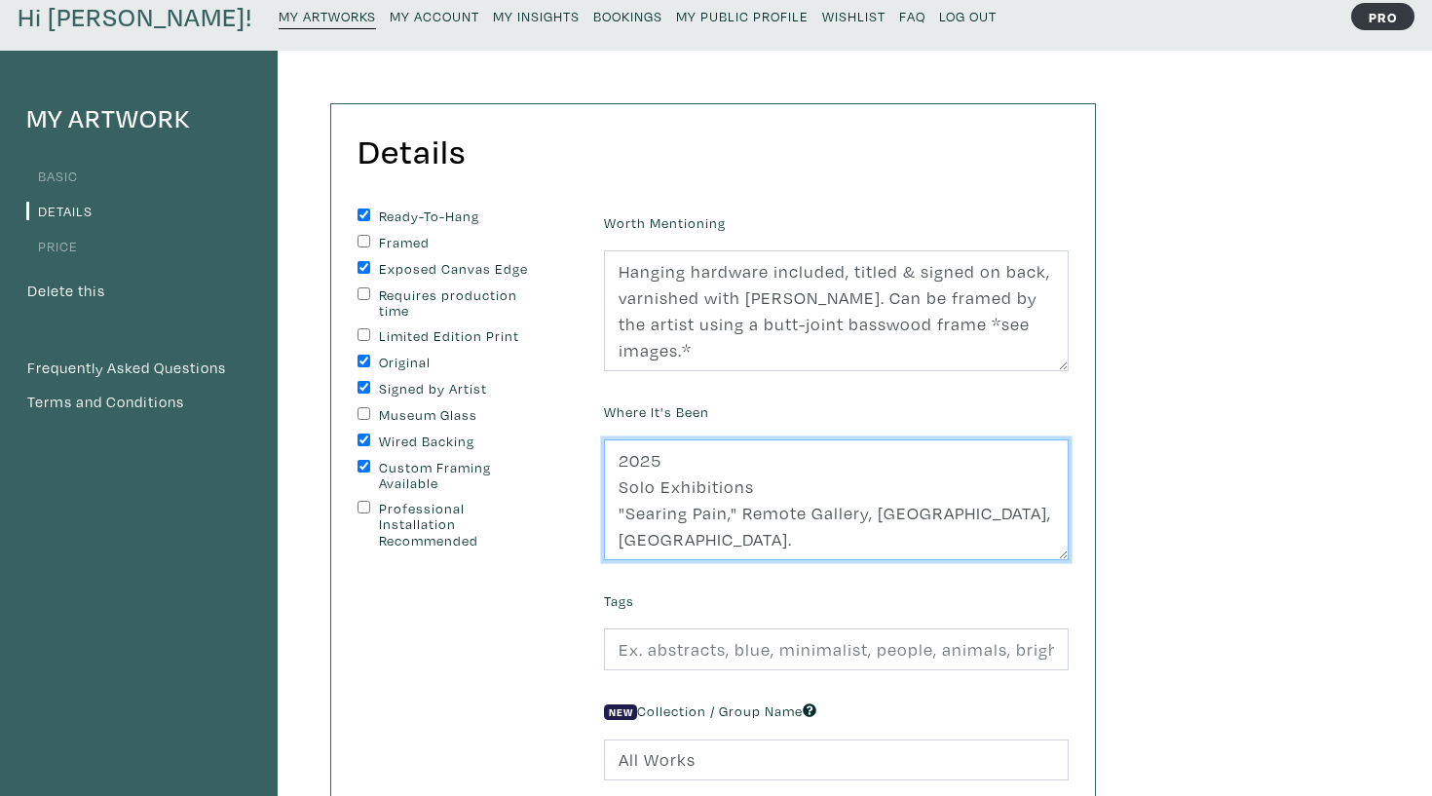
scroll to position [17, 0]
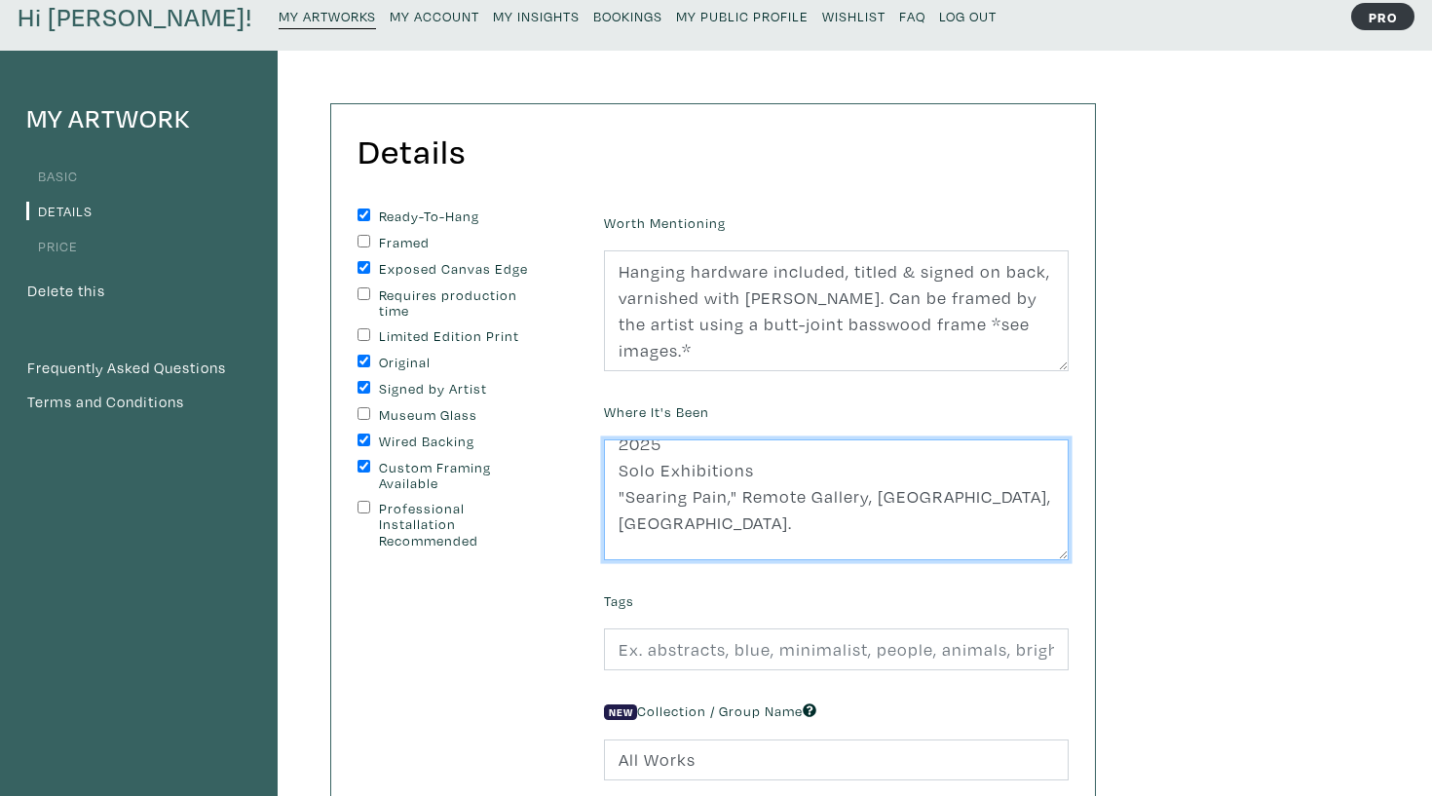
type textarea "2025 Solo Exhibitions "Searing Pain," Remote Gallery, Toronto, ON. 64th Annual …"
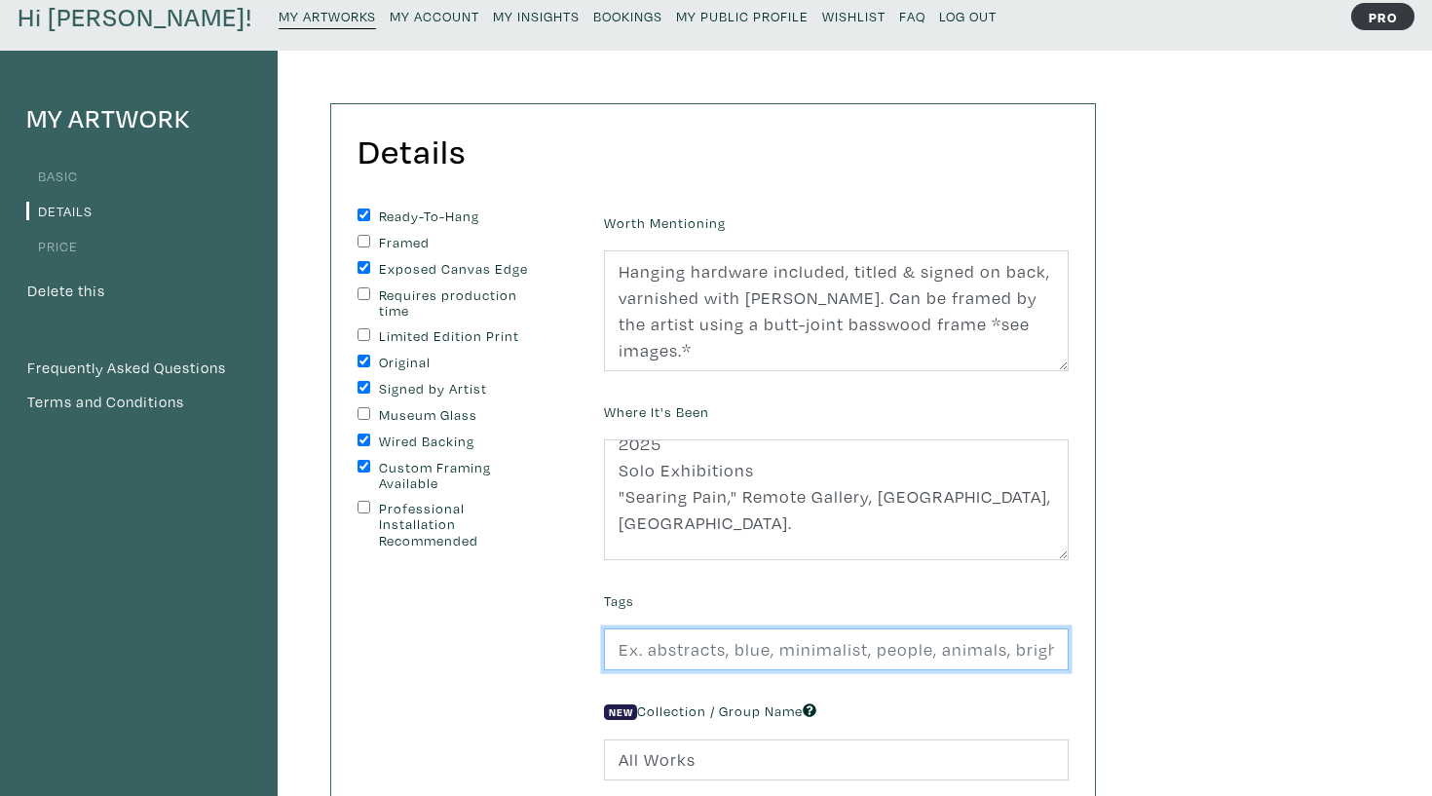
click at [894, 643] on input "text" at bounding box center [836, 649] width 465 height 42
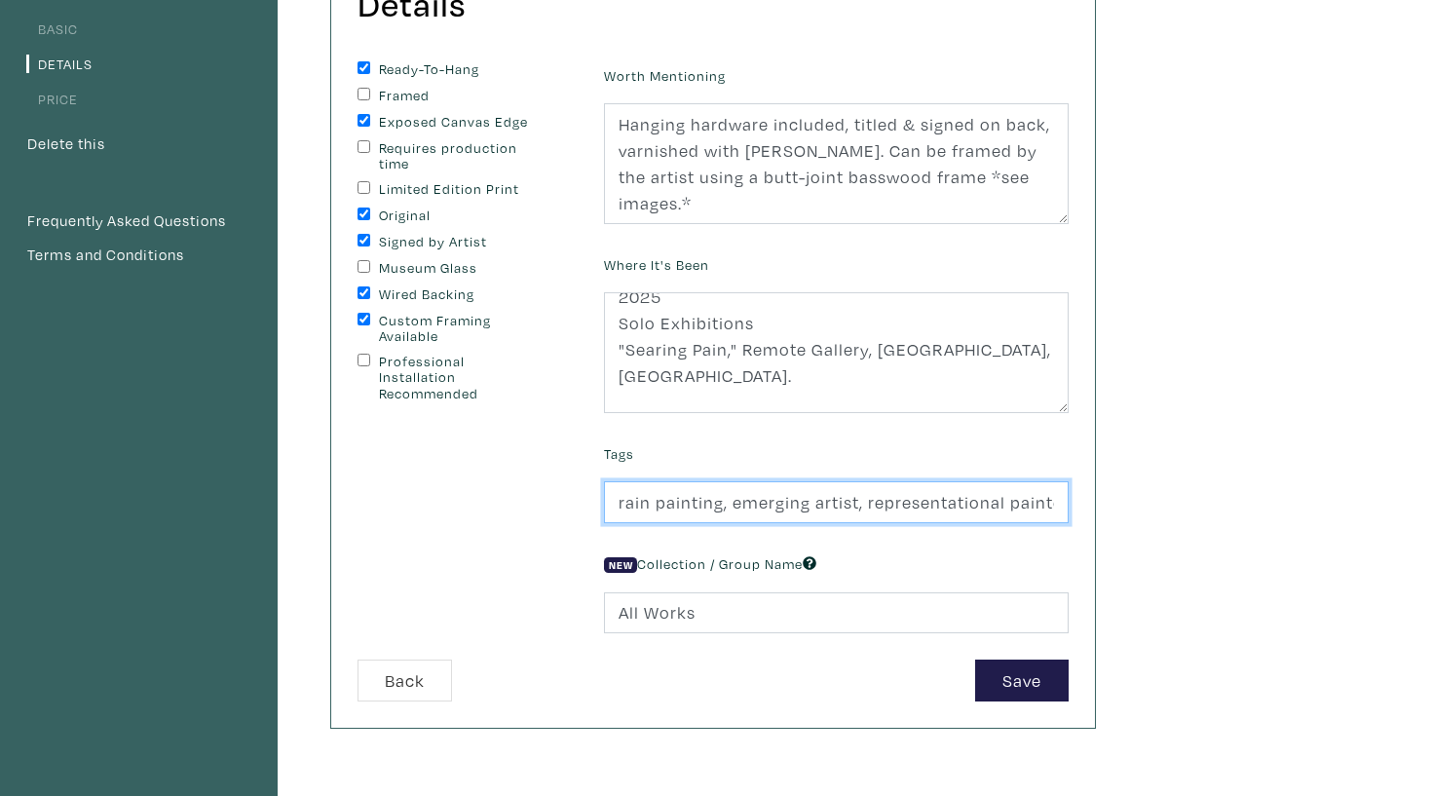
scroll to position [248, 0]
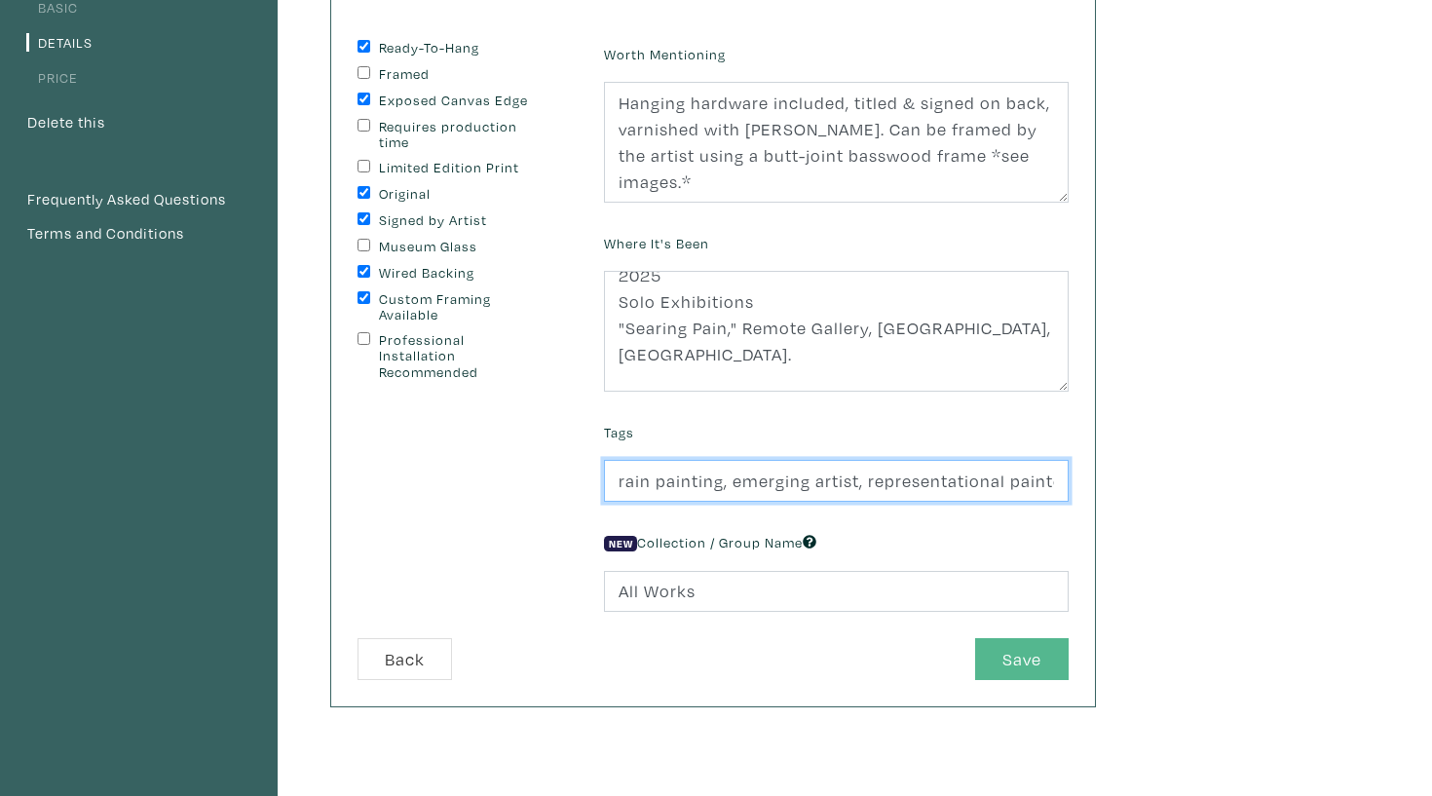
type input "rain painting, emerging artist, representational painter, oil painting"
click at [1043, 665] on button "Save" at bounding box center [1022, 659] width 94 height 42
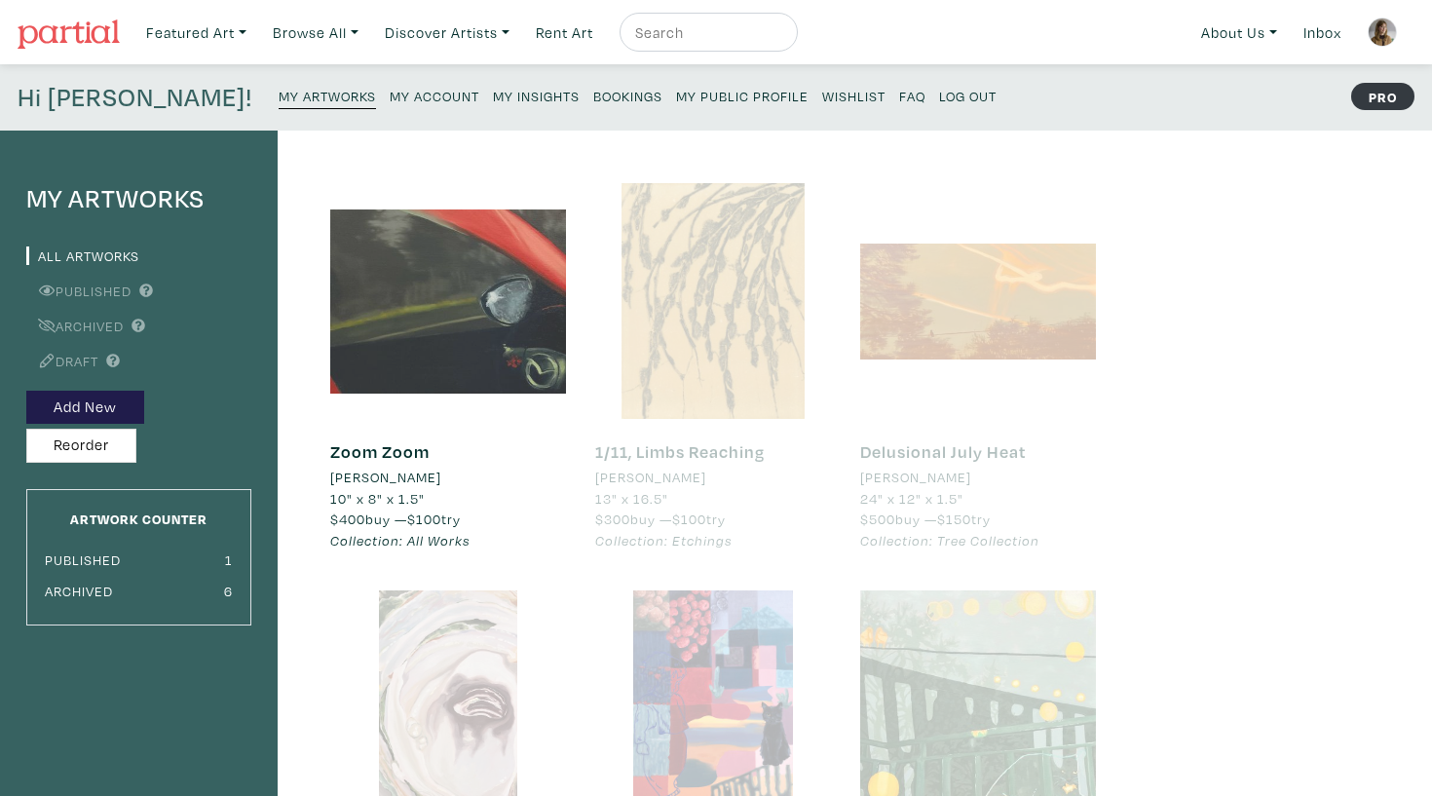
click at [500, 316] on div at bounding box center [448, 301] width 236 height 236
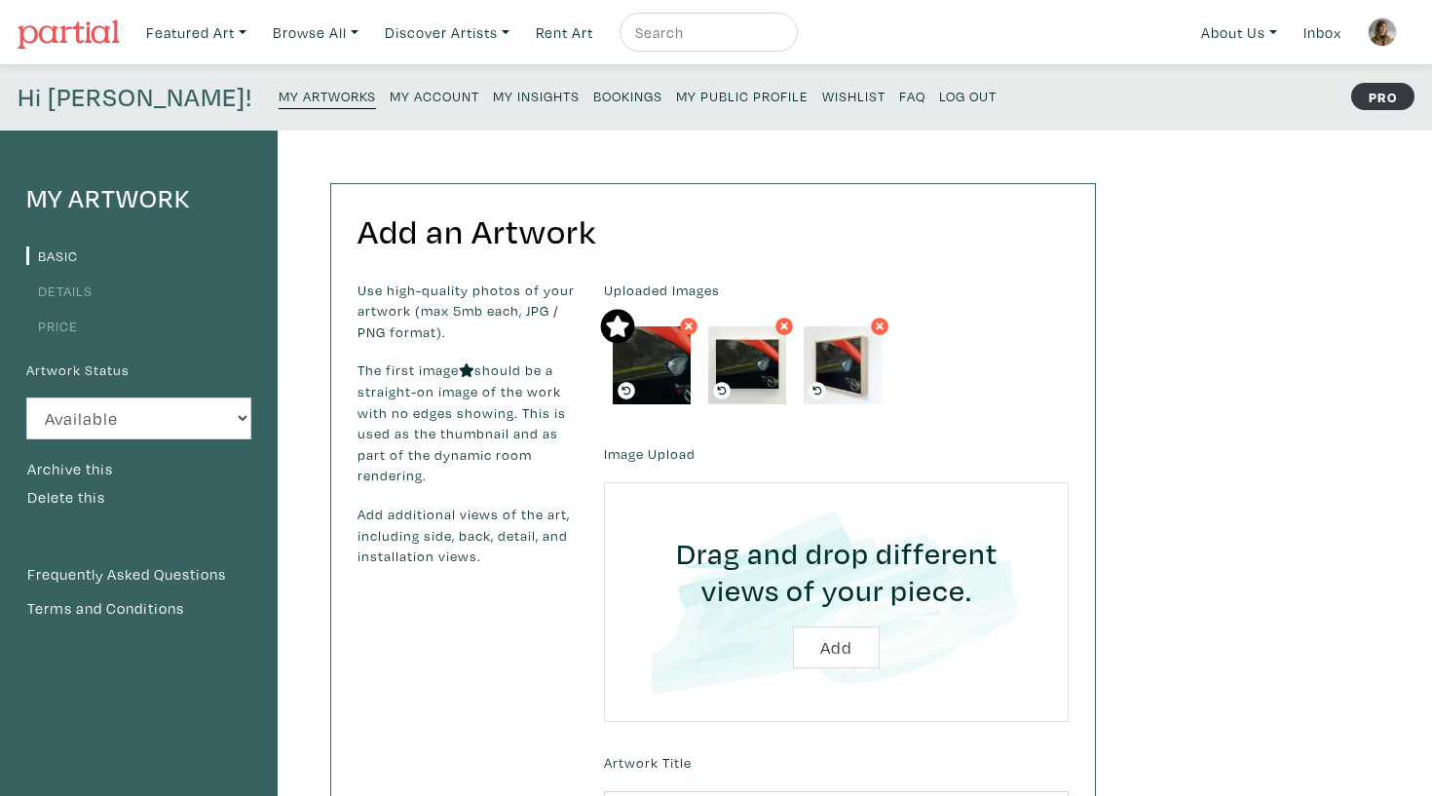
click at [92, 302] on ul "Basic Details Price" at bounding box center [138, 290] width 225 height 96
click at [70, 289] on link "Details" at bounding box center [59, 291] width 66 height 19
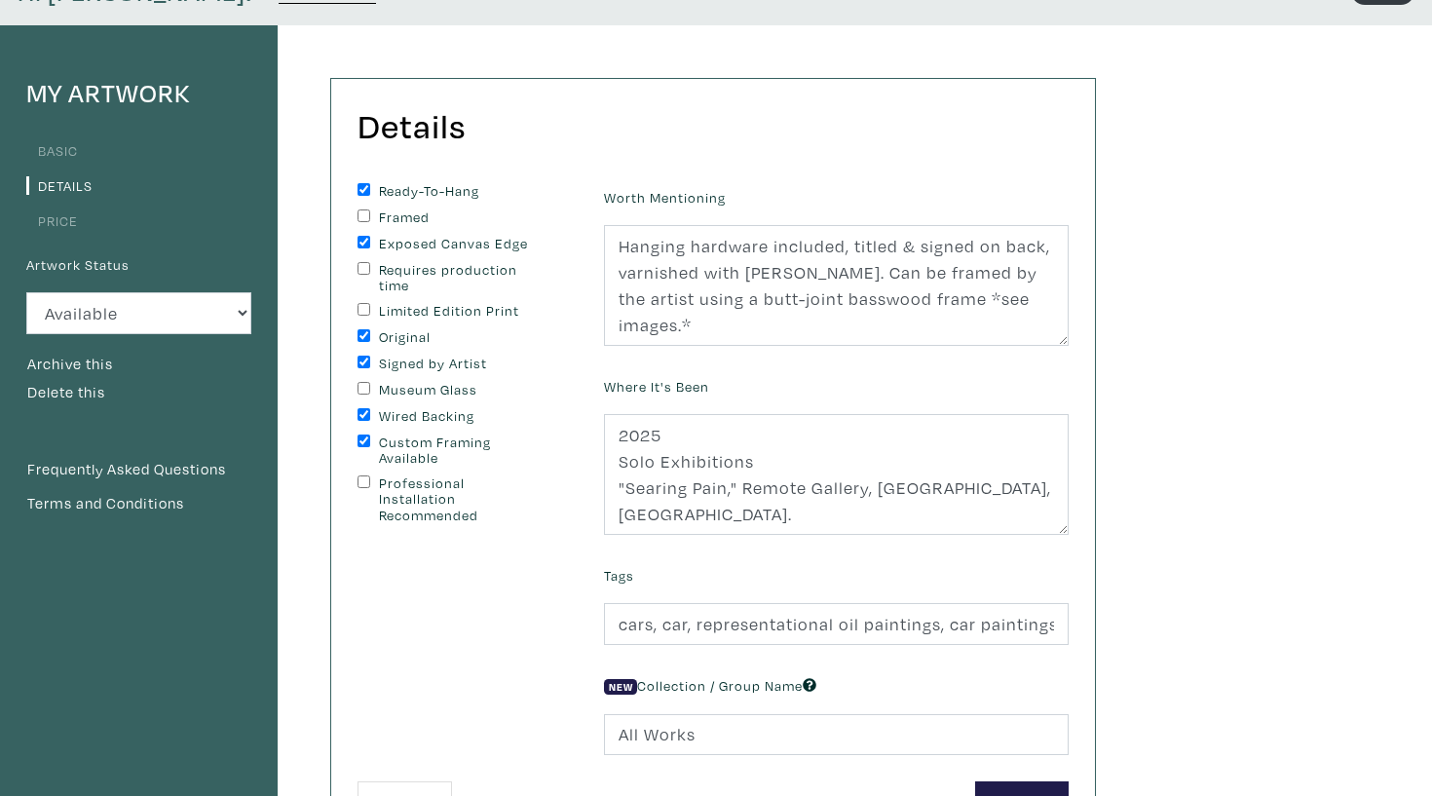
scroll to position [110, 0]
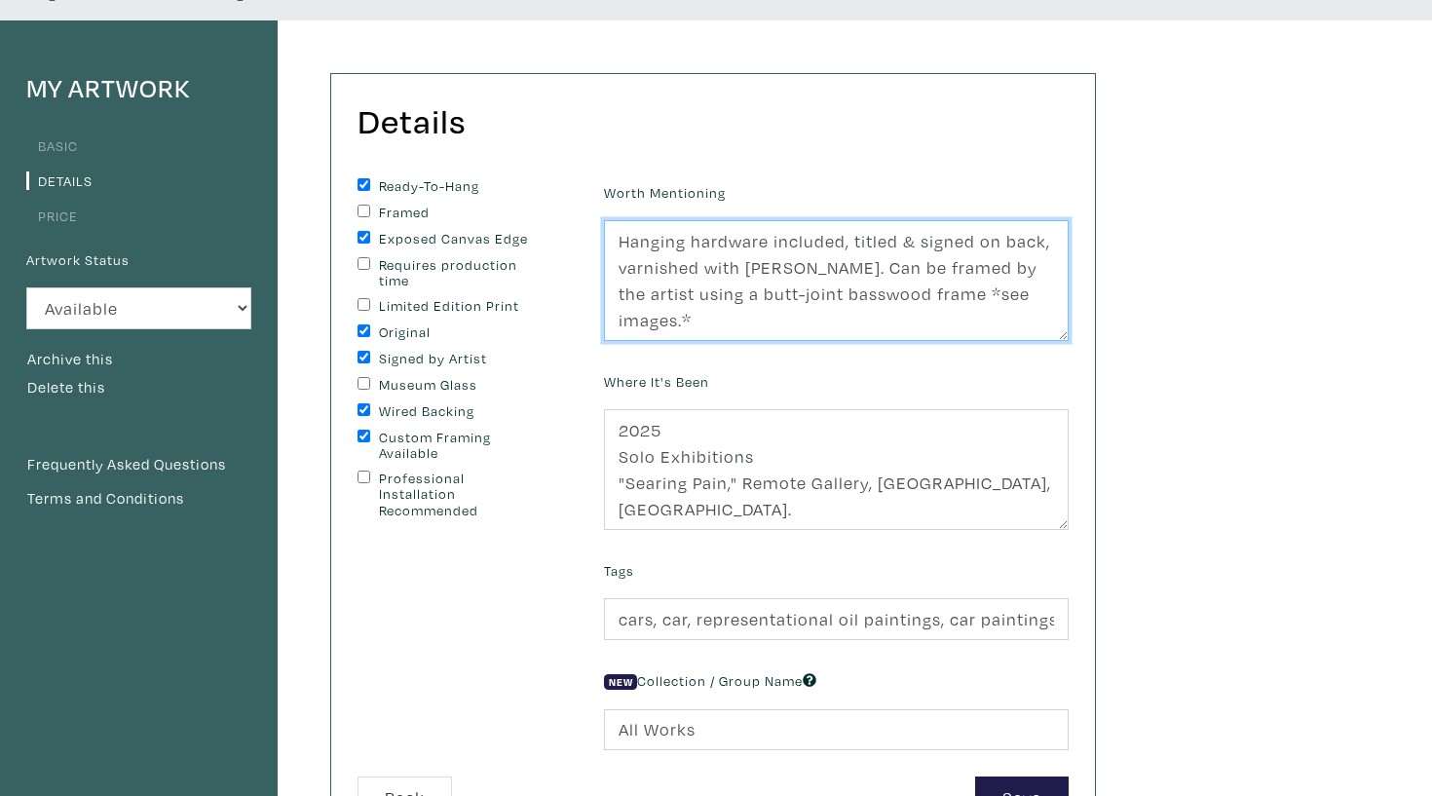
drag, startPoint x: 702, startPoint y: 327, endPoint x: 601, endPoint y: 218, distance: 148.9
click at [601, 218] on div "Worth Mentioning Hanging hardware included, titled & signed on back, varnished …" at bounding box center [836, 259] width 494 height 163
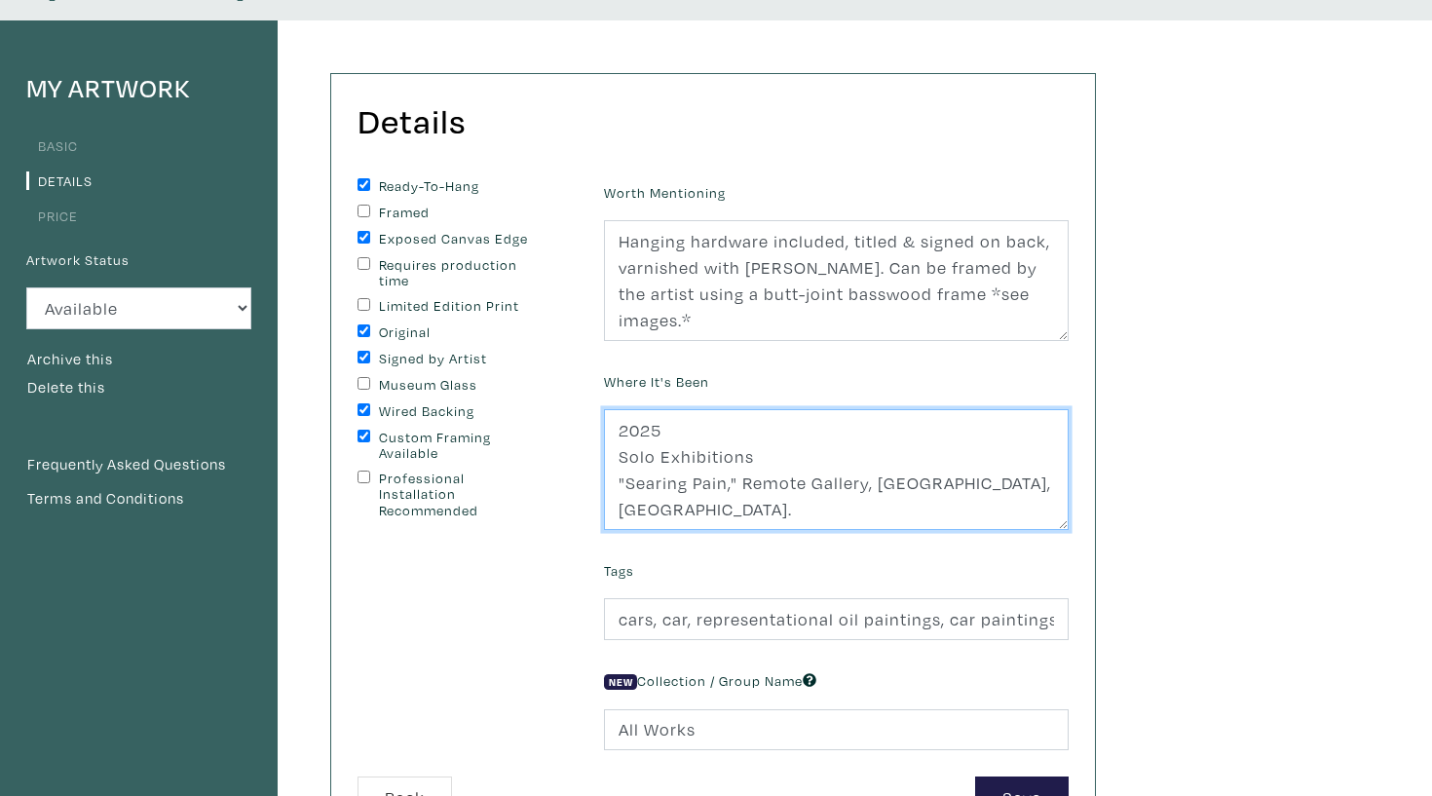
drag, startPoint x: 1020, startPoint y: 479, endPoint x: 605, endPoint y: 431, distance: 417.9
click at [605, 431] on textarea "2025 Solo Exhibitions "Searing Pain," Remote Gallery, Toronto, ON. Group Exhibi…" at bounding box center [836, 469] width 465 height 121
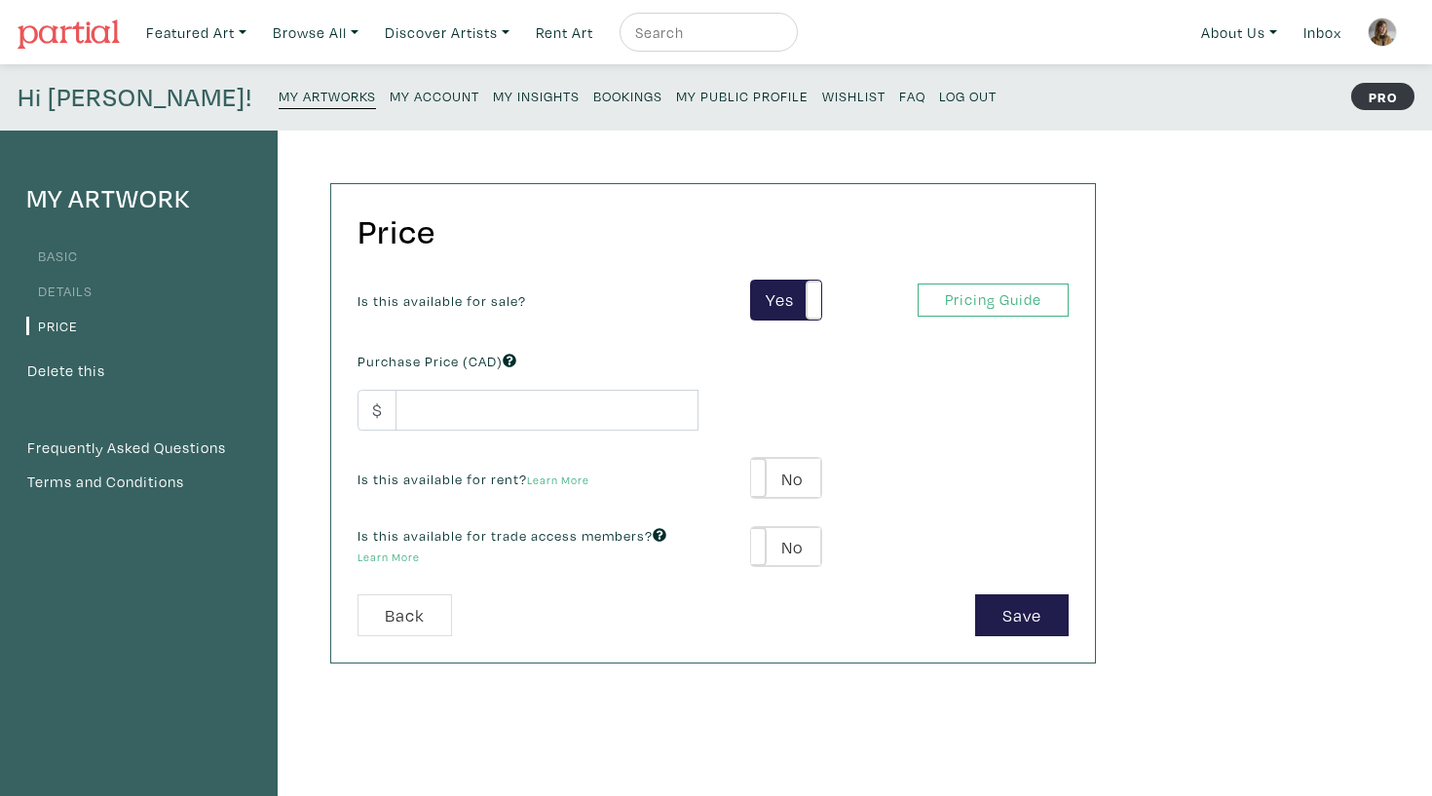
click at [978, 321] on div "Is this available for sale? Yes No Yes No Pricing Guide PRO Purchase Price (CAD…" at bounding box center [713, 438] width 740 height 316
click at [978, 303] on link "Pricing Guide" at bounding box center [993, 300] width 151 height 34
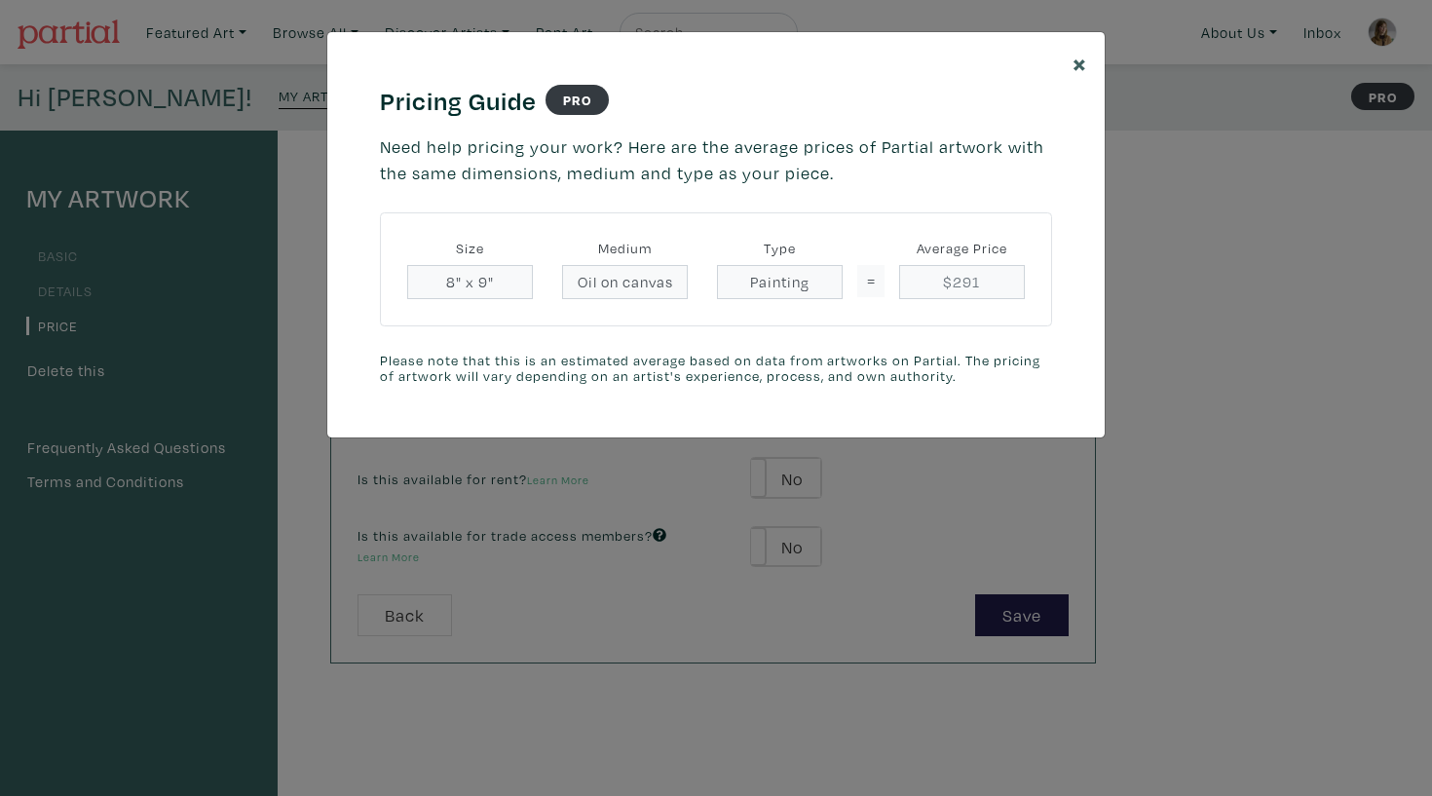
click at [1067, 77] on button "×" at bounding box center [1080, 62] width 50 height 61
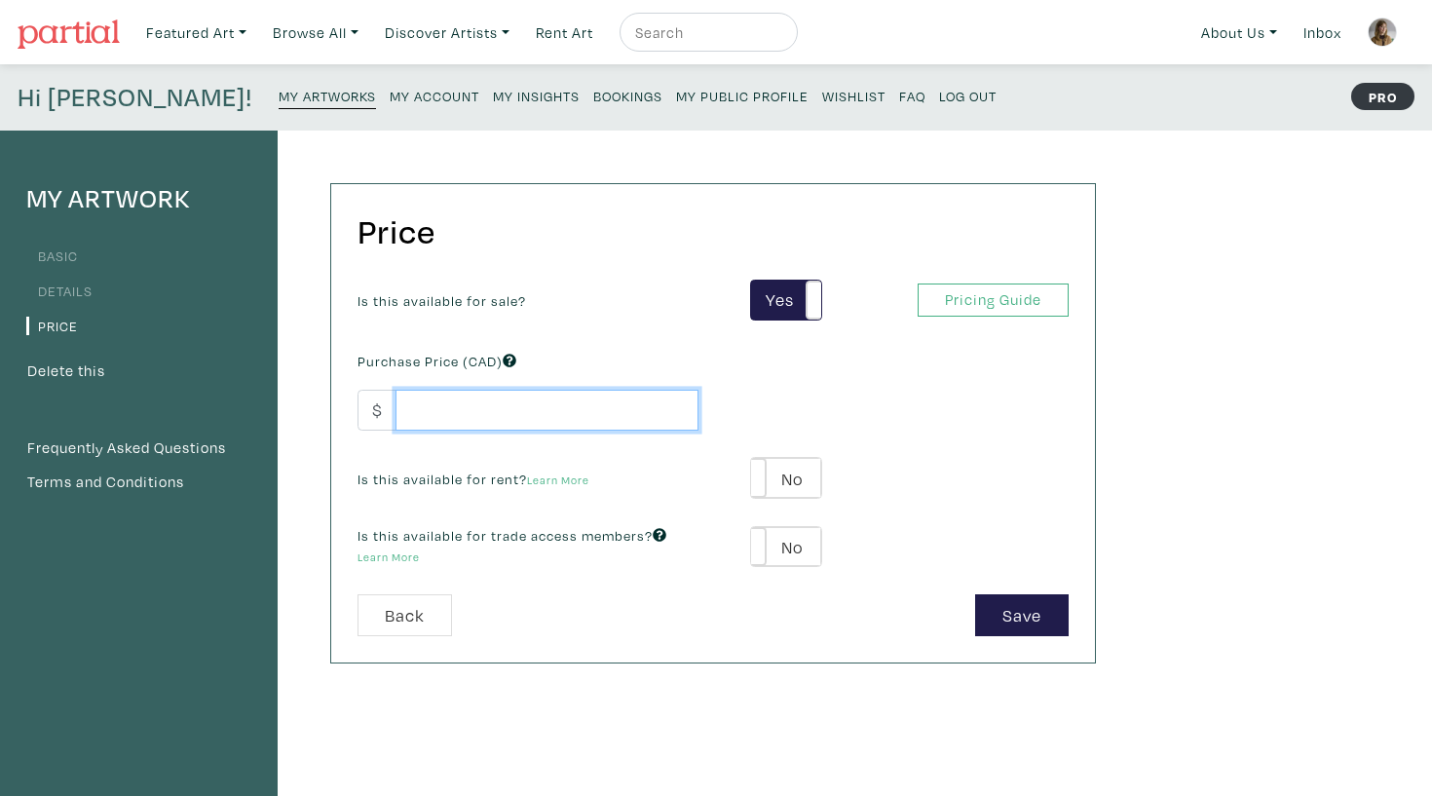
click at [517, 413] on input "number" at bounding box center [547, 411] width 303 height 42
type input "550"
click at [538, 601] on div "Back" at bounding box center [528, 615] width 370 height 42
click at [786, 499] on div "Is this available for sale? Yes No Yes No Pricing Guide PRO Purchase Price (CAD…" at bounding box center [713, 438] width 740 height 316
click at [787, 475] on label "No" at bounding box center [785, 478] width 69 height 40
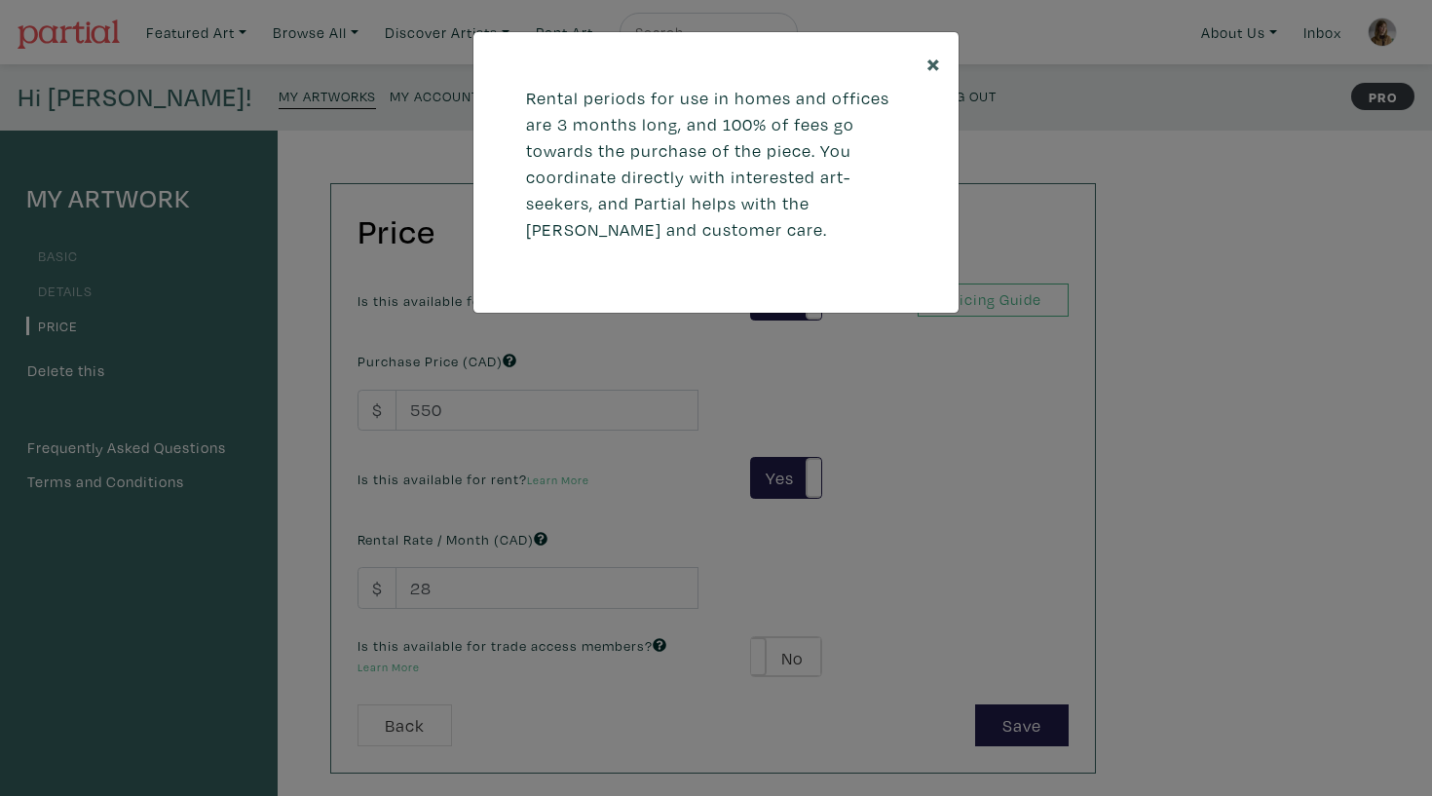
click at [932, 56] on span "×" at bounding box center [933, 63] width 15 height 34
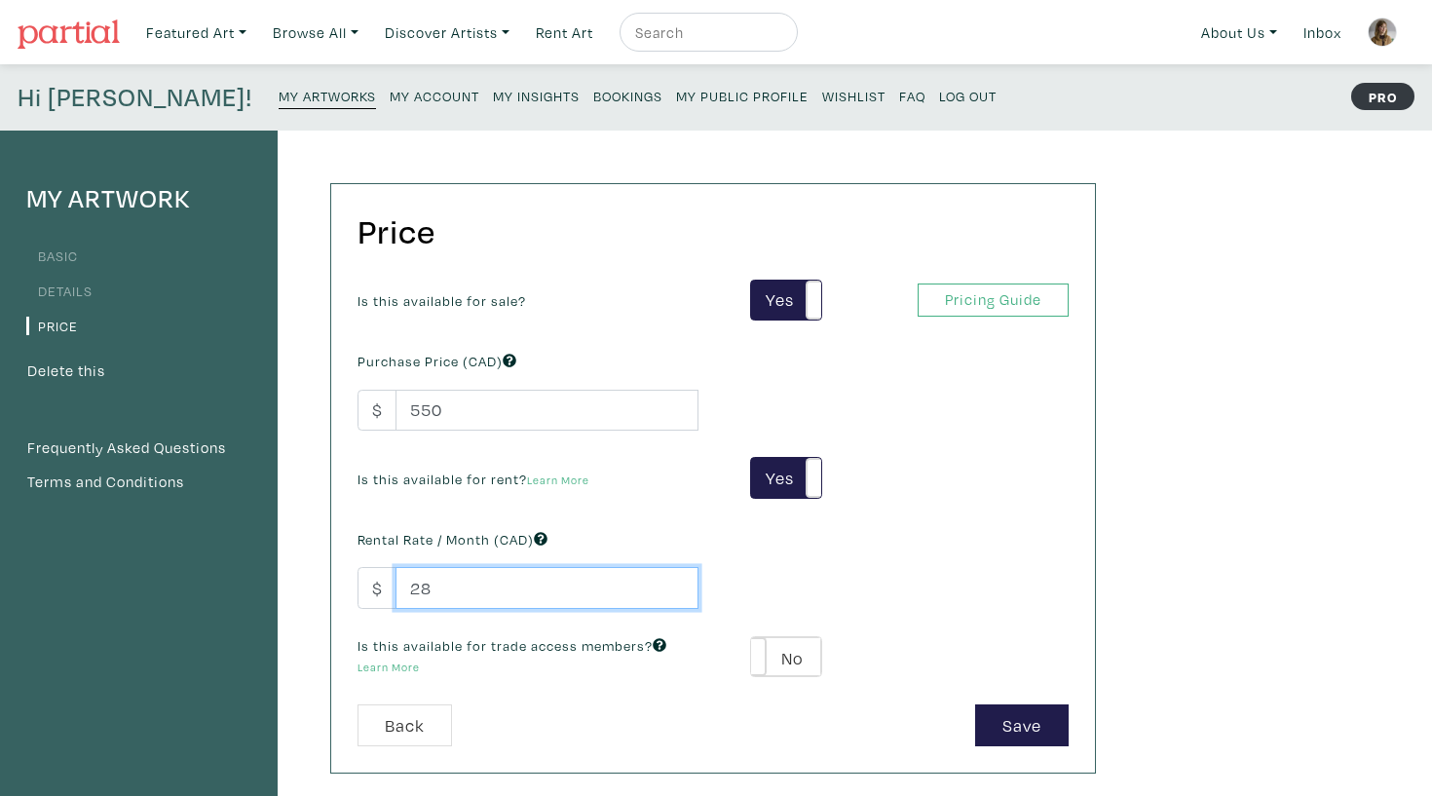
click at [477, 591] on input "28" at bounding box center [547, 588] width 303 height 42
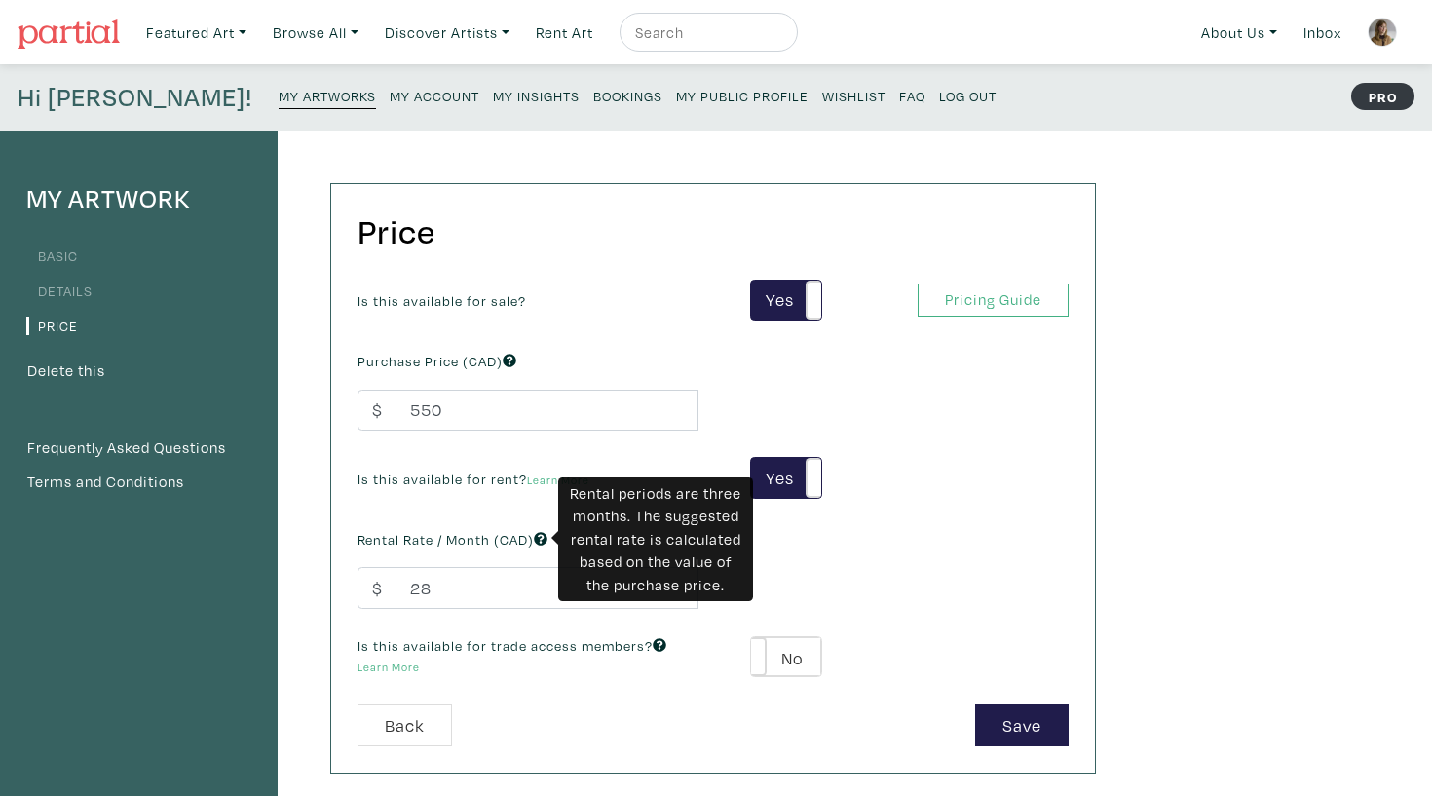
click at [543, 540] on icon at bounding box center [541, 539] width 14 height 14
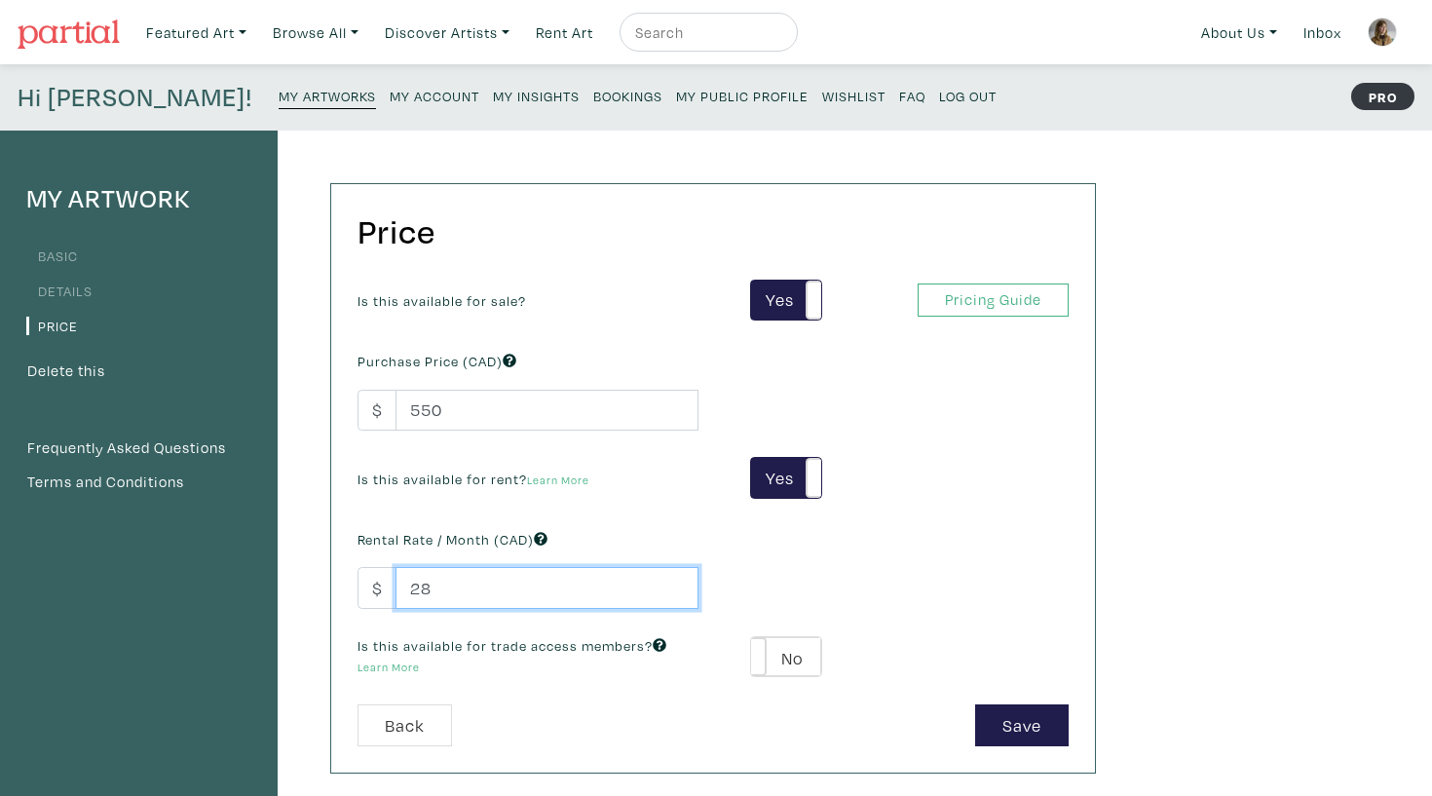
click at [508, 595] on input "28" at bounding box center [547, 588] width 303 height 42
type input "2"
type input "1"
type input "5"
type input "100"
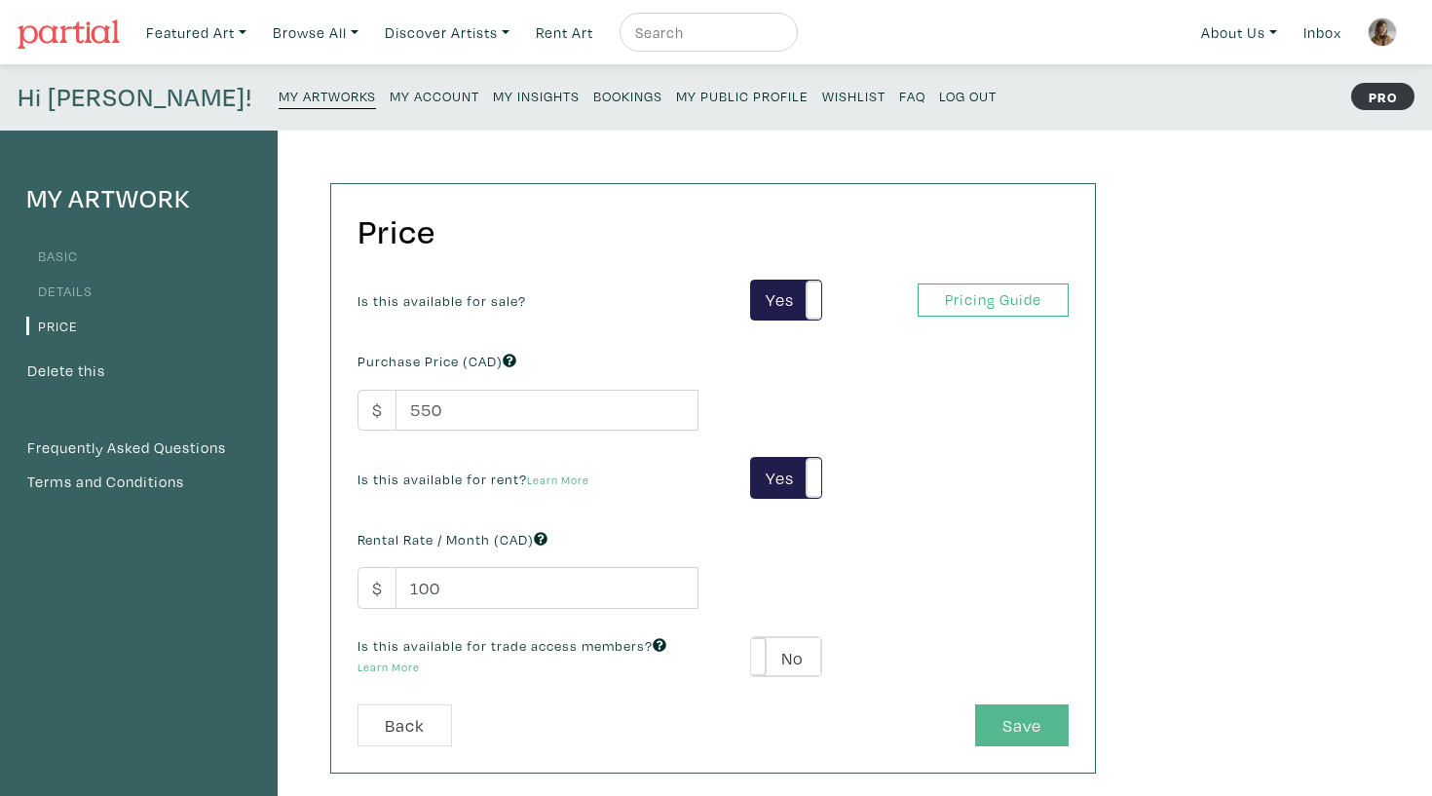
click at [1014, 716] on button "Save" at bounding box center [1022, 725] width 94 height 42
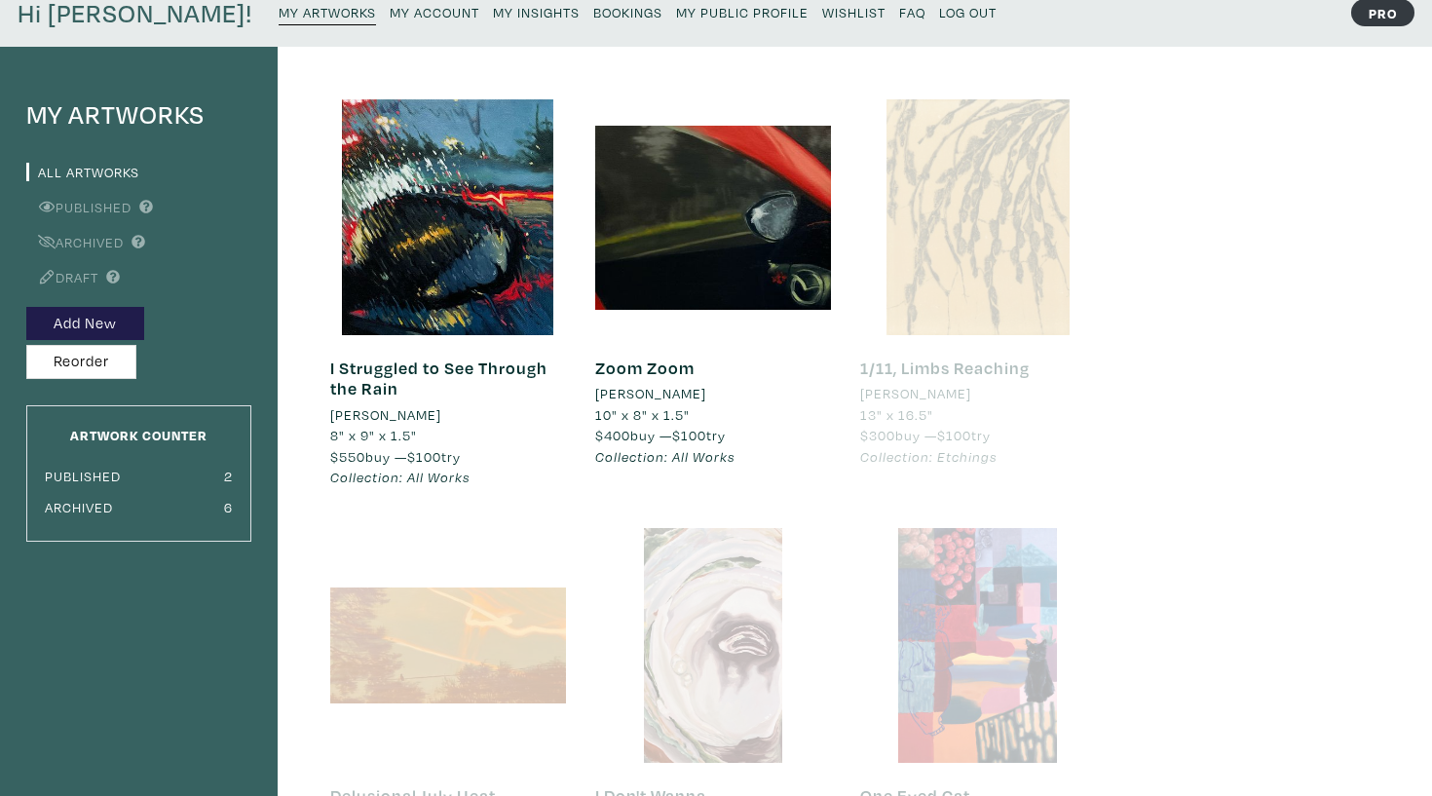
scroll to position [87, 0]
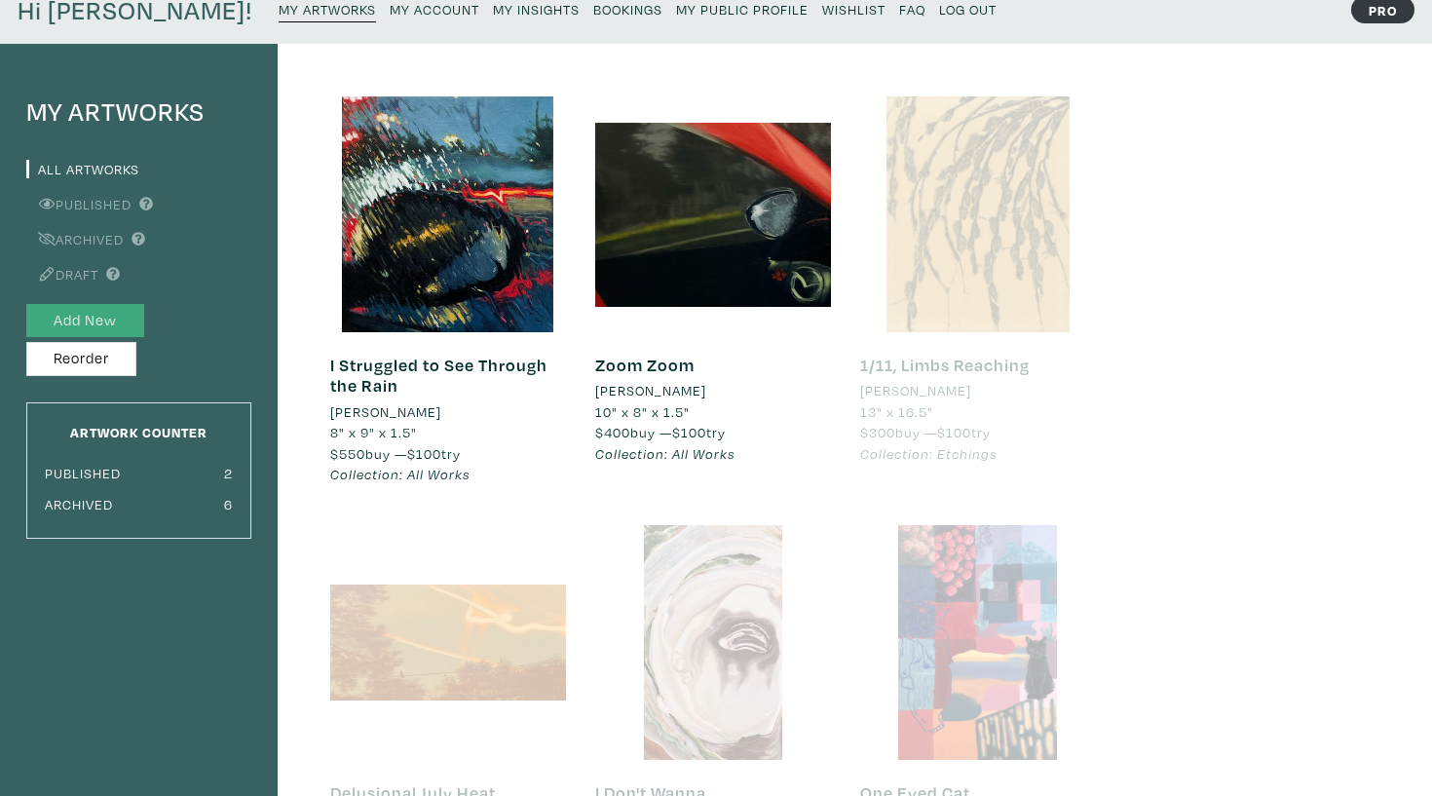
click at [115, 319] on button "Add New" at bounding box center [85, 321] width 118 height 34
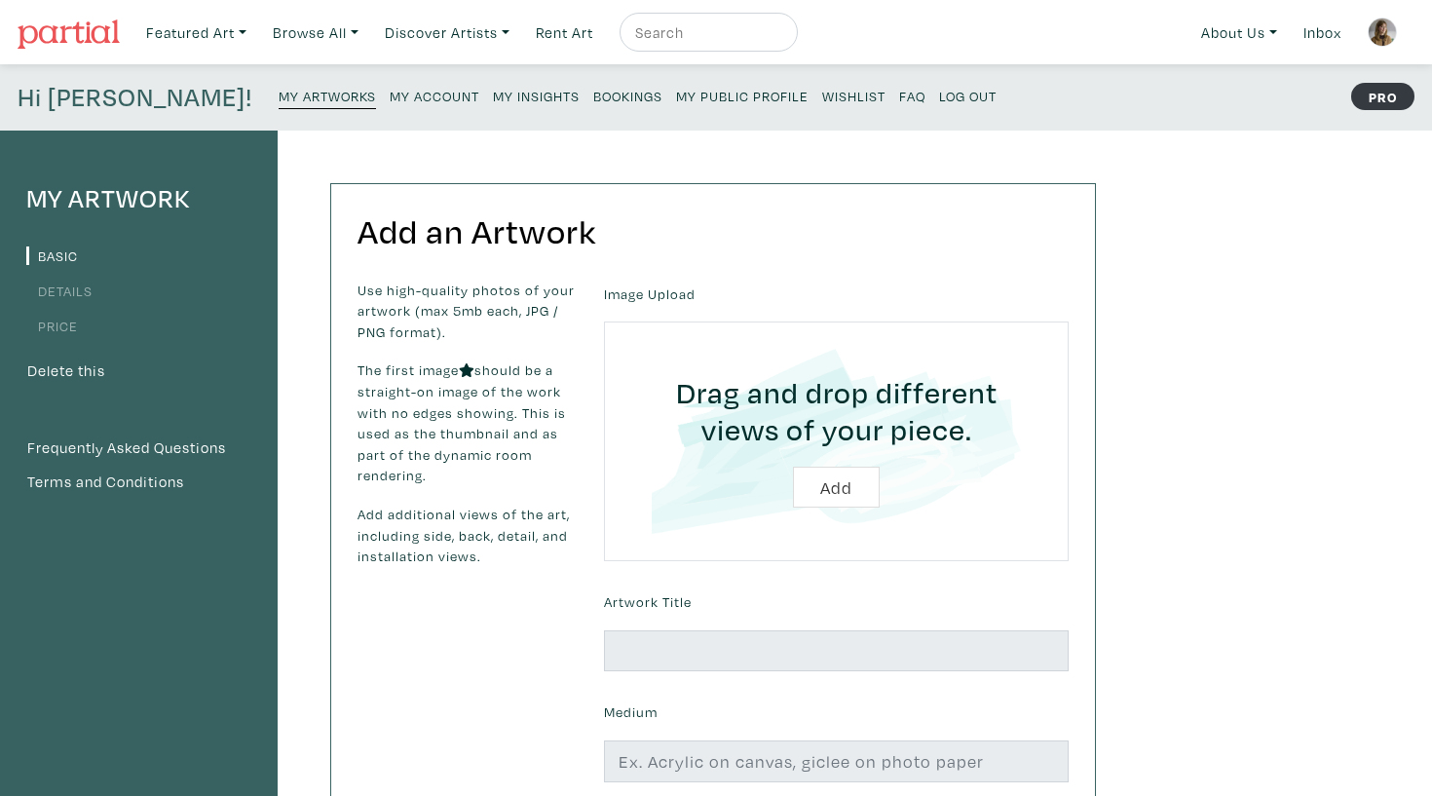
click at [833, 489] on input "file" at bounding box center [836, 441] width 410 height 185
